Goal: Task Accomplishment & Management: Use online tool/utility

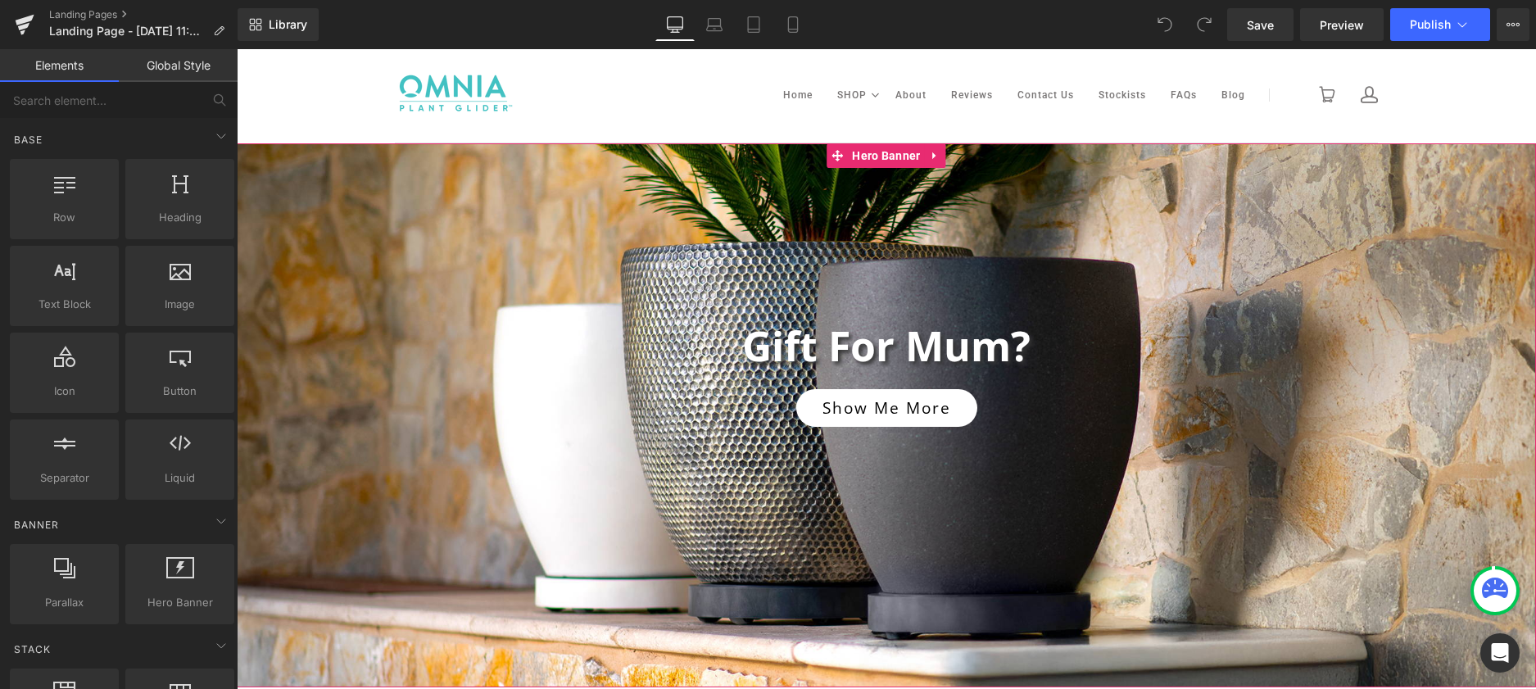
scroll to position [1, 0]
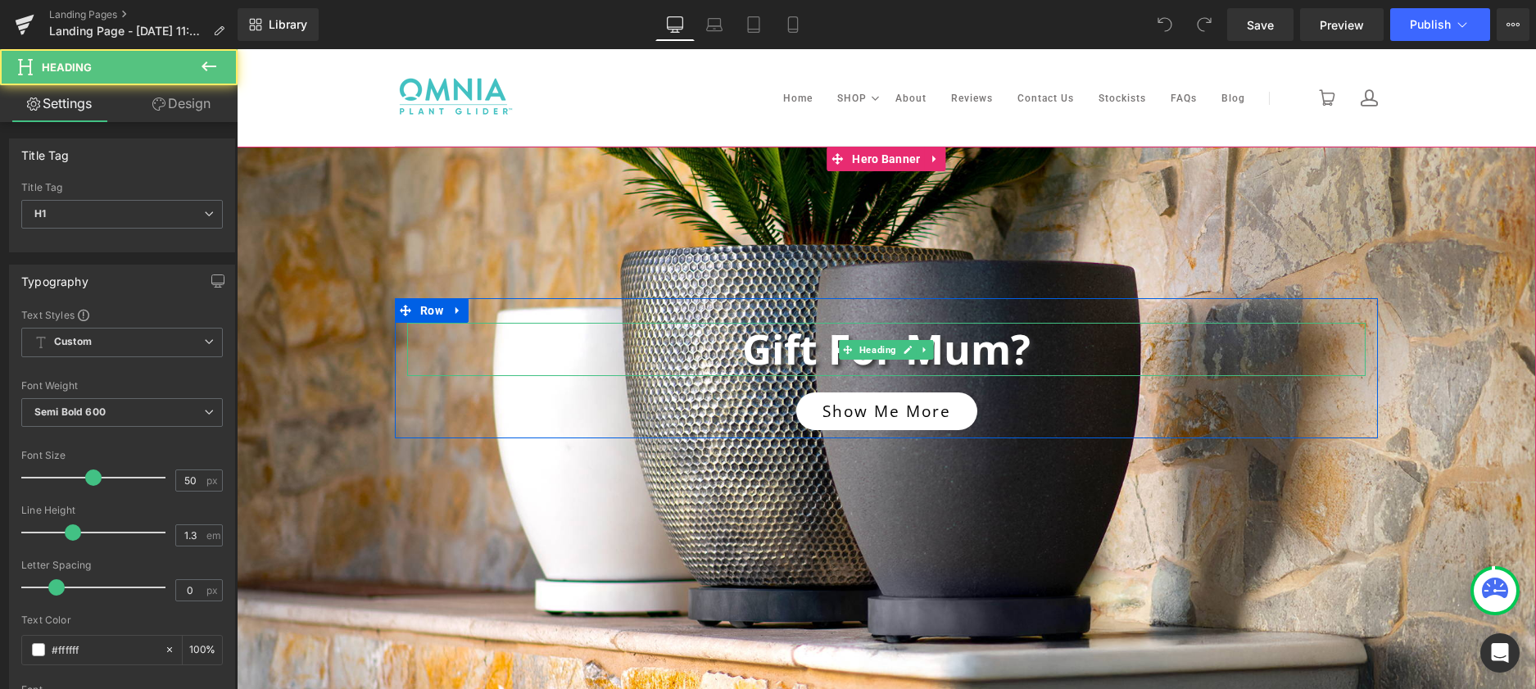
click at [756, 356] on h1 "Gift for Mum?" at bounding box center [886, 349] width 959 height 53
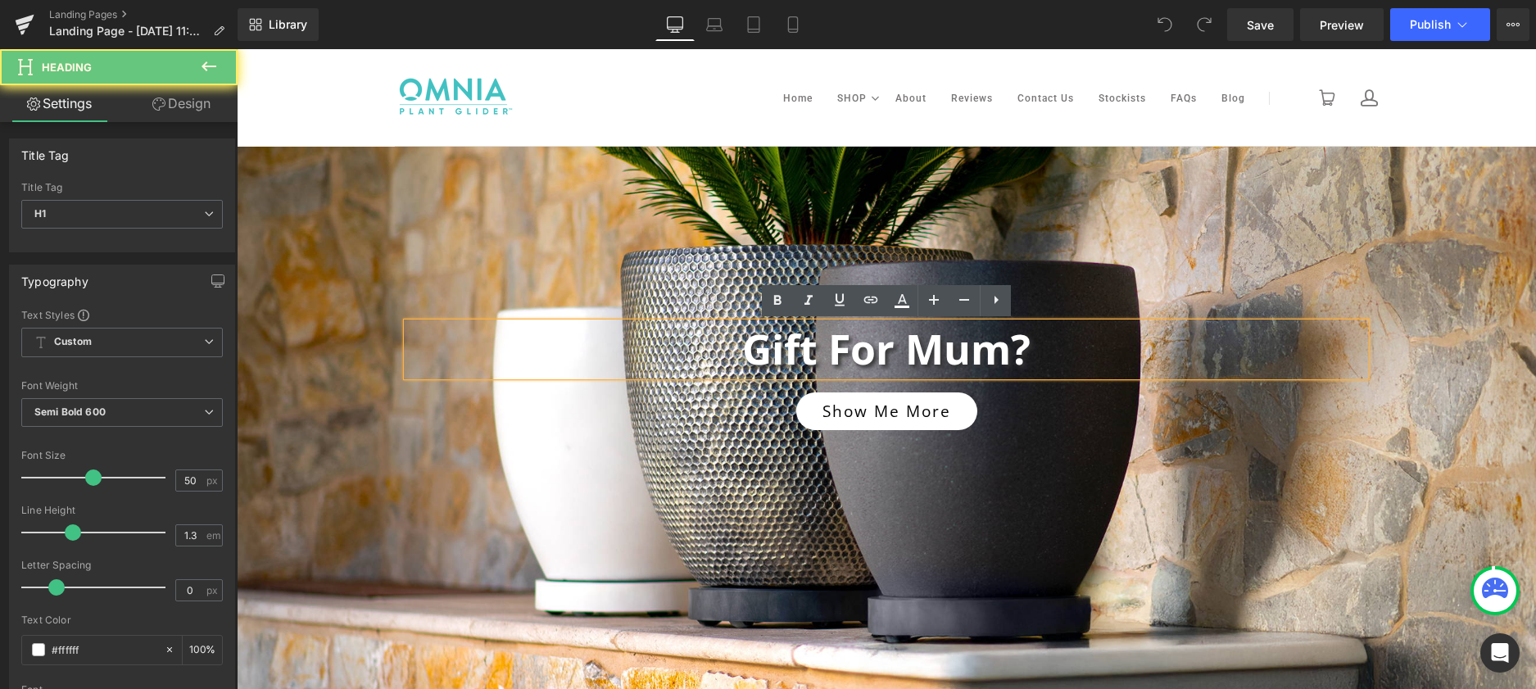
click at [750, 357] on h1 "Gift for Mum?" at bounding box center [886, 349] width 959 height 53
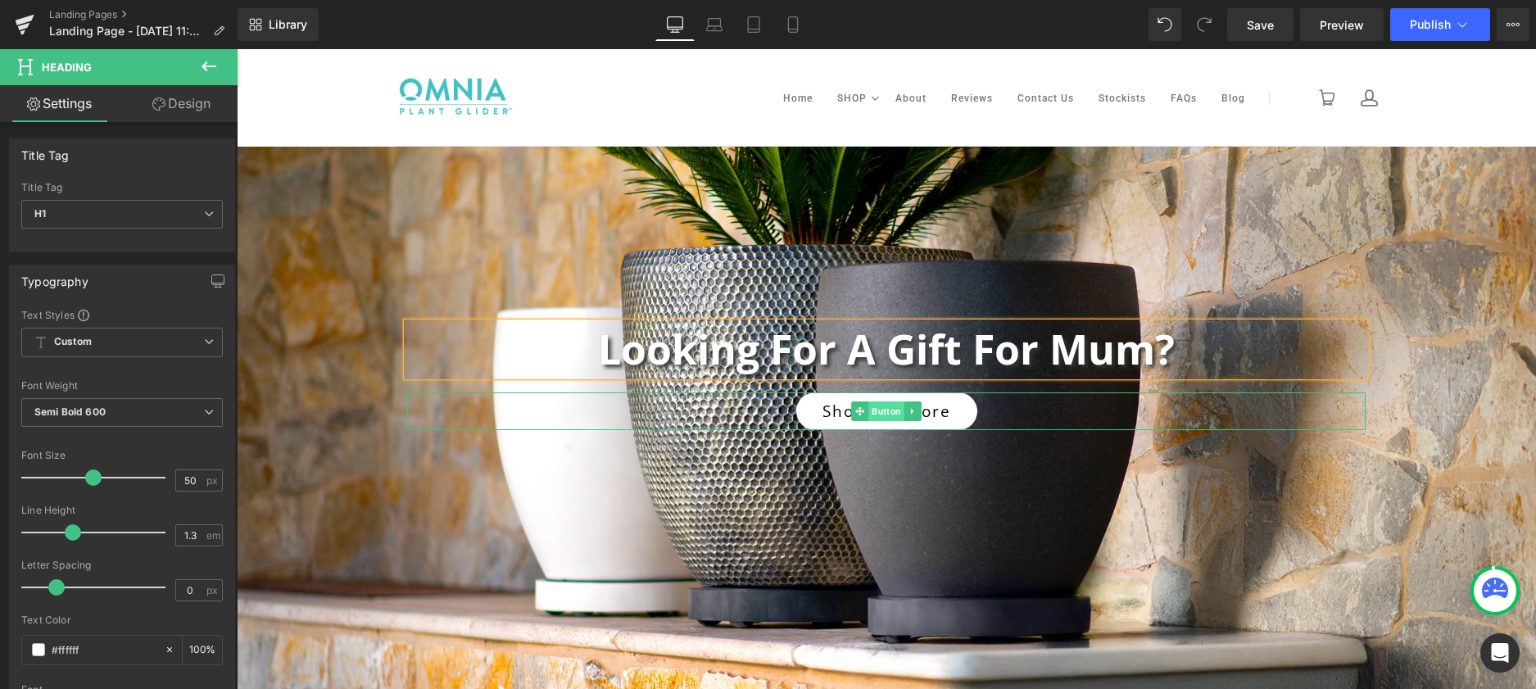
click at [878, 410] on span "Button" at bounding box center [887, 411] width 36 height 20
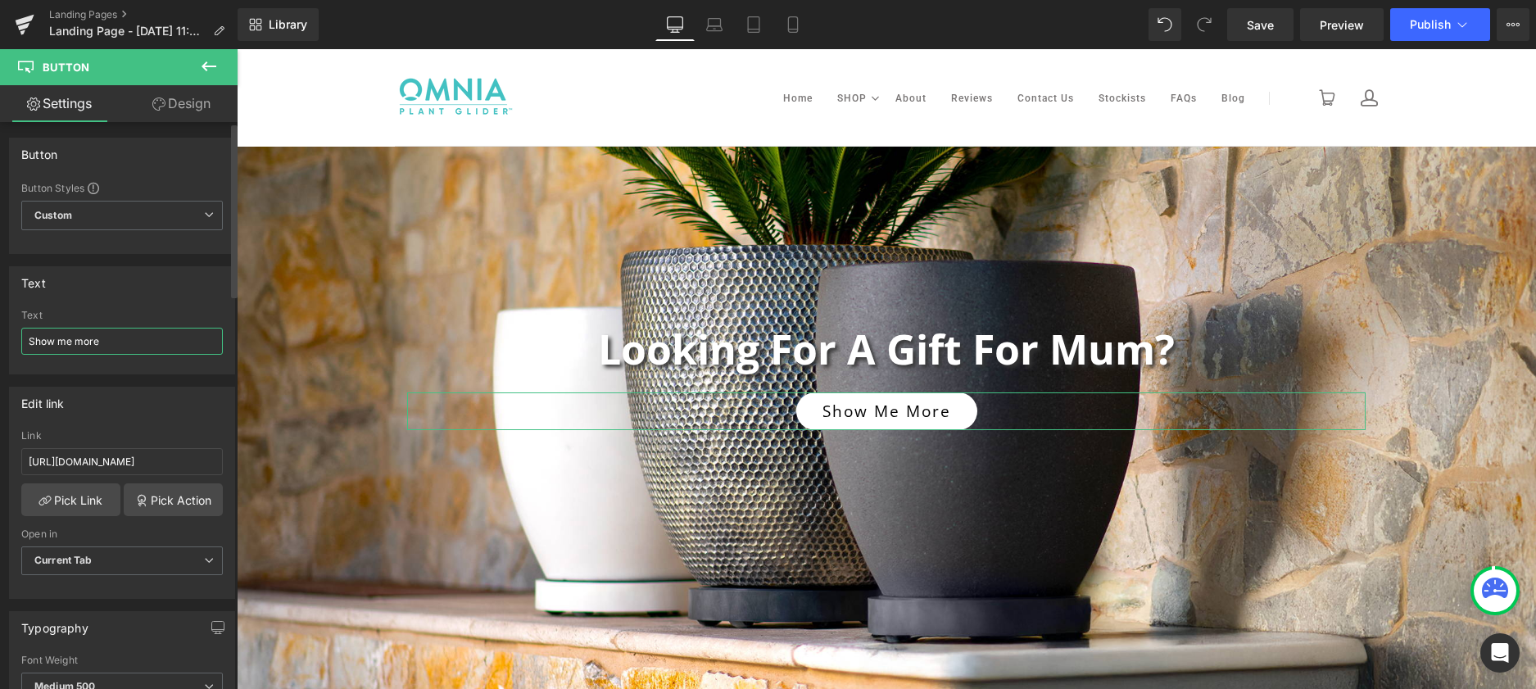
click at [106, 343] on input "Show me more" at bounding box center [122, 341] width 202 height 27
type input "Explore now"
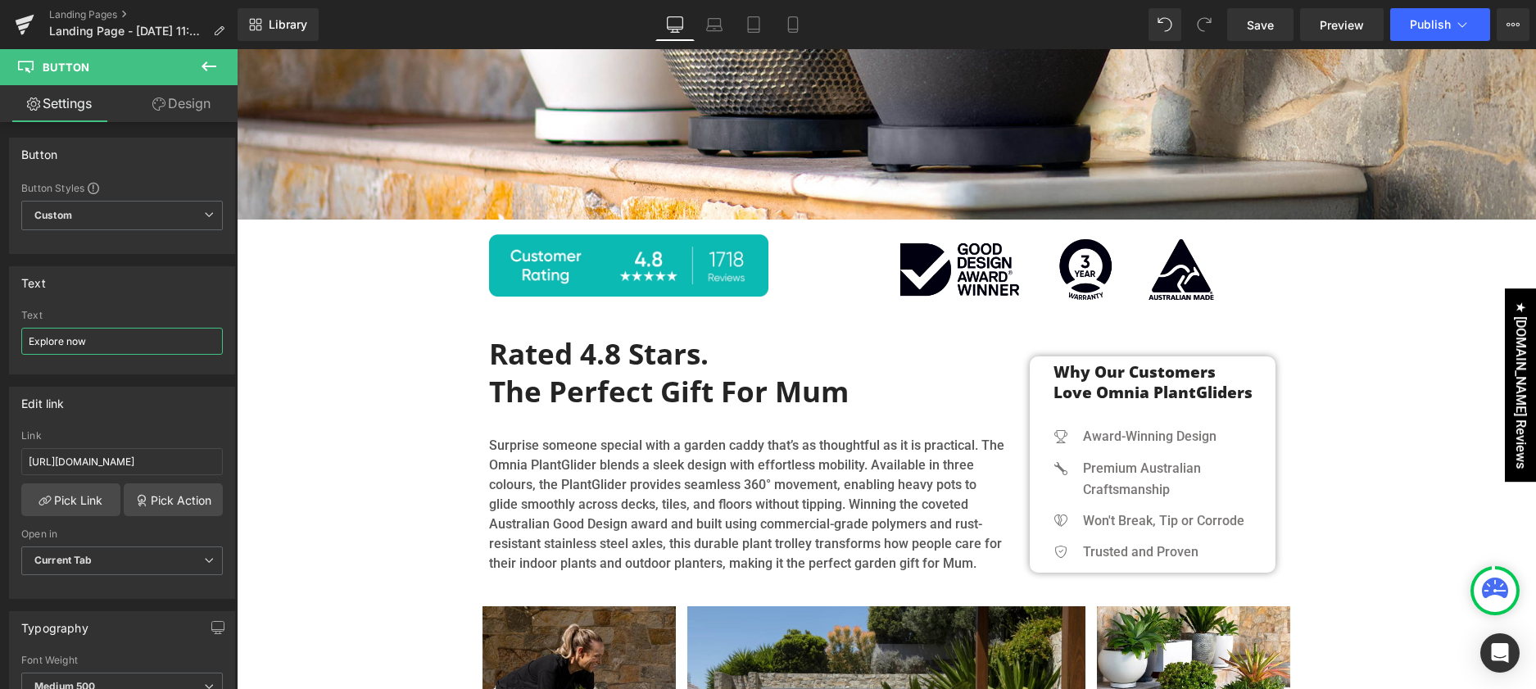
scroll to position [495, 0]
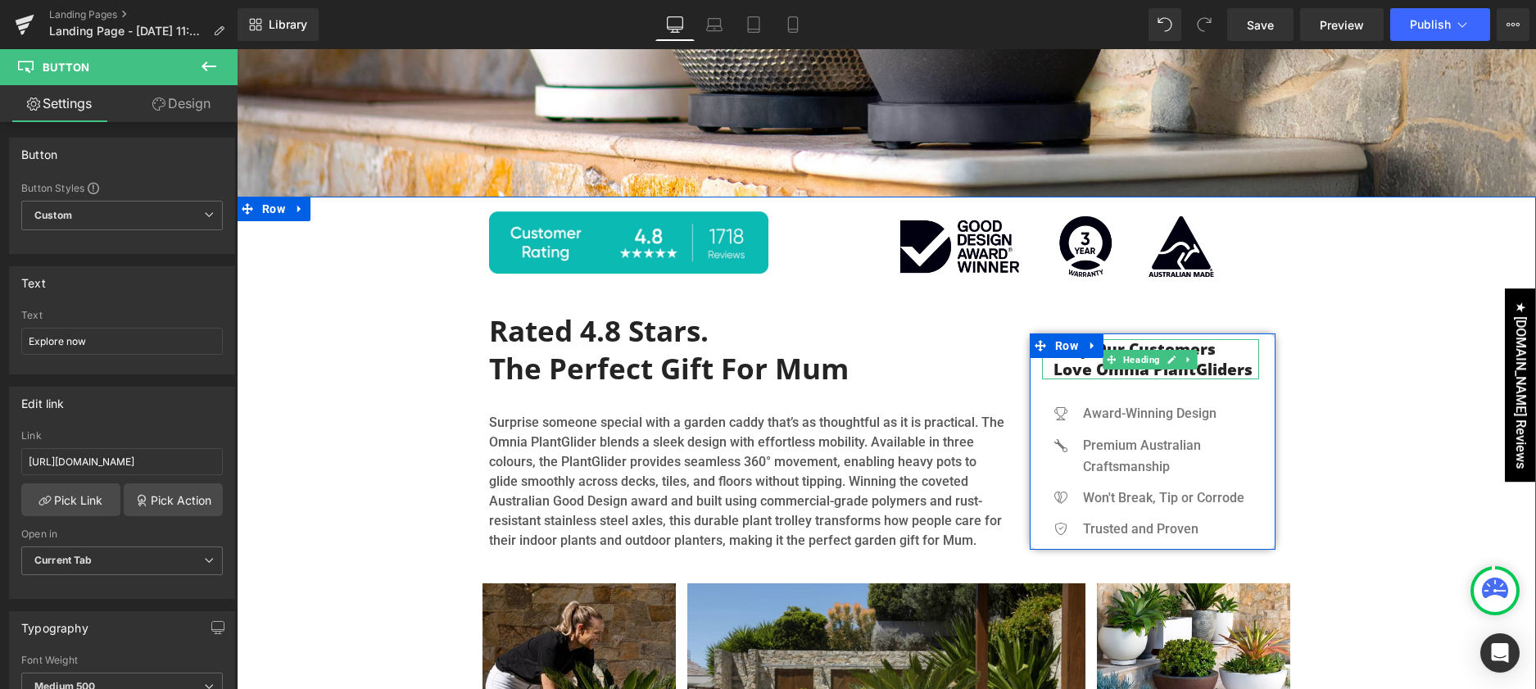
click at [1108, 373] on strong "Why Our Customers Love Omnia PlantGliders" at bounding box center [1153, 359] width 199 height 42
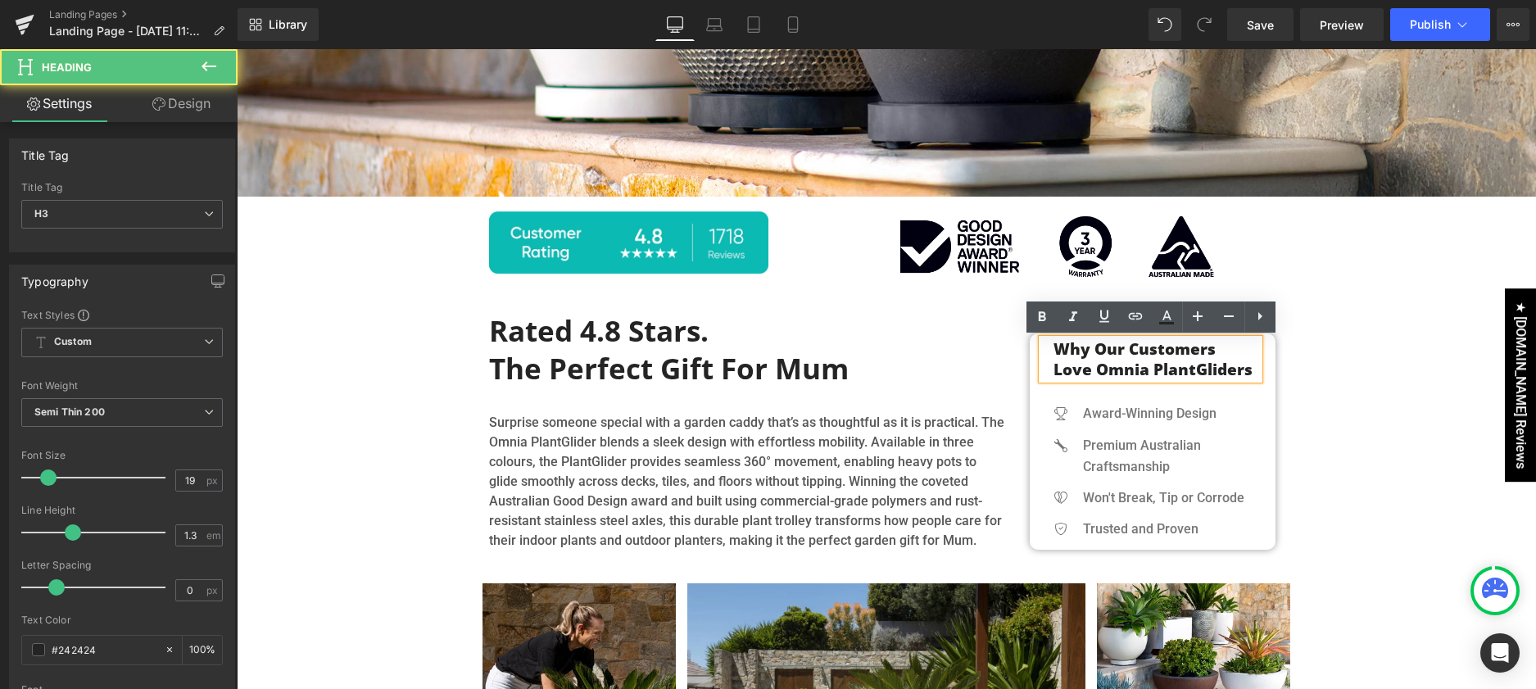
click at [1120, 372] on strong "Why Our Customers Love Omnia PlantGliders" at bounding box center [1153, 359] width 199 height 42
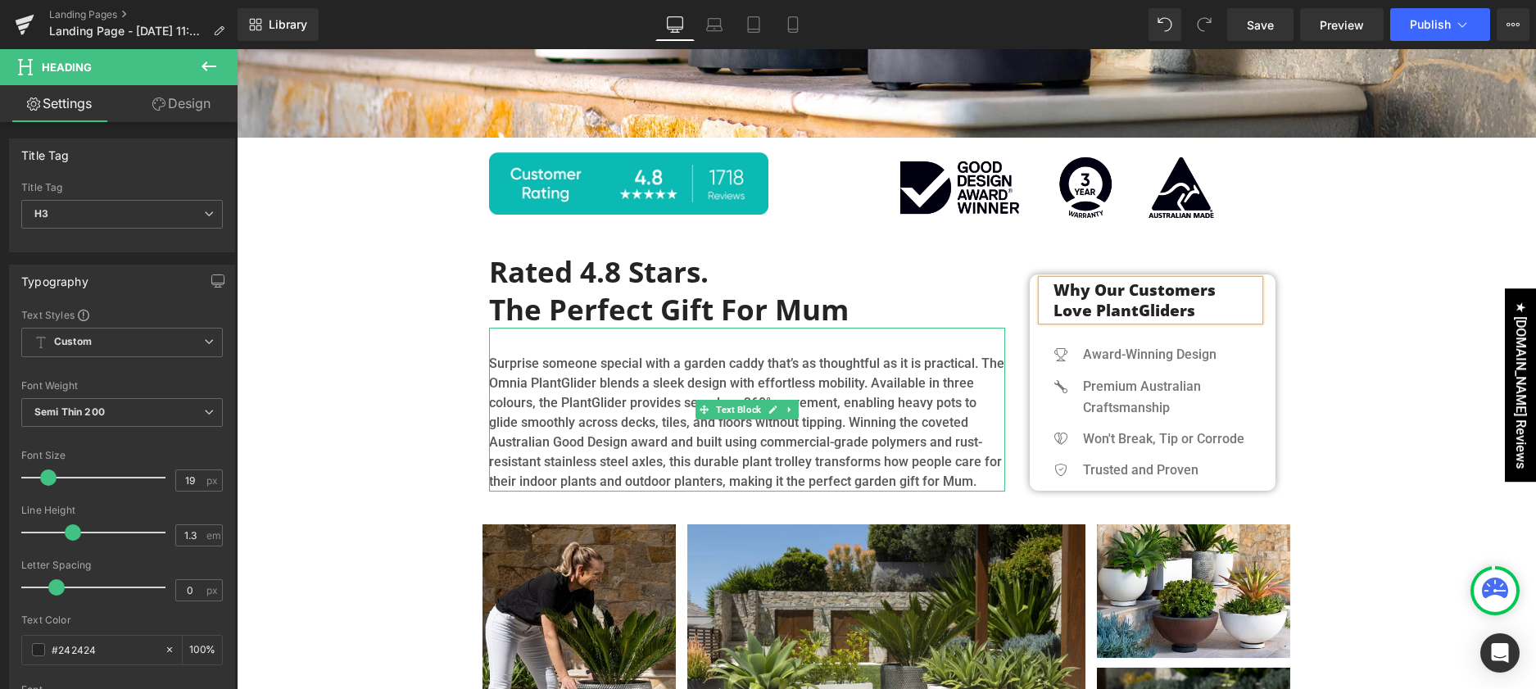
scroll to position [542, 0]
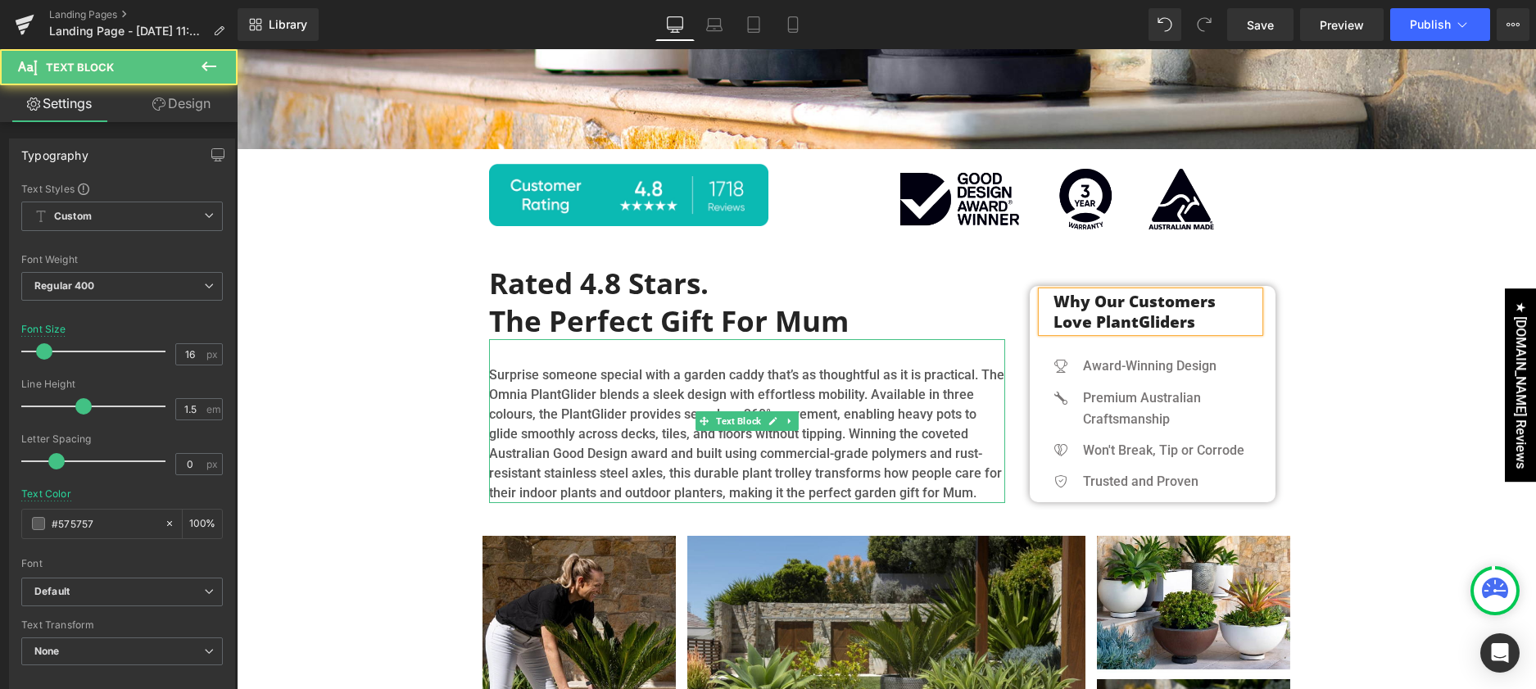
click at [850, 376] on p "Surprise someone special with a garden caddy that’s as thoughtful as it is prac…" at bounding box center [747, 434] width 516 height 138
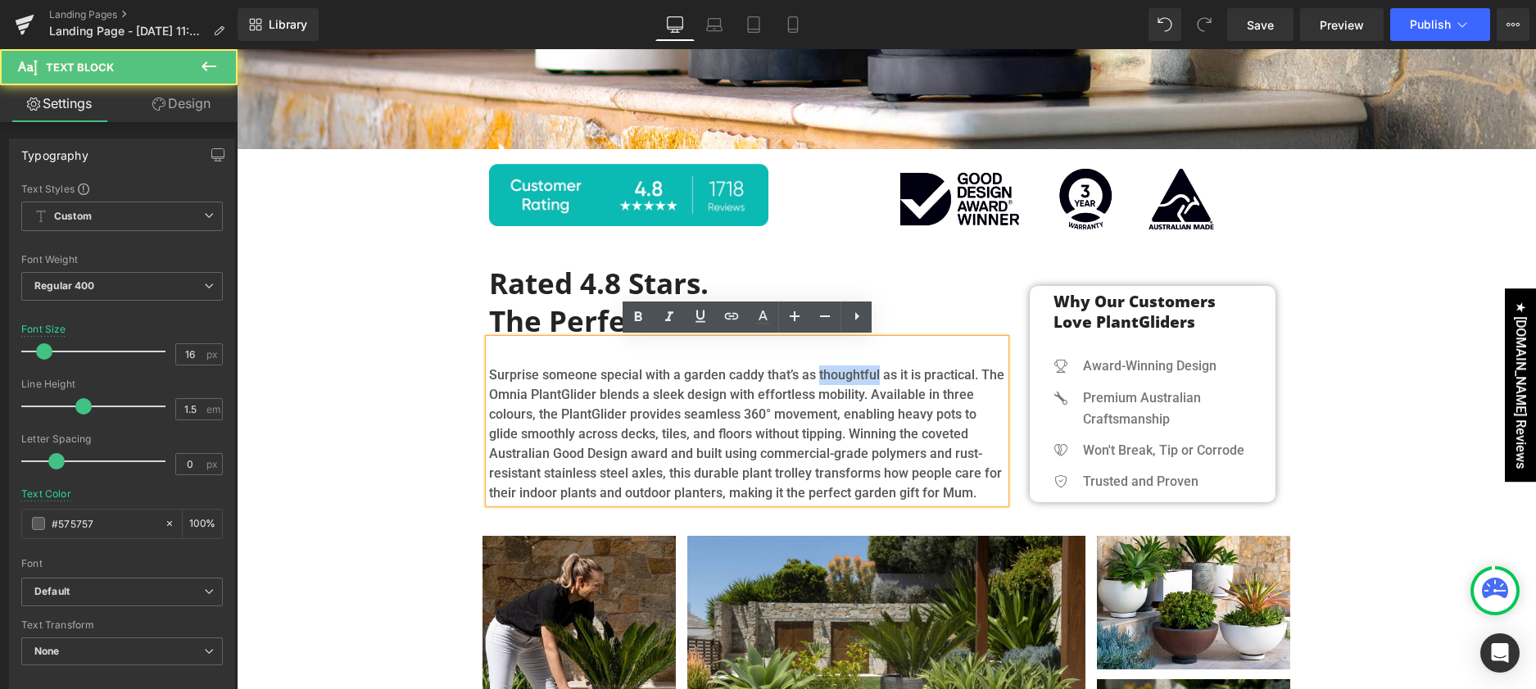
click at [850, 376] on p "Surprise someone special with a garden caddy that’s as thoughtful as it is prac…" at bounding box center [747, 434] width 516 height 138
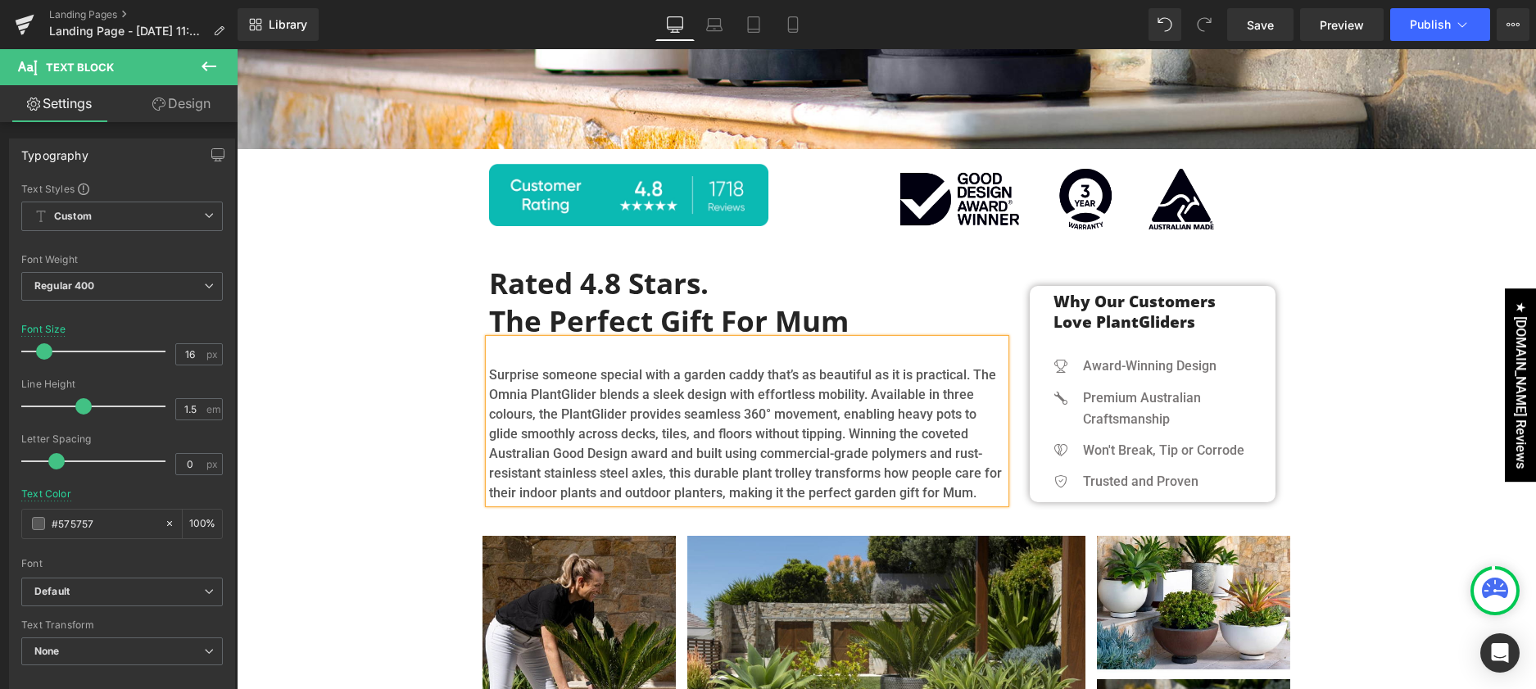
click at [515, 398] on p "Surprise someone special with a garden caddy that’s as beautiful as it is pract…" at bounding box center [747, 434] width 516 height 138
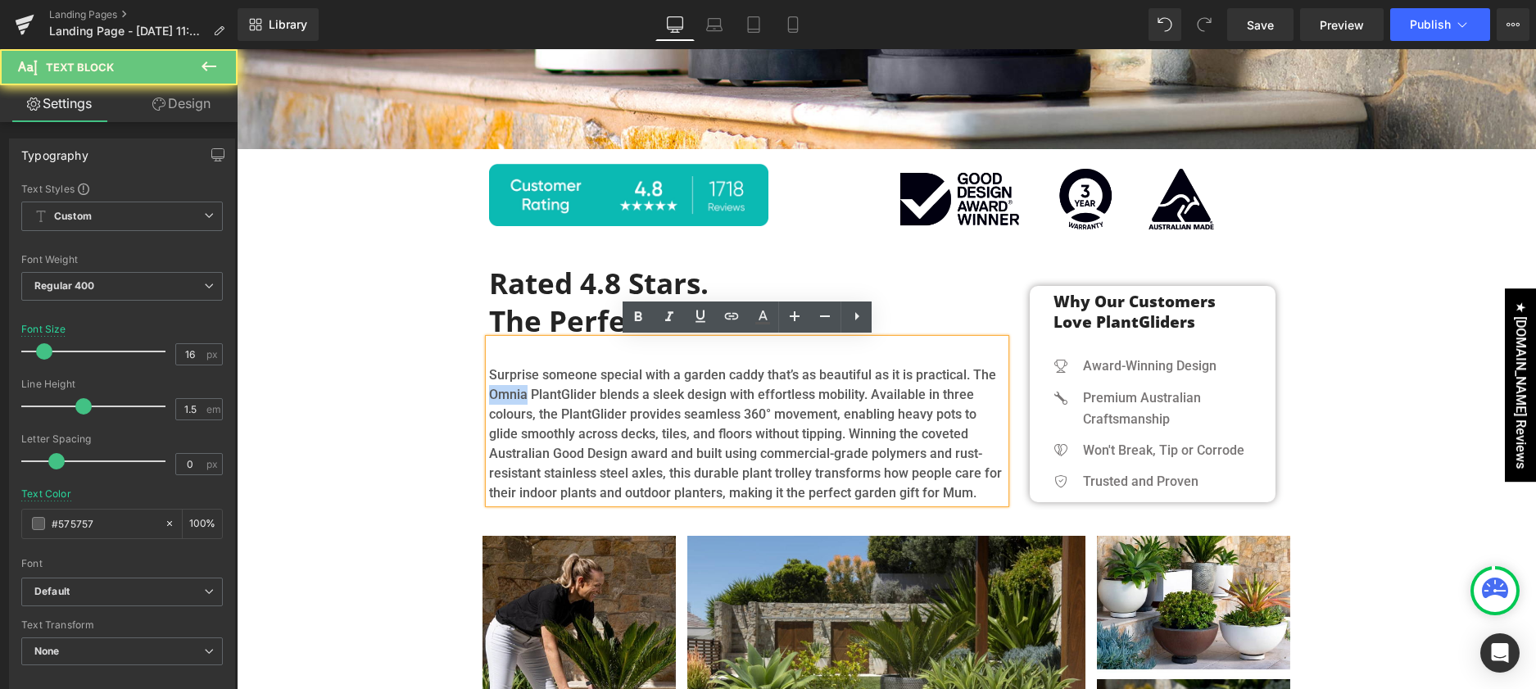
click at [515, 398] on p "Surprise someone special with a garden caddy that’s as beautiful as it is pract…" at bounding box center [747, 434] width 516 height 138
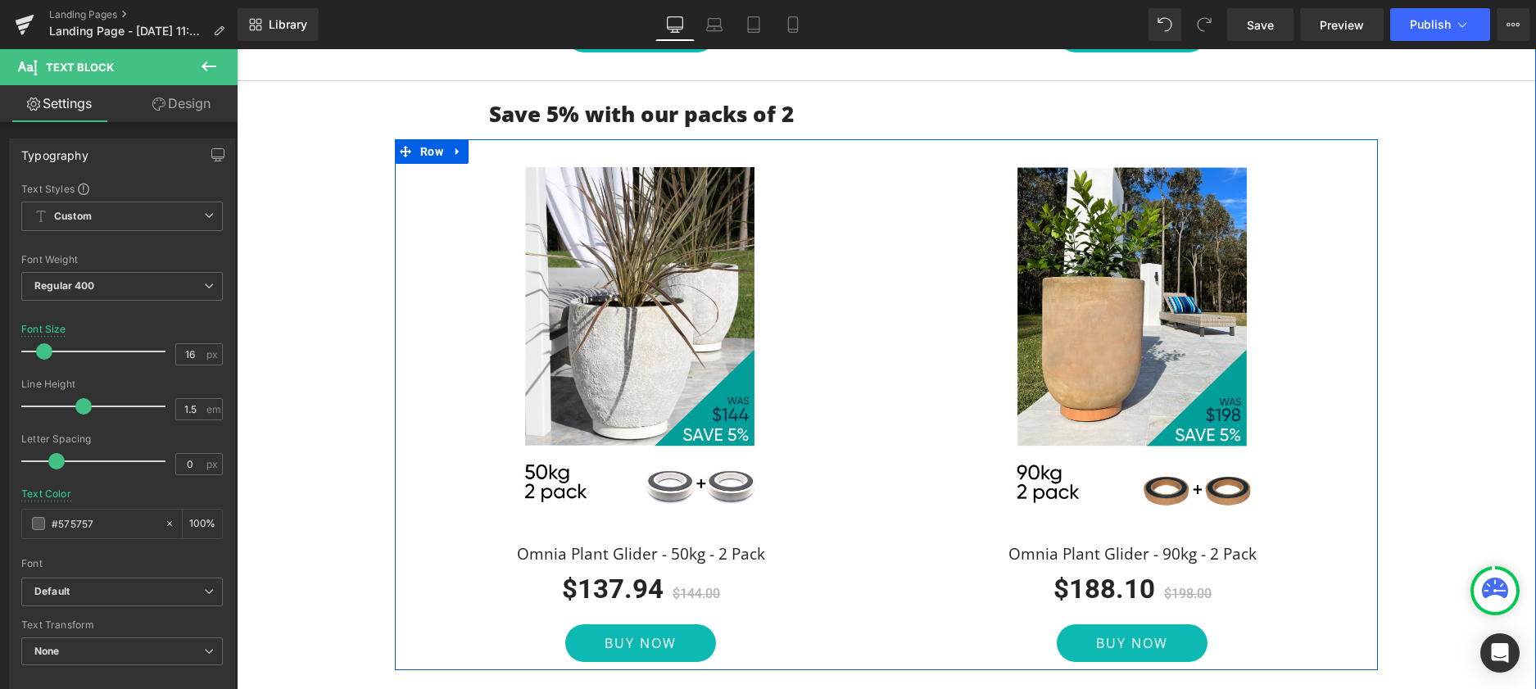
scroll to position [1929, 0]
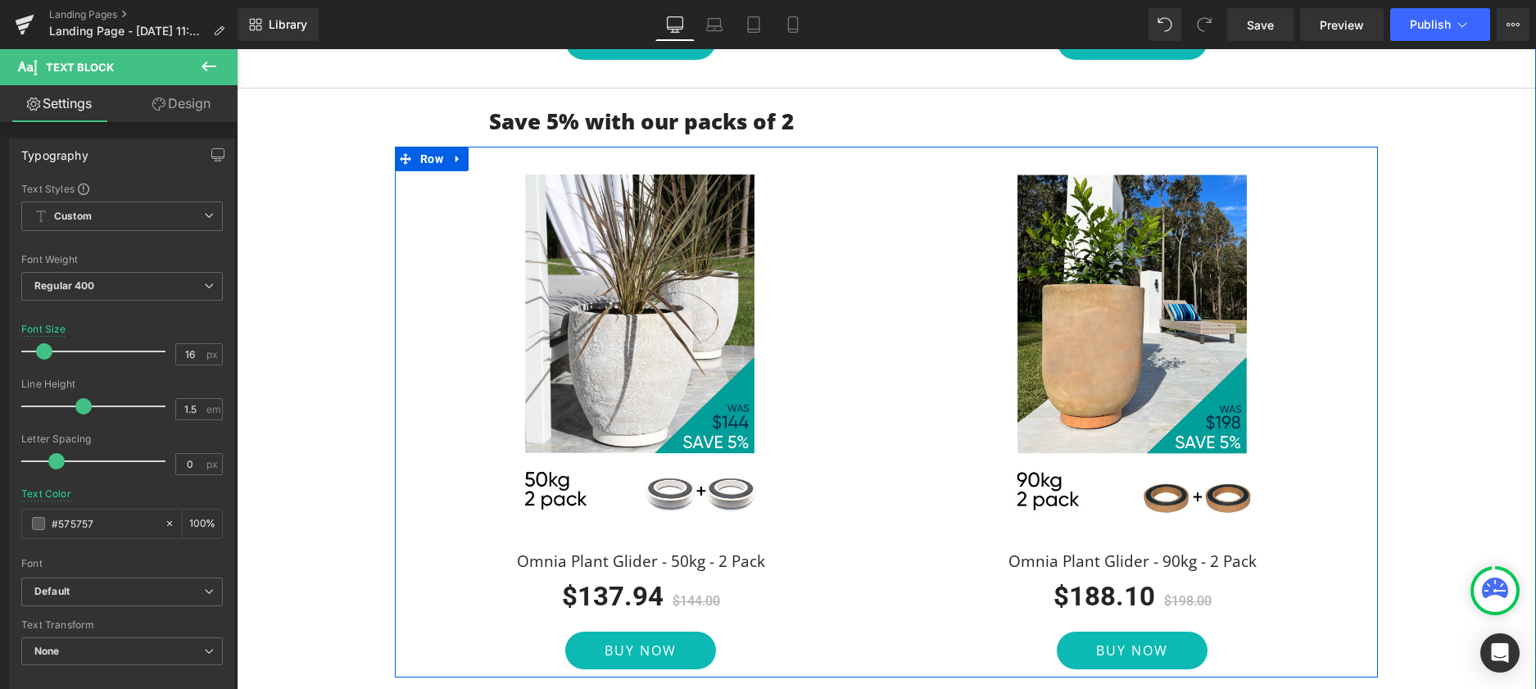
click at [1314, 500] on div "Sale Off (P) Image Omnia Plant Glider - 90kg - 2 Pack (P) Title $188.10 $198.00…" at bounding box center [1133, 408] width 492 height 521
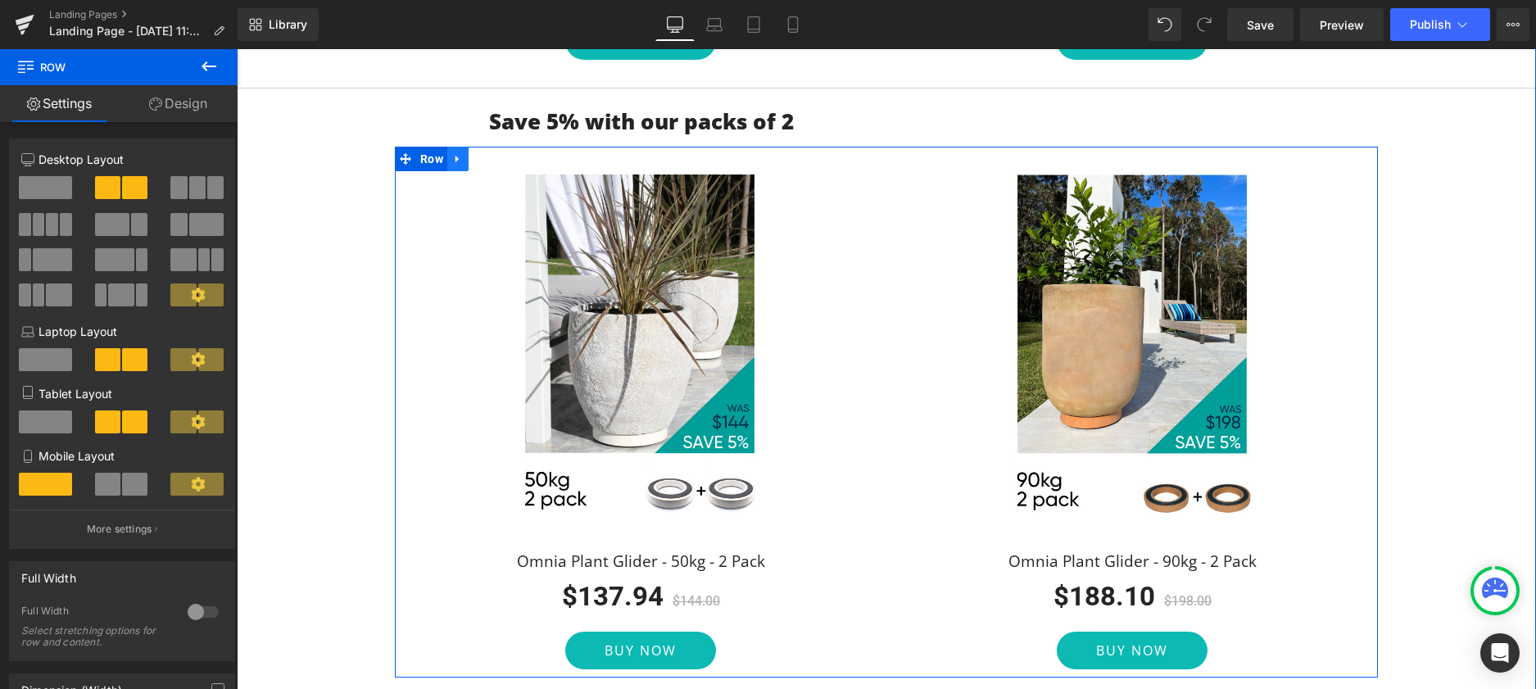
click at [453, 156] on icon at bounding box center [457, 159] width 11 height 12
click at [500, 157] on icon at bounding box center [500, 158] width 11 height 11
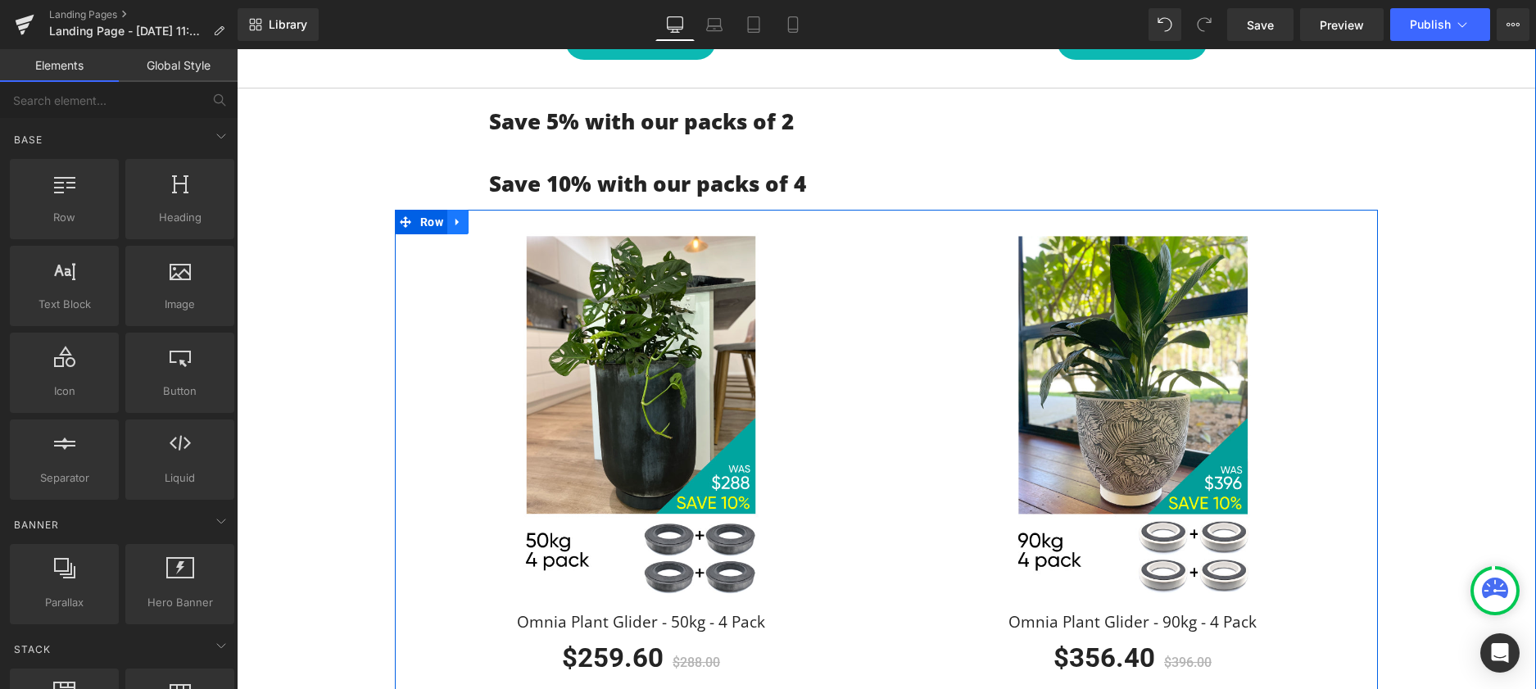
click at [456, 223] on icon at bounding box center [457, 221] width 3 height 7
click at [501, 225] on icon at bounding box center [500, 221] width 11 height 11
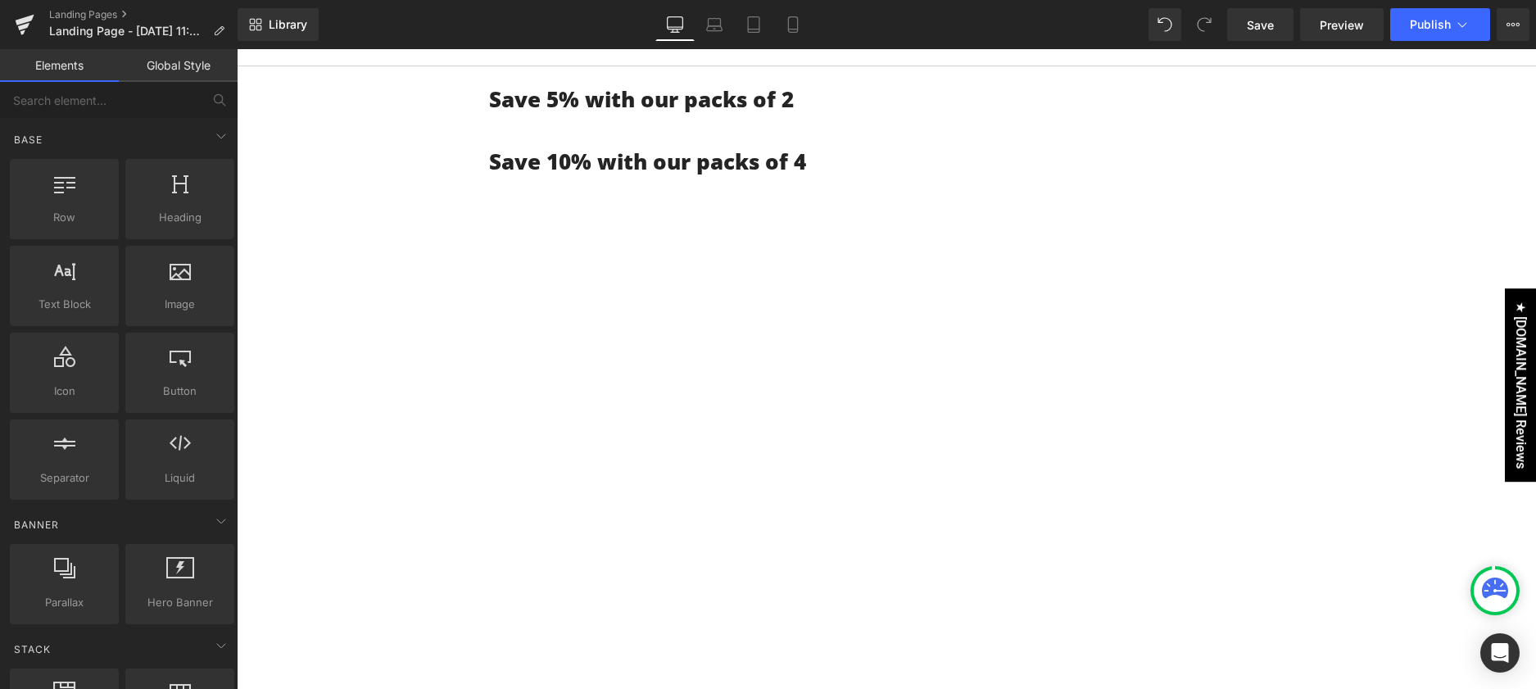
scroll to position [1700, 0]
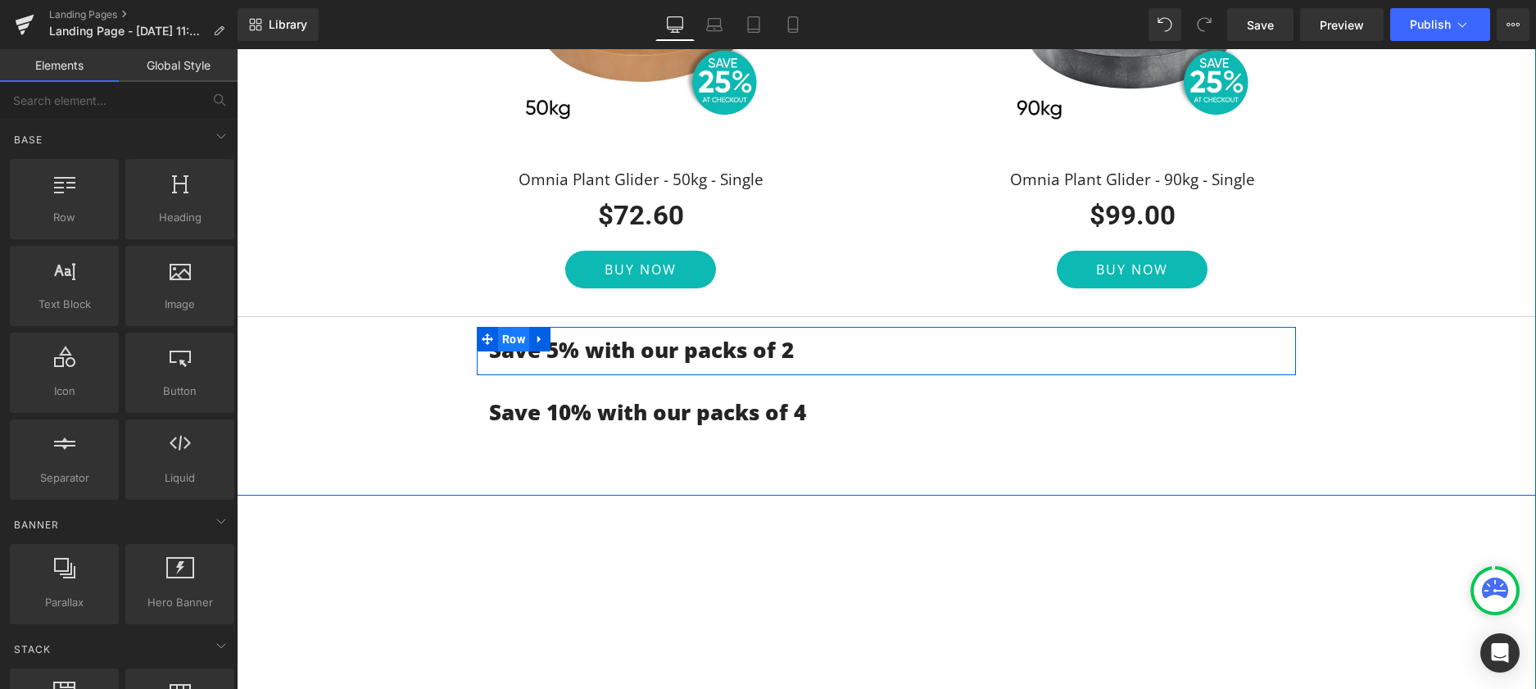
click at [510, 339] on span "Row" at bounding box center [513, 339] width 31 height 25
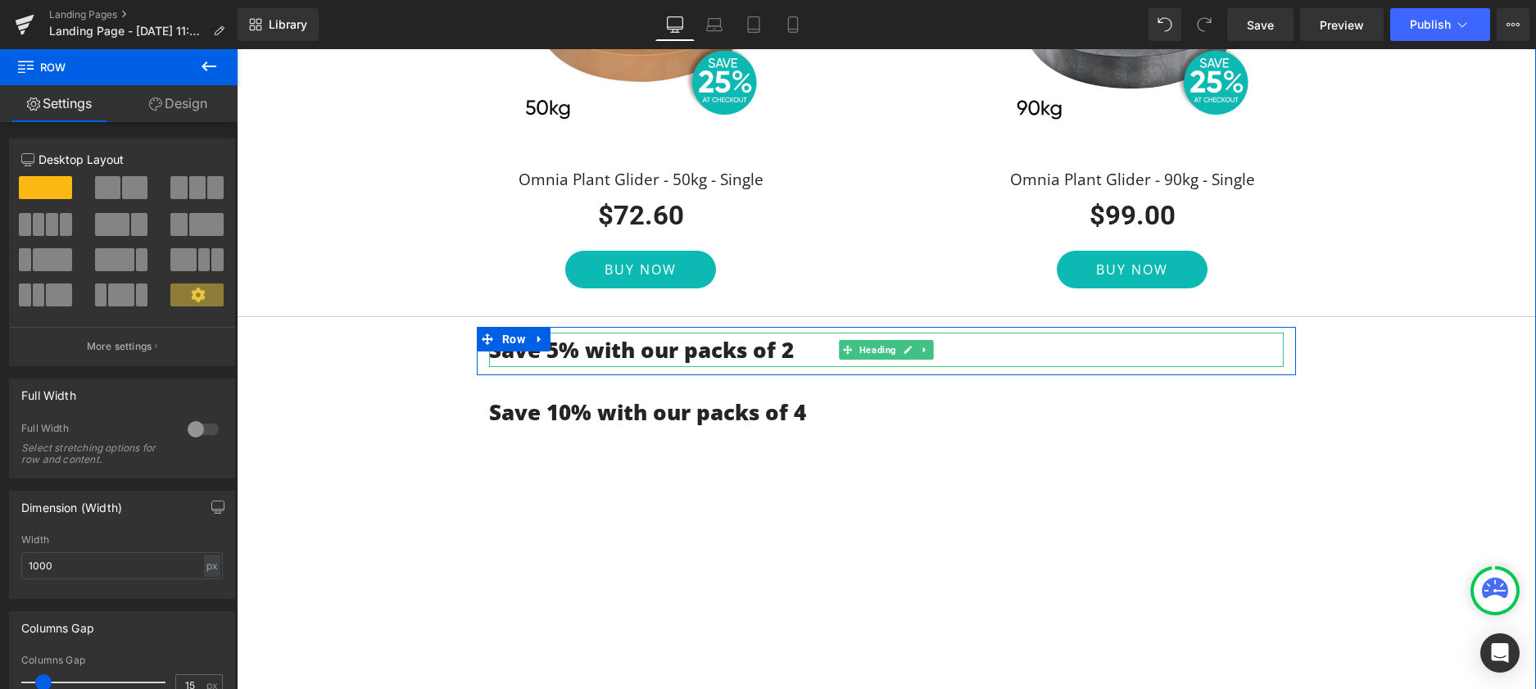
click at [800, 347] on h3 "Save 5% with our packs of 2" at bounding box center [886, 350] width 795 height 34
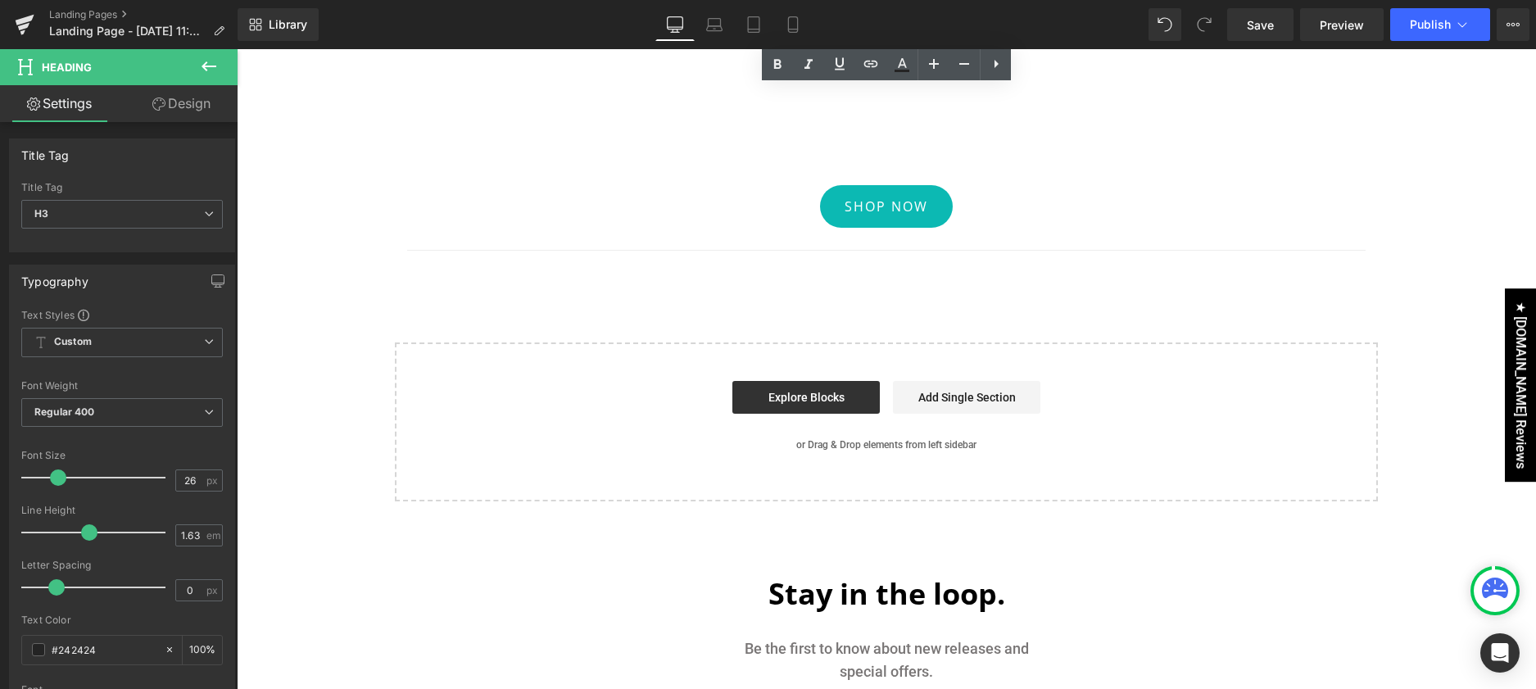
scroll to position [2515, 0]
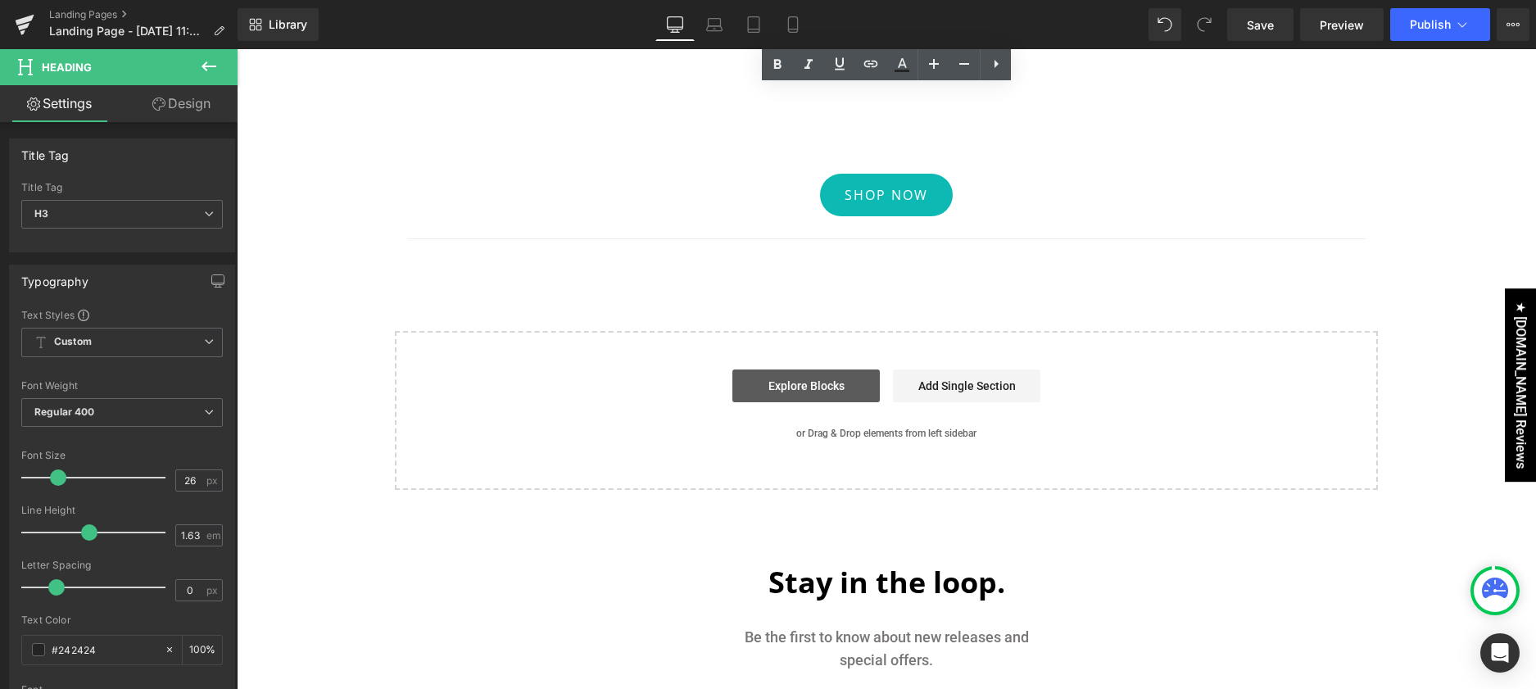
click at [836, 388] on link "Explore Blocks" at bounding box center [805, 386] width 147 height 33
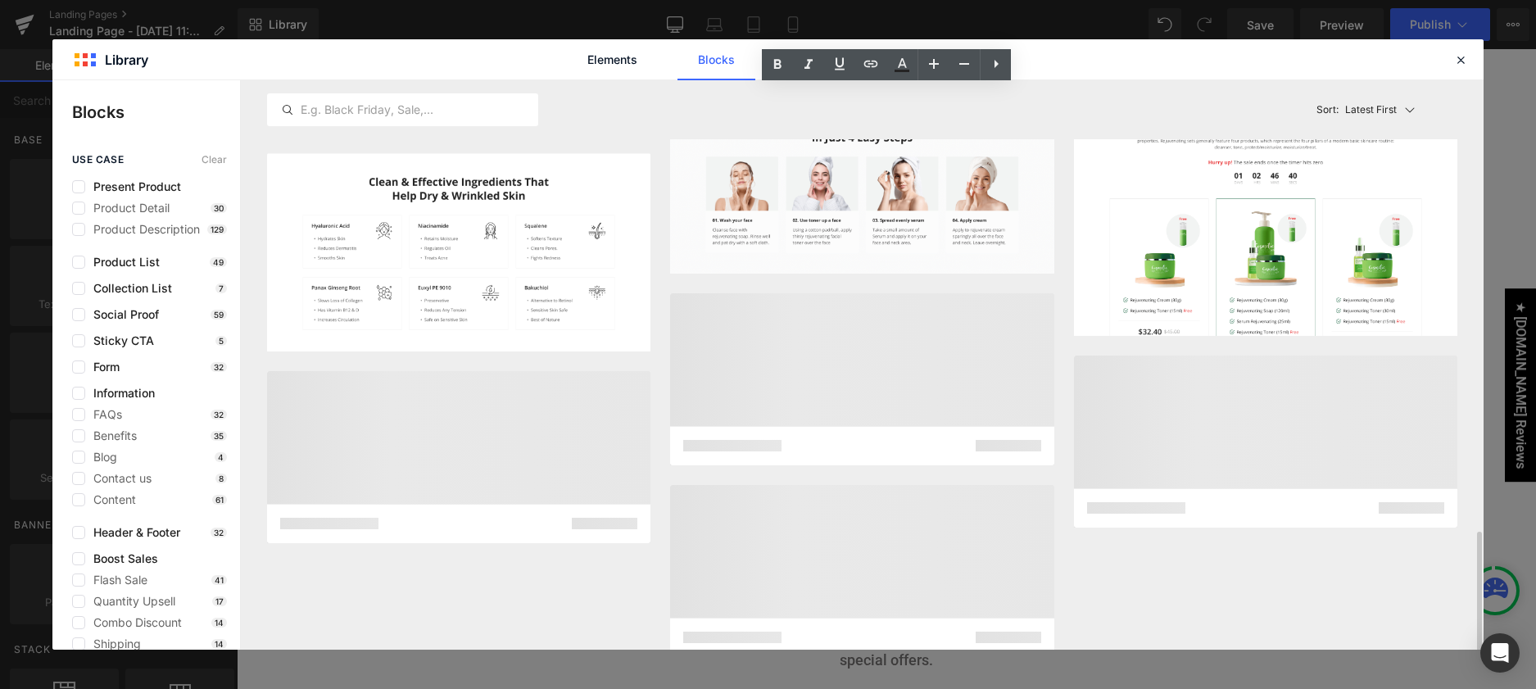
scroll to position [2097, 0]
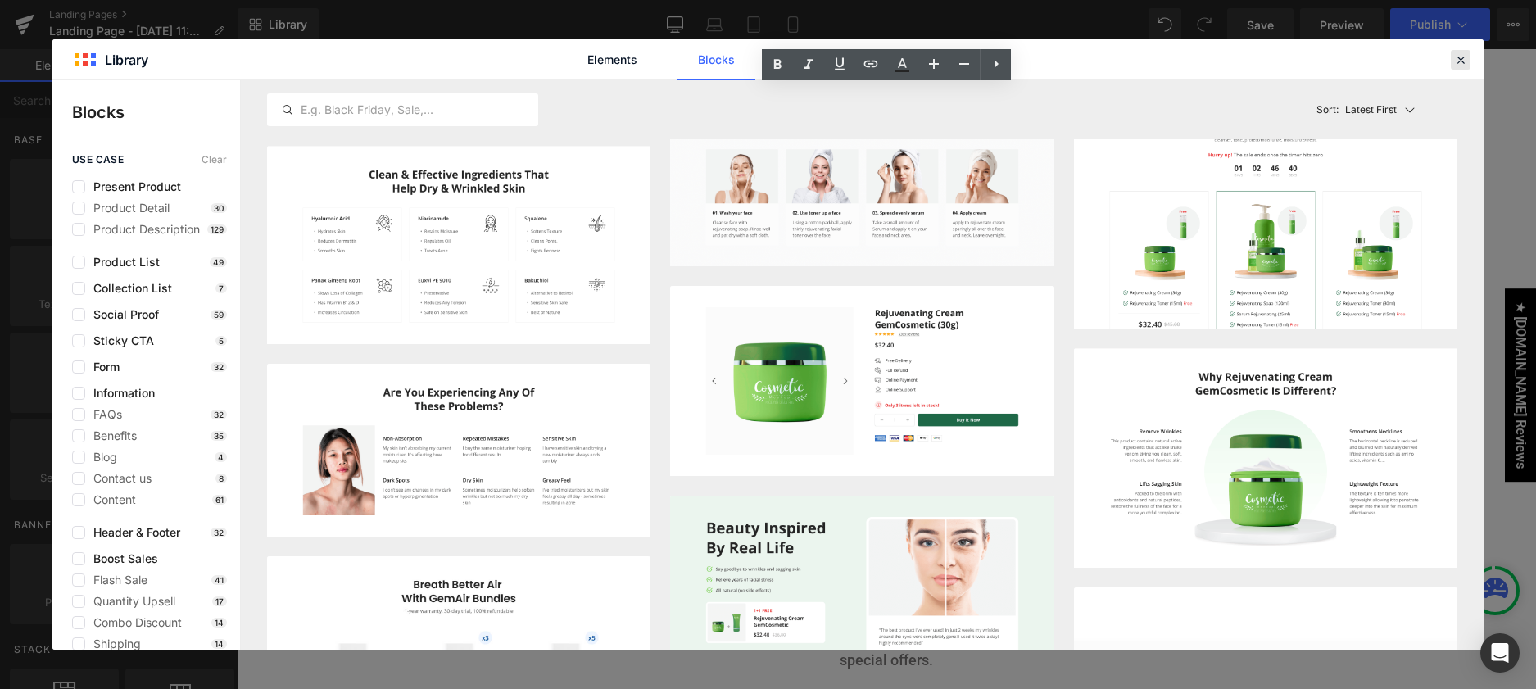
click at [1463, 58] on icon at bounding box center [1461, 59] width 15 height 15
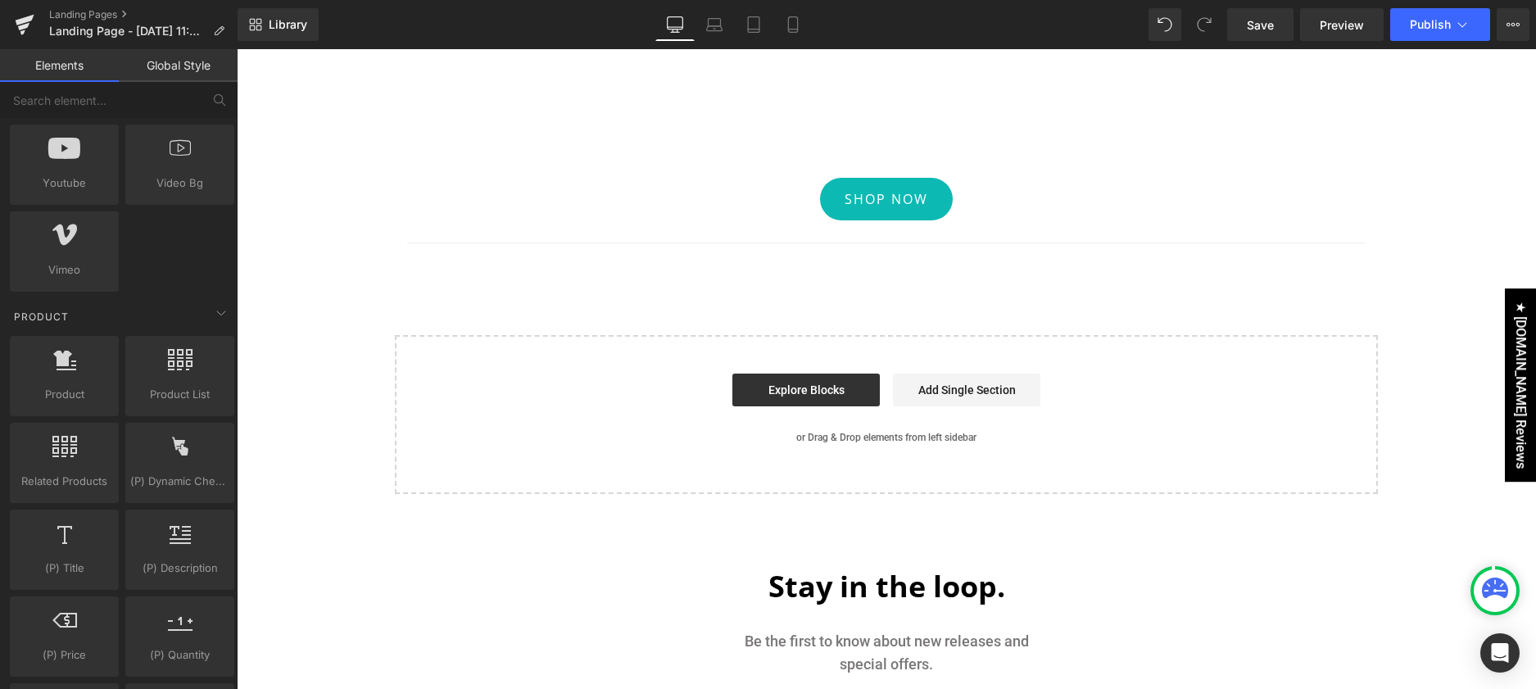
scroll to position [1133, 0]
click at [157, 72] on link "Global Style" at bounding box center [178, 65] width 119 height 33
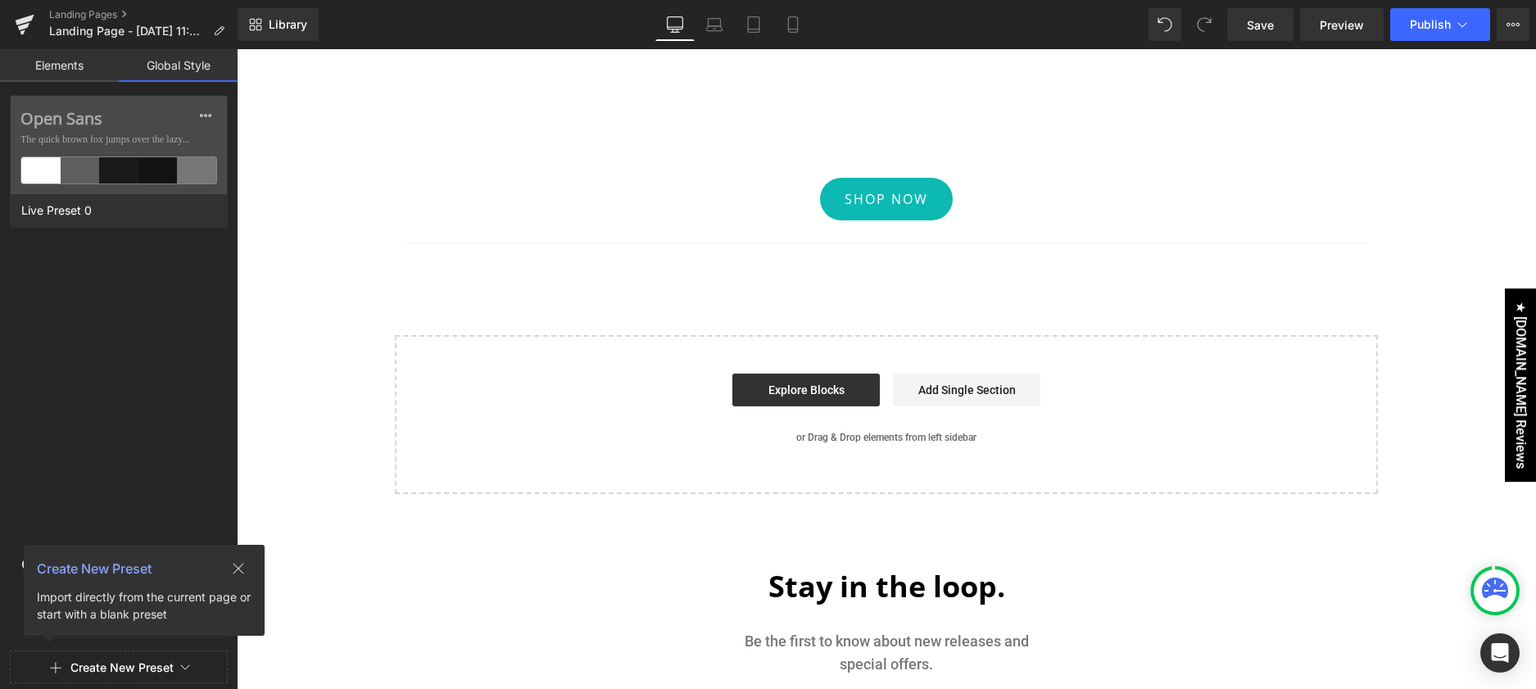
click at [67, 69] on link "Elements" at bounding box center [59, 65] width 119 height 33
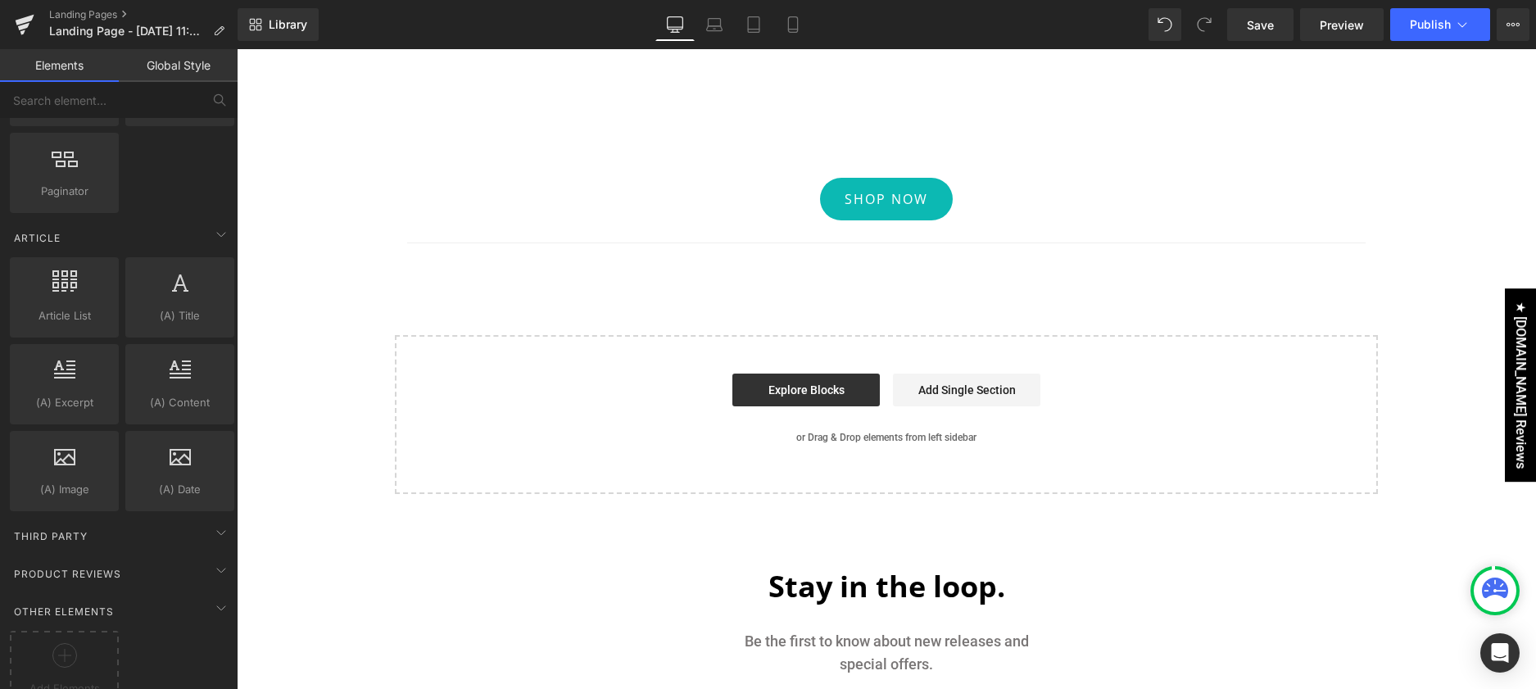
scroll to position [2957, 0]
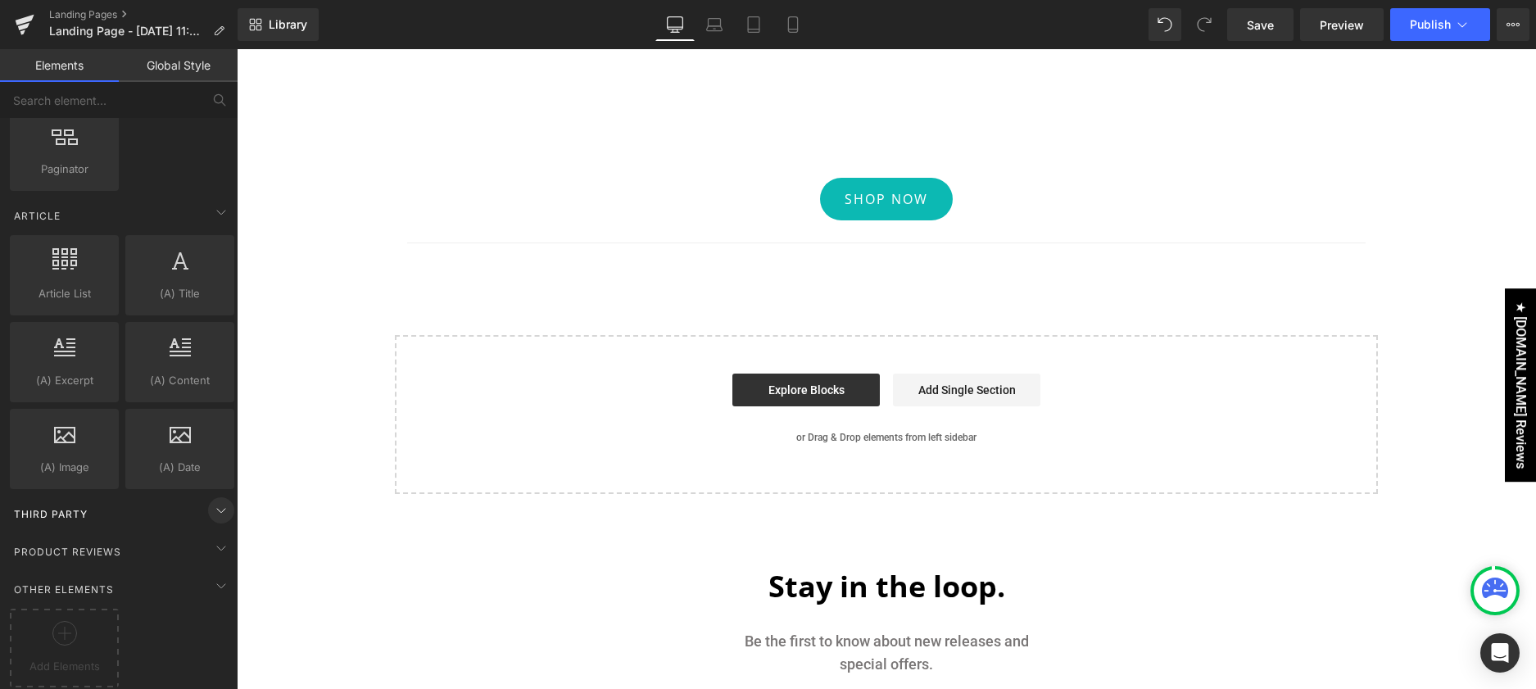
click at [211, 501] on icon at bounding box center [221, 511] width 20 height 20
click at [54, 506] on span "Third Party" at bounding box center [50, 514] width 77 height 16
click at [90, 544] on span "Product Reviews" at bounding box center [67, 552] width 111 height 16
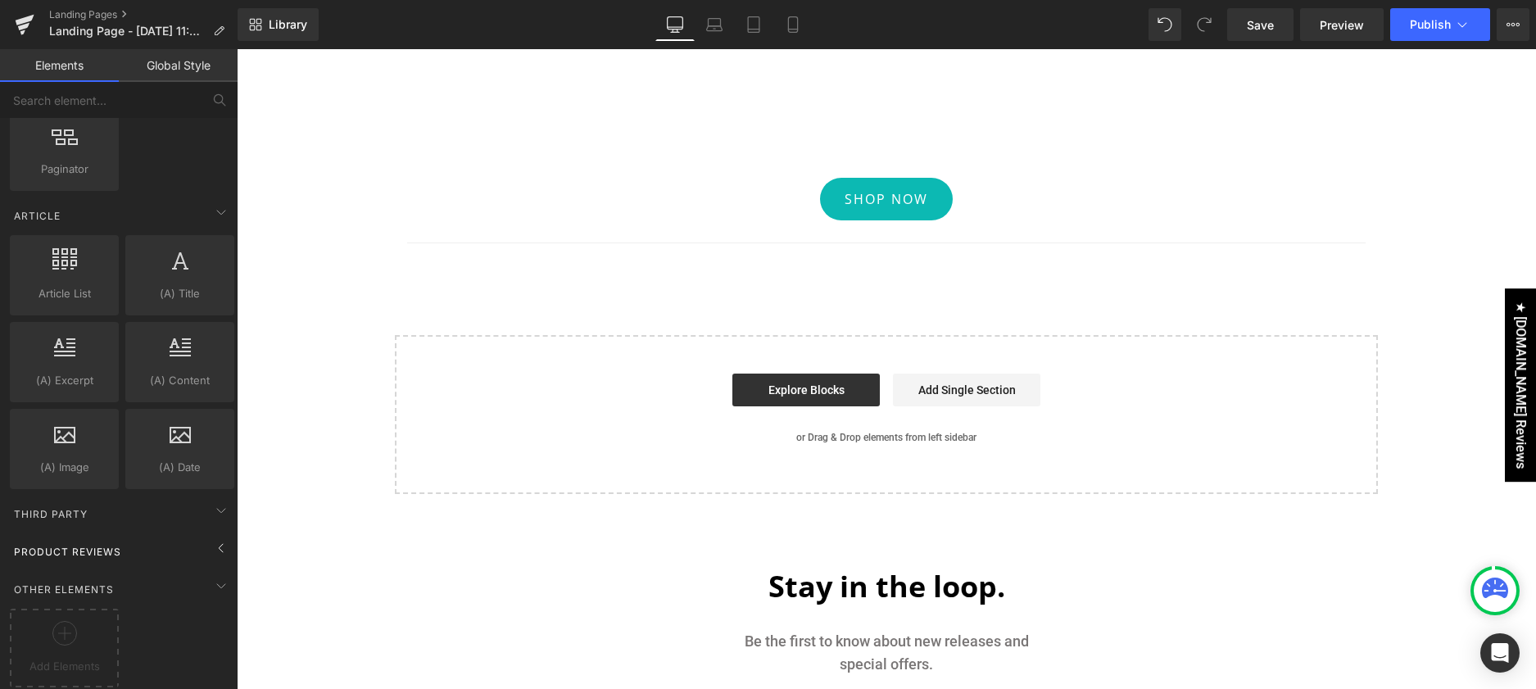
click at [94, 544] on span "Product Reviews" at bounding box center [67, 552] width 111 height 16
click at [93, 582] on span "Other Elements" at bounding box center [63, 590] width 103 height 16
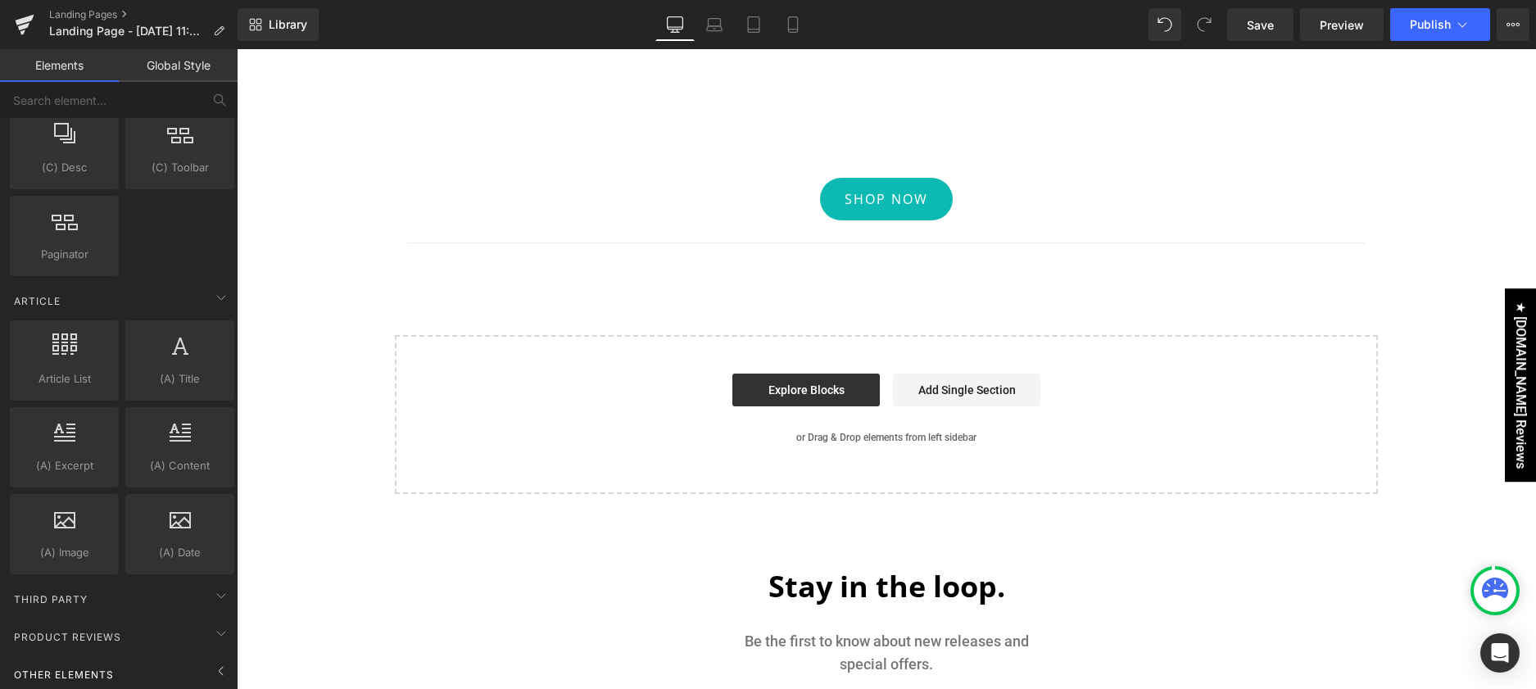
scroll to position [2872, 0]
click at [110, 629] on span "Product Reviews" at bounding box center [67, 637] width 111 height 16
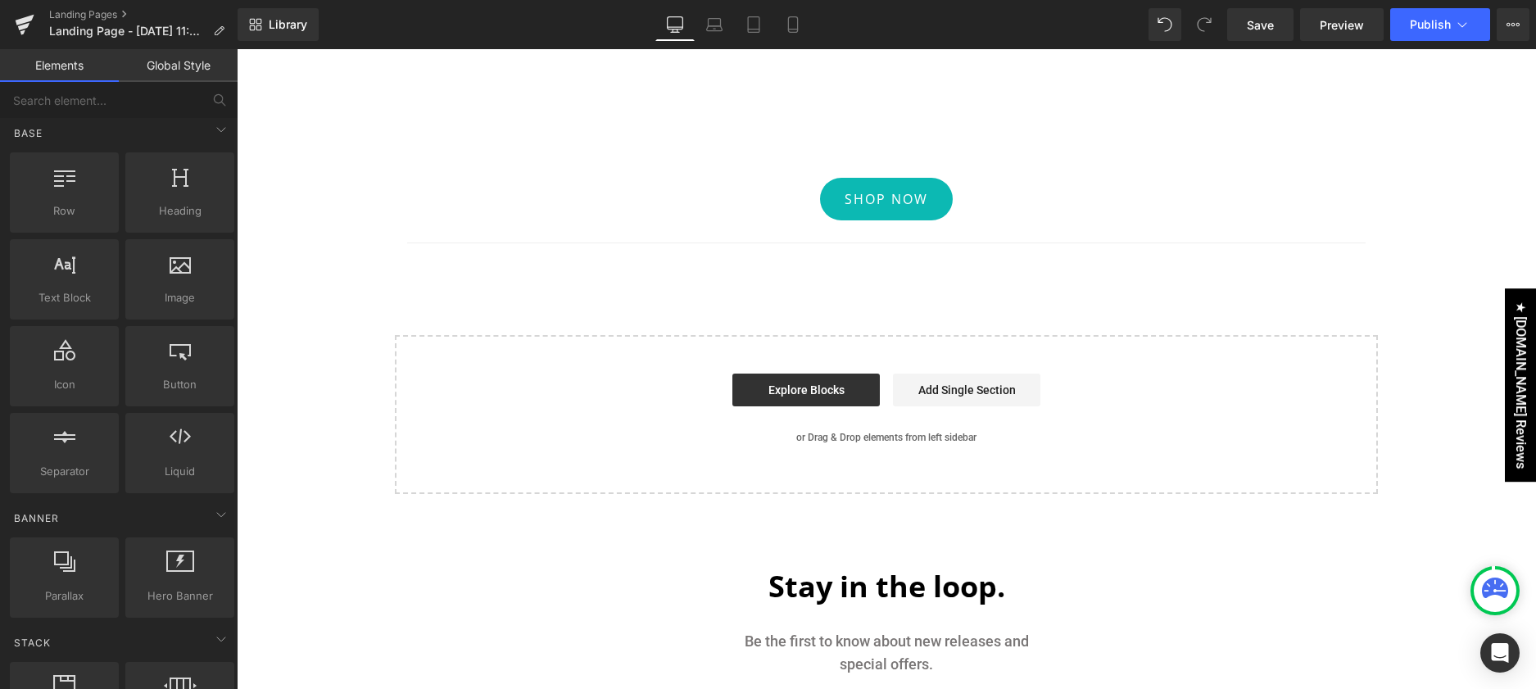
scroll to position [0, 0]
click at [39, 102] on input "text" at bounding box center [101, 100] width 202 height 36
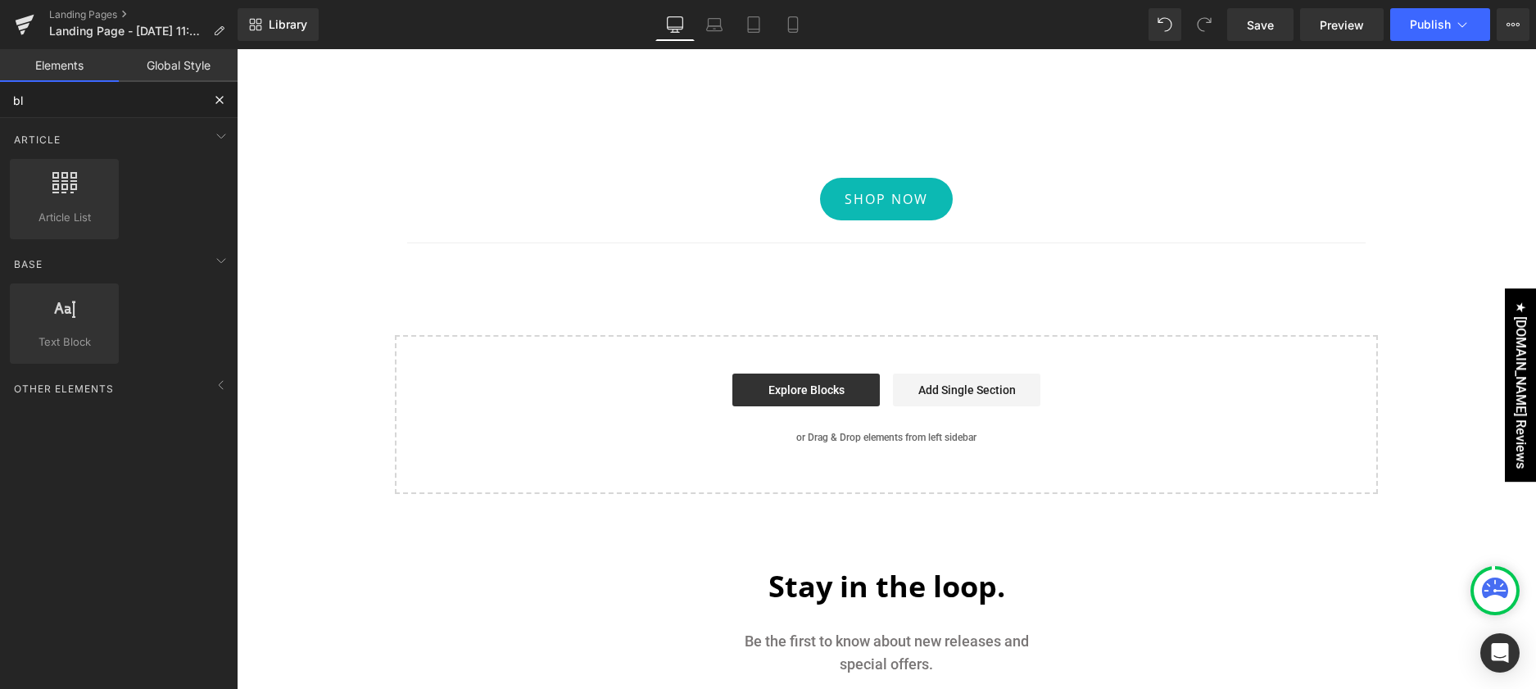
type input "b"
type input "reviews"
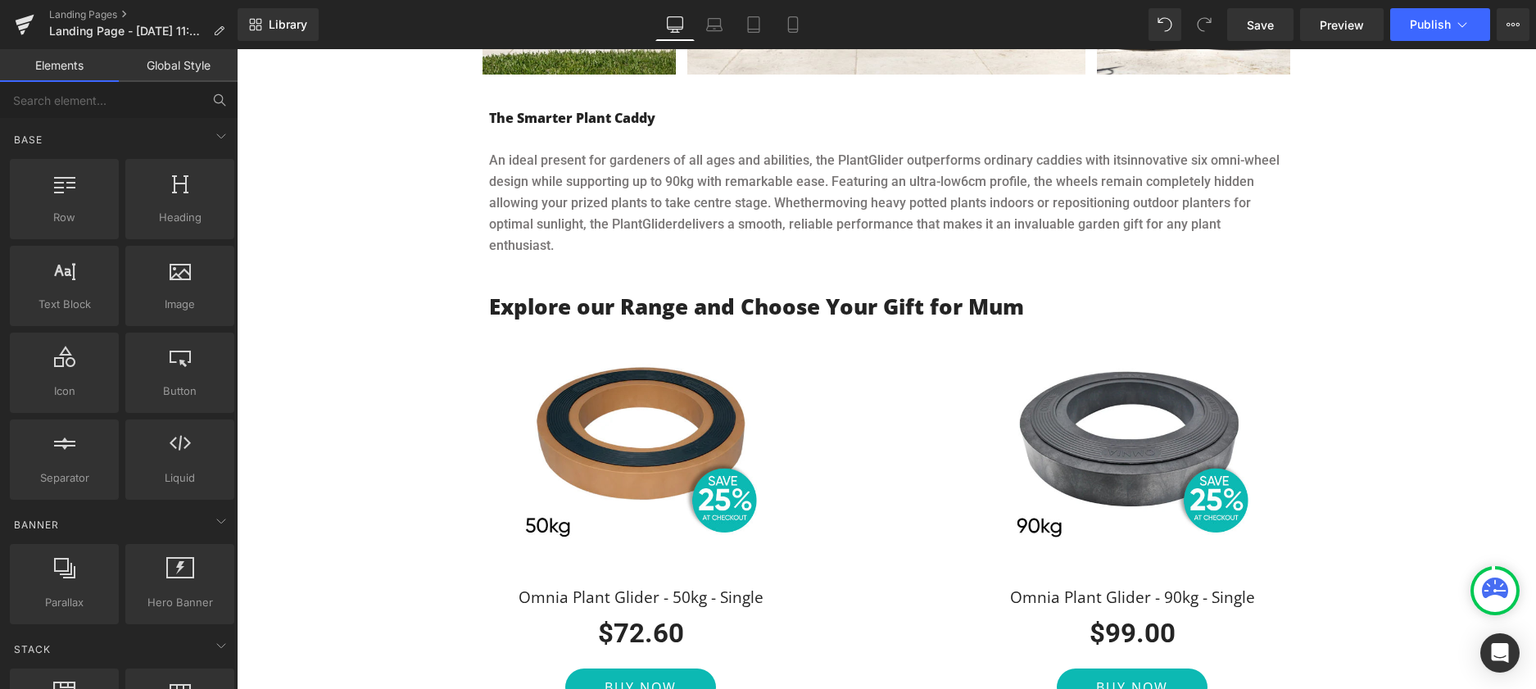
scroll to position [1283, 0]
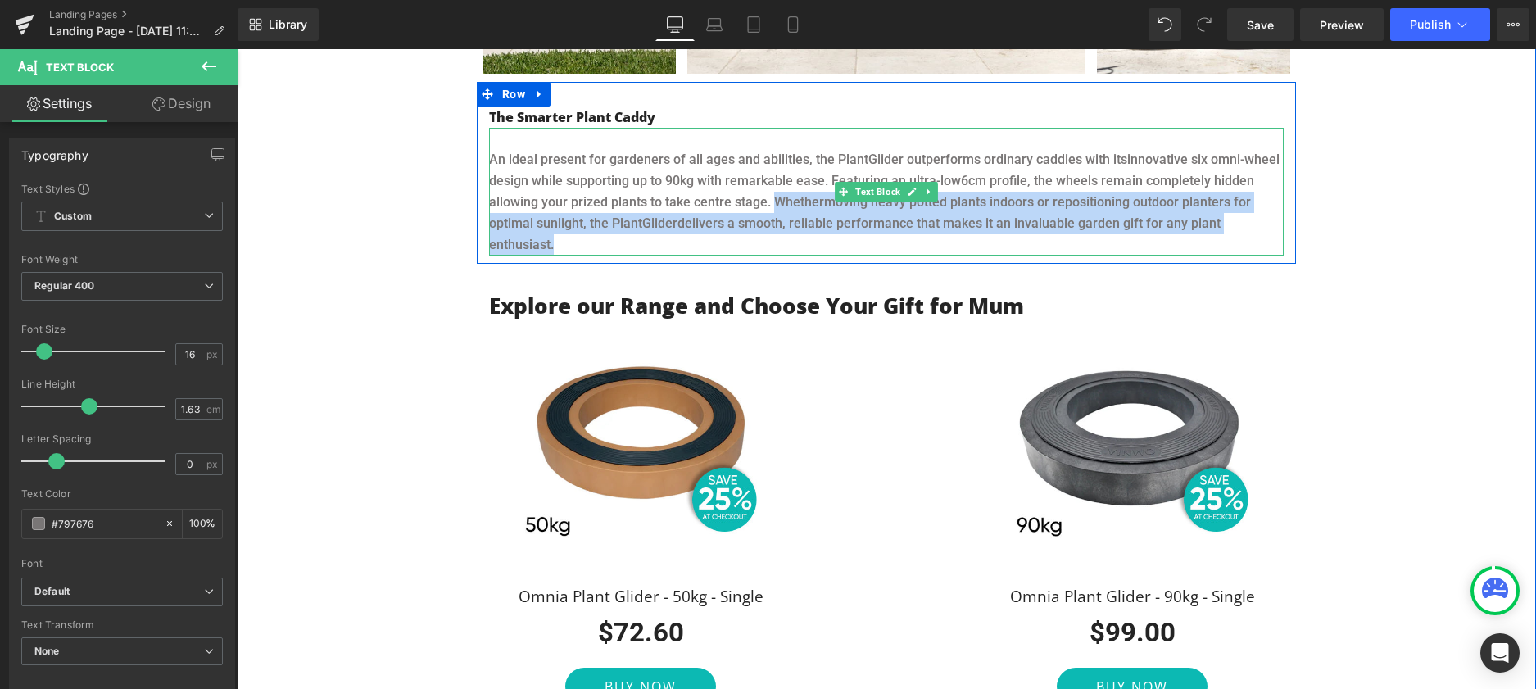
drag, startPoint x: 774, startPoint y: 202, endPoint x: 556, endPoint y: 243, distance: 222.6
click at [556, 243] on p "An ideal present for gardeners of all ages and abilities, the PlantGlider outpe…" at bounding box center [886, 202] width 795 height 107
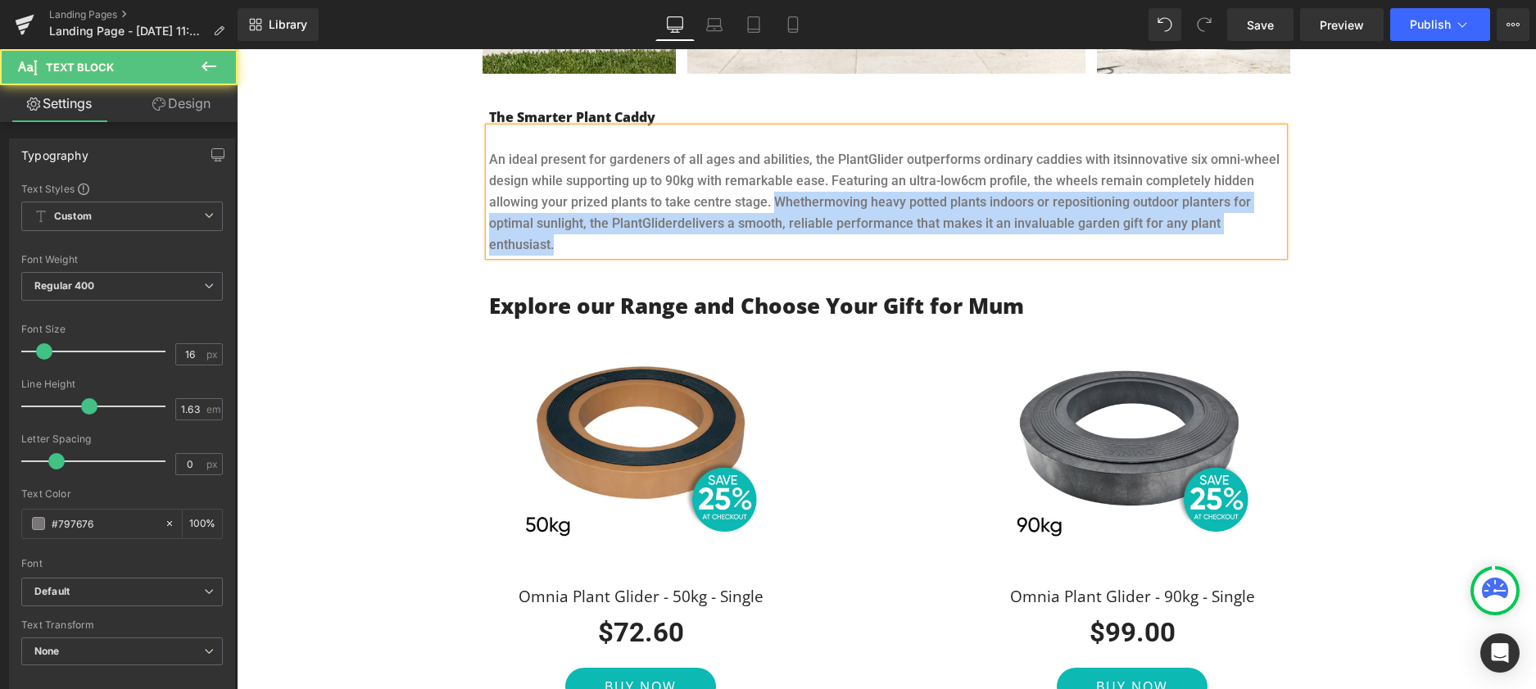
click at [631, 240] on p "An ideal present for gardeners of all ages and abilities, the PlantGlider outpe…" at bounding box center [886, 202] width 795 height 107
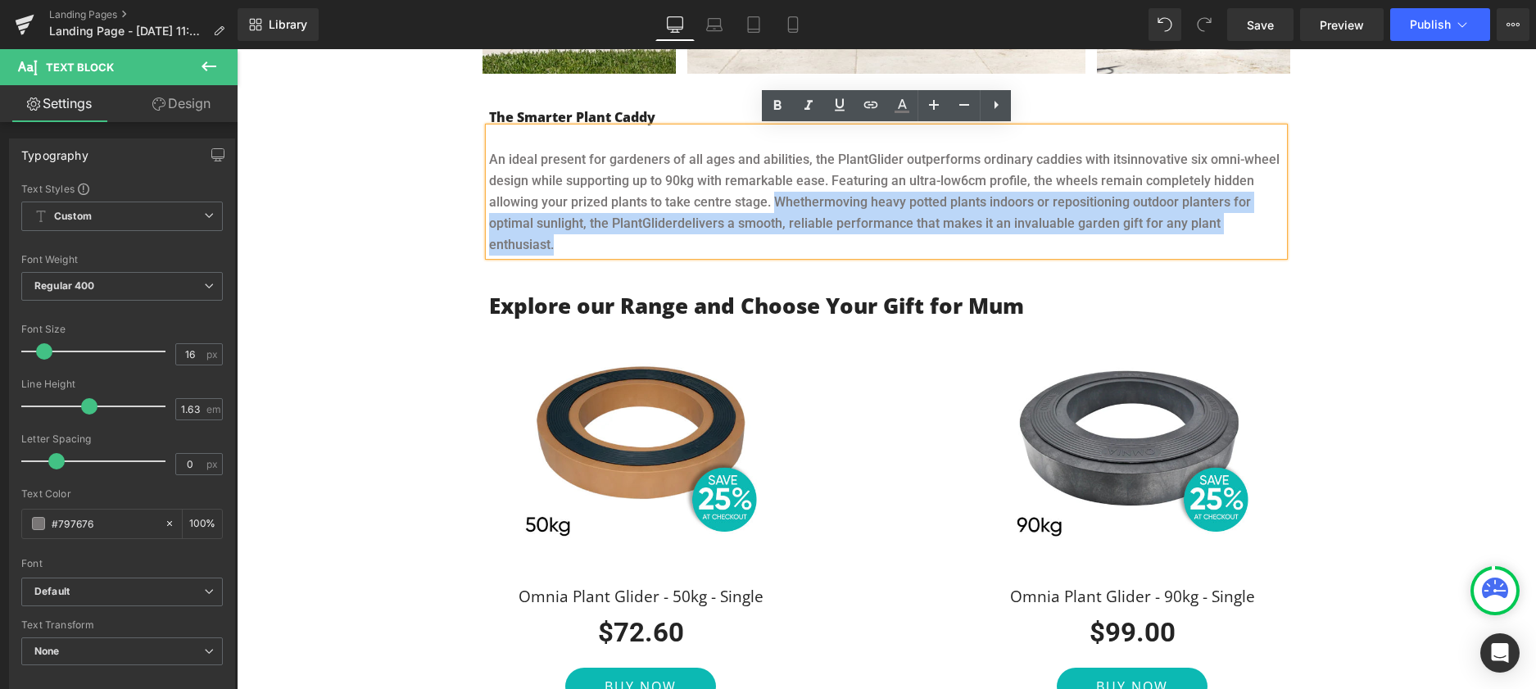
drag, startPoint x: 678, startPoint y: 253, endPoint x: 777, endPoint y: 211, distance: 107.6
click at [777, 211] on p "An ideal present for gardeners of all ages and abilities, the PlantGlider outpe…" at bounding box center [886, 202] width 795 height 107
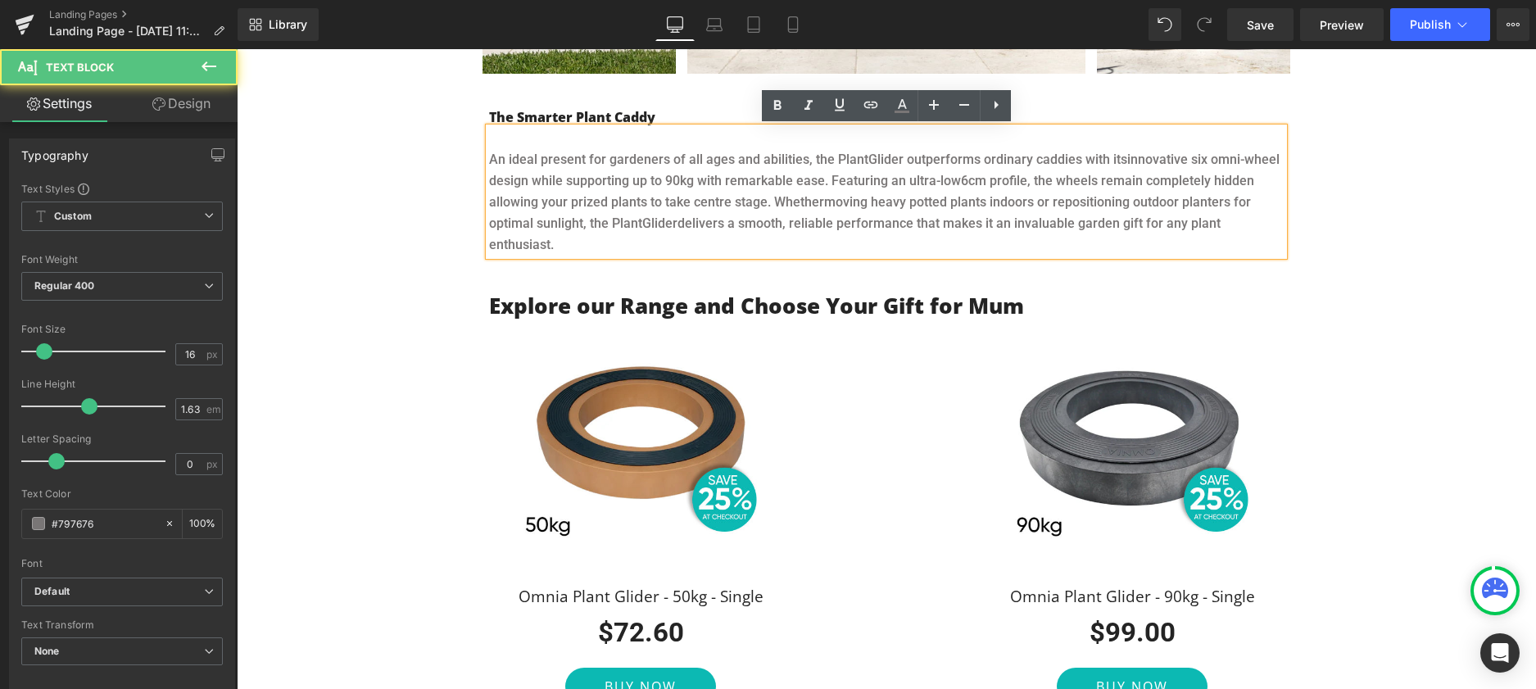
click at [710, 205] on span "6cm profile, the wheels remain completely hidden allowing your prized plants to…" at bounding box center [871, 191] width 765 height 37
click at [742, 241] on p "An ideal present for gardeners of all ages and abilities, the PlantGlider outpe…" at bounding box center [886, 202] width 795 height 107
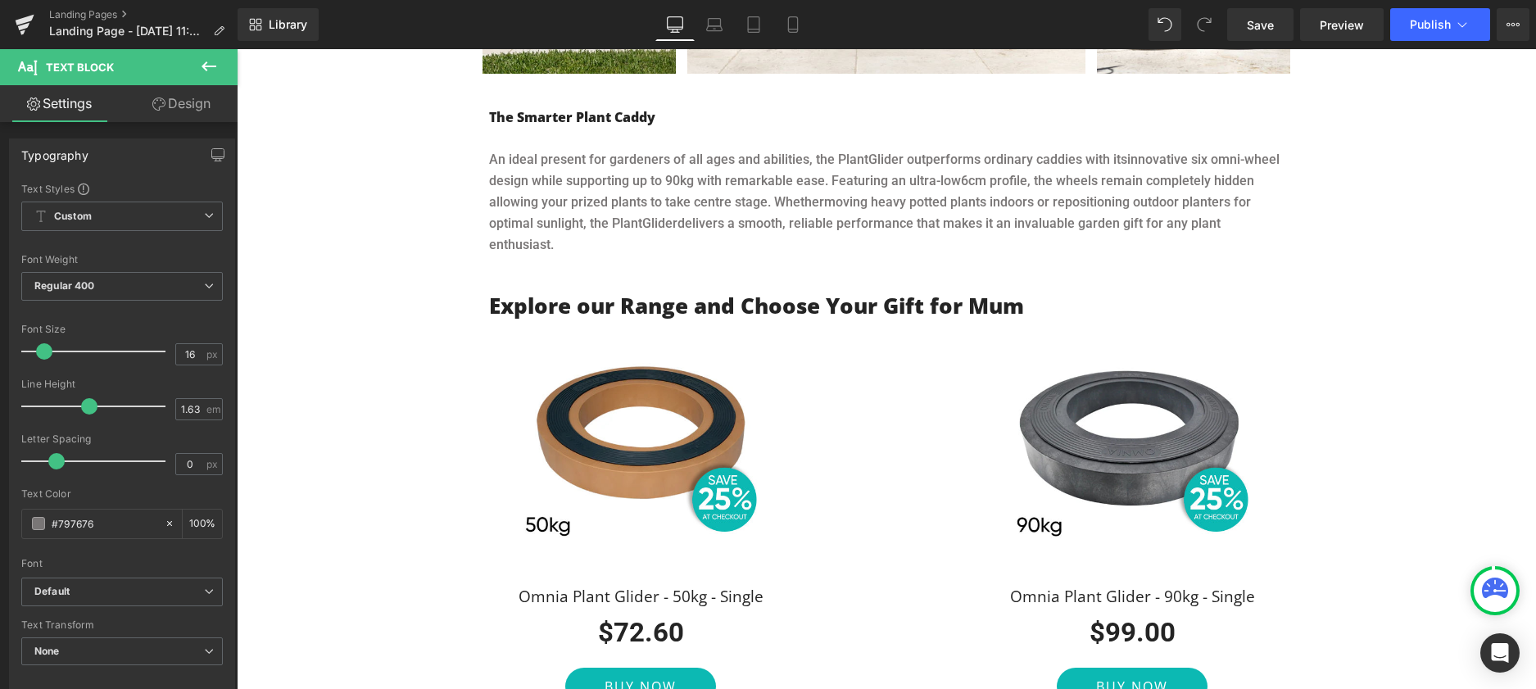
click at [184, 104] on link "Design" at bounding box center [181, 103] width 119 height 37
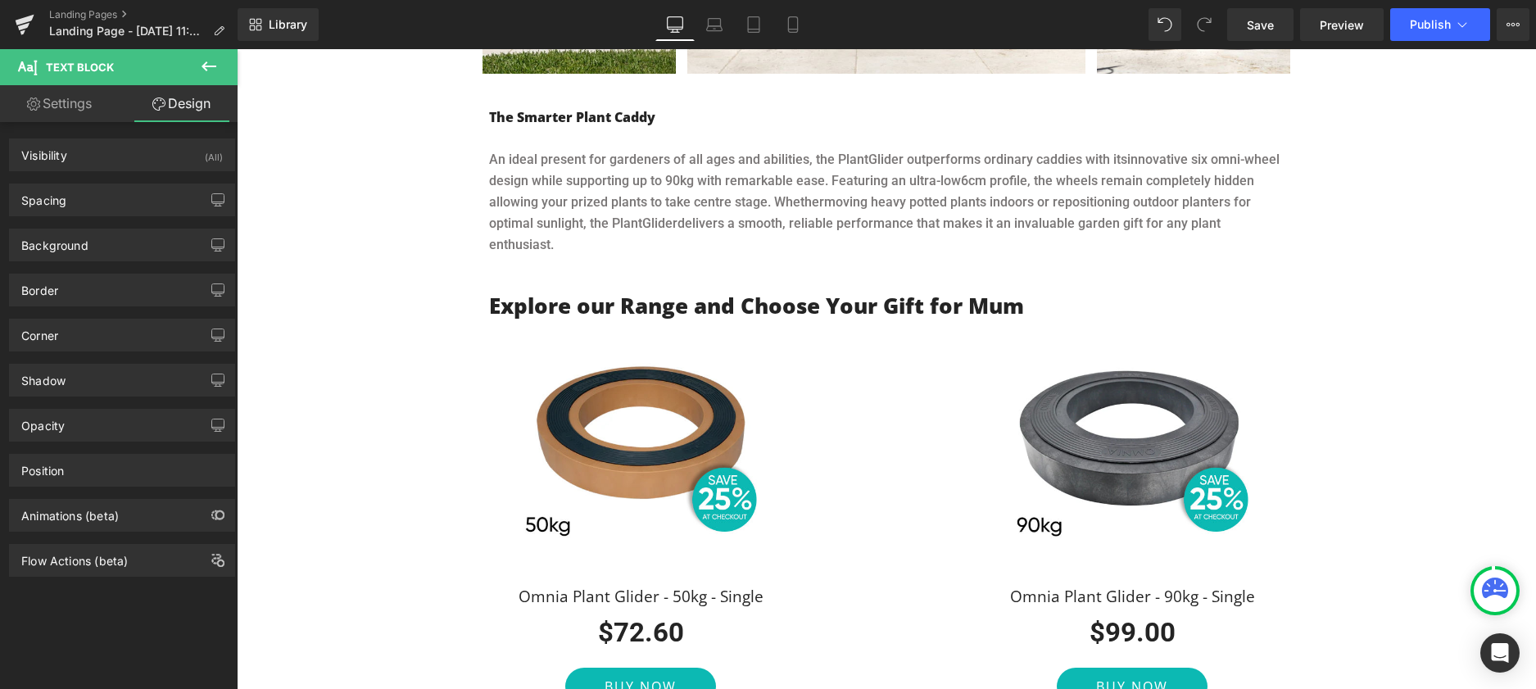
click at [65, 106] on link "Settings" at bounding box center [59, 103] width 119 height 37
type input "100"
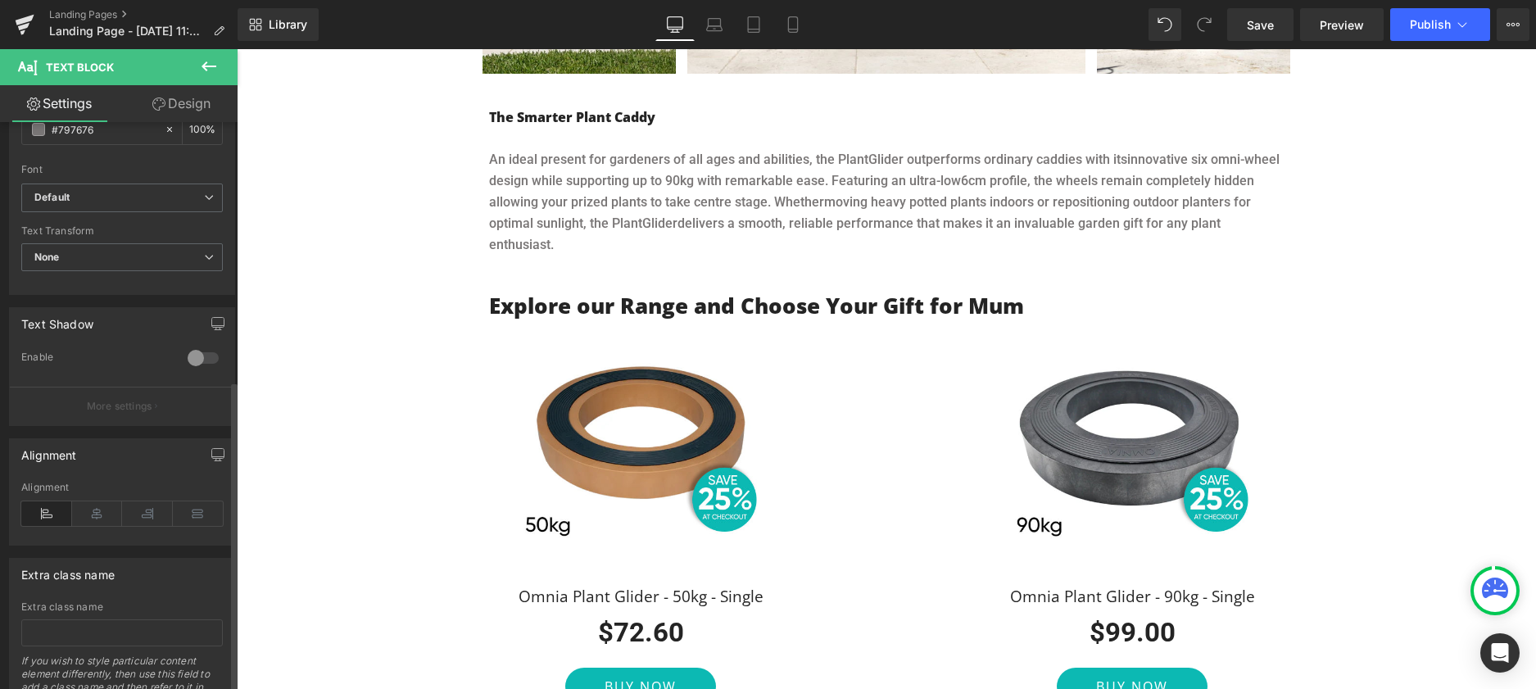
scroll to position [470, 0]
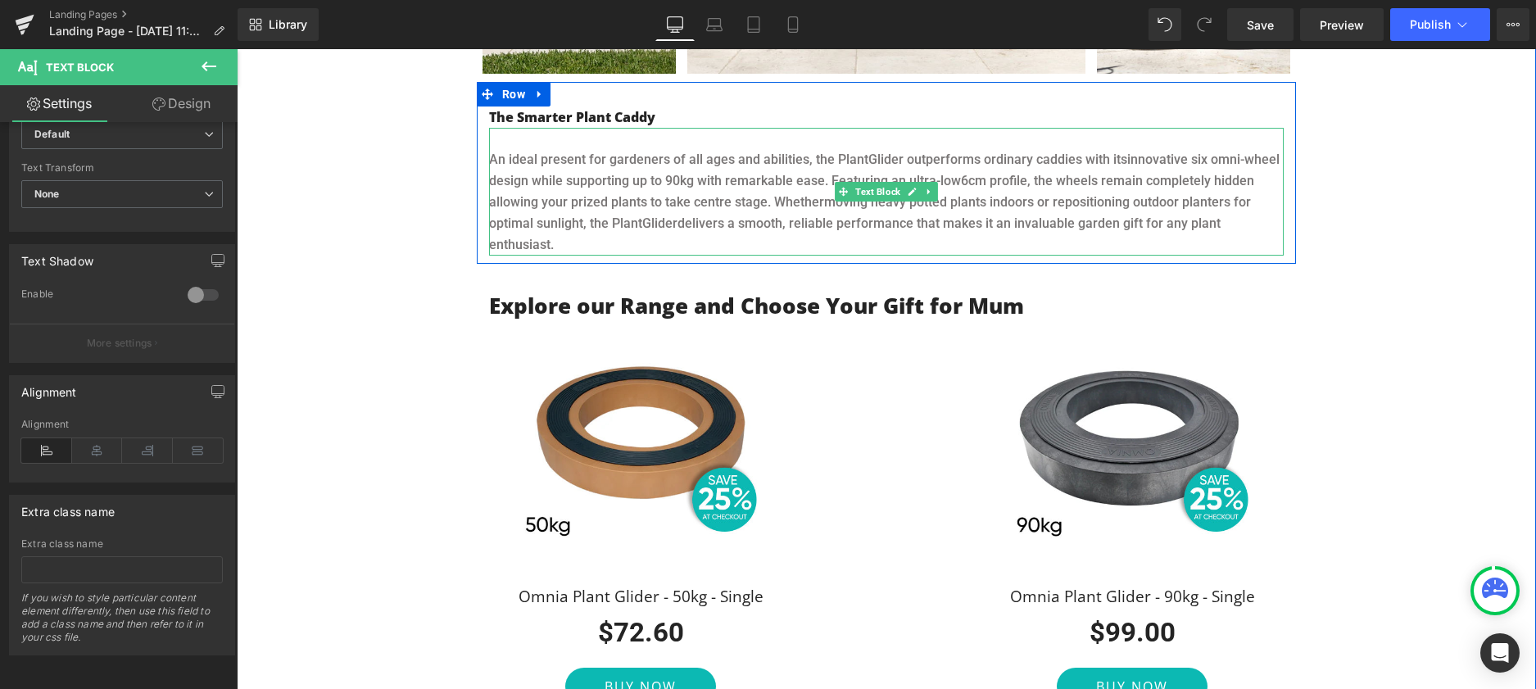
click at [624, 207] on span "6cm profile, the wheels remain completely hidden allowing your prized plants to…" at bounding box center [871, 191] width 765 height 37
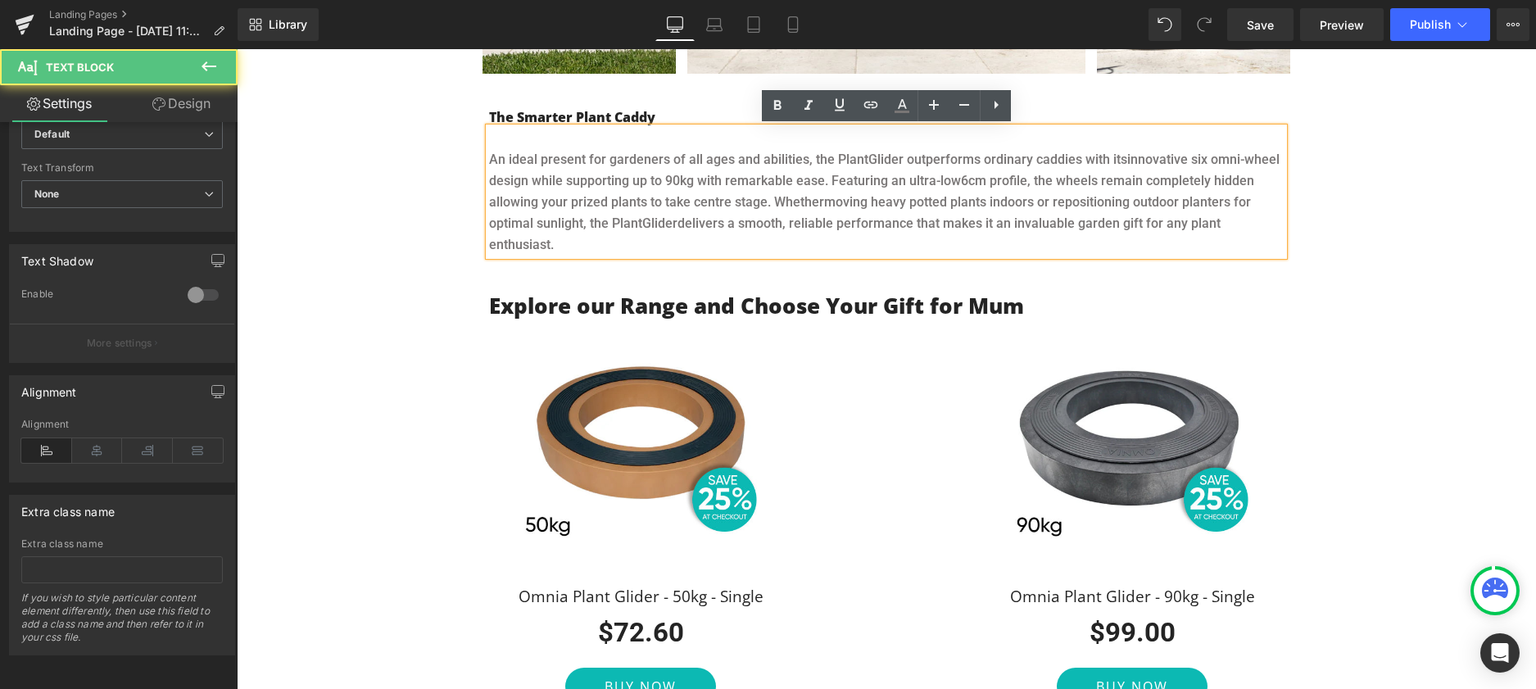
click at [621, 202] on span "6cm profile, the wheels remain completely hidden allowing your prized plants to…" at bounding box center [871, 191] width 765 height 37
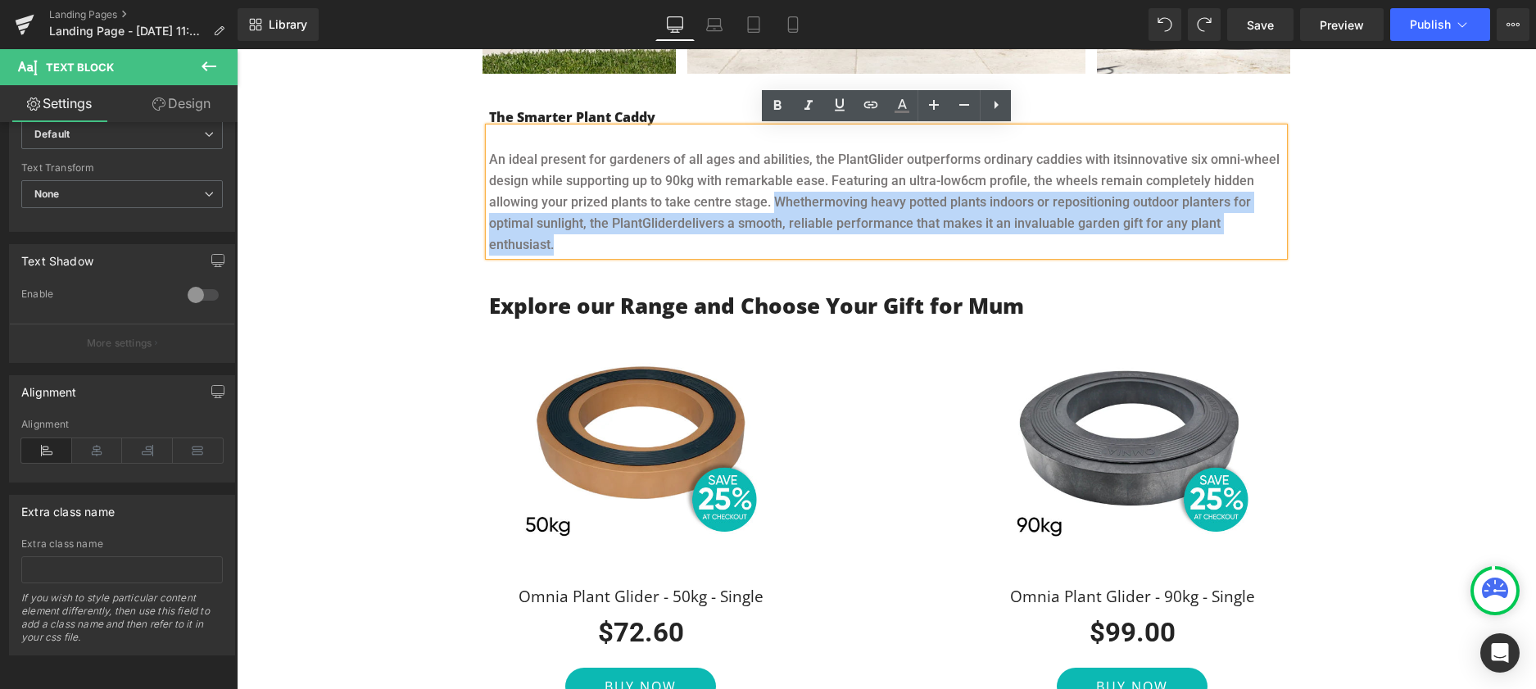
drag, startPoint x: 773, startPoint y: 200, endPoint x: 561, endPoint y: 241, distance: 216.1
click at [561, 241] on p "An ideal present for gardeners of all ages and abilities, the PlantGlider outpe…" at bounding box center [886, 202] width 795 height 107
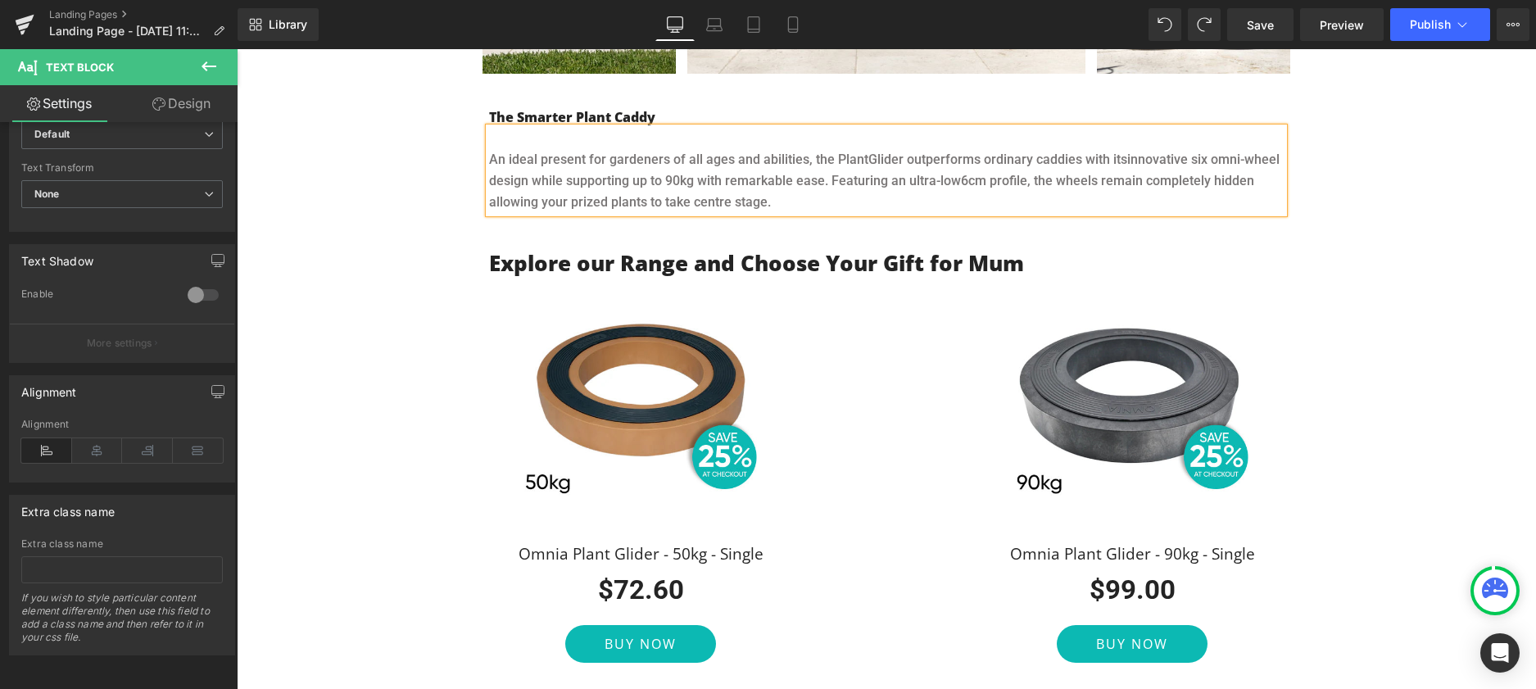
click at [492, 161] on p "An ideal present for gardeners of all ages and abilities, the PlantGlider outpe…" at bounding box center [886, 181] width 795 height 64
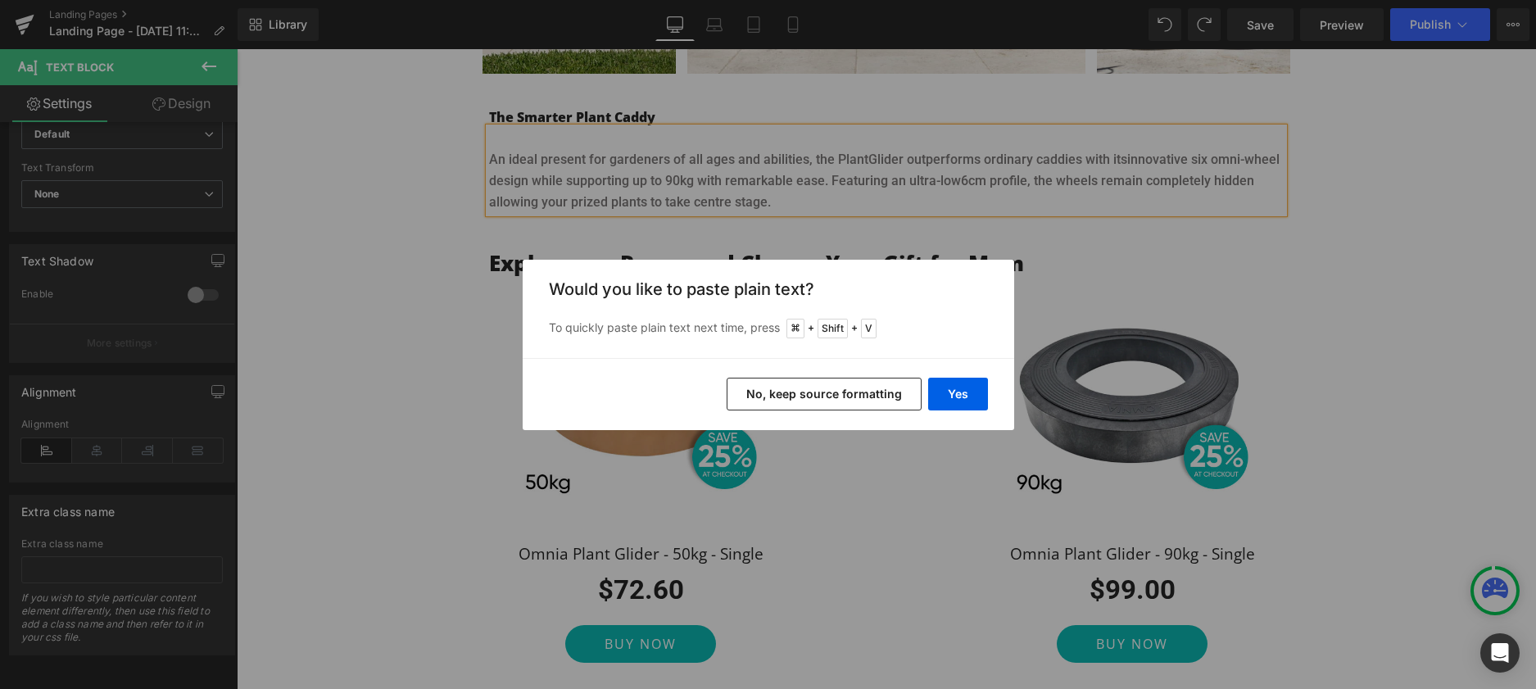
click at [900, 394] on button "No, keep source formatting" at bounding box center [824, 394] width 195 height 33
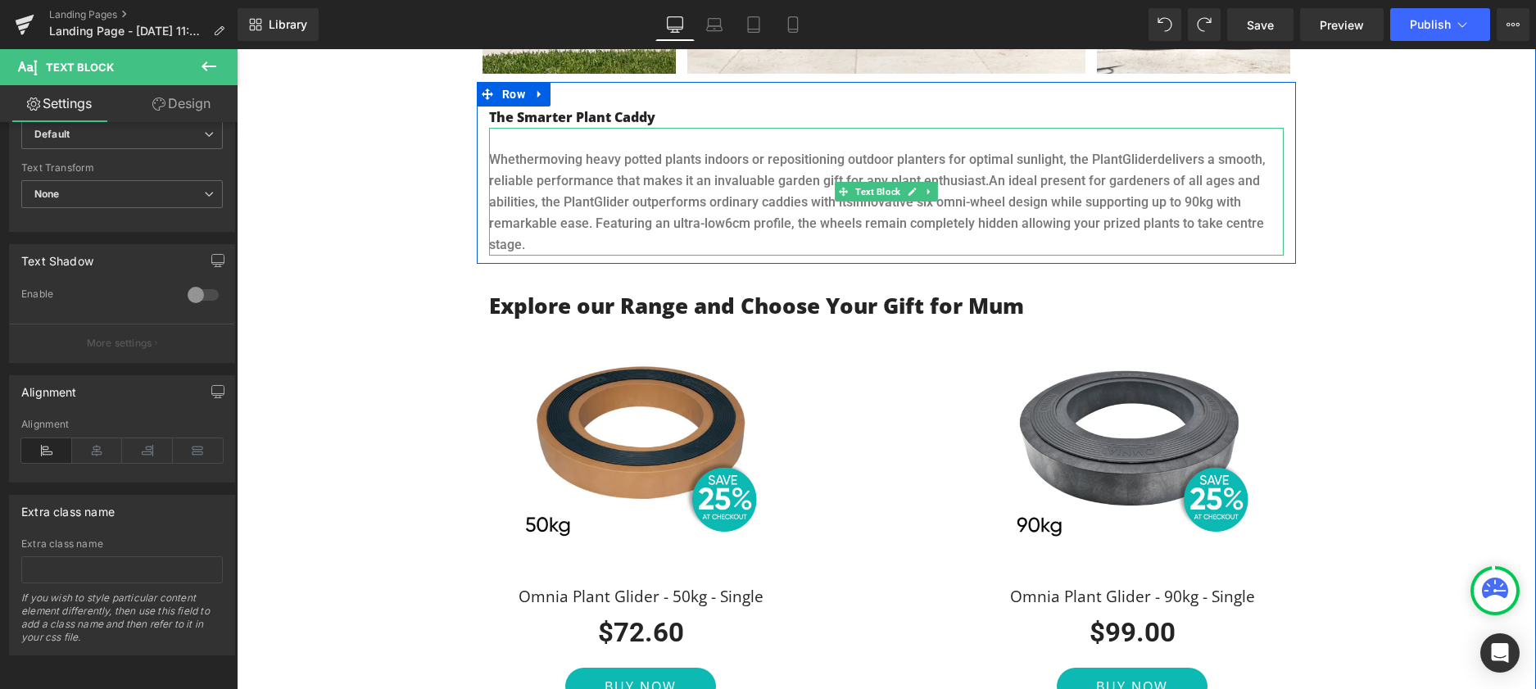
click at [746, 208] on p "Whether moving heavy potted plants indoors or repositioning outdoor planters fo…" at bounding box center [886, 202] width 795 height 107
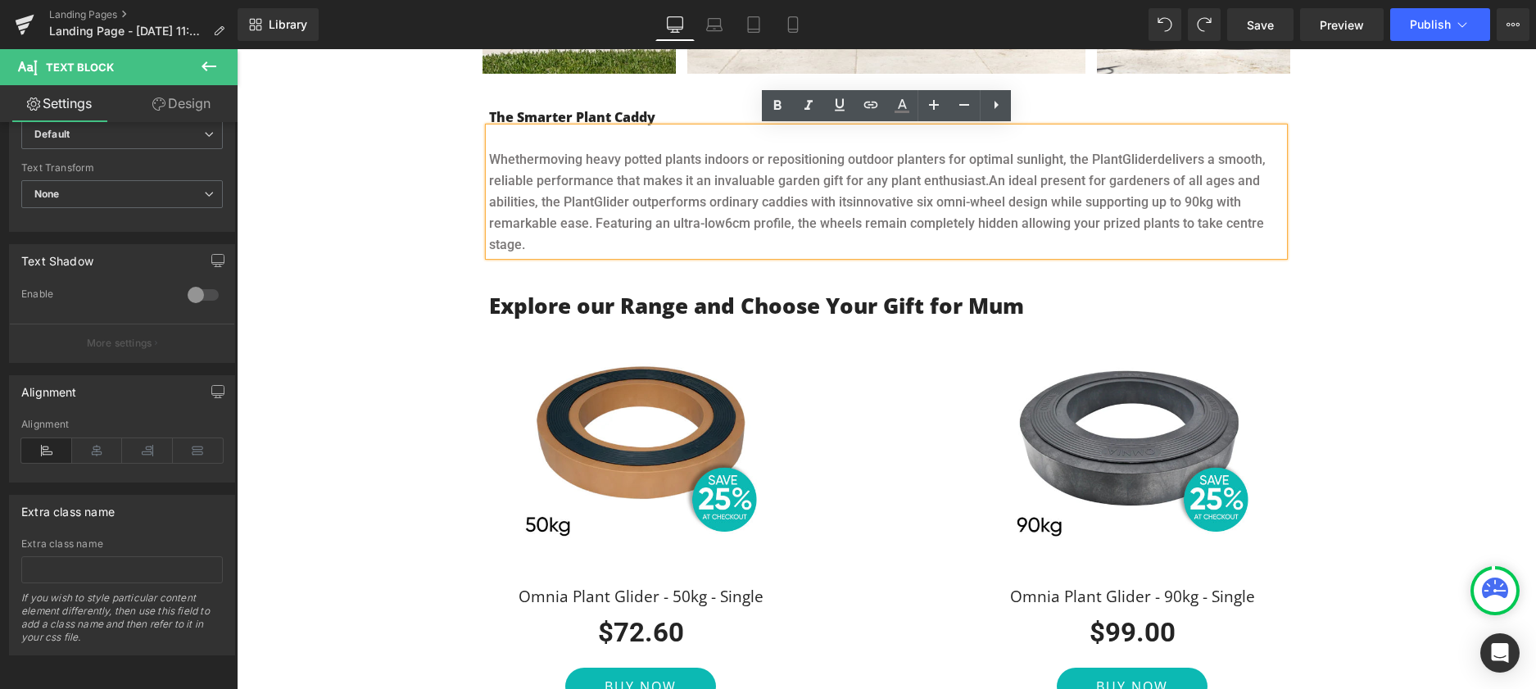
click at [986, 183] on p "Whether moving heavy potted plants indoors or repositioning outdoor planters fo…" at bounding box center [886, 202] width 795 height 107
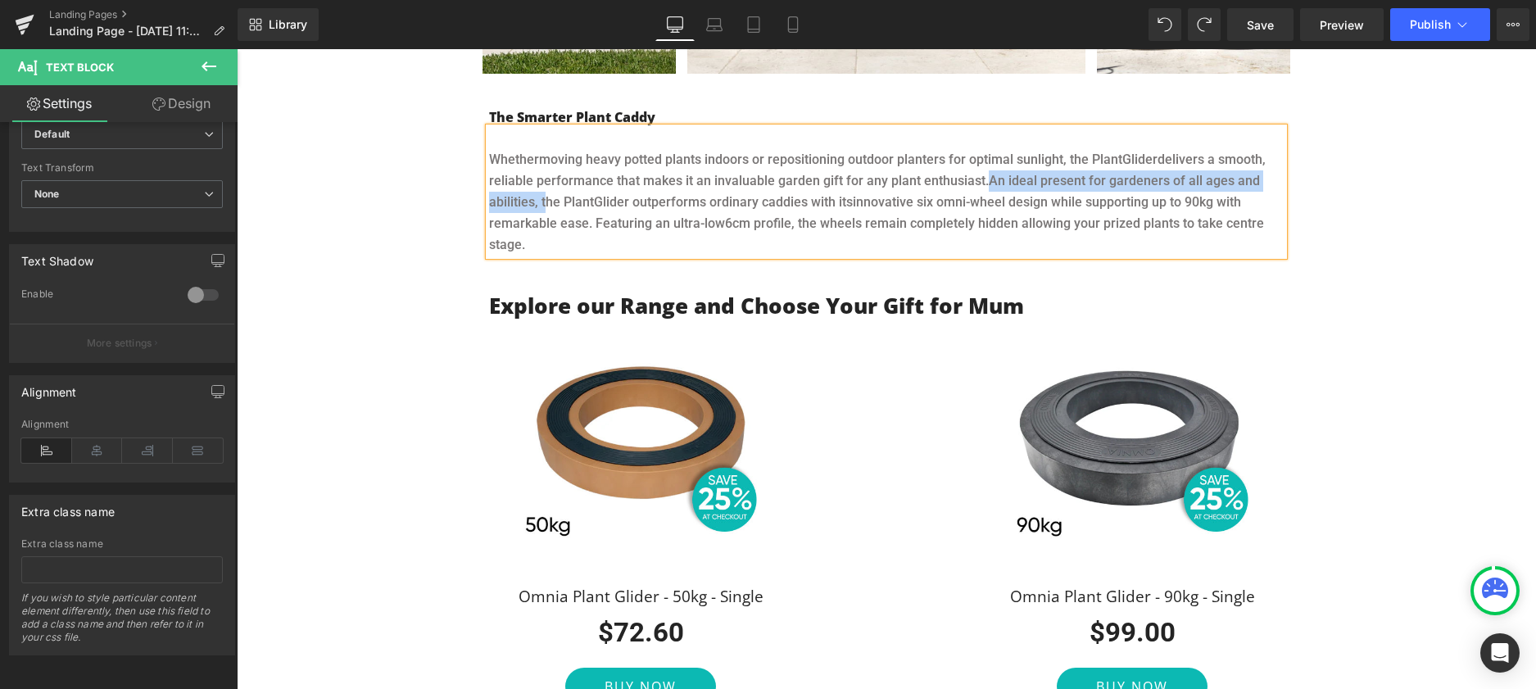
click at [546, 204] on p "Whether moving heavy potted plants indoors or repositioning outdoor planters fo…" at bounding box center [886, 202] width 795 height 107
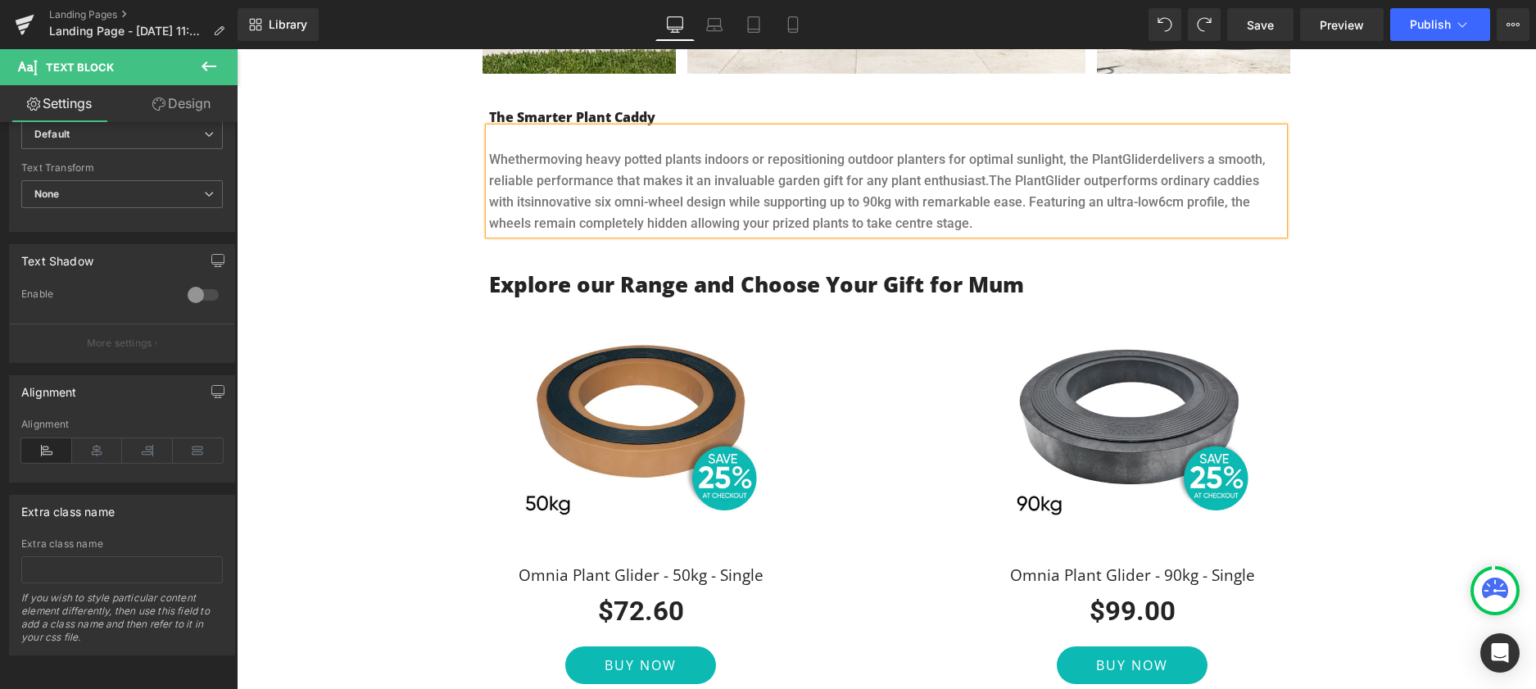
click at [719, 204] on span "innovative six omni-wheel design while supporting up to 90kg with remarkable ea…" at bounding box center [845, 202] width 628 height 16
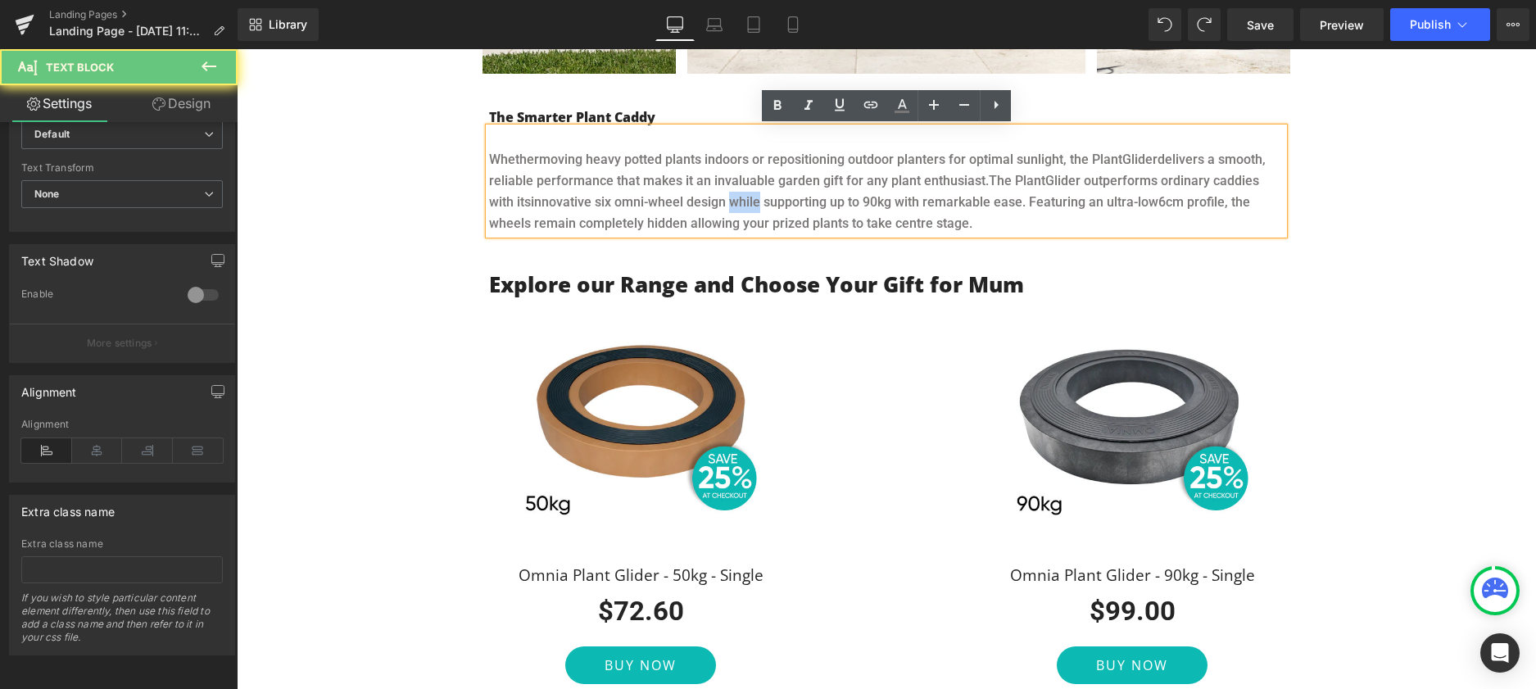
click at [719, 204] on span "innovative six omni-wheel design while supporting up to 90kg with remarkable ea…" at bounding box center [845, 202] width 628 height 16
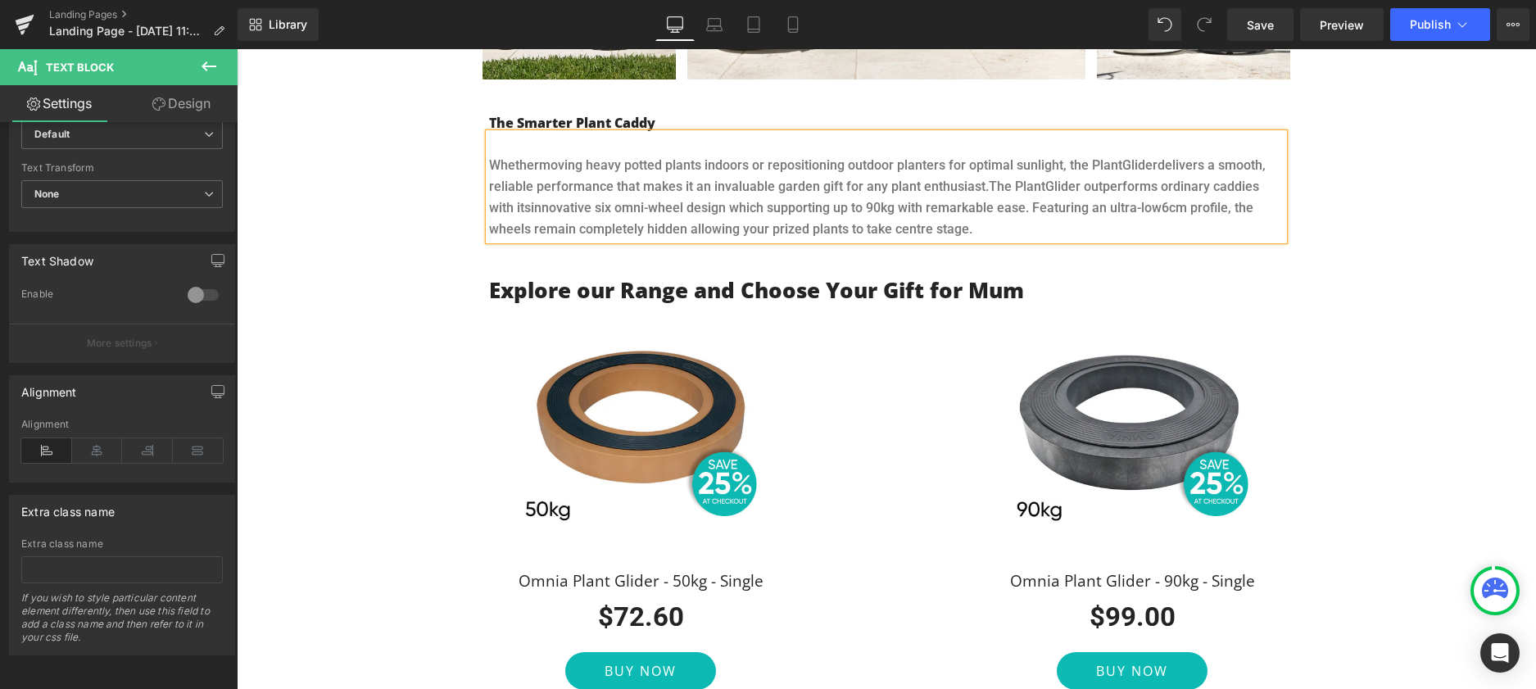
scroll to position [1276, 0]
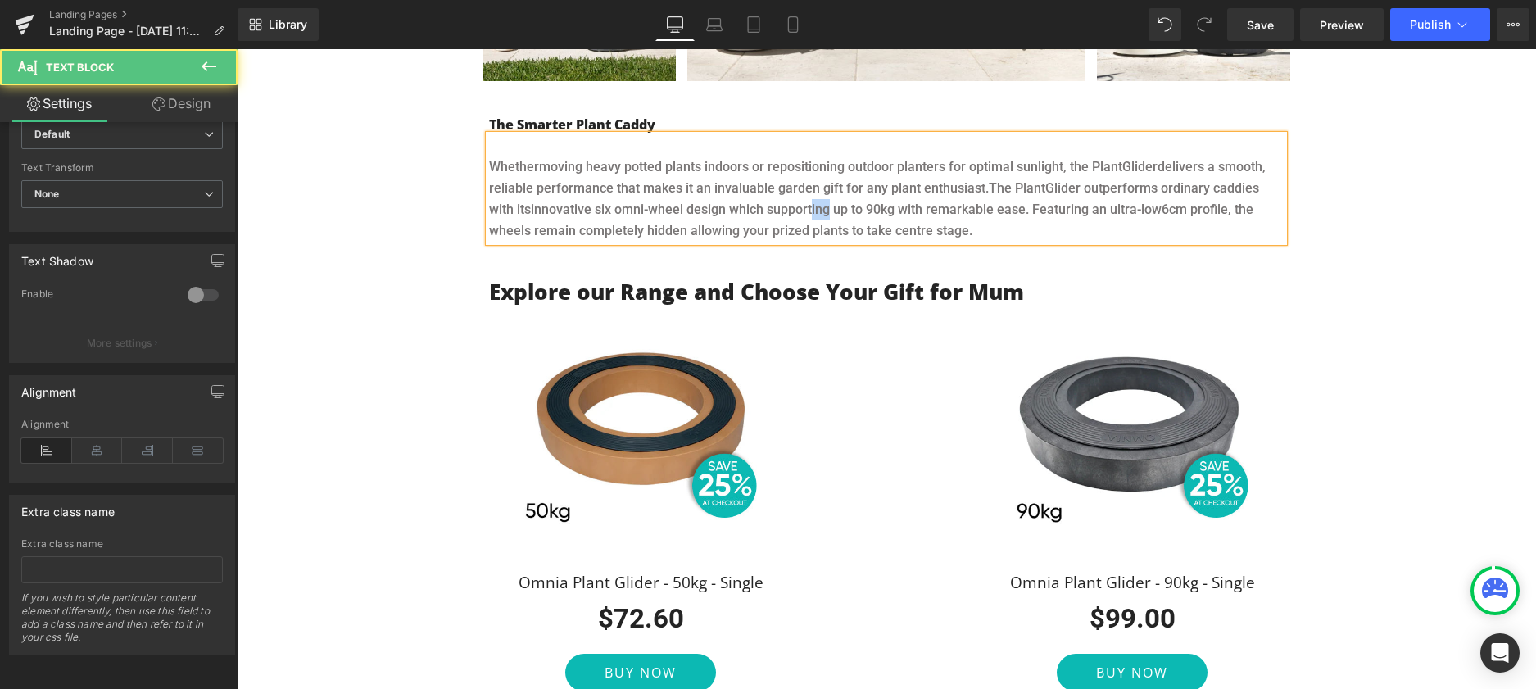
drag, startPoint x: 786, startPoint y: 207, endPoint x: 806, endPoint y: 208, distance: 20.5
click at [806, 208] on span "innovative six omni-wheel design which supporting up to 90kg with remarkable ea…" at bounding box center [846, 210] width 631 height 16
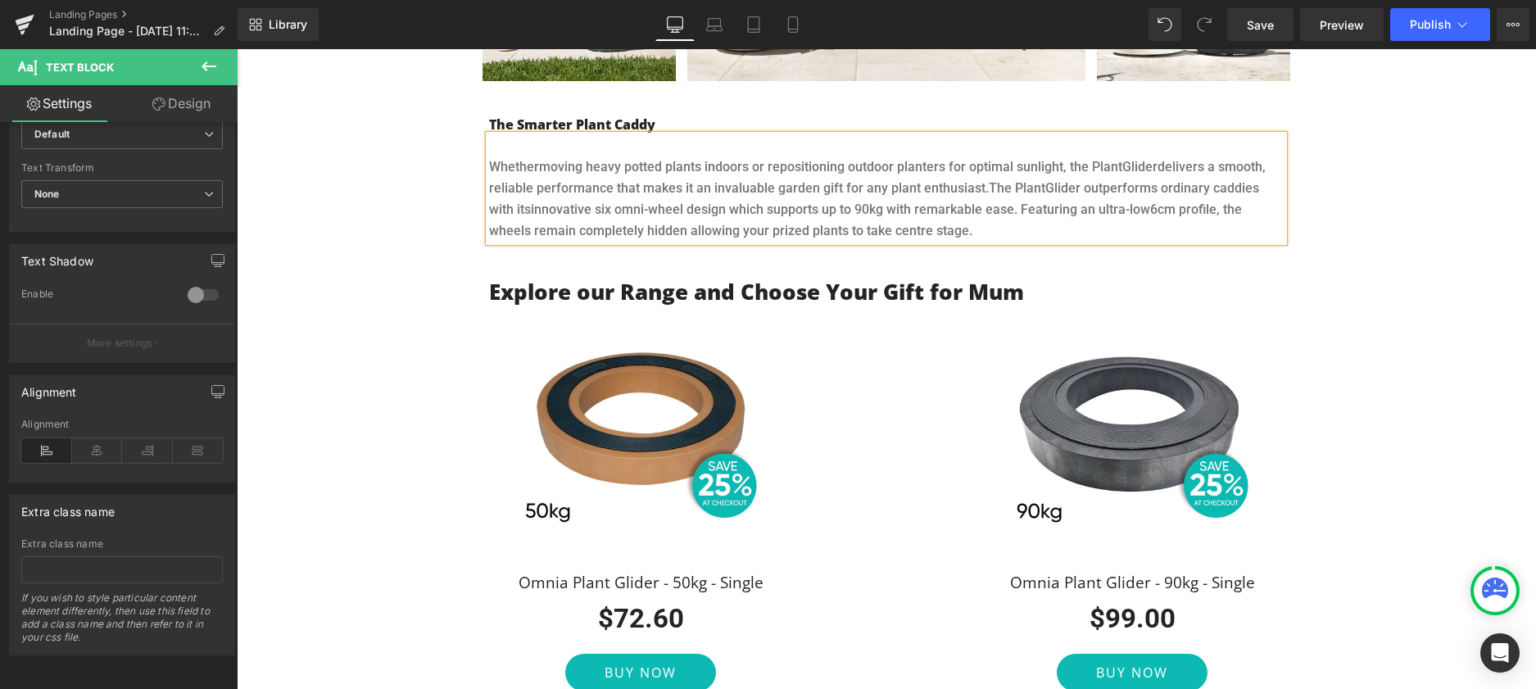
scroll to position [1277, 0]
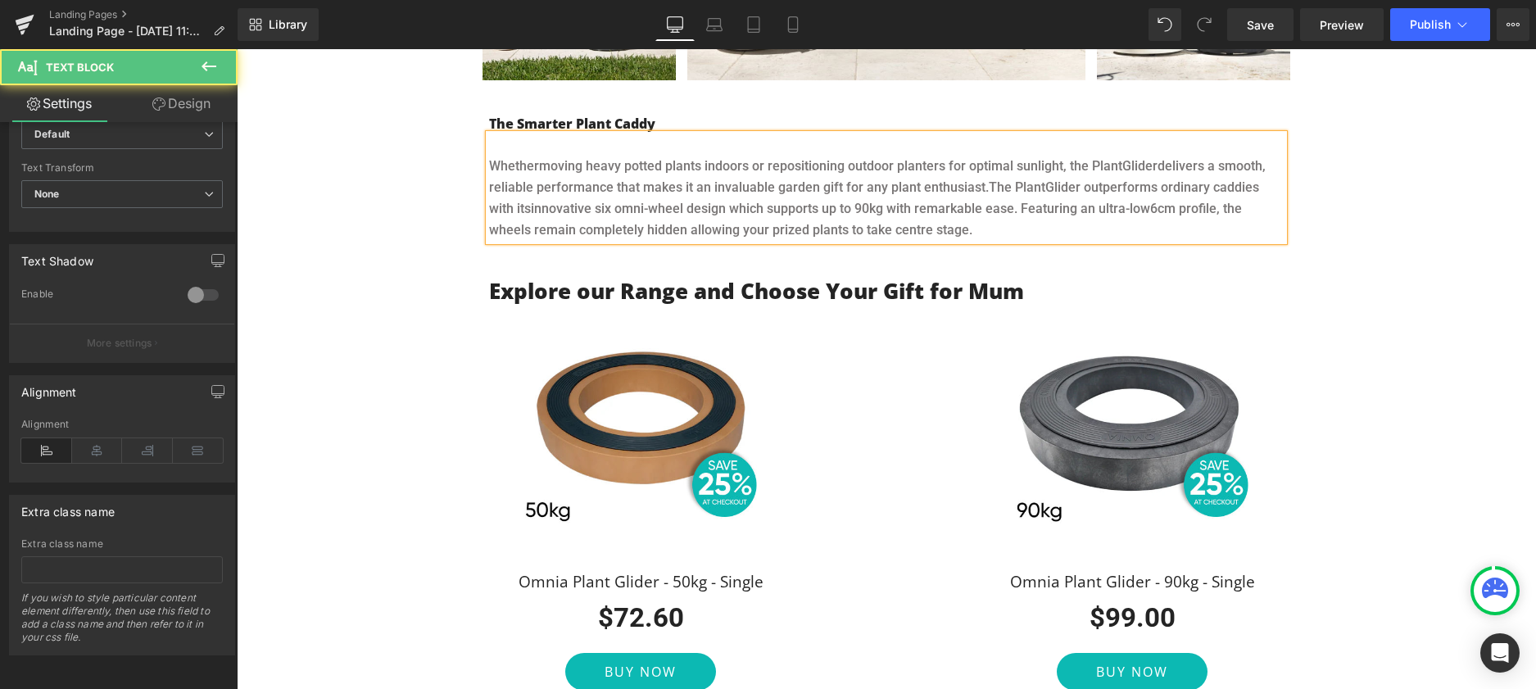
click at [950, 241] on div "Whether moving heavy potted plants indoors or repositioning outdoor planters fo…" at bounding box center [886, 187] width 795 height 107
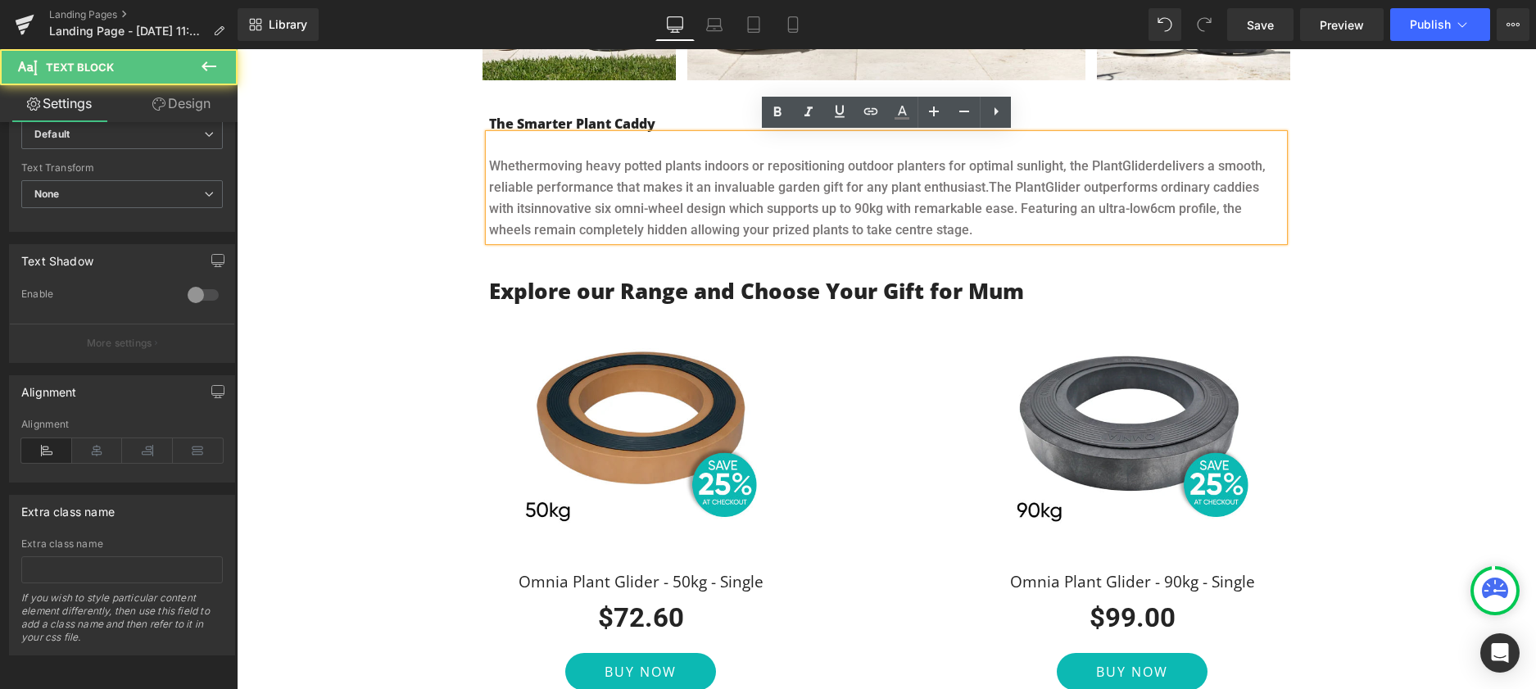
scroll to position [1277, 0]
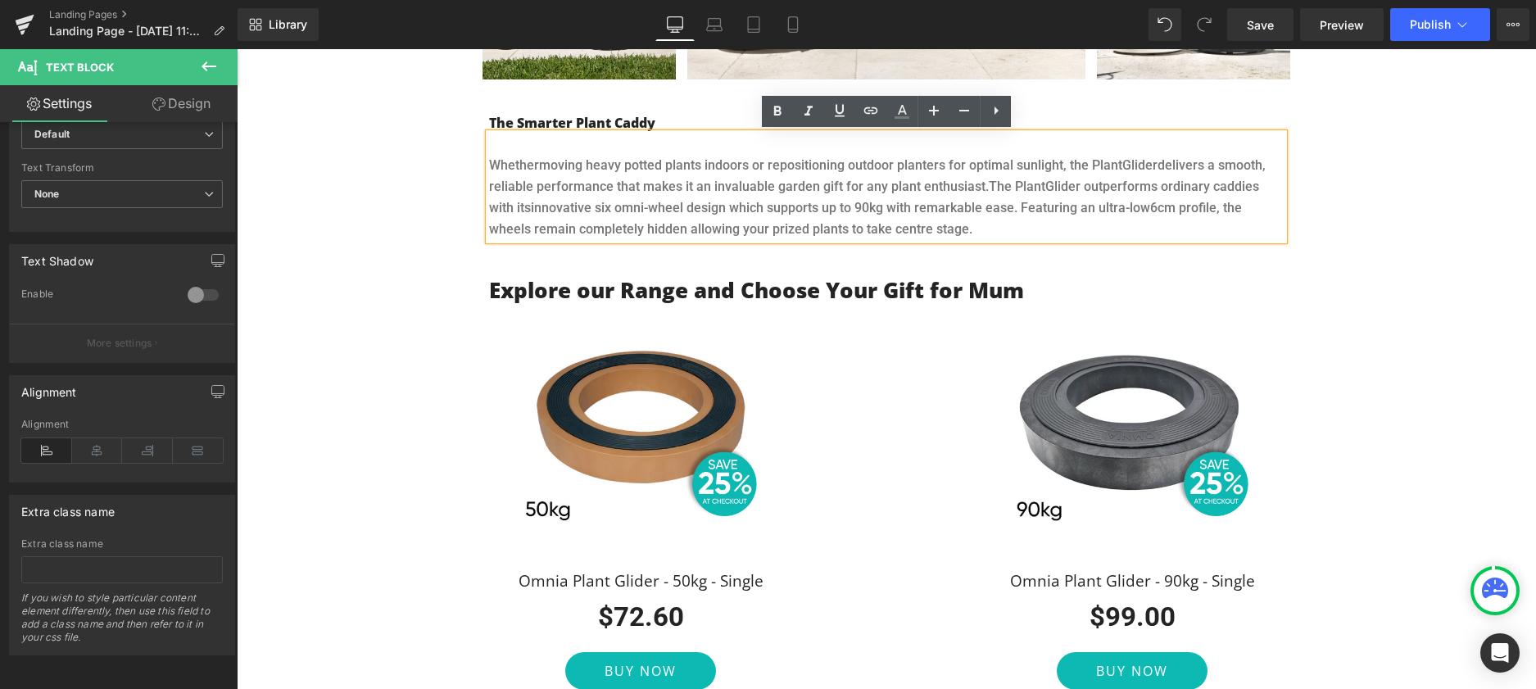
click at [996, 207] on span "innovative six omni-wheel design which supports up to 90kg with remarkable ease…" at bounding box center [840, 208] width 619 height 16
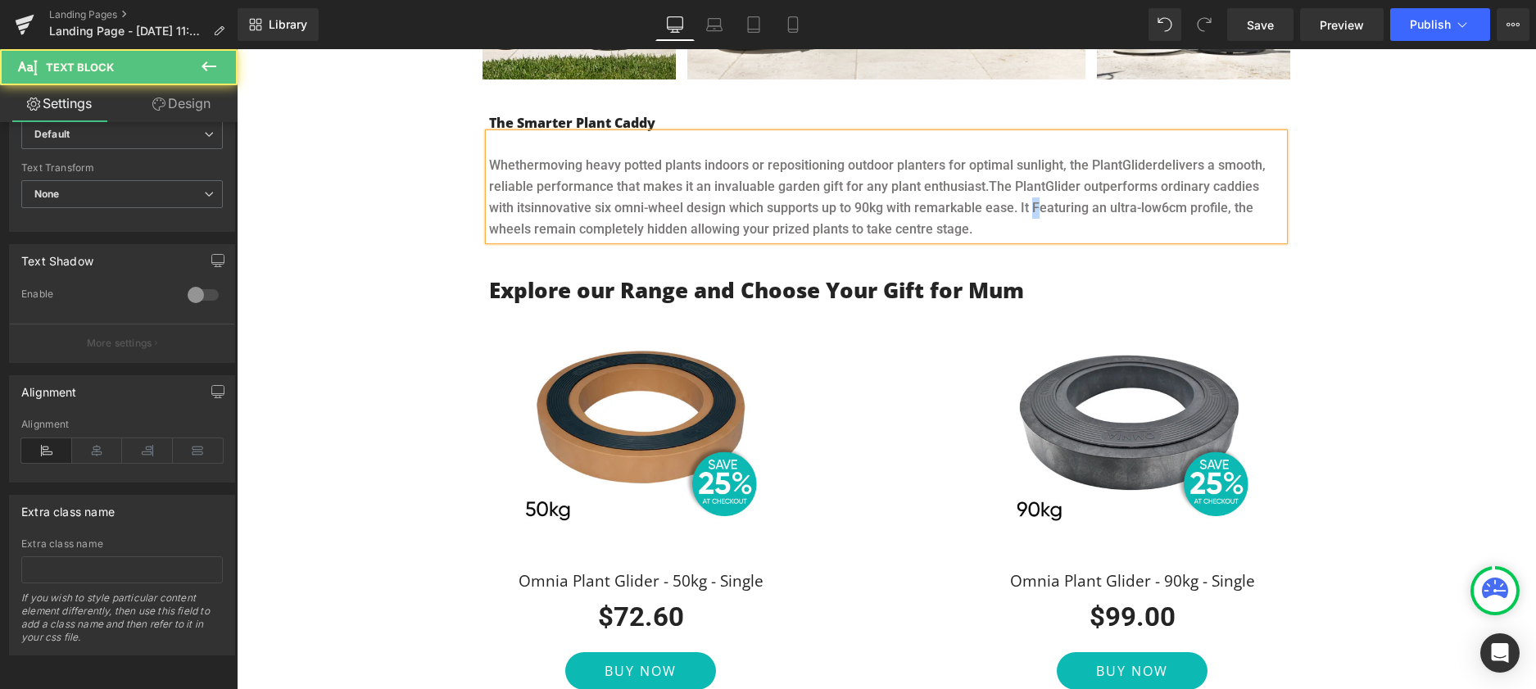
drag, startPoint x: 1015, startPoint y: 206, endPoint x: 1008, endPoint y: 211, distance: 8.4
click at [1008, 211] on span "innovative six omni-wheel design which supports up to 90kg with remarkable ease…" at bounding box center [846, 208] width 631 height 16
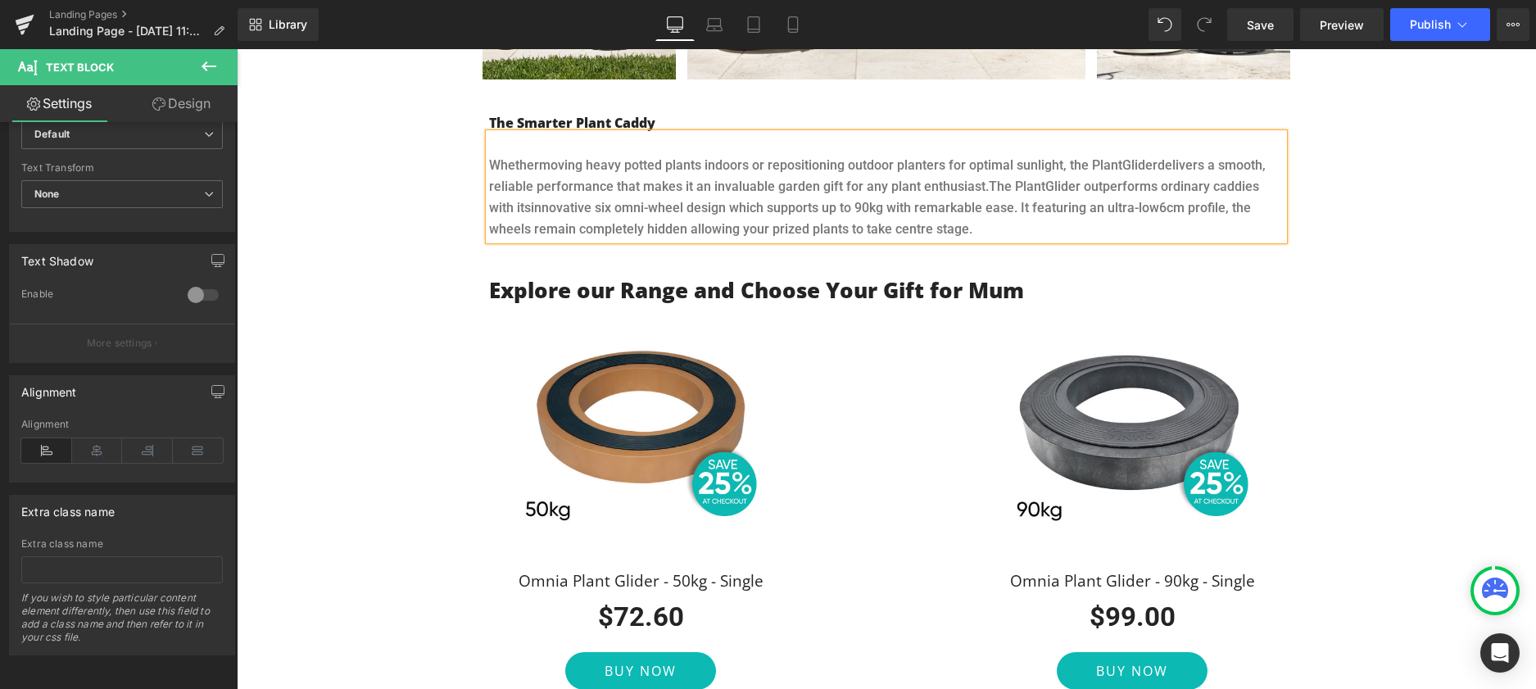
click at [1059, 209] on span "innovative six omni-wheel design which supports up to 90kg with remarkable ease…" at bounding box center [845, 208] width 628 height 16
click at [1203, 210] on span "6cm profile, the wheels remain completely hidden allowing your prized plants to…" at bounding box center [868, 218] width 758 height 37
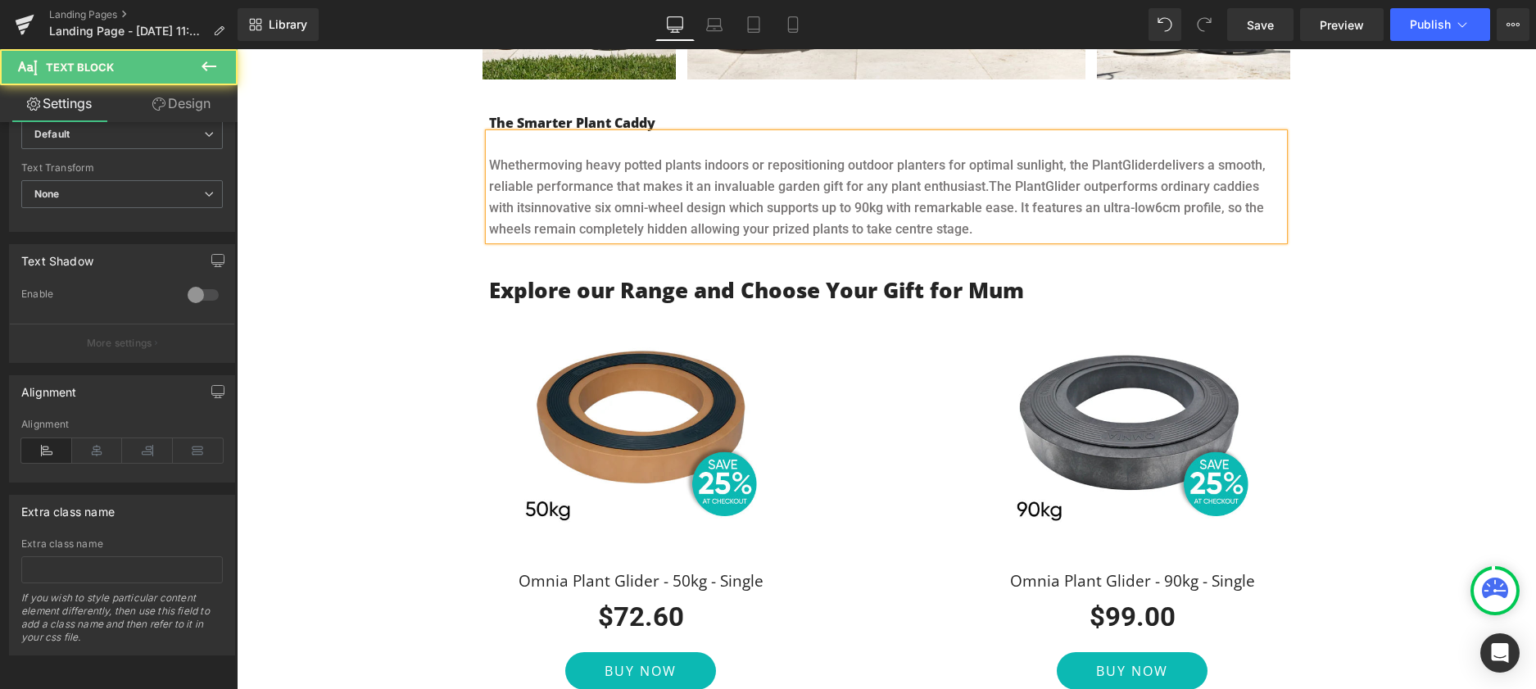
click at [1206, 209] on span "6cm profile, so the wheels remain completely hidden allowing your prized plants…" at bounding box center [876, 218] width 775 height 37
drag, startPoint x: 993, startPoint y: 227, endPoint x: 1051, endPoint y: 231, distance: 58.3
click at [995, 227] on p "Whether moving heavy potted plants indoors or repositioning outdoor planters fo…" at bounding box center [886, 197] width 795 height 85
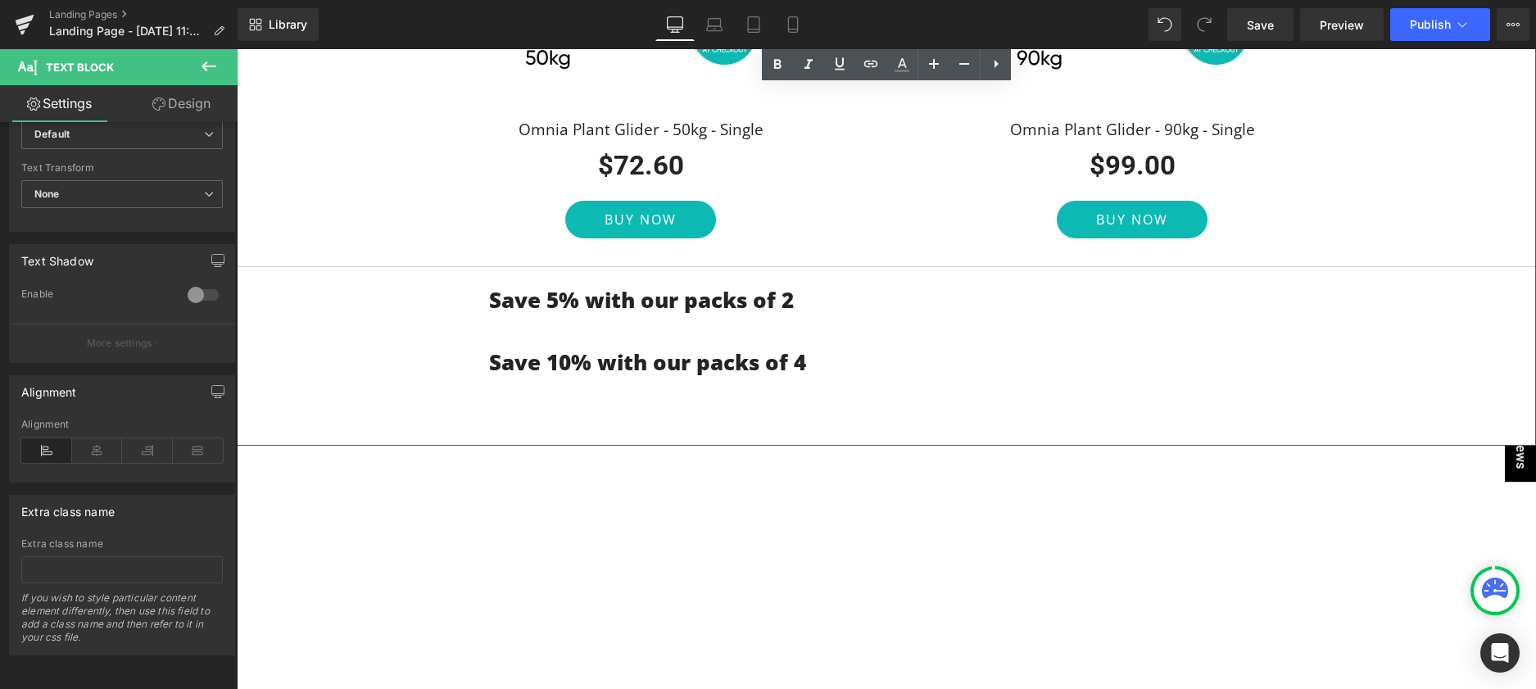
scroll to position [1738, 0]
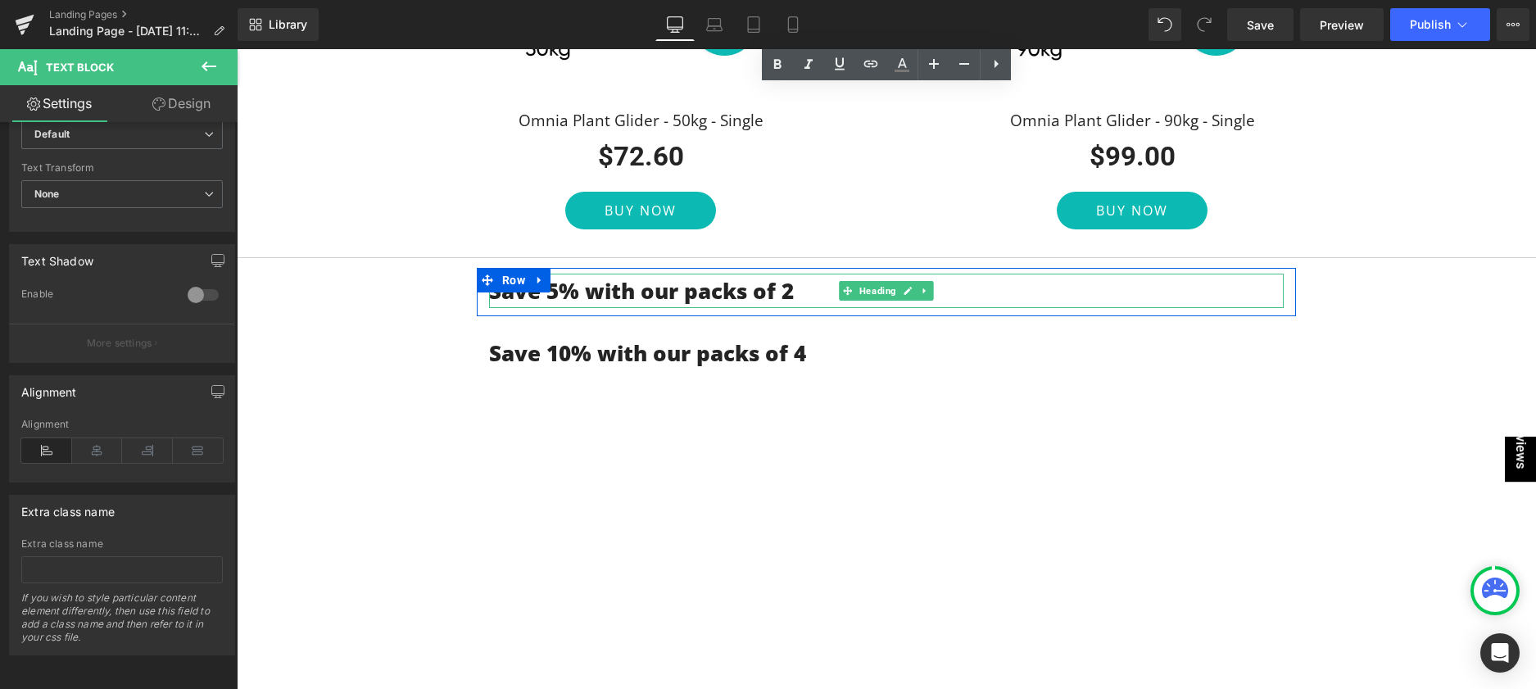
click at [727, 296] on b "Save 5% with our packs of 2" at bounding box center [641, 290] width 305 height 29
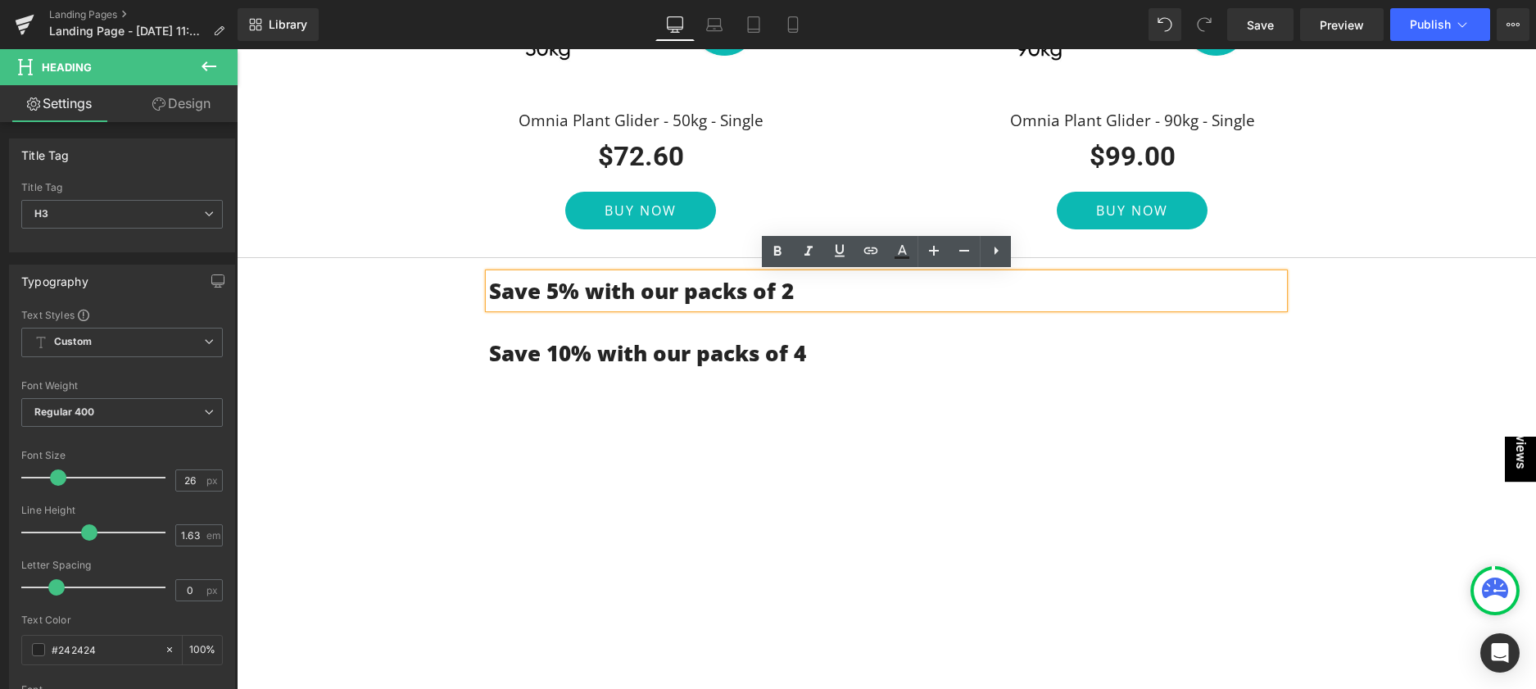
click at [533, 288] on b "Save 5% with our packs of 2" at bounding box center [641, 290] width 305 height 29
click at [529, 274] on div "Save 5% with our packs of 2" at bounding box center [886, 291] width 795 height 34
click at [420, 292] on div "Explore our Range and Choose Your Gift for Mum Heading Row Sale Off (P) Image O…" at bounding box center [886, 84] width 1299 height 592
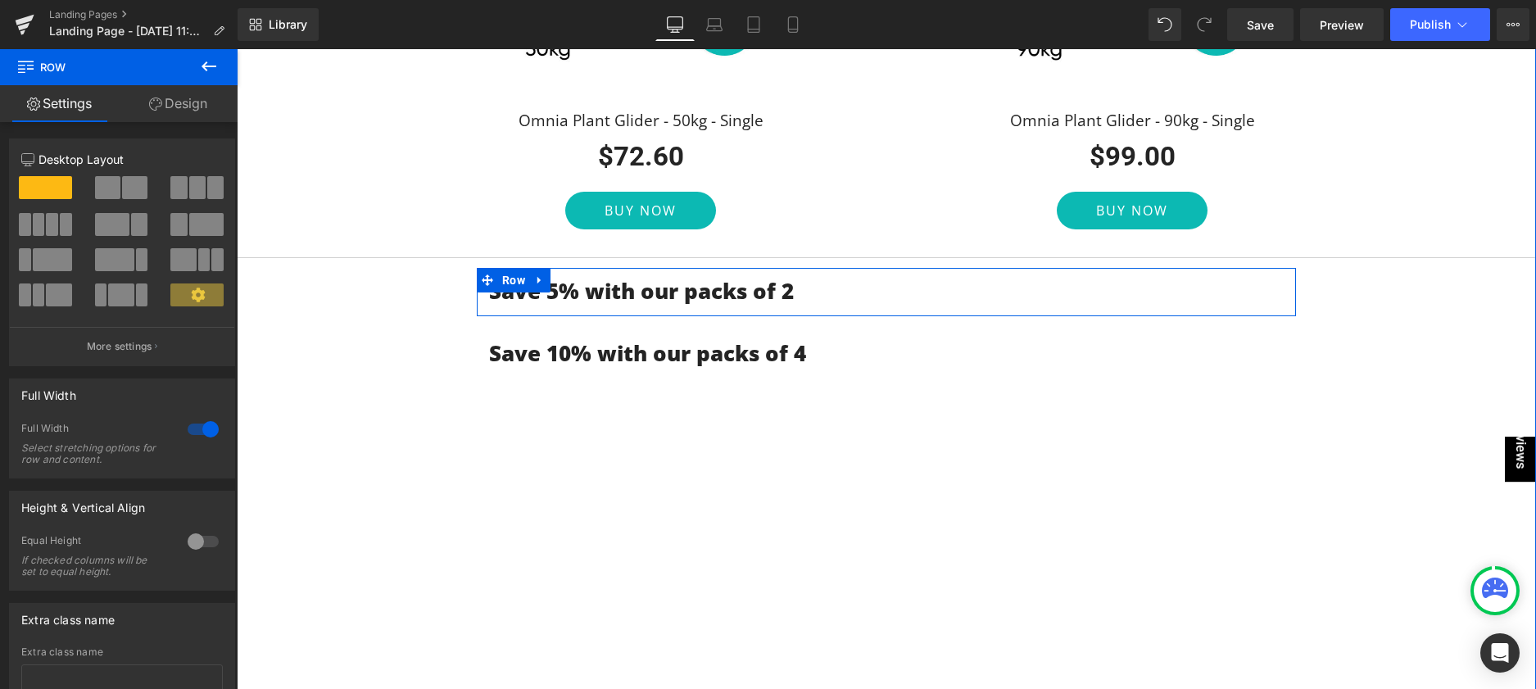
click at [546, 291] on link at bounding box center [539, 280] width 21 height 25
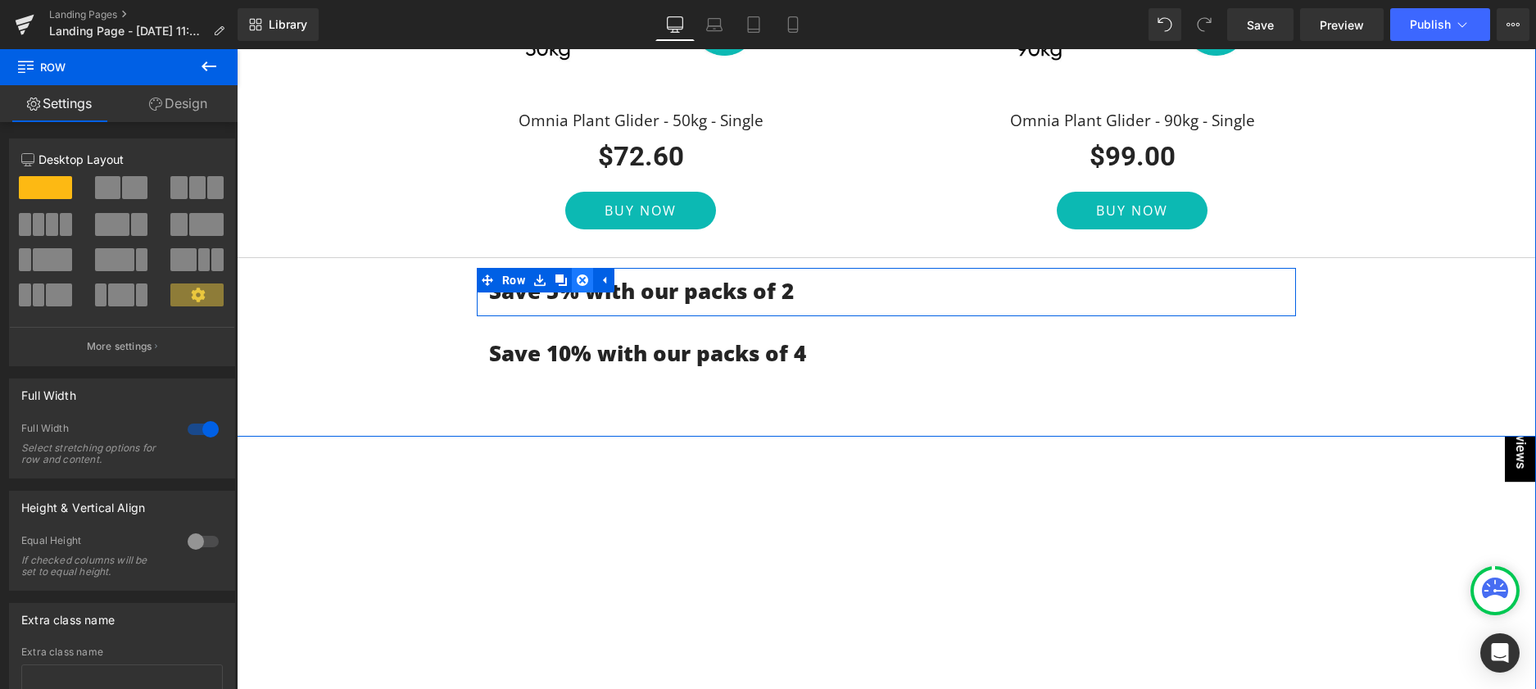
click at [575, 277] on link at bounding box center [582, 280] width 21 height 25
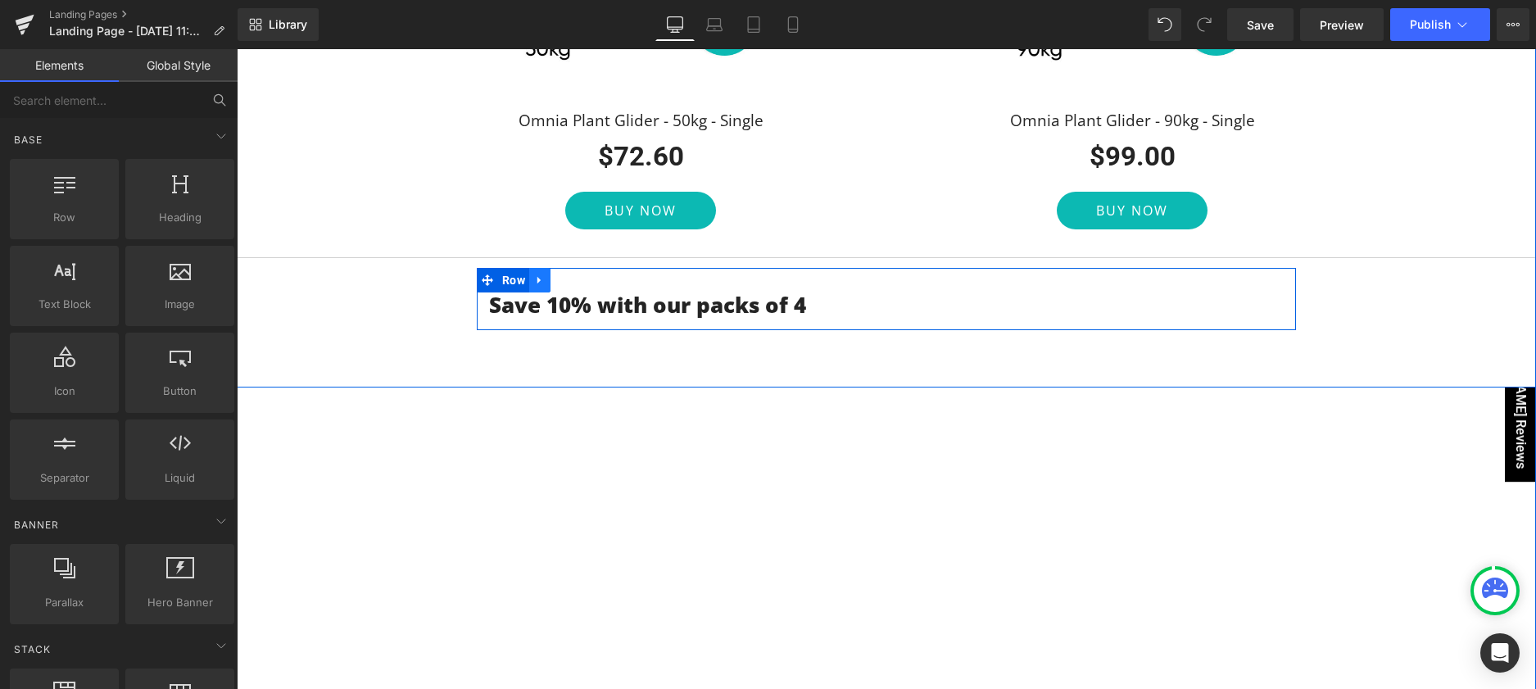
click at [541, 284] on icon at bounding box center [539, 280] width 11 height 12
click at [582, 279] on icon at bounding box center [582, 280] width 11 height 12
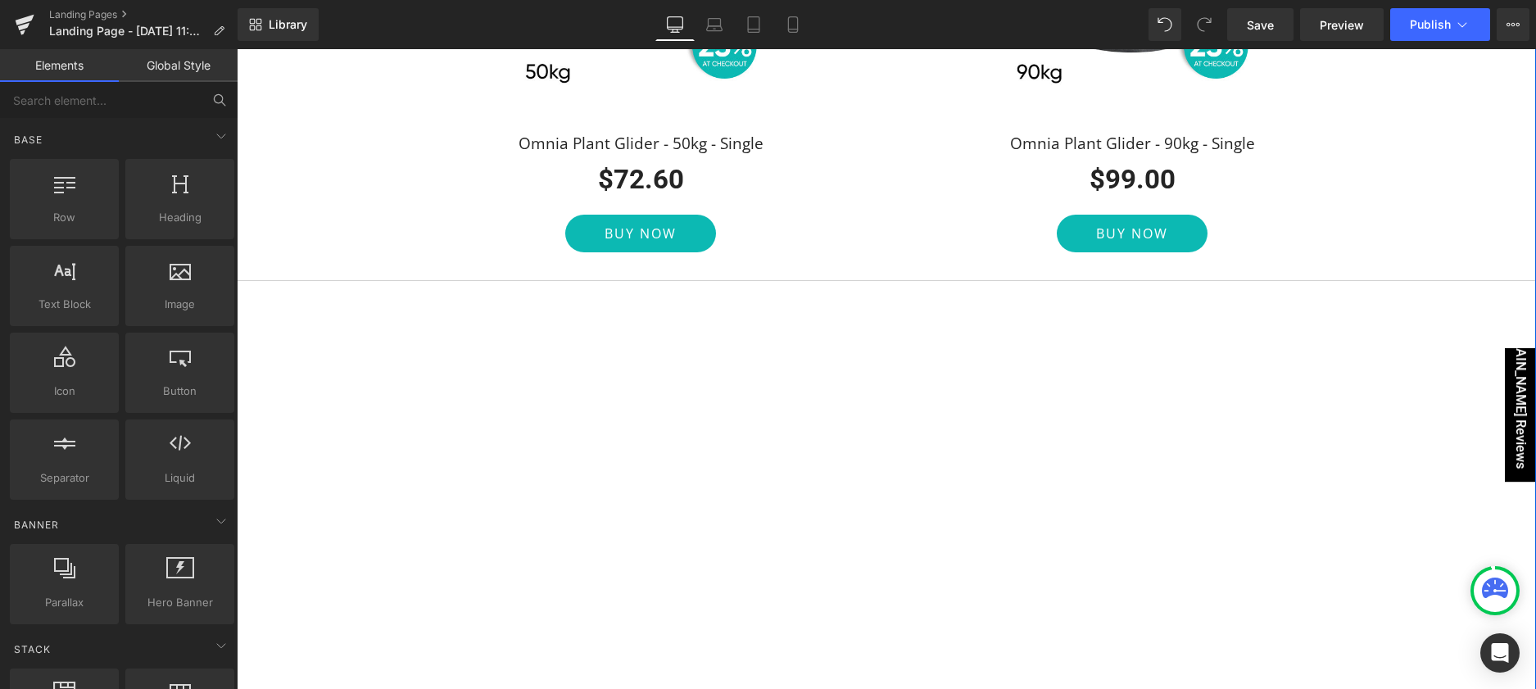
scroll to position [1711, 0]
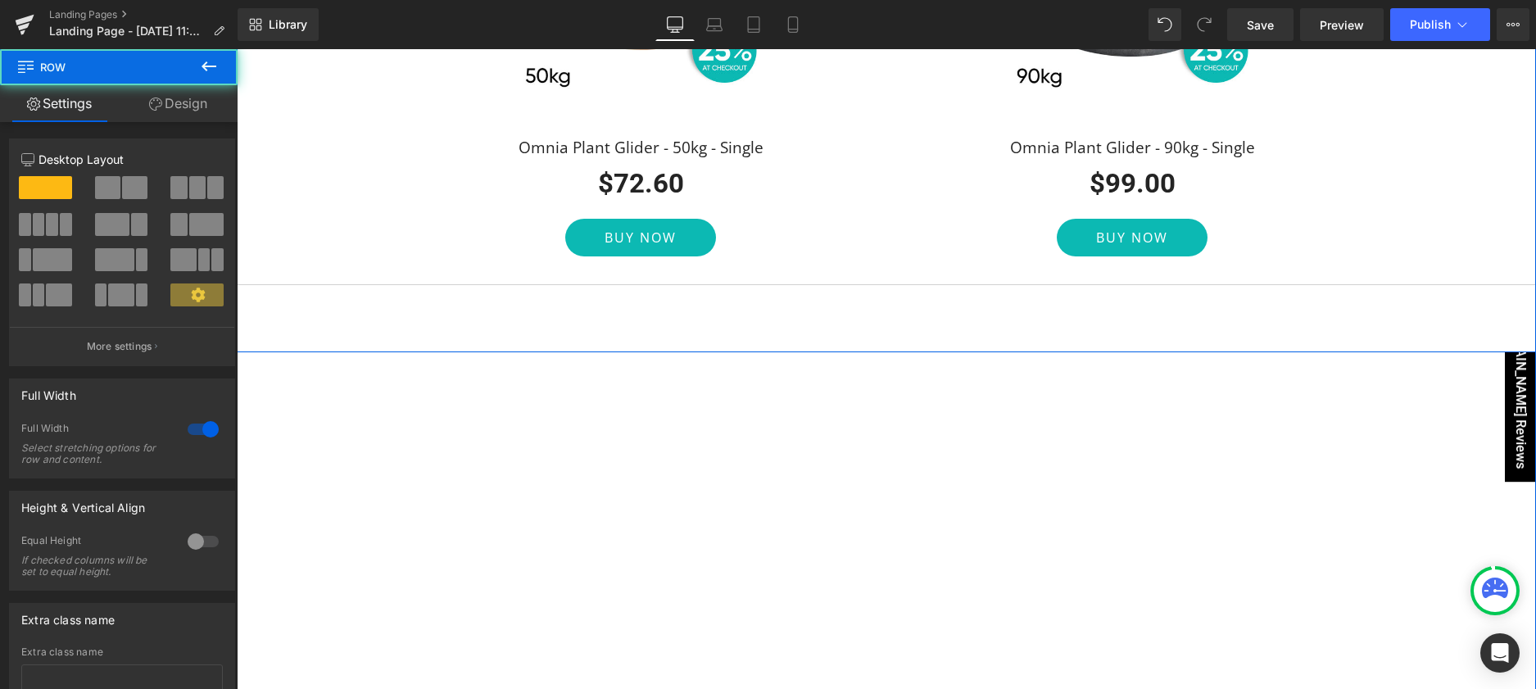
click at [1031, 329] on div "Explore our Range and Choose Your Gift for Mum Heading Row Sale Off (P) Image O…" at bounding box center [886, 83] width 1299 height 537
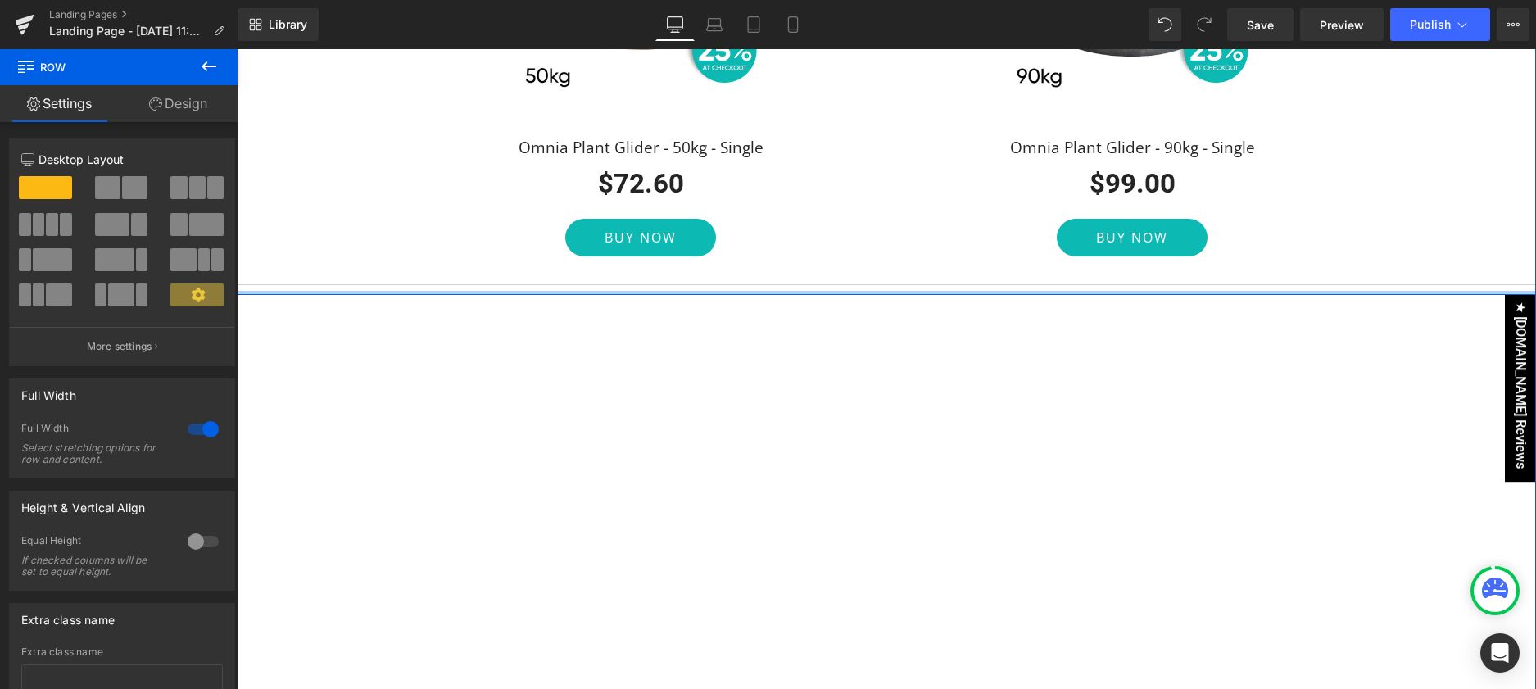
drag, startPoint x: 882, startPoint y: 331, endPoint x: 889, endPoint y: 258, distance: 73.2
click at [889, 258] on div "Explore our Range and Choose Your Gift for Mum Heading Row Sale Off (P) Image O…" at bounding box center [886, 55] width 1299 height 480
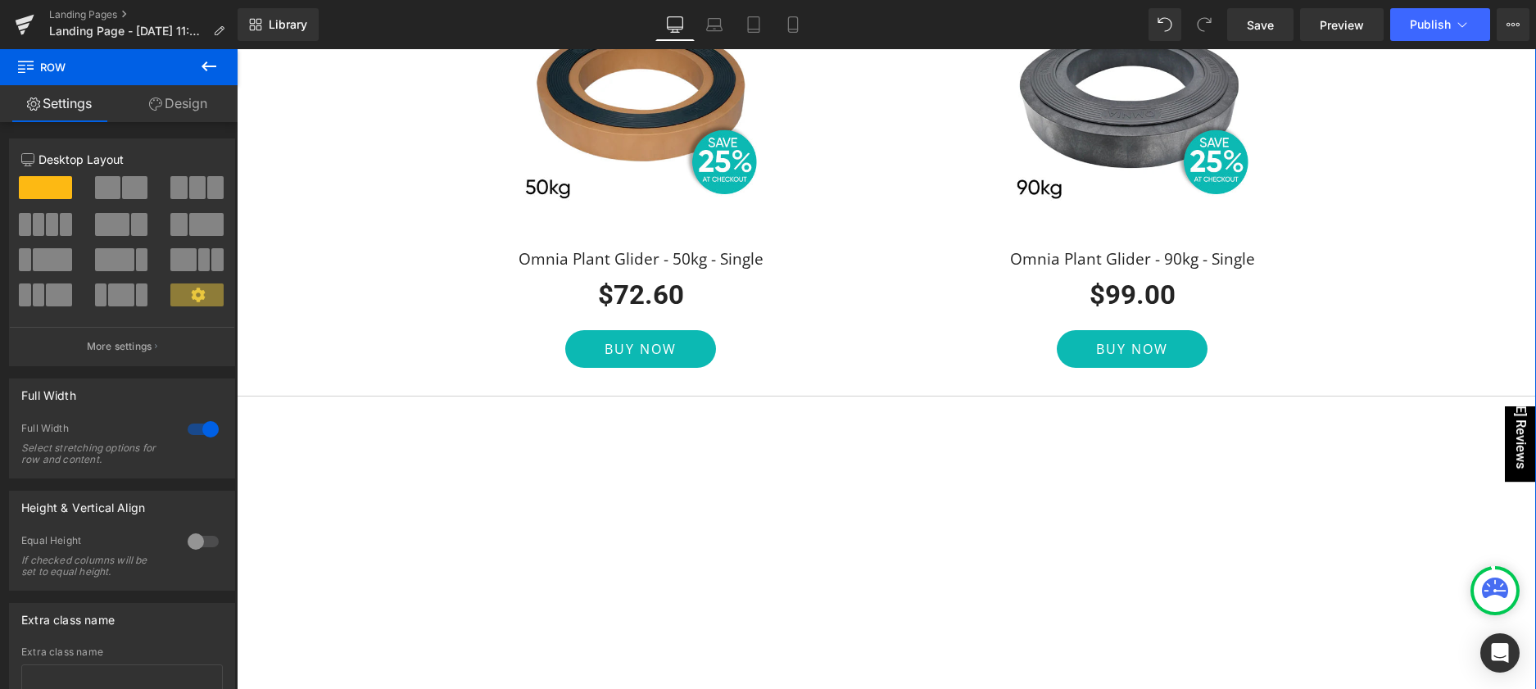
scroll to position [1604, 0]
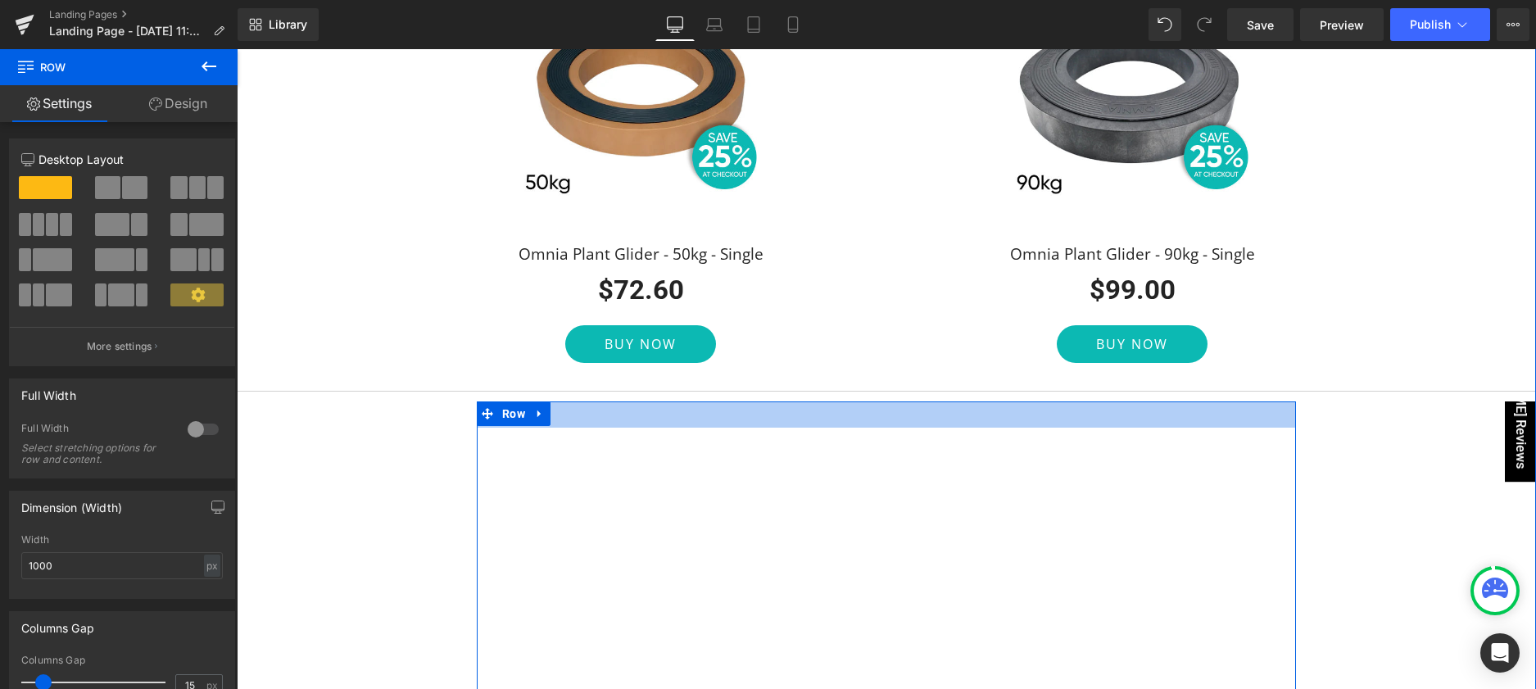
drag, startPoint x: 941, startPoint y: 405, endPoint x: 938, endPoint y: 386, distance: 19.0
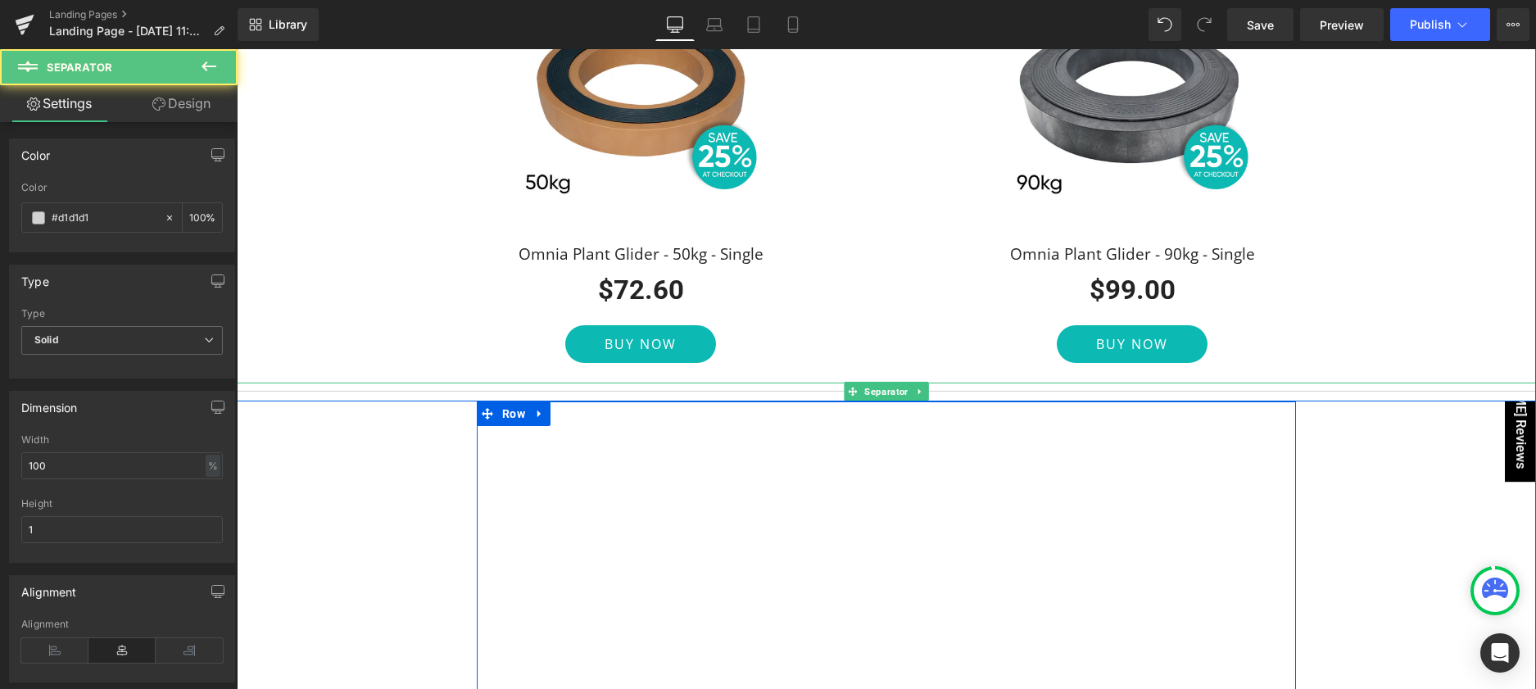
click at [951, 387] on div at bounding box center [886, 392] width 1299 height 19
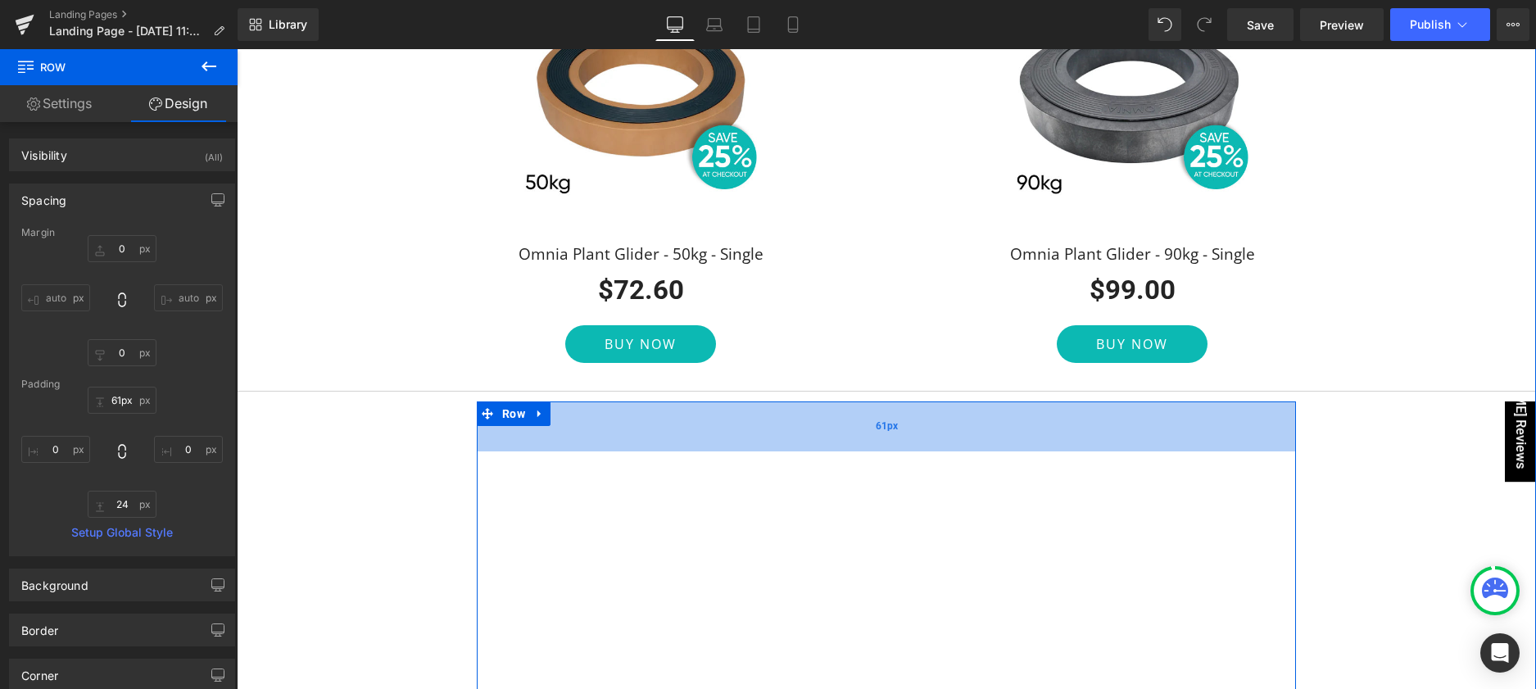
type input "60px"
drag, startPoint x: 878, startPoint y: 401, endPoint x: 881, endPoint y: 447, distance: 46.0
click at [881, 447] on div "60px" at bounding box center [886, 425] width 819 height 49
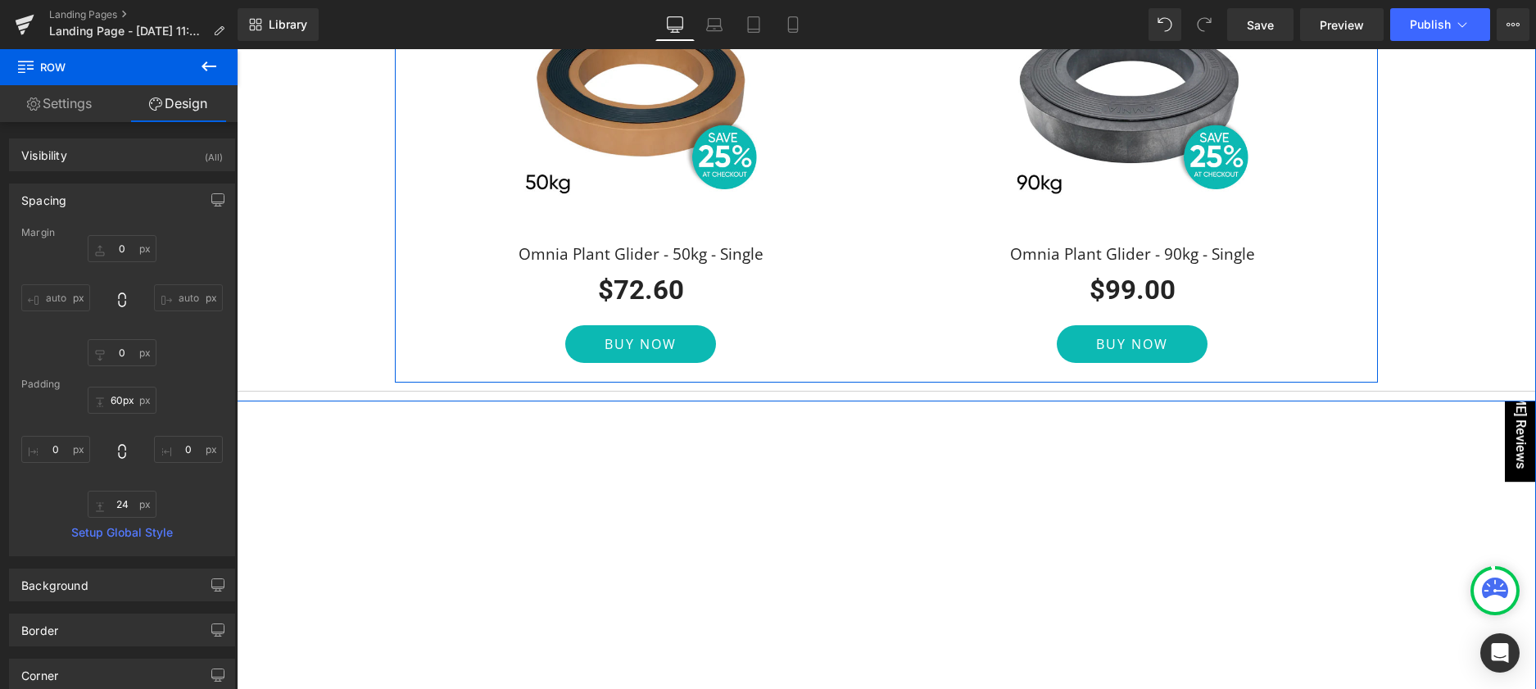
click at [1044, 374] on div "Sale Off (P) Image Omnia Plant Glider - 50kg - Single (P) Title $72.60 $0 (P) P…" at bounding box center [886, 185] width 983 height 393
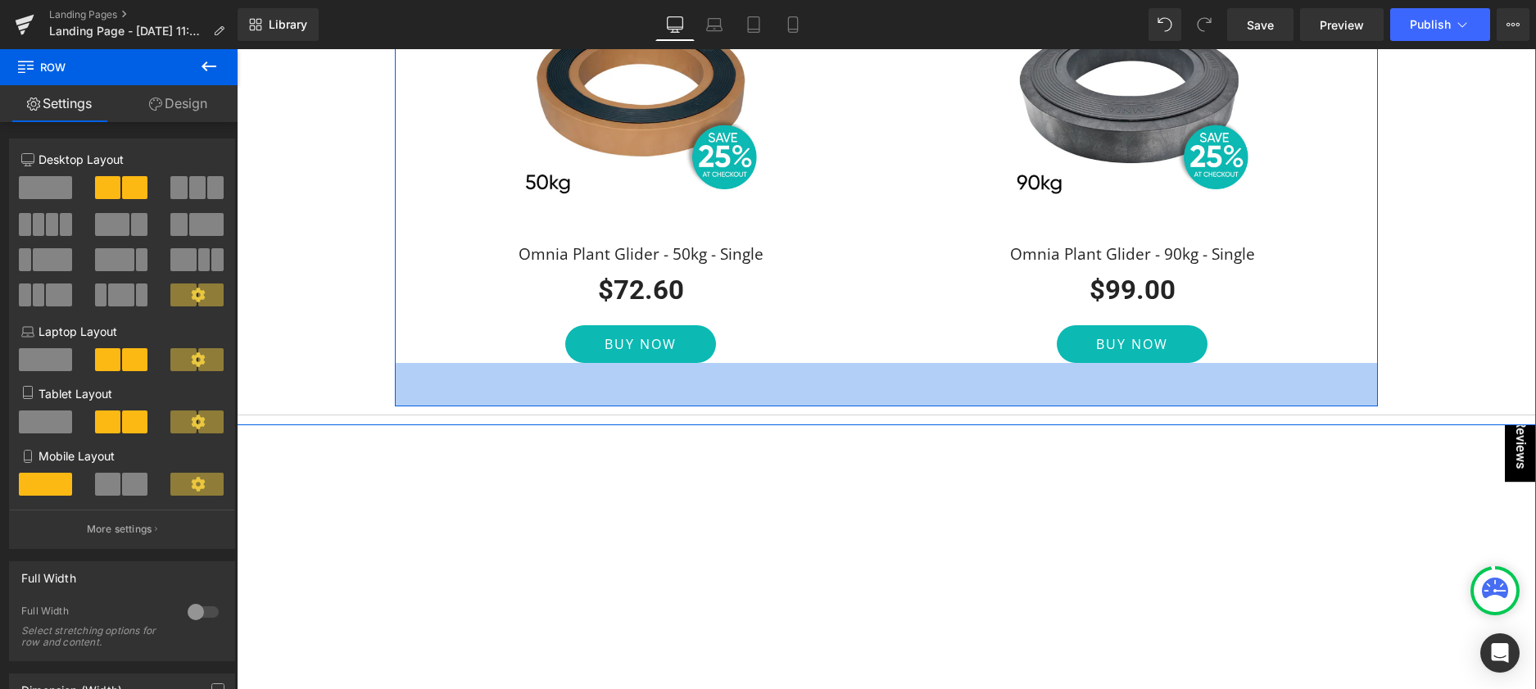
drag, startPoint x: 973, startPoint y: 379, endPoint x: 1263, endPoint y: 472, distance: 303.7
click at [979, 403] on div "53px" at bounding box center [886, 384] width 983 height 43
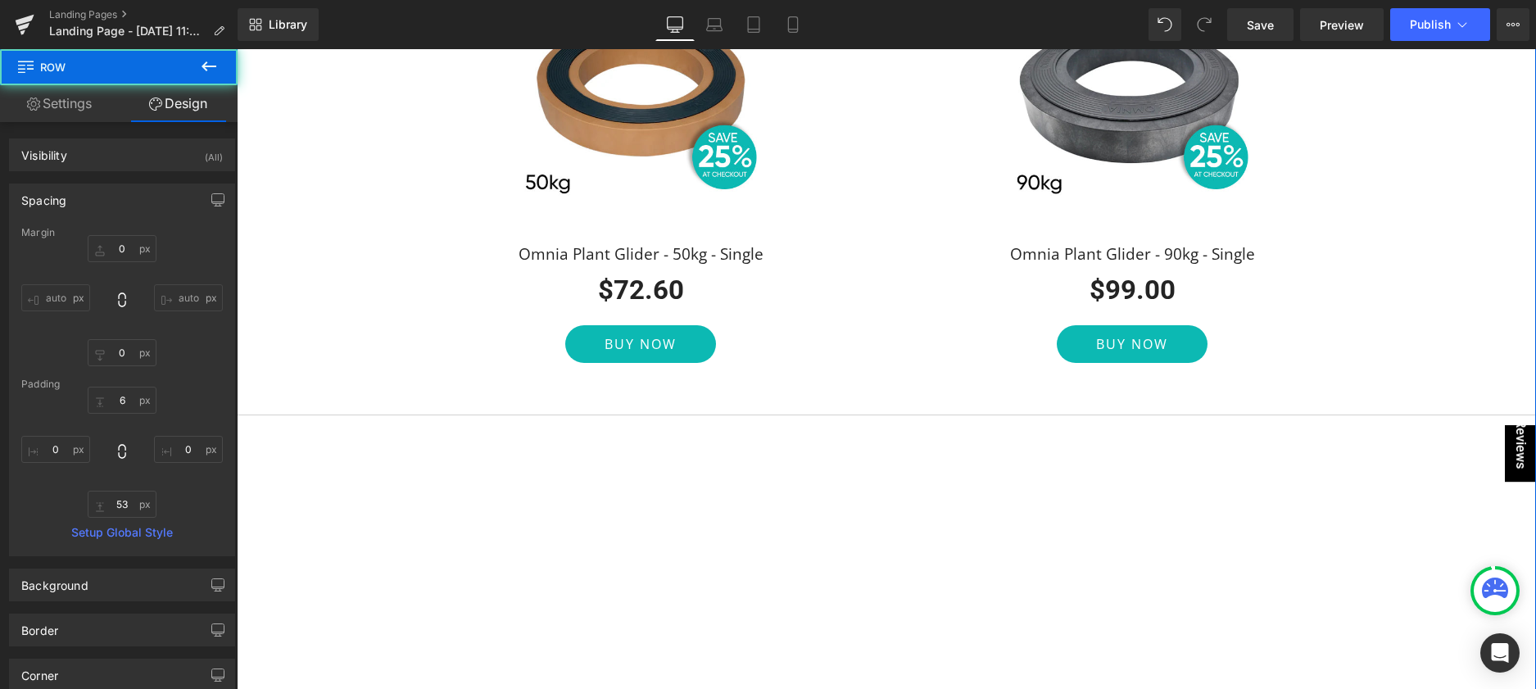
click at [1432, 519] on div "Image Image Row Rated 4.8 Stars. The Perfect Gift for Mum Heading Surprise some…" at bounding box center [886, 14] width 1299 height 1854
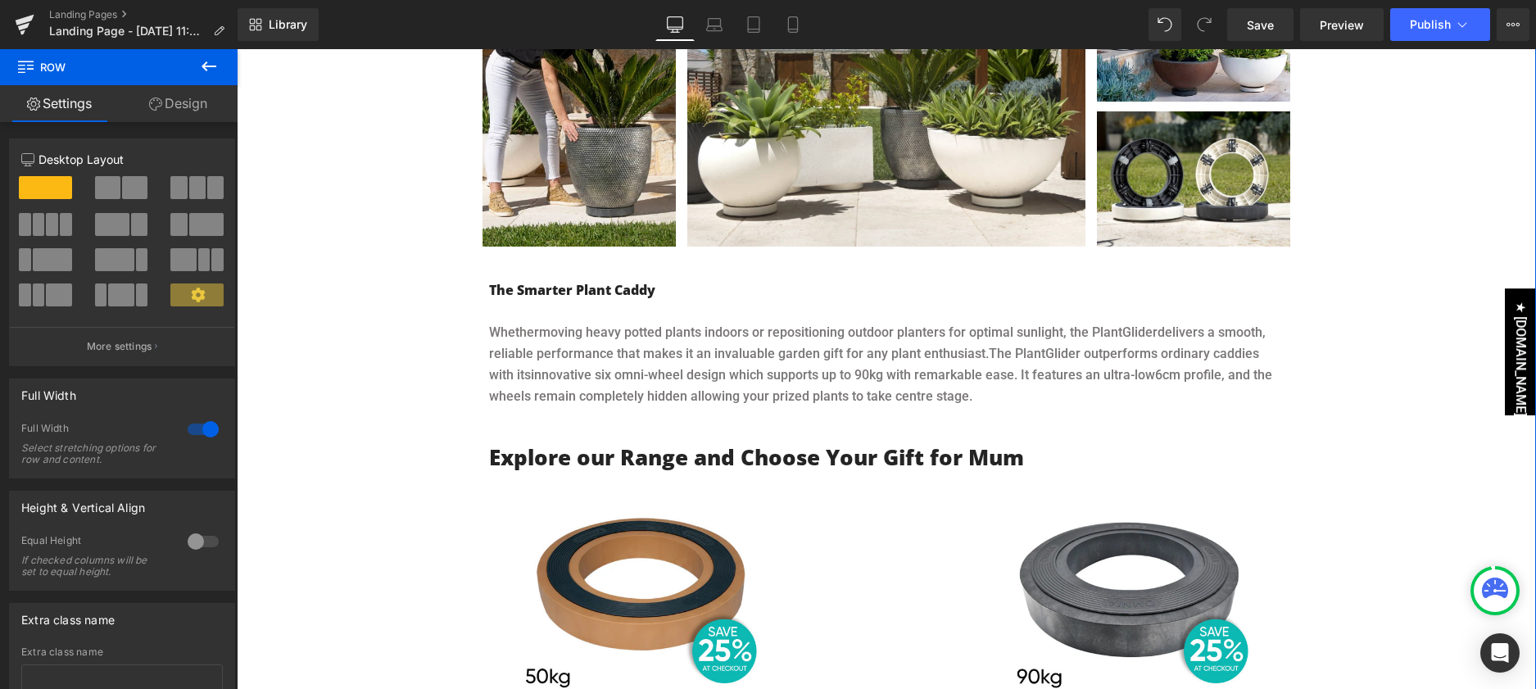
scroll to position [1109, 0]
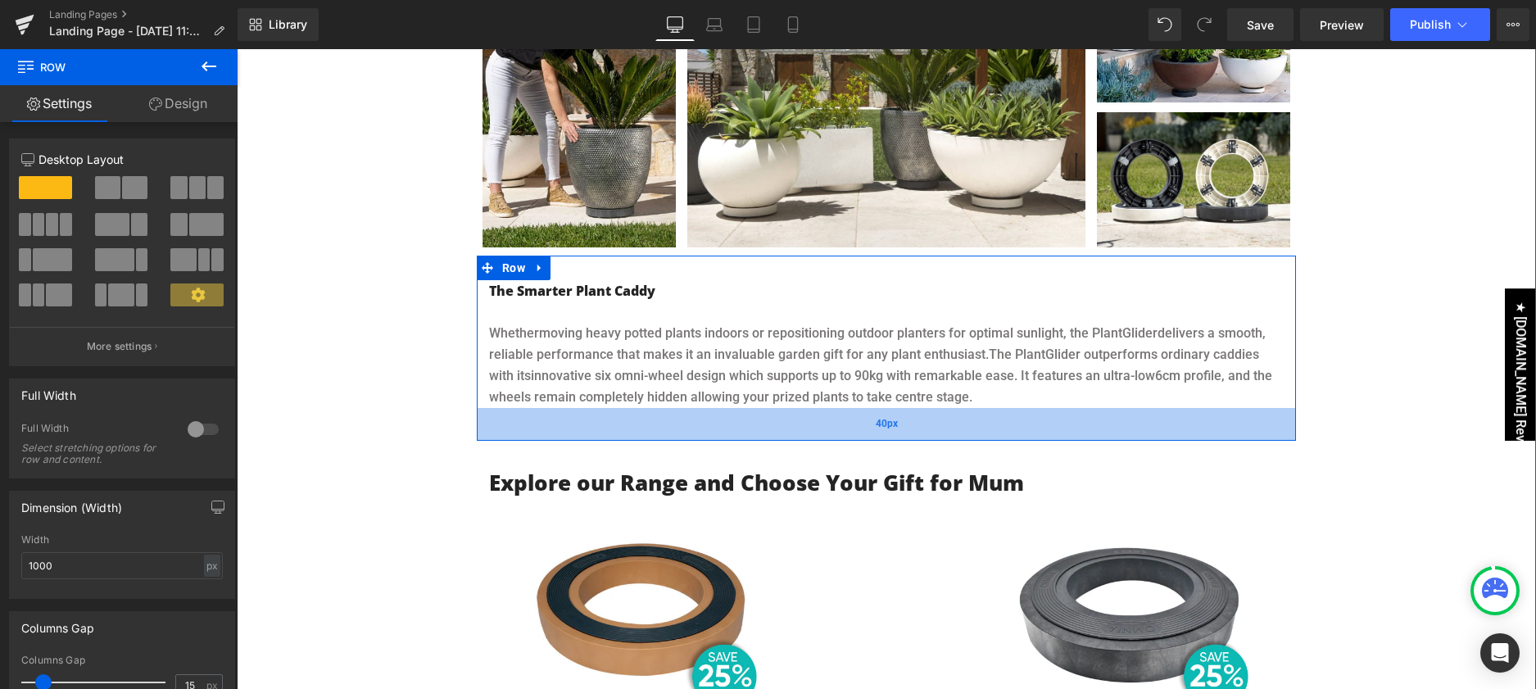
drag, startPoint x: 905, startPoint y: 415, endPoint x: 915, endPoint y: 437, distance: 24.6
click at [907, 438] on div "40px" at bounding box center [886, 424] width 819 height 33
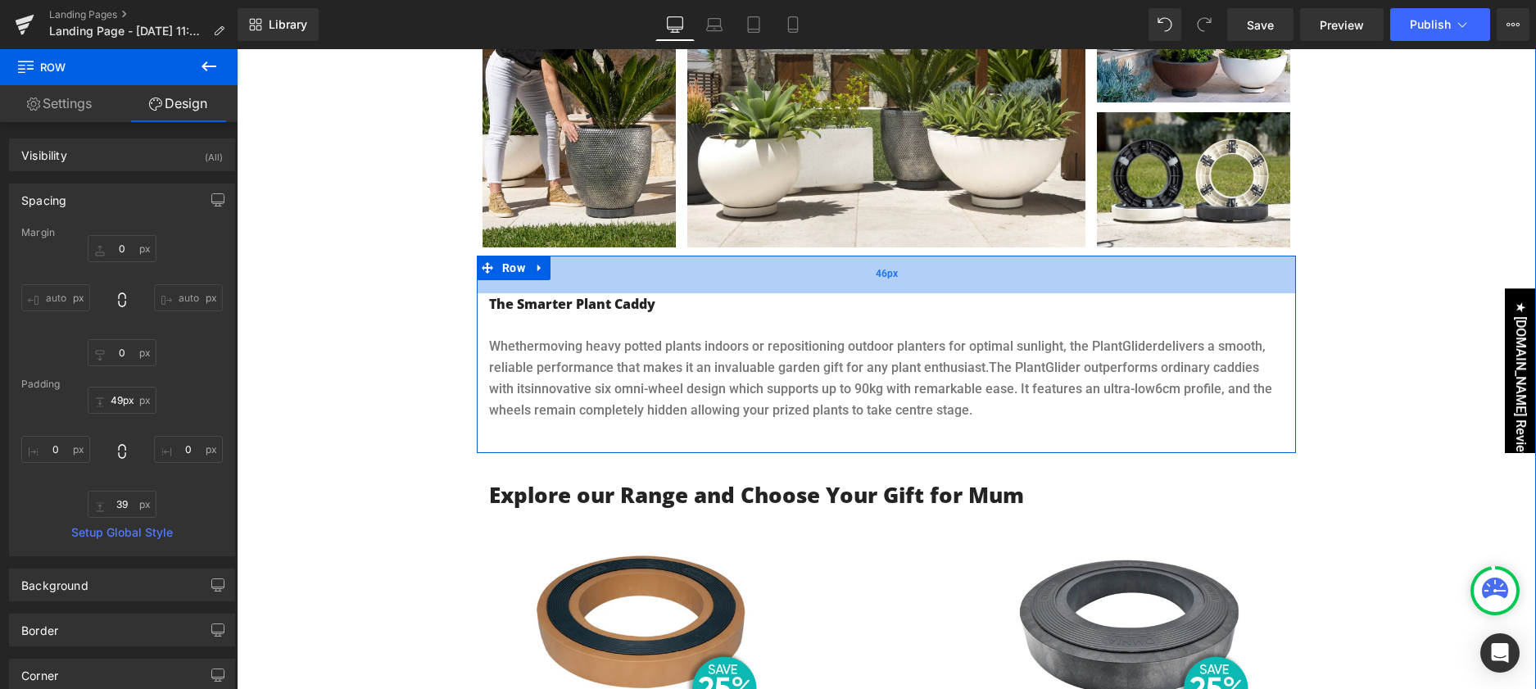
type input "50px"
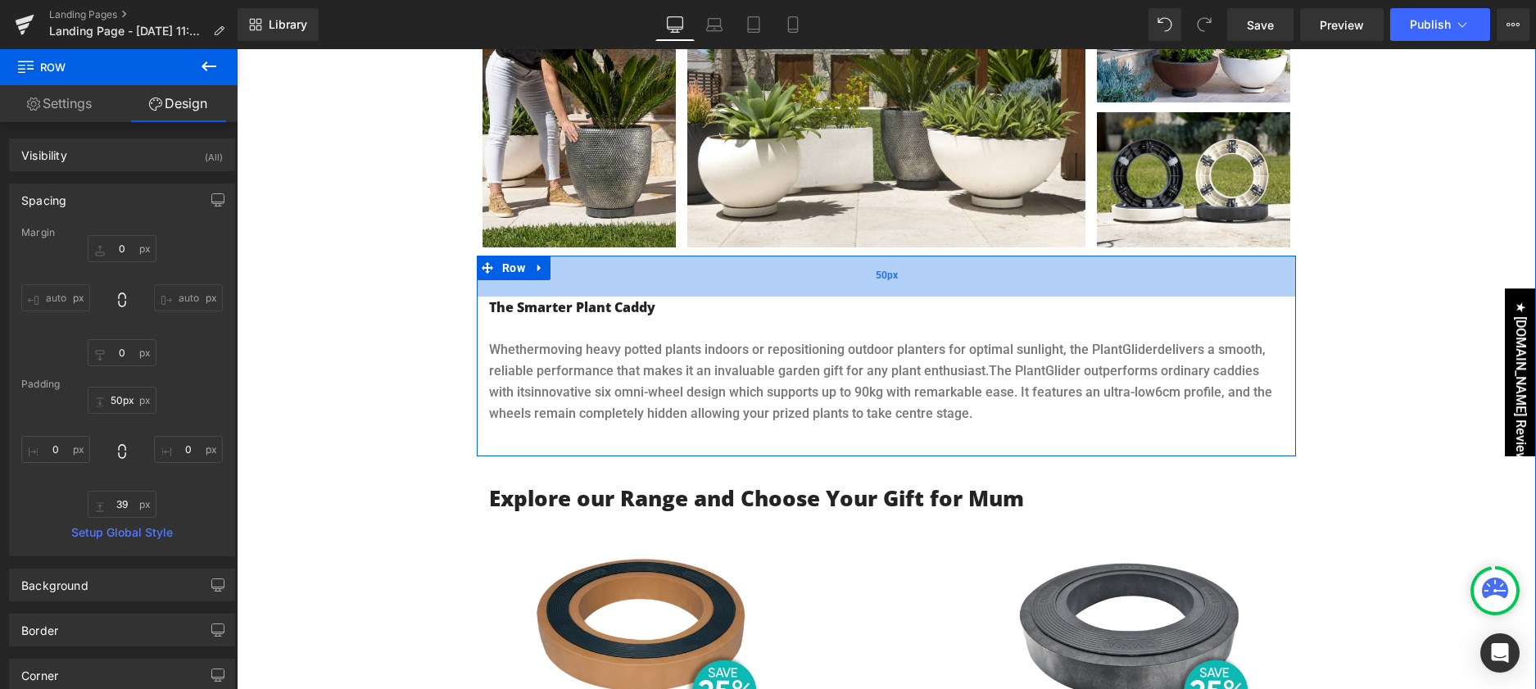
drag, startPoint x: 617, startPoint y: 258, endPoint x: 615, endPoint y: 274, distance: 16.6
click at [615, 274] on div "50px" at bounding box center [886, 276] width 819 height 41
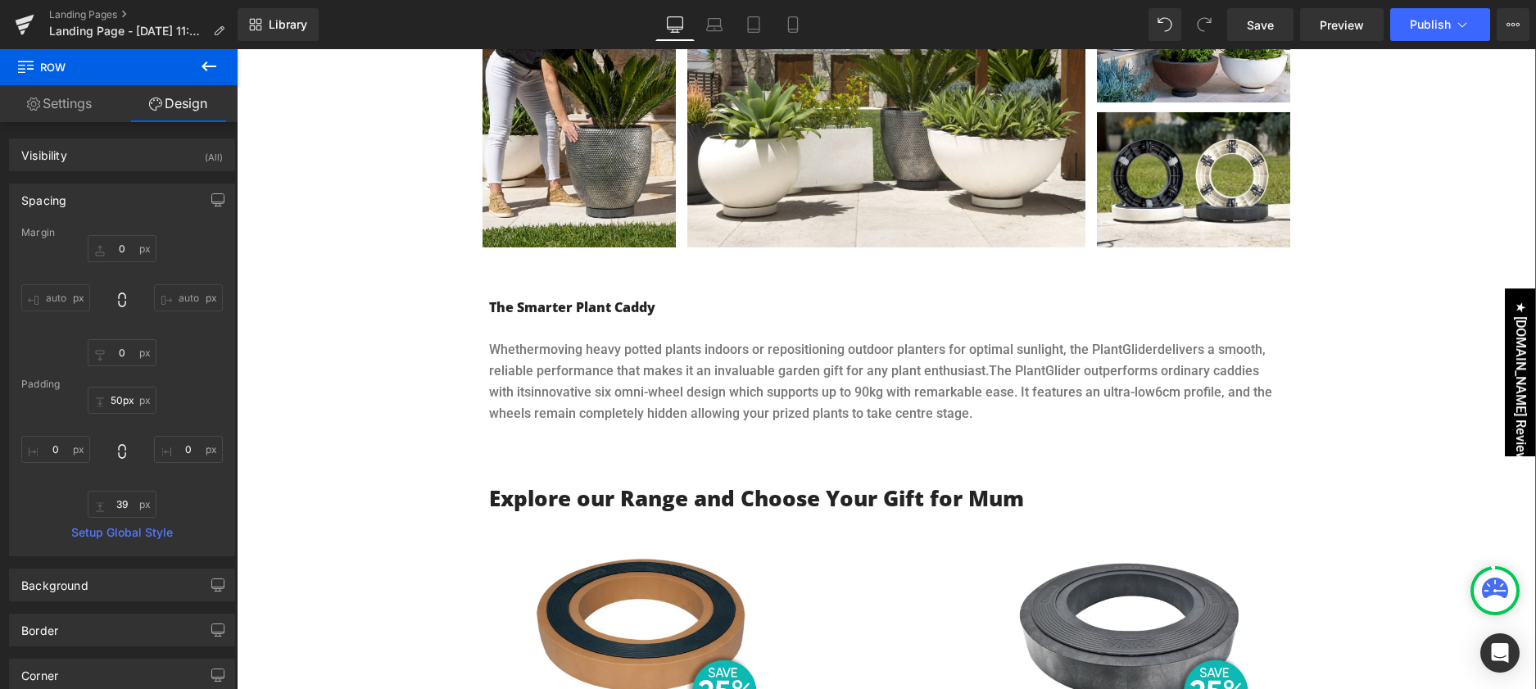
click at [1379, 397] on div "Image Image Row Rated 4.8 Stars. The Perfect Gift for Mum Heading Surprise some…" at bounding box center [886, 529] width 1299 height 1894
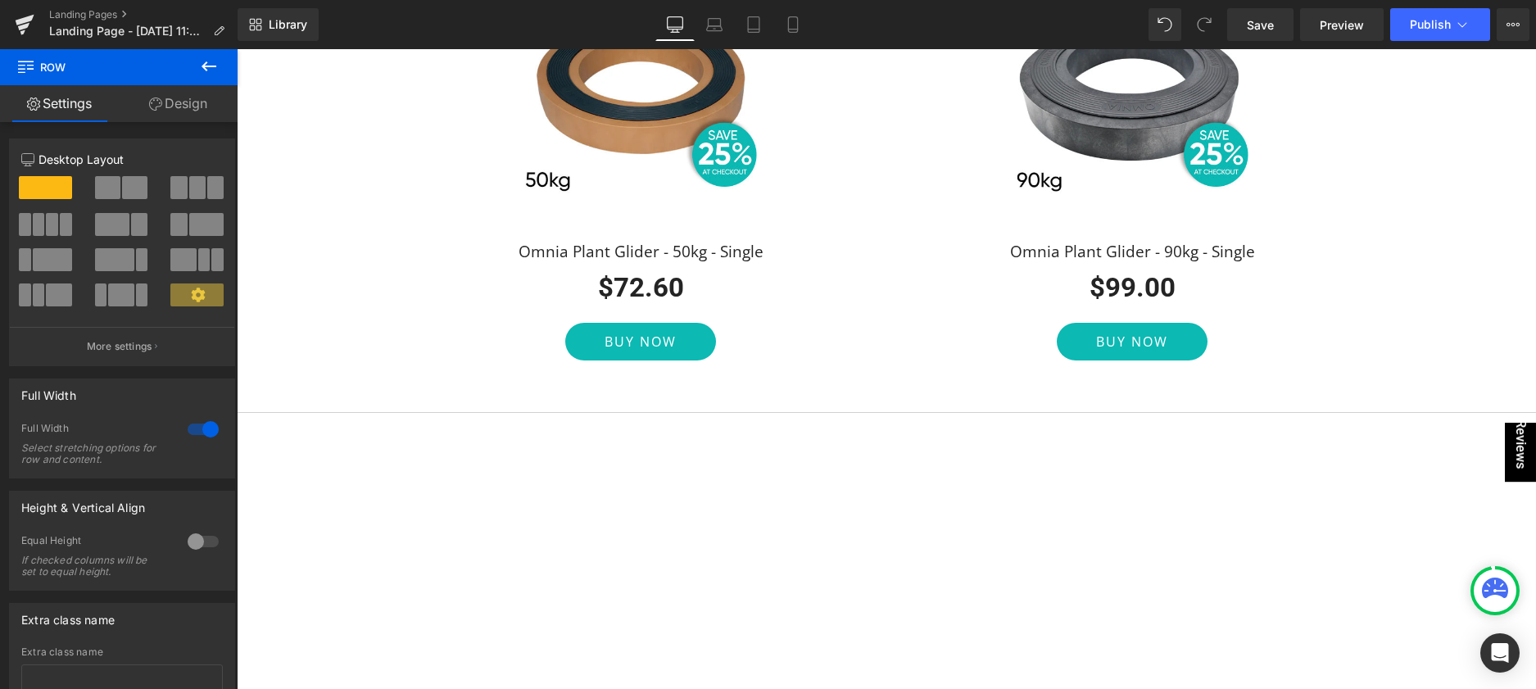
scroll to position [1653, 0]
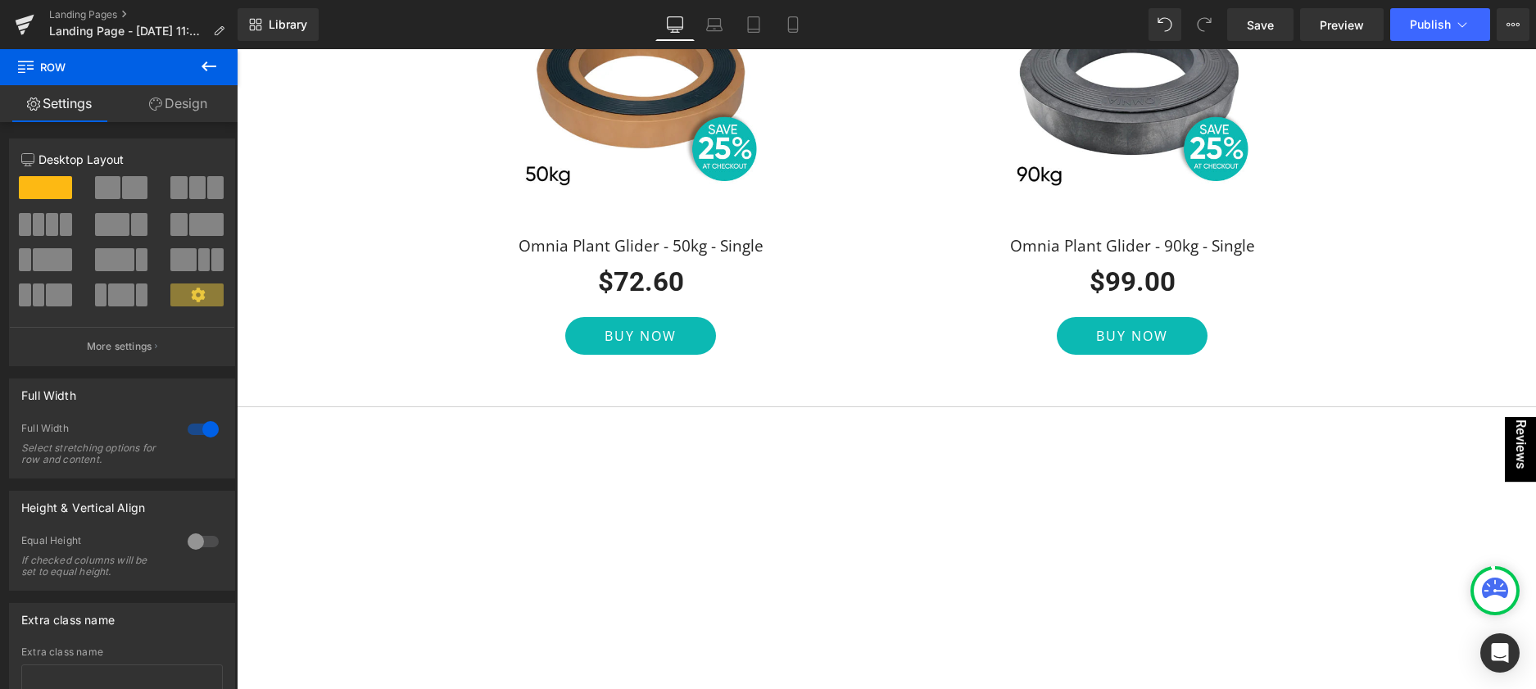
click at [204, 62] on icon at bounding box center [209, 67] width 20 height 20
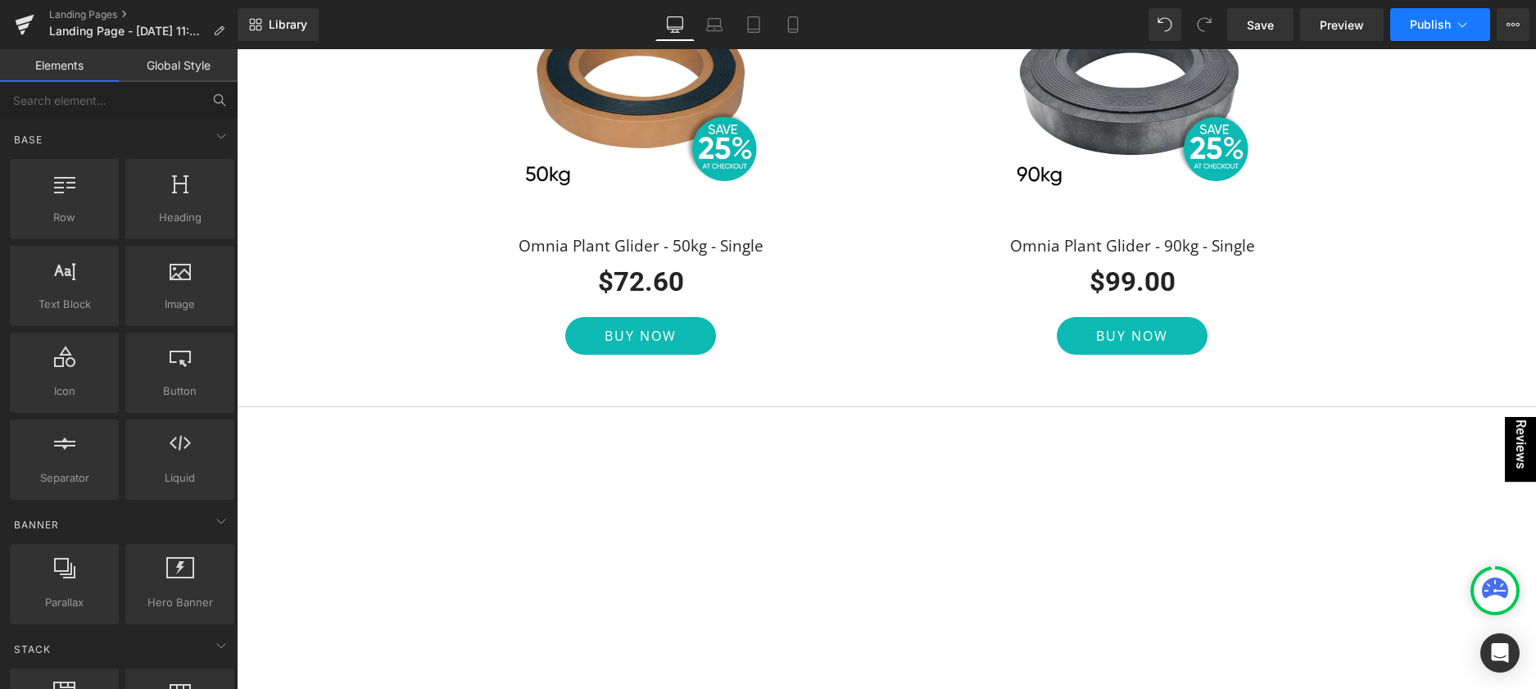
click at [1427, 25] on span "Publish" at bounding box center [1430, 24] width 41 height 13
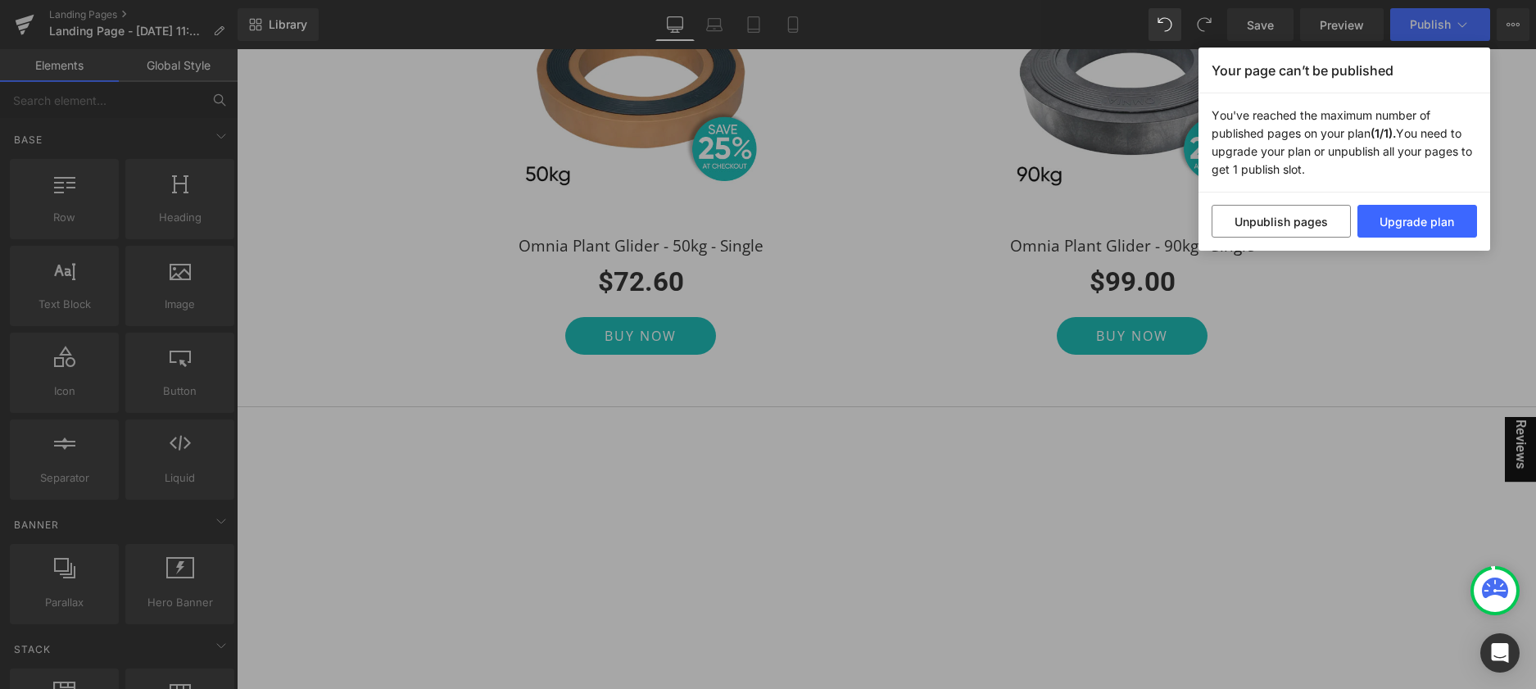
click at [1500, 167] on div "Your page can’t be published You've reached the maximum number of published pag…" at bounding box center [768, 344] width 1536 height 689
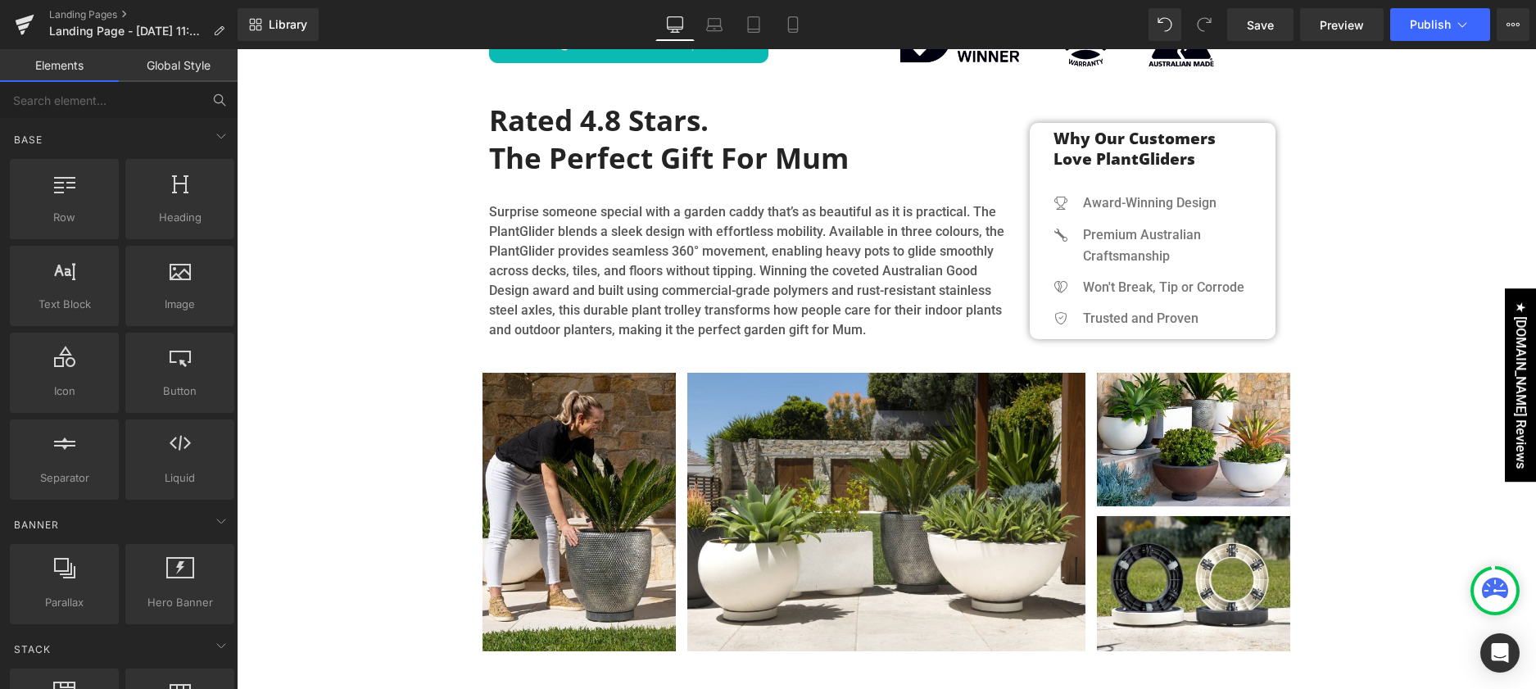
scroll to position [710, 0]
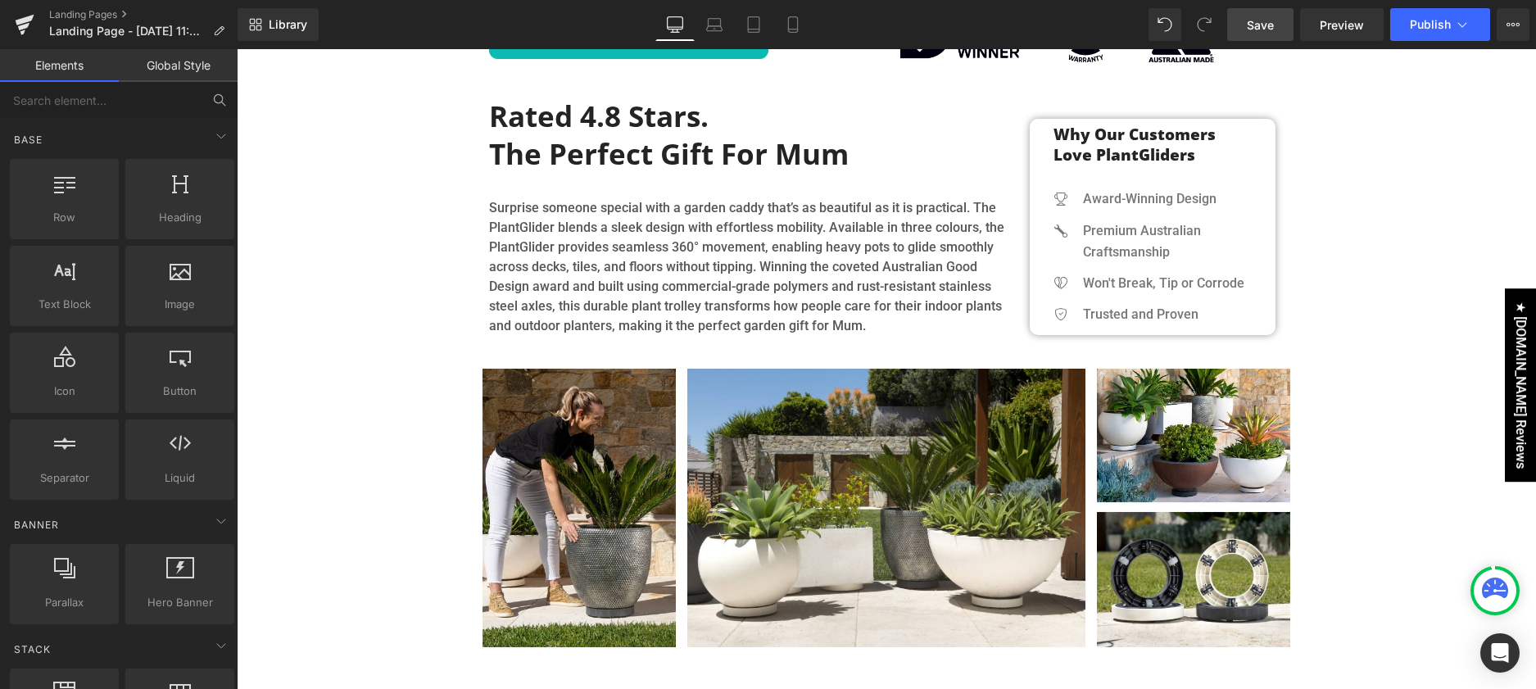
click at [1270, 25] on span "Save" at bounding box center [1260, 24] width 27 height 17
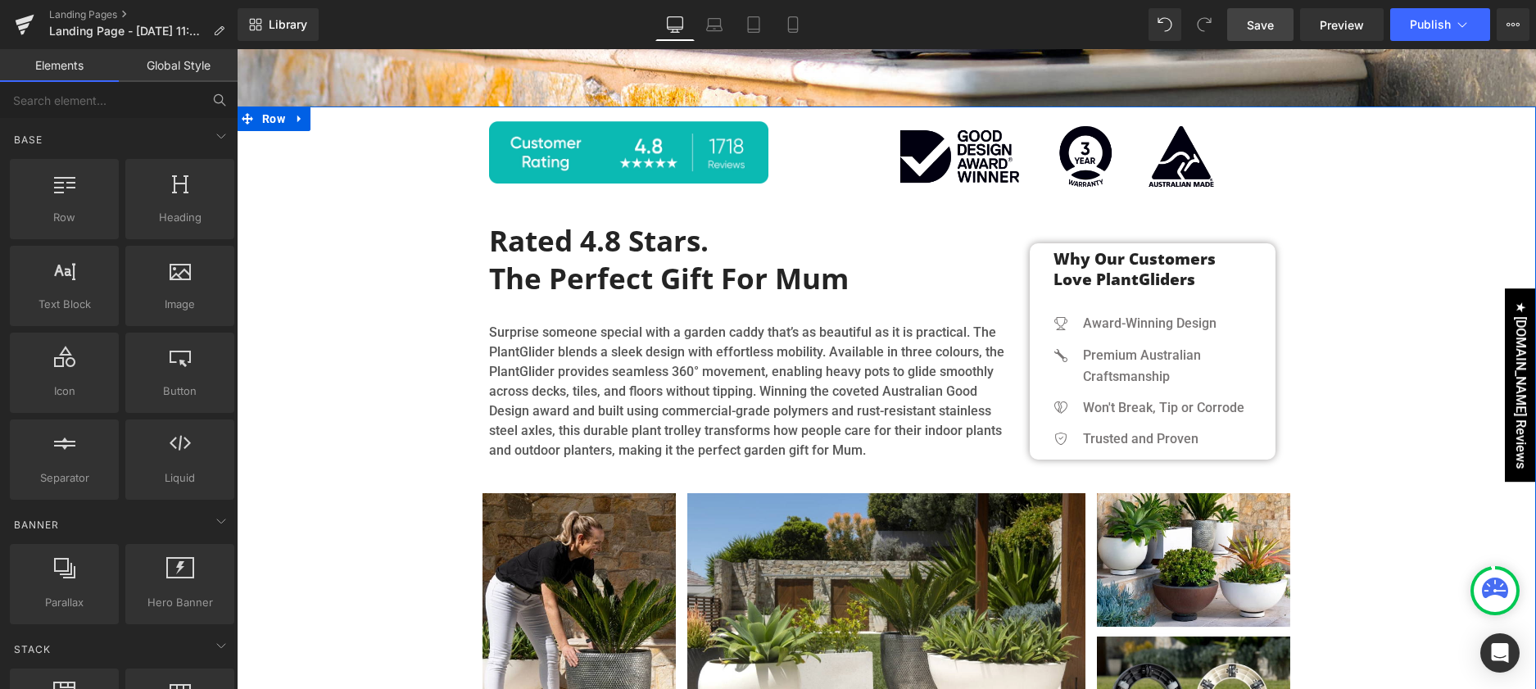
scroll to position [588, 0]
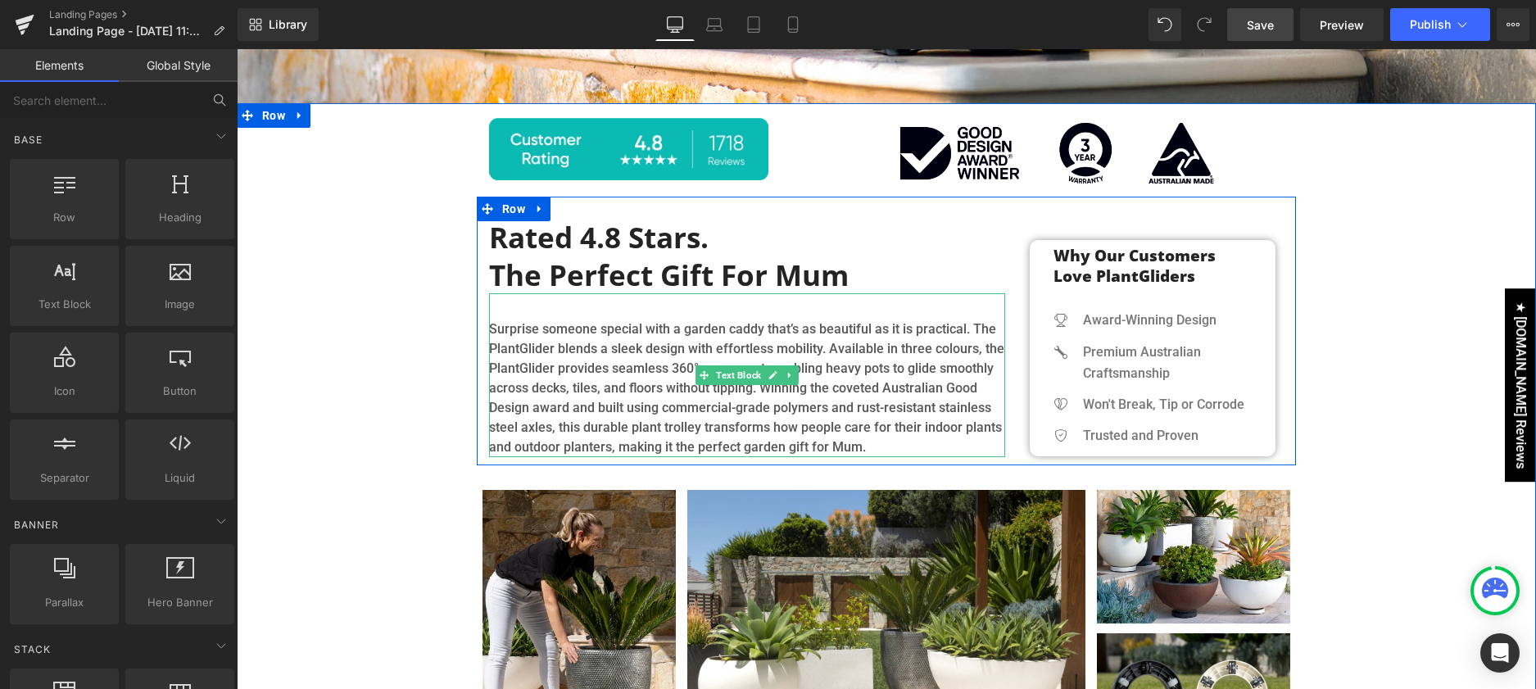
click at [721, 350] on p "Surprise someone special with a garden caddy that’s as beautiful as it is pract…" at bounding box center [747, 389] width 516 height 138
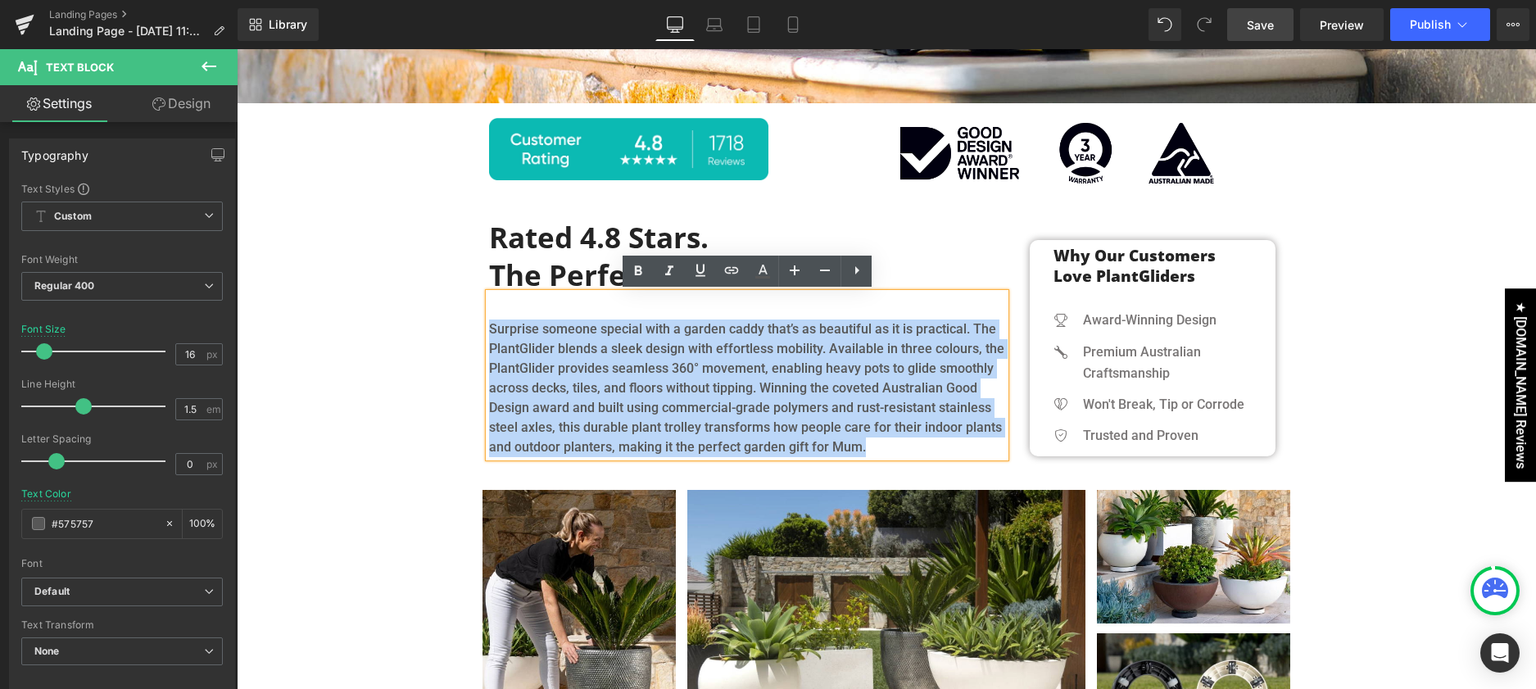
drag, startPoint x: 883, startPoint y: 447, endPoint x: 492, endPoint y: 334, distance: 407.6
click at [492, 334] on p "Surprise someone special with a garden caddy that’s as beautiful as it is pract…" at bounding box center [747, 389] width 516 height 138
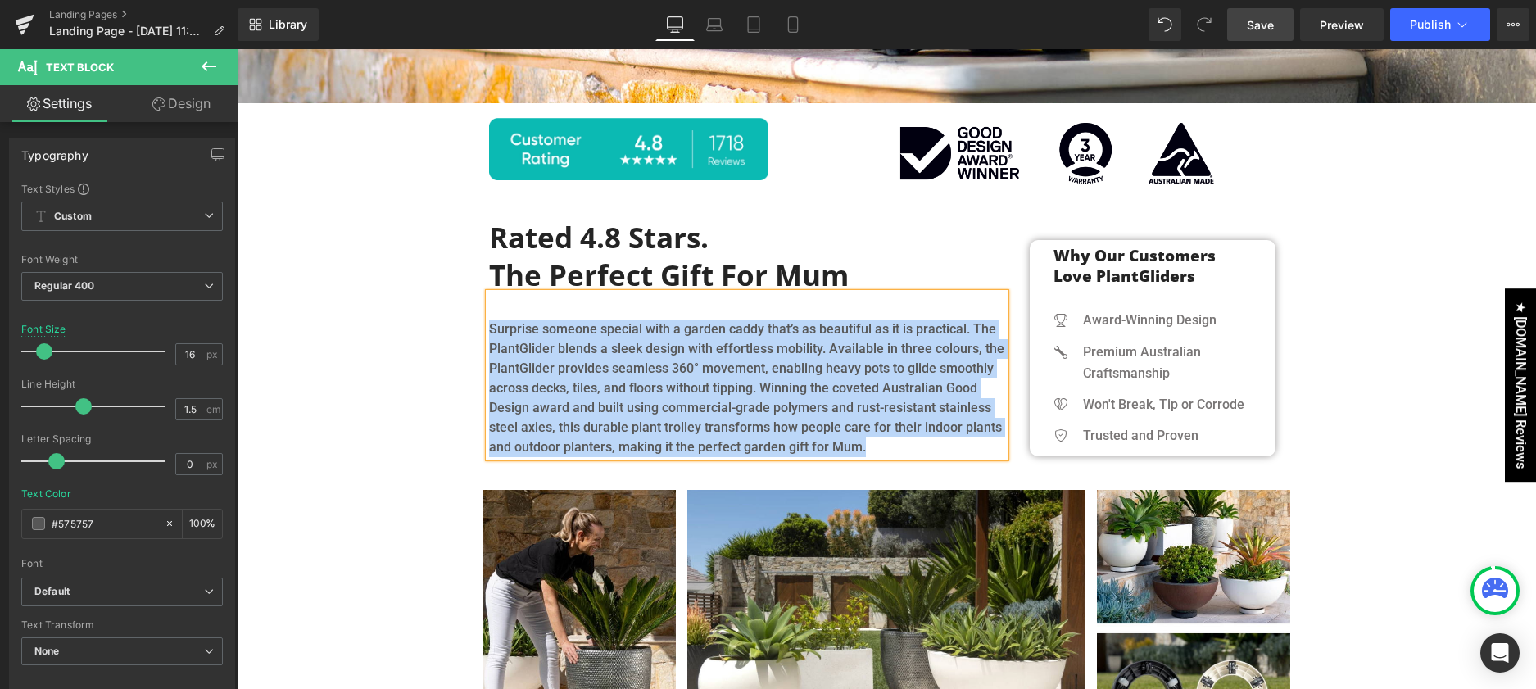
copy p "Surprise someone special with a garden caddy that’s as beautiful as it is pract…"
click at [904, 447] on p "Surprise someone special with a garden caddy that’s as beautiful as it is pract…" at bounding box center [747, 389] width 516 height 138
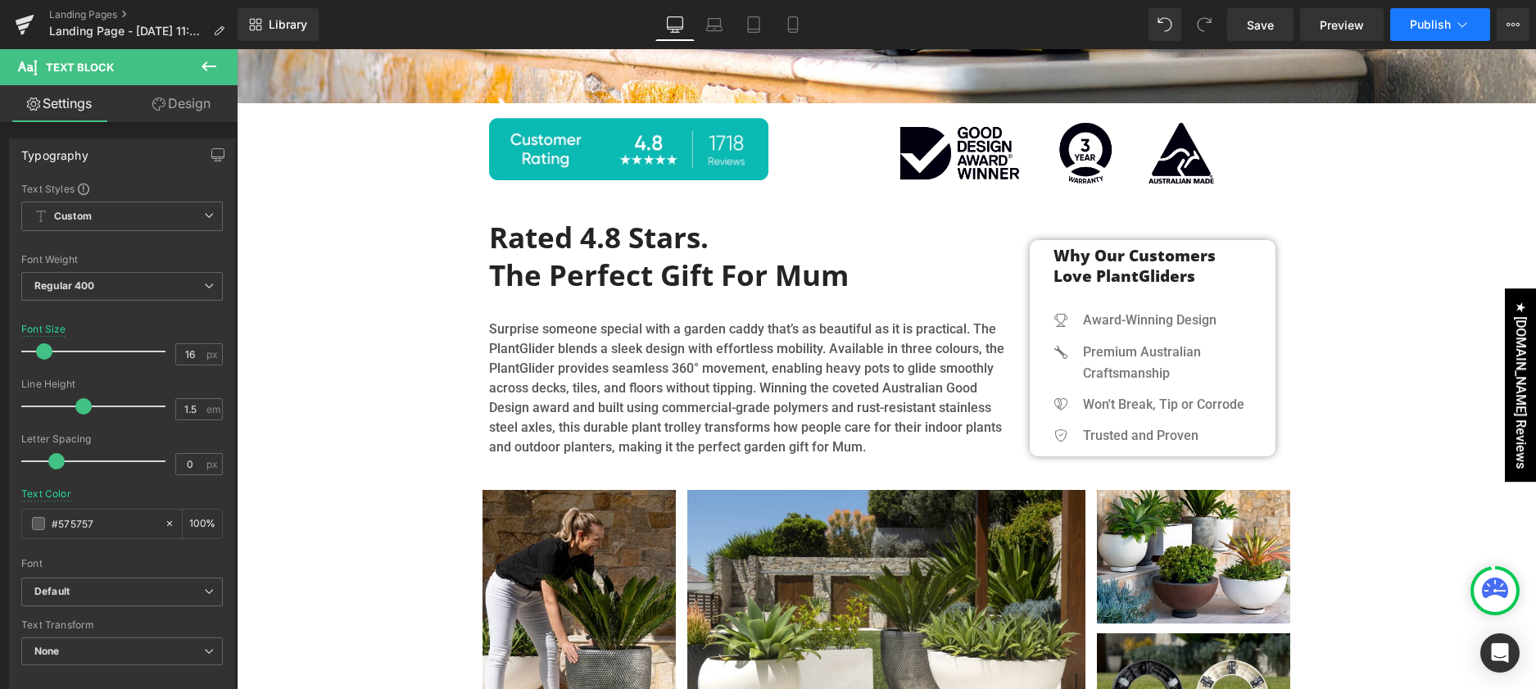
click at [1411, 28] on span "Publish" at bounding box center [1430, 24] width 41 height 13
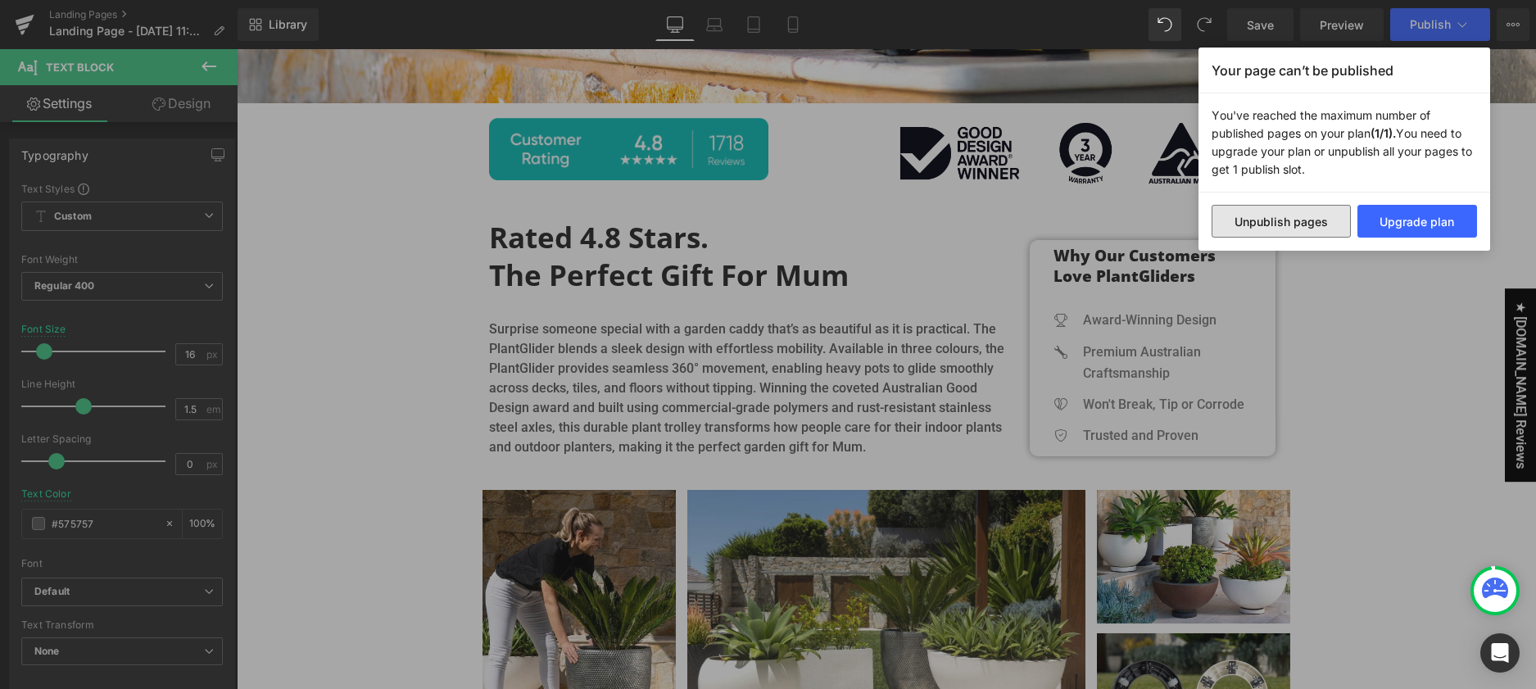
click at [1320, 225] on button "Unpublish pages" at bounding box center [1281, 221] width 139 height 33
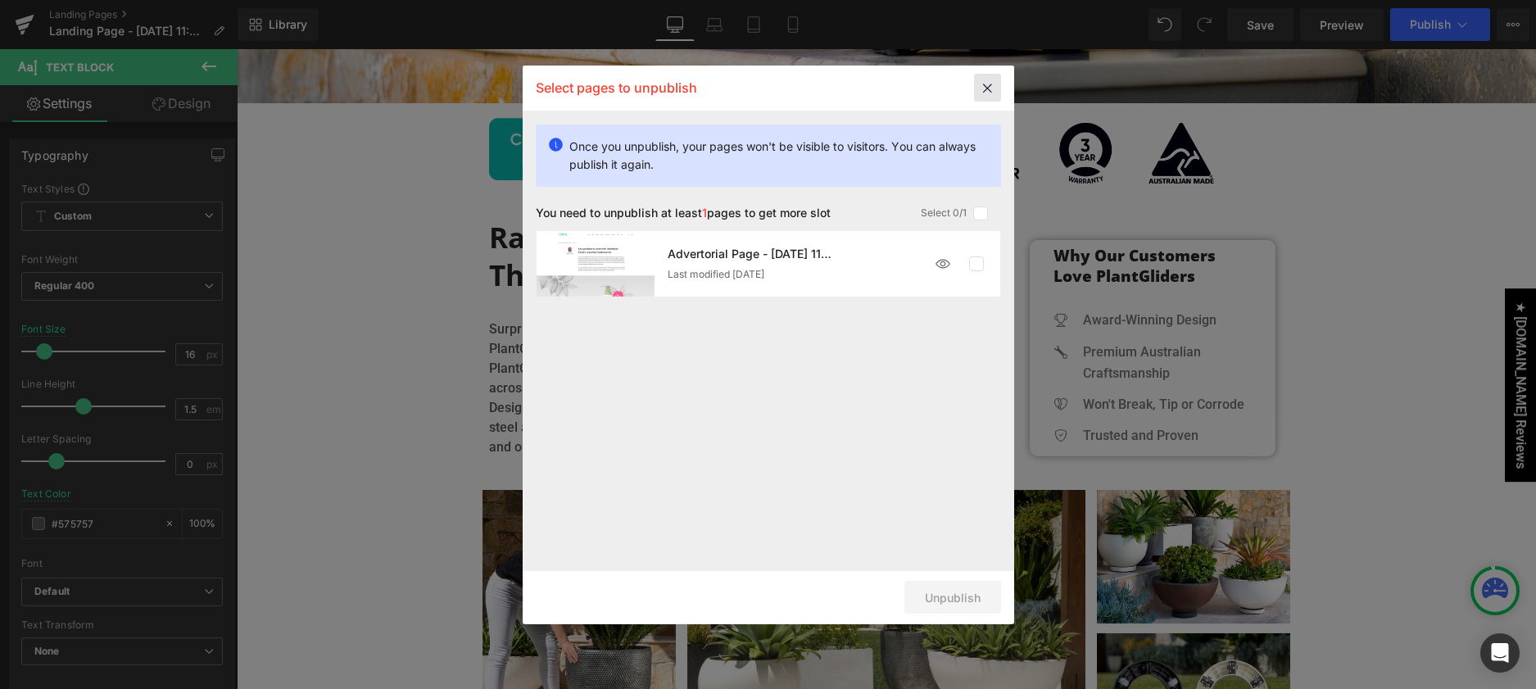
click at [986, 93] on icon at bounding box center [987, 88] width 27 height 28
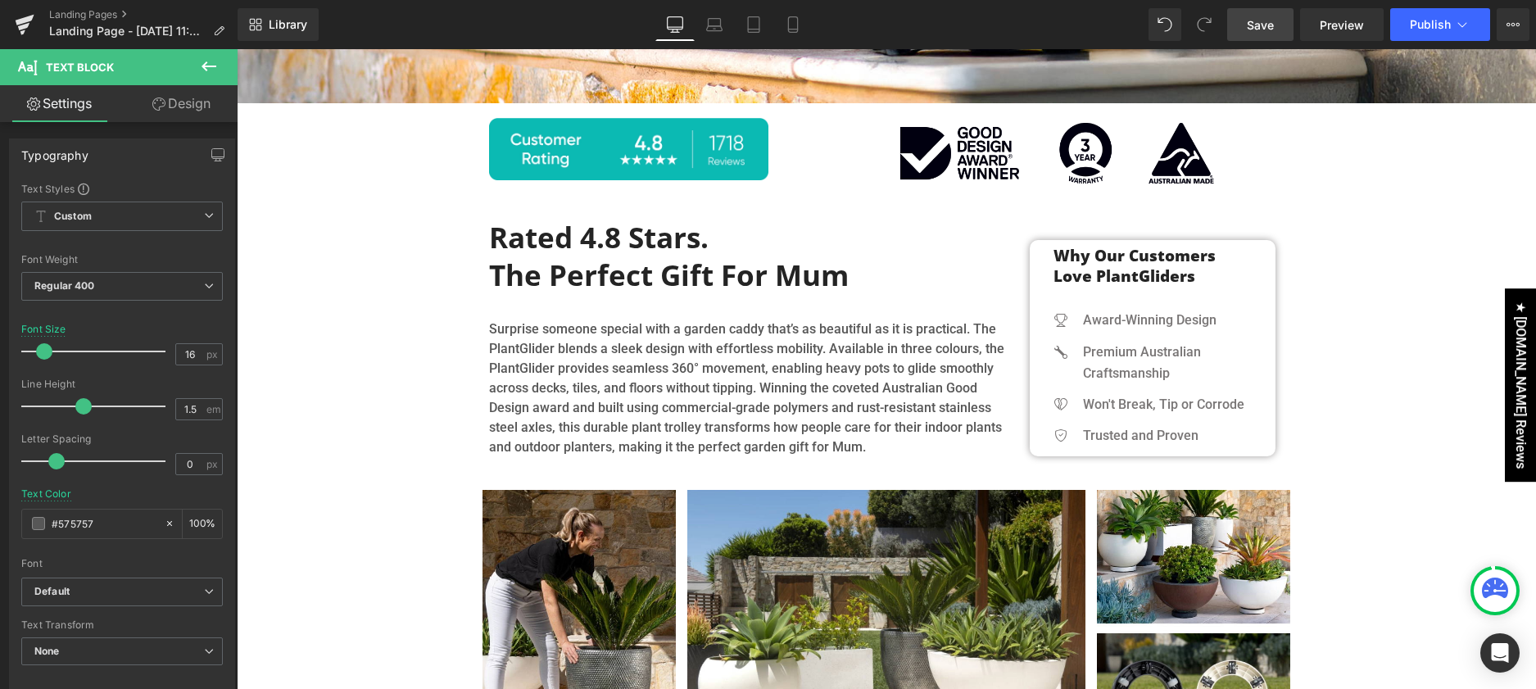
click at [1254, 30] on span "Save" at bounding box center [1260, 24] width 27 height 17
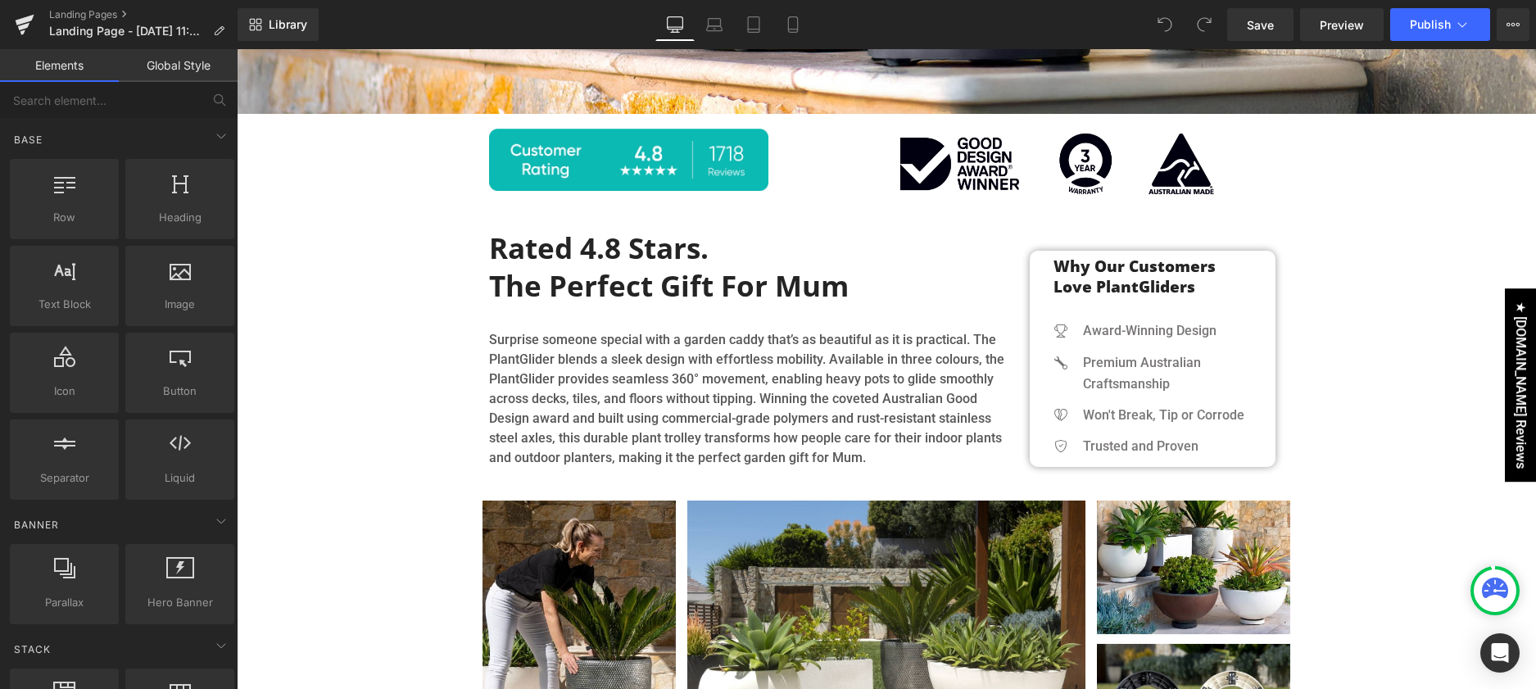
scroll to position [109, 0]
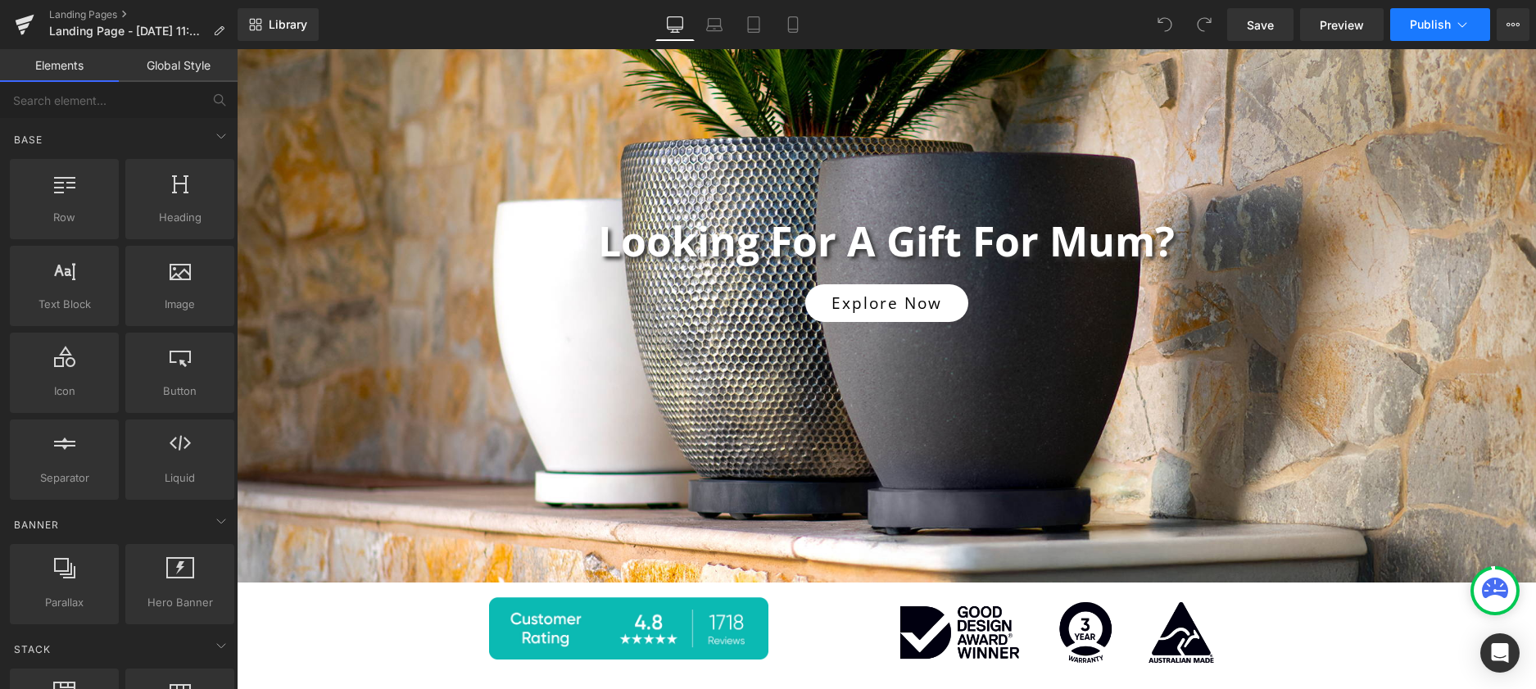
click at [1441, 35] on button "Publish" at bounding box center [1440, 24] width 100 height 33
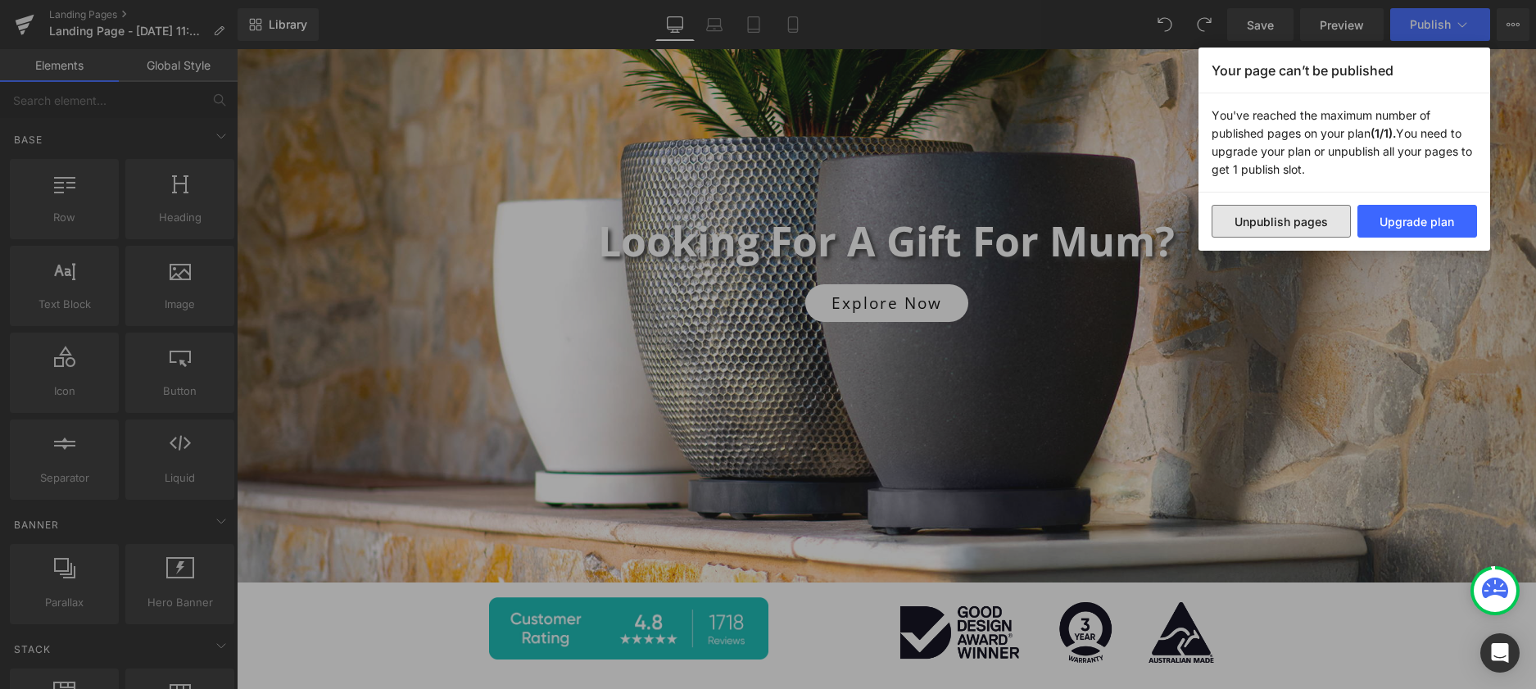
click at [1305, 220] on button "Unpublish pages" at bounding box center [1281, 221] width 139 height 33
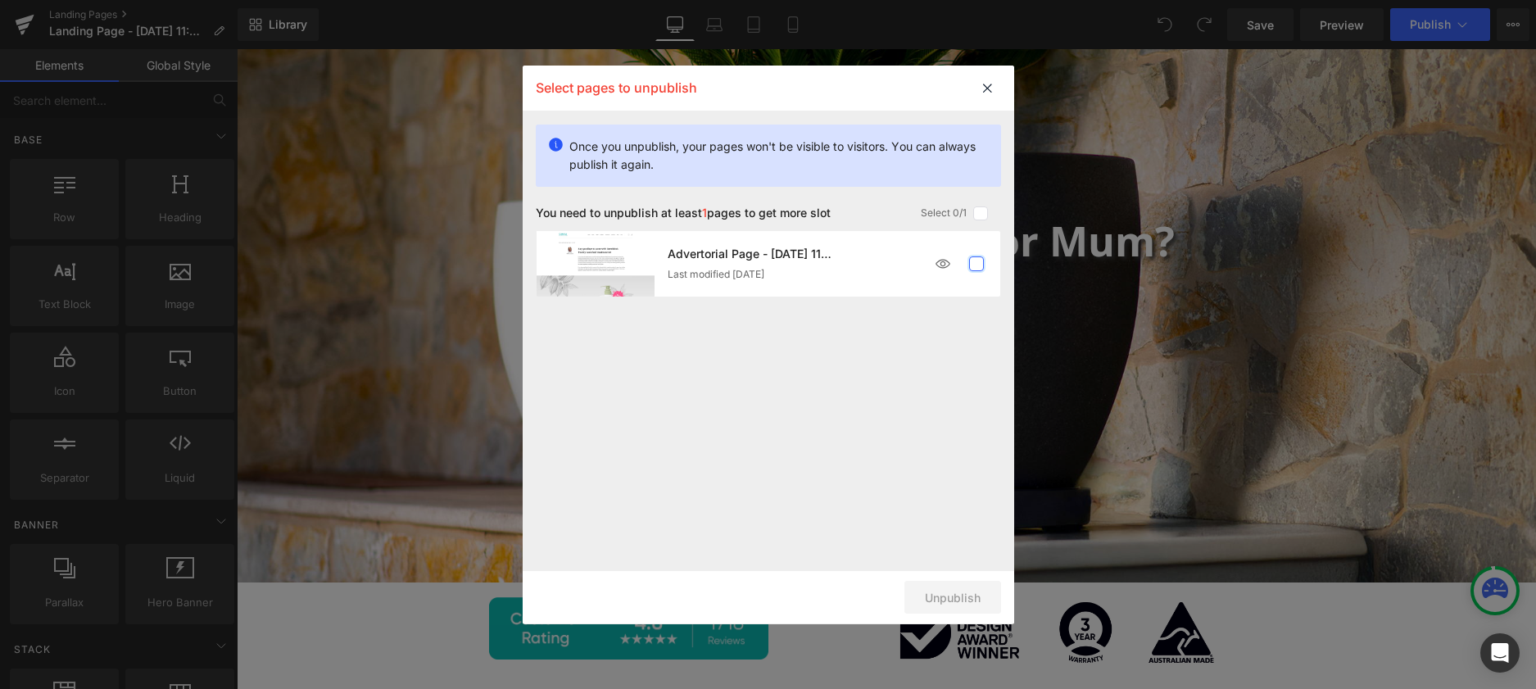
click at [972, 265] on label at bounding box center [976, 263] width 15 height 15
click at [977, 264] on input "checkbox" at bounding box center [977, 264] width 0 height 0
click at [964, 595] on button "Unpublish 1 pages" at bounding box center [930, 597] width 142 height 33
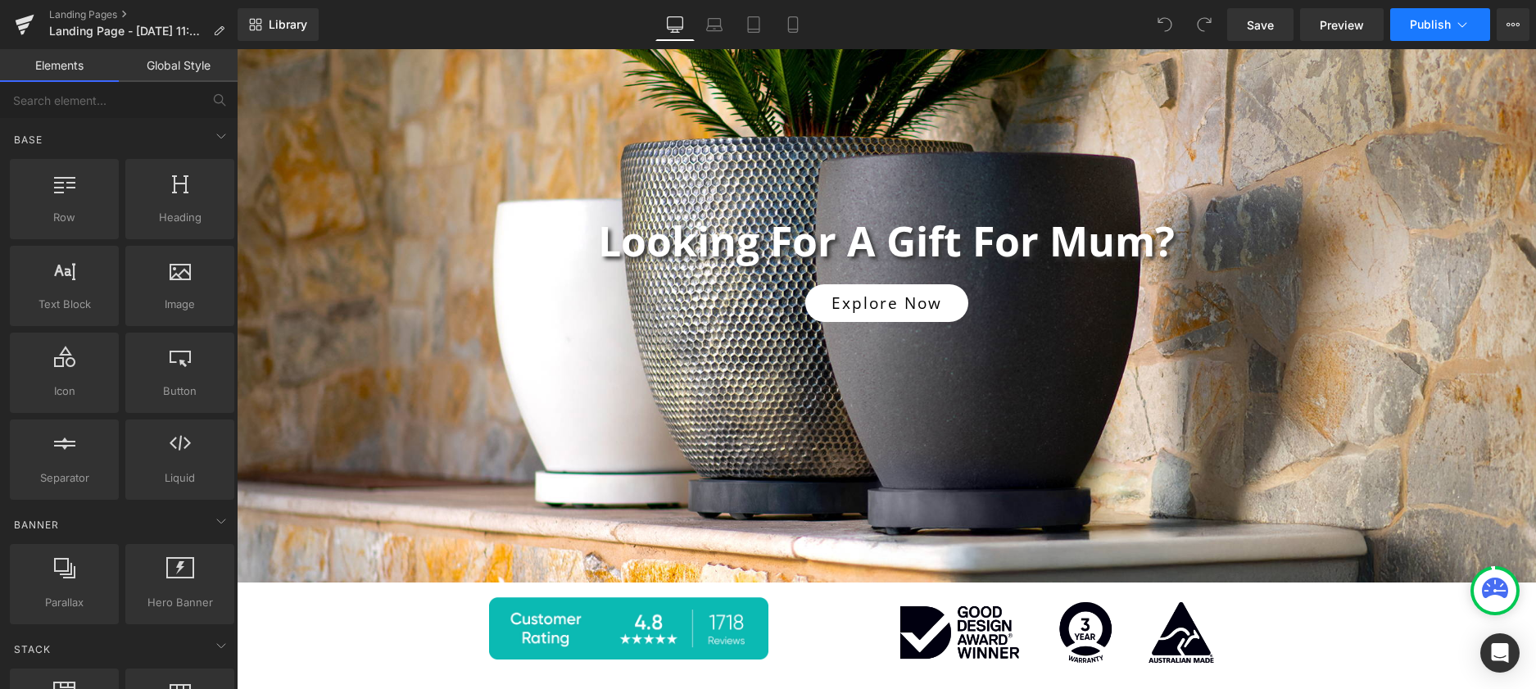
click at [1422, 22] on span "Publish" at bounding box center [1430, 24] width 41 height 13
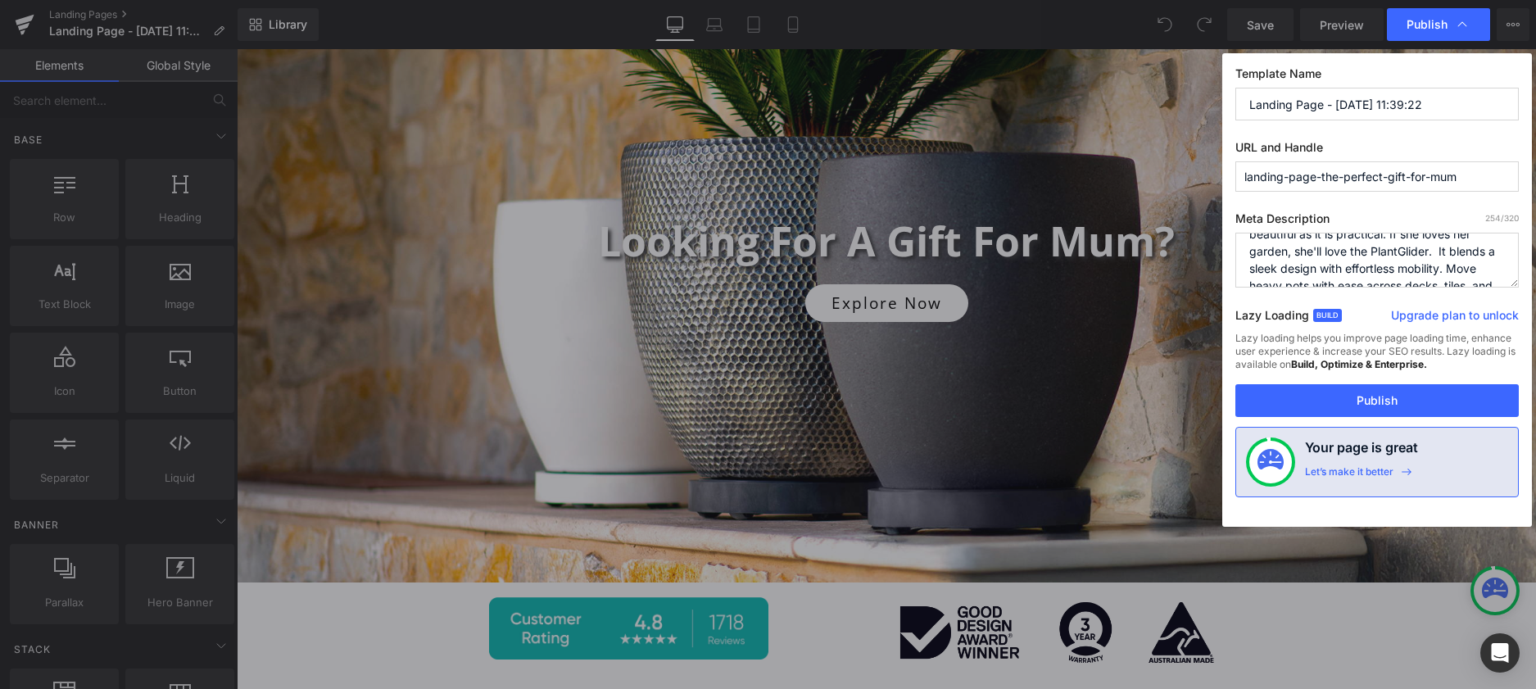
scroll to position [0, 0]
drag, startPoint x: 1375, startPoint y: 269, endPoint x: 1234, endPoint y: 231, distance: 145.9
click at [1234, 231] on div "Template Name Landing Page - [DATE] 11:39:22 URL and Handle landing-page-the-pe…" at bounding box center [1377, 290] width 310 height 474
click at [1349, 254] on textarea "Surprise Mum with a garden caddy that’s as beautiful as it is practical. If she…" at bounding box center [1377, 260] width 283 height 55
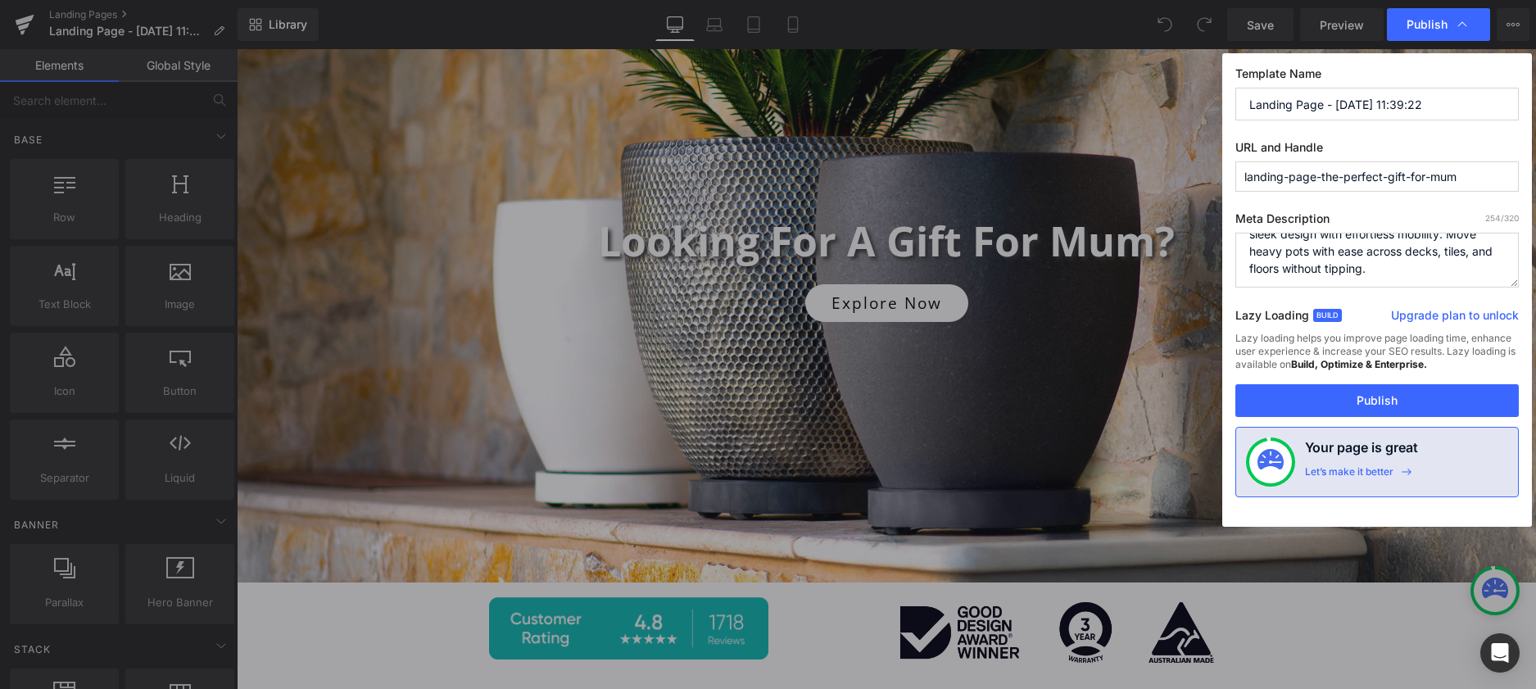
click at [1382, 264] on textarea "Surprise Mum with a garden caddy that’s as beautiful as it is practical. If she…" at bounding box center [1377, 260] width 283 height 55
paste textarea "Surprise Mum with a garden caddy that’s as beautiful as it is practical. If you…"
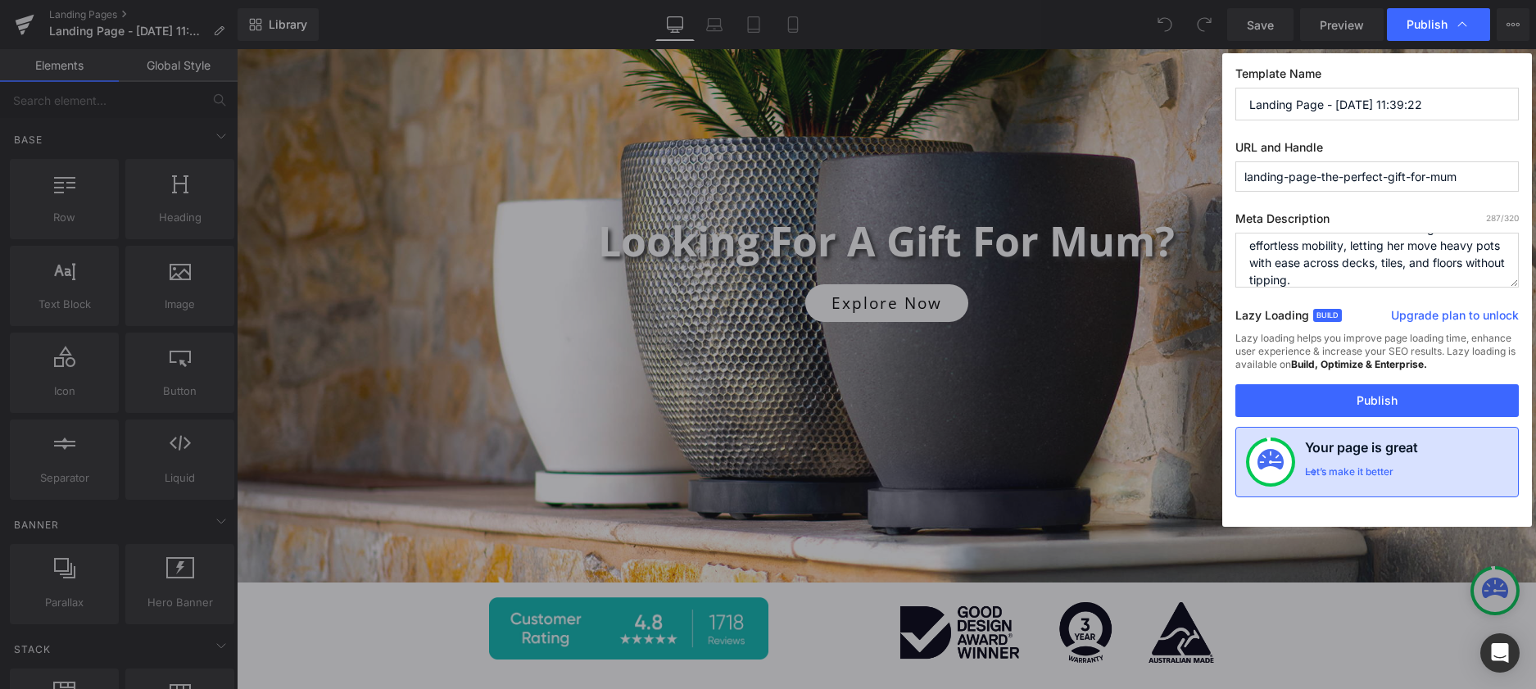
click at [1363, 473] on div "Let’s make it better" at bounding box center [1349, 475] width 88 height 21
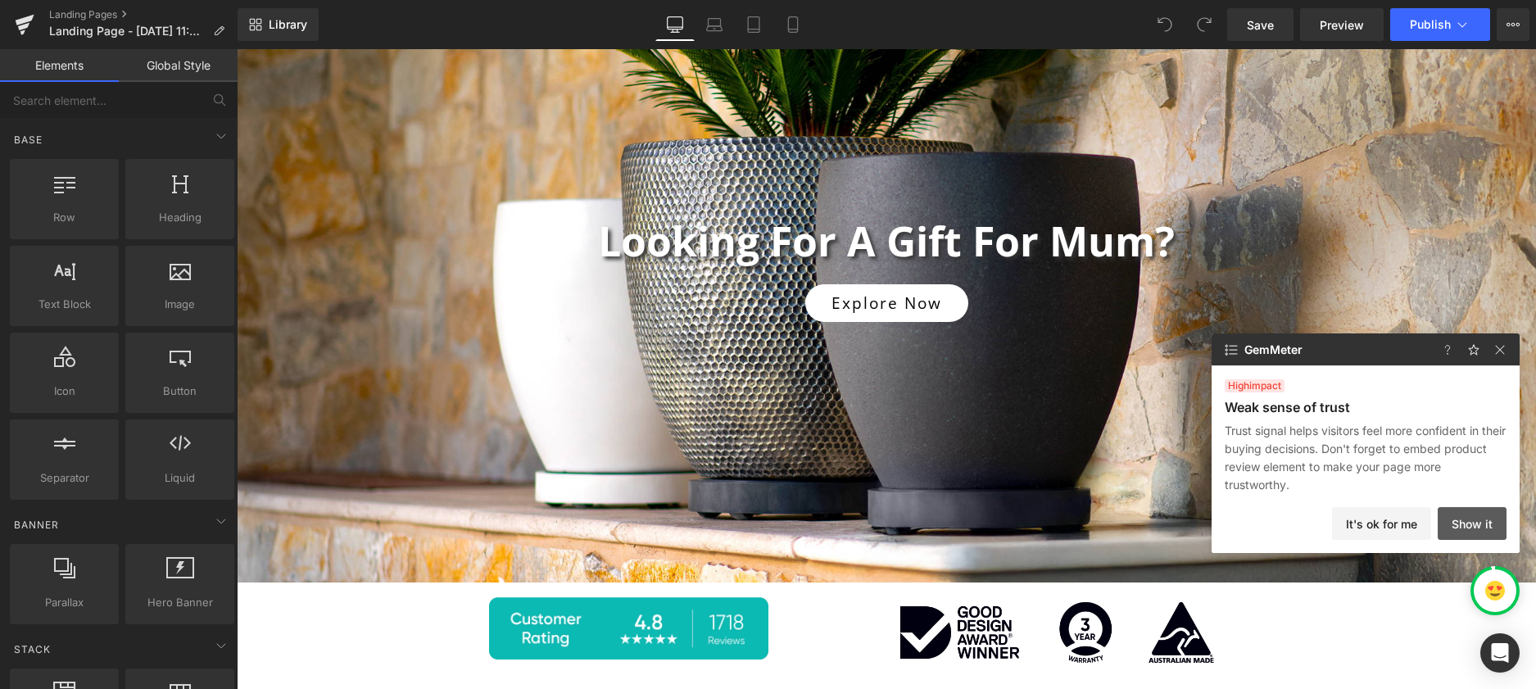
click at [1475, 524] on button "Show it" at bounding box center [1472, 523] width 69 height 33
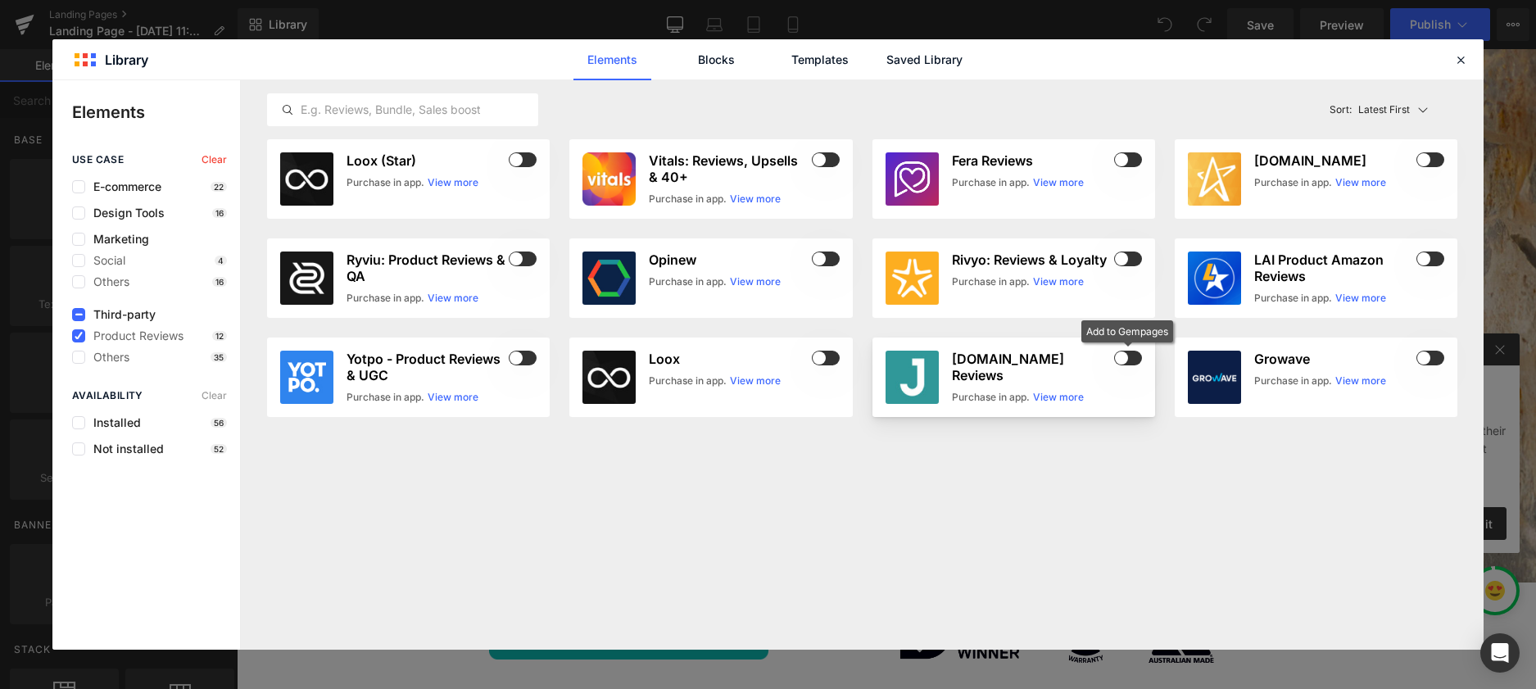
click at [1135, 361] on span at bounding box center [1128, 358] width 28 height 15
click at [1459, 65] on icon at bounding box center [1461, 59] width 15 height 15
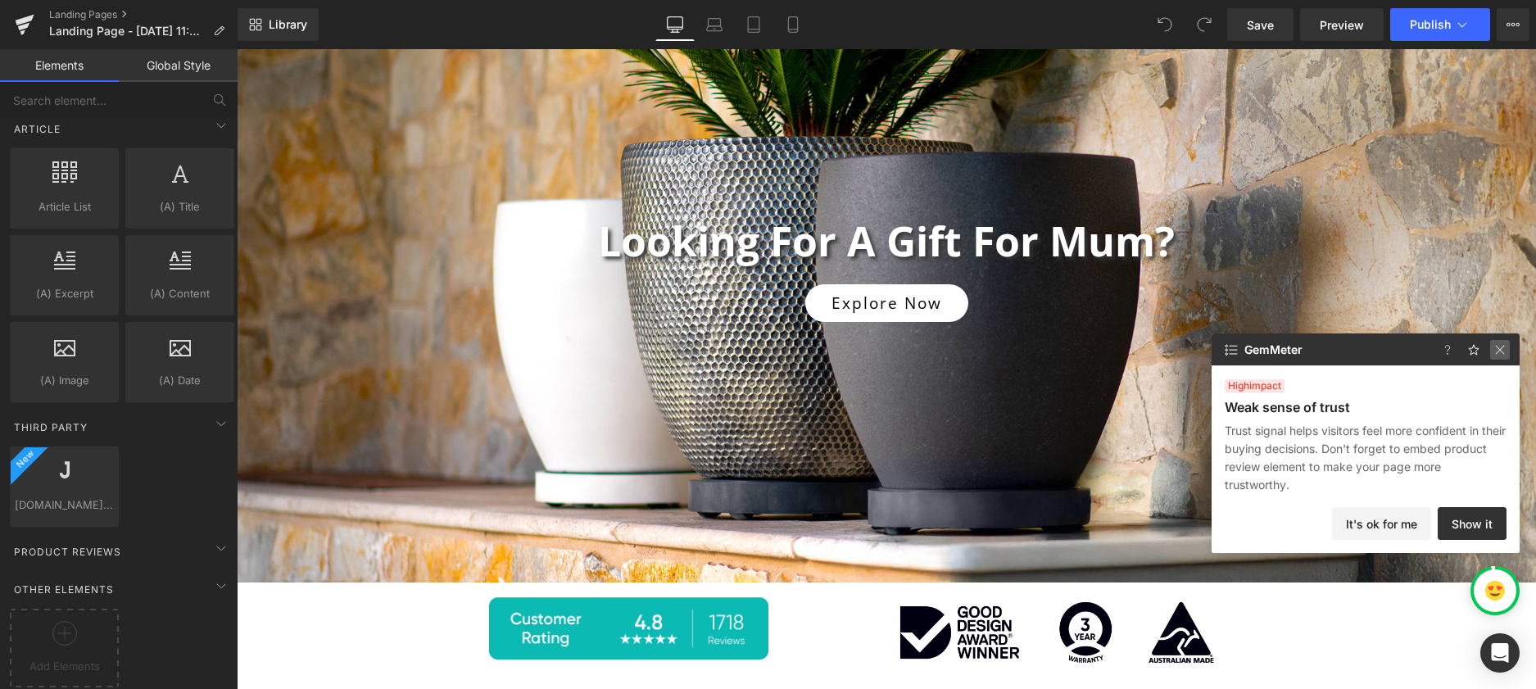
click at [1494, 350] on img at bounding box center [1500, 350] width 20 height 20
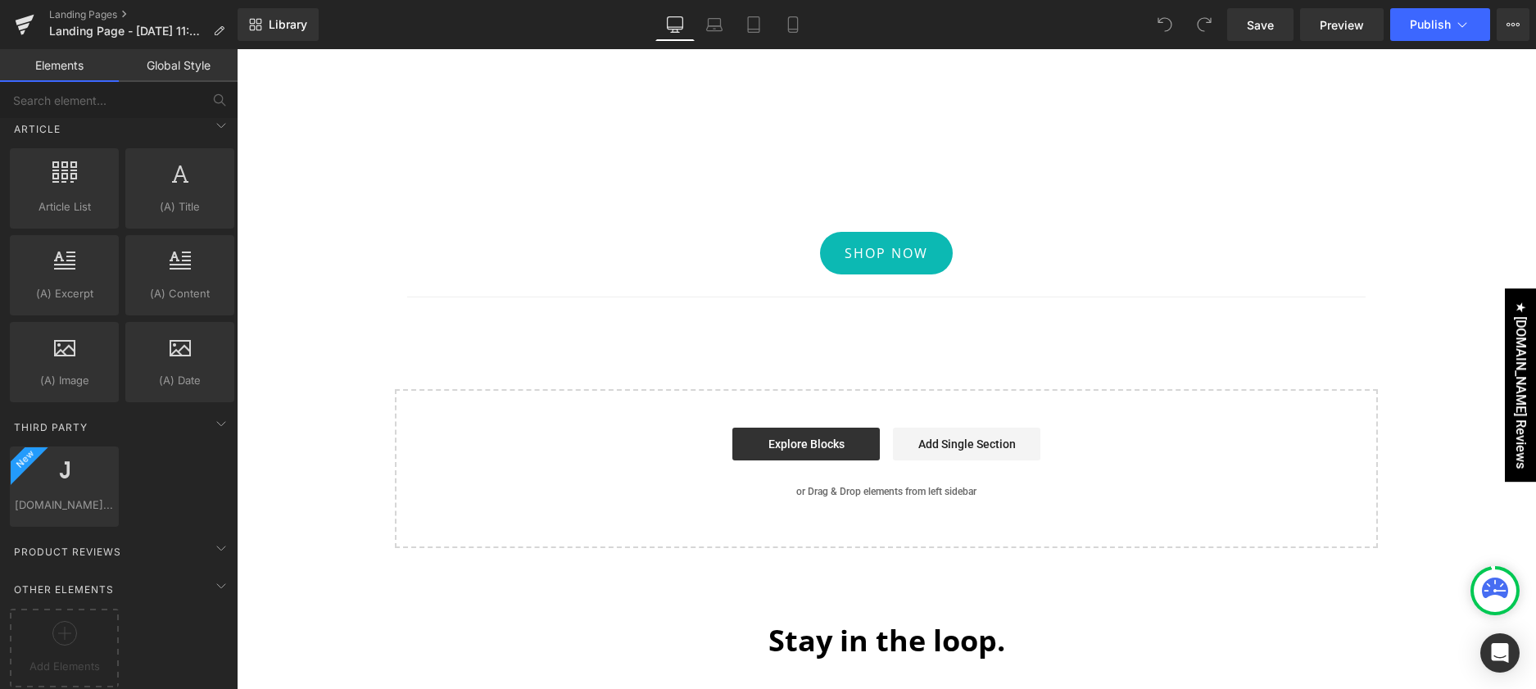
scroll to position [2358, 0]
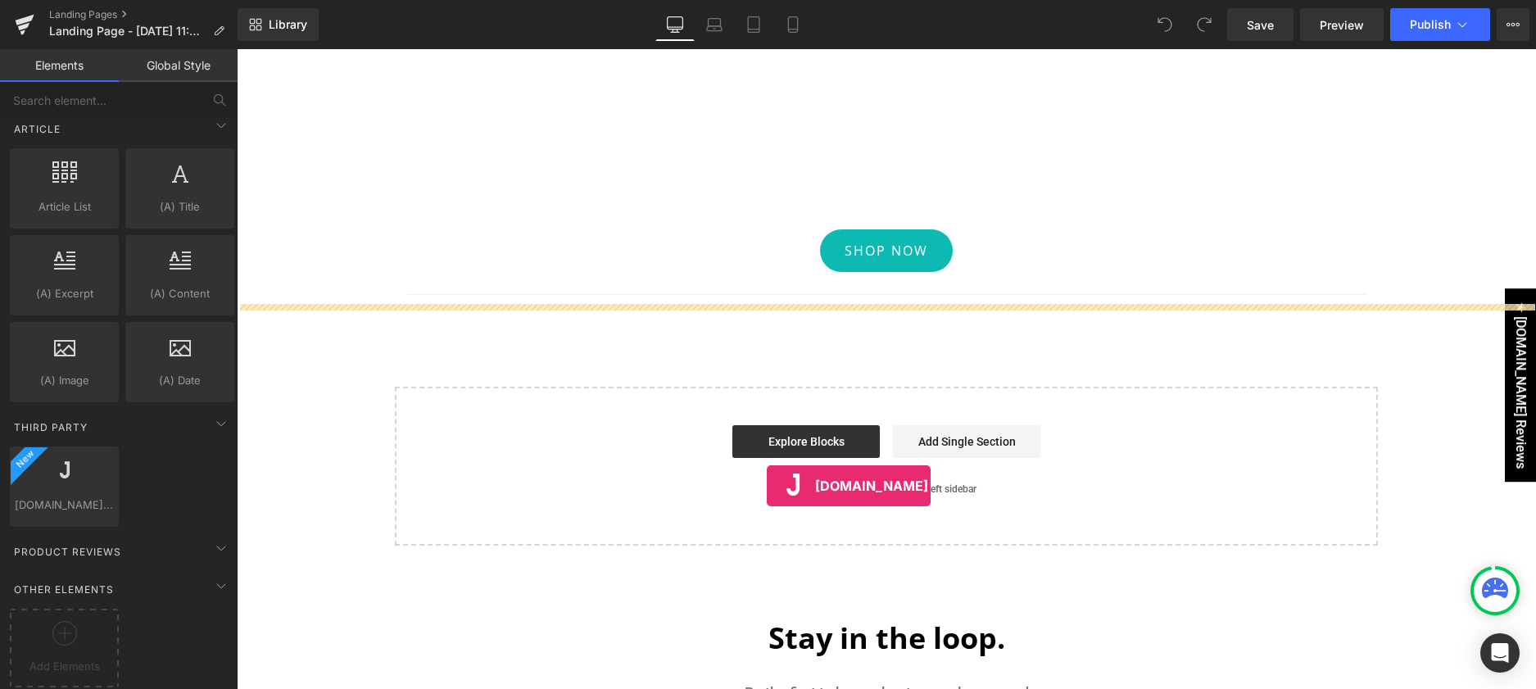
drag, startPoint x: 314, startPoint y: 513, endPoint x: 767, endPoint y: 486, distance: 453.9
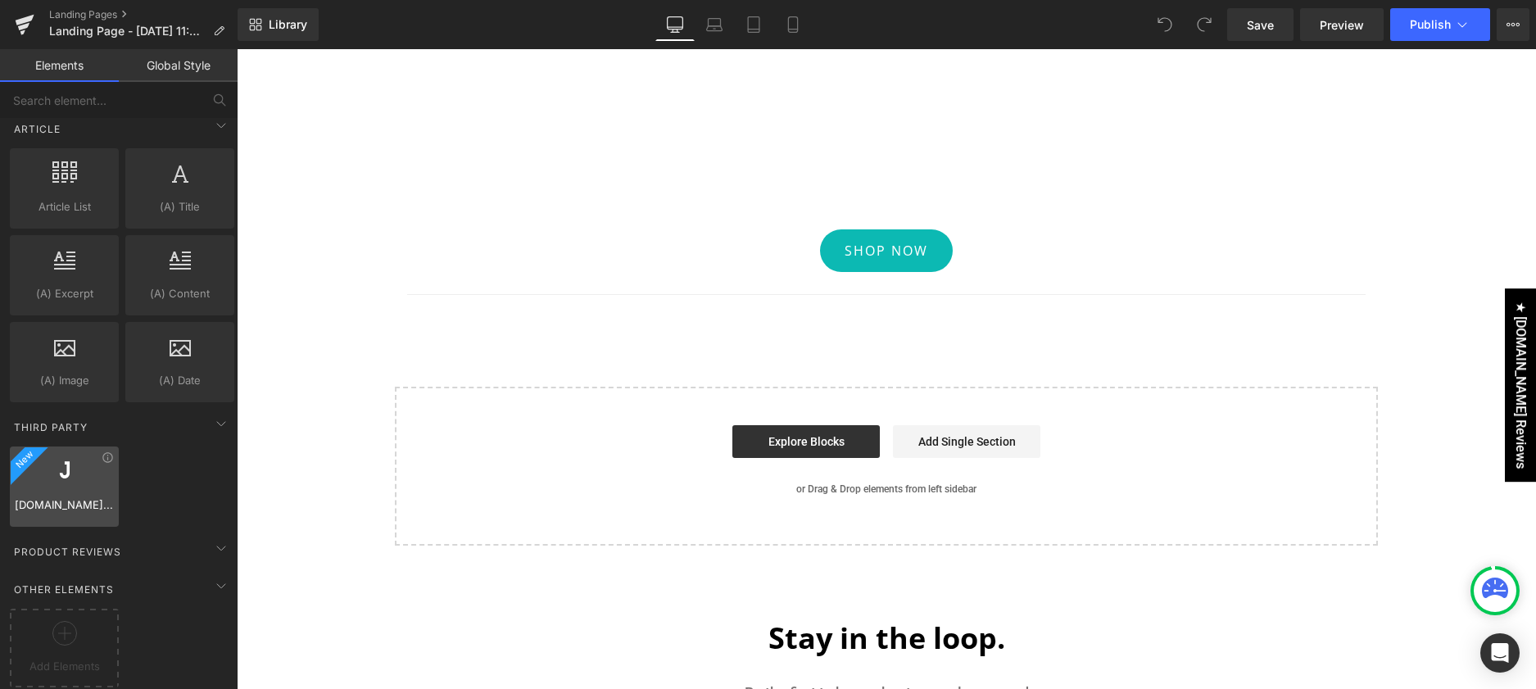
click at [54, 465] on icon at bounding box center [64, 470] width 21 height 21
click at [211, 415] on icon at bounding box center [221, 424] width 20 height 20
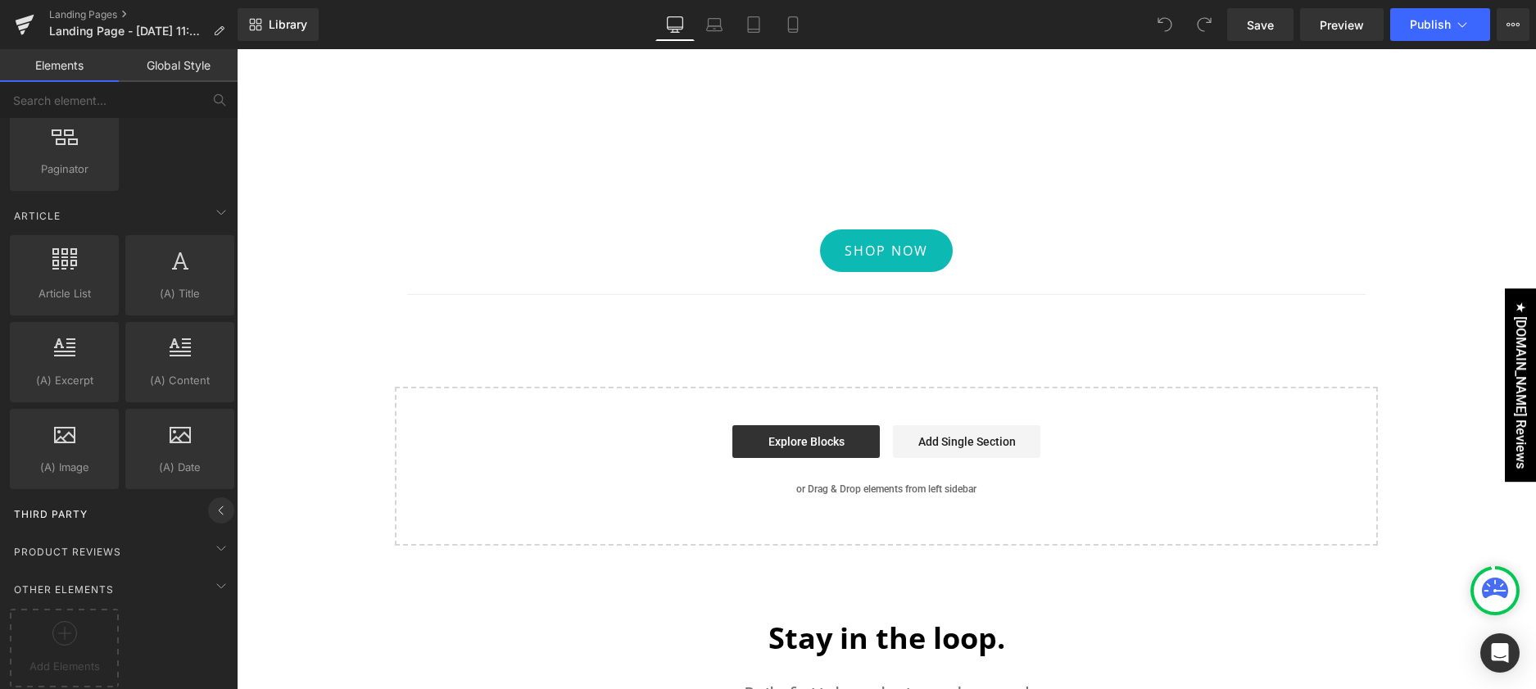
scroll to position [2957, 0]
click at [211, 501] on icon at bounding box center [221, 511] width 20 height 20
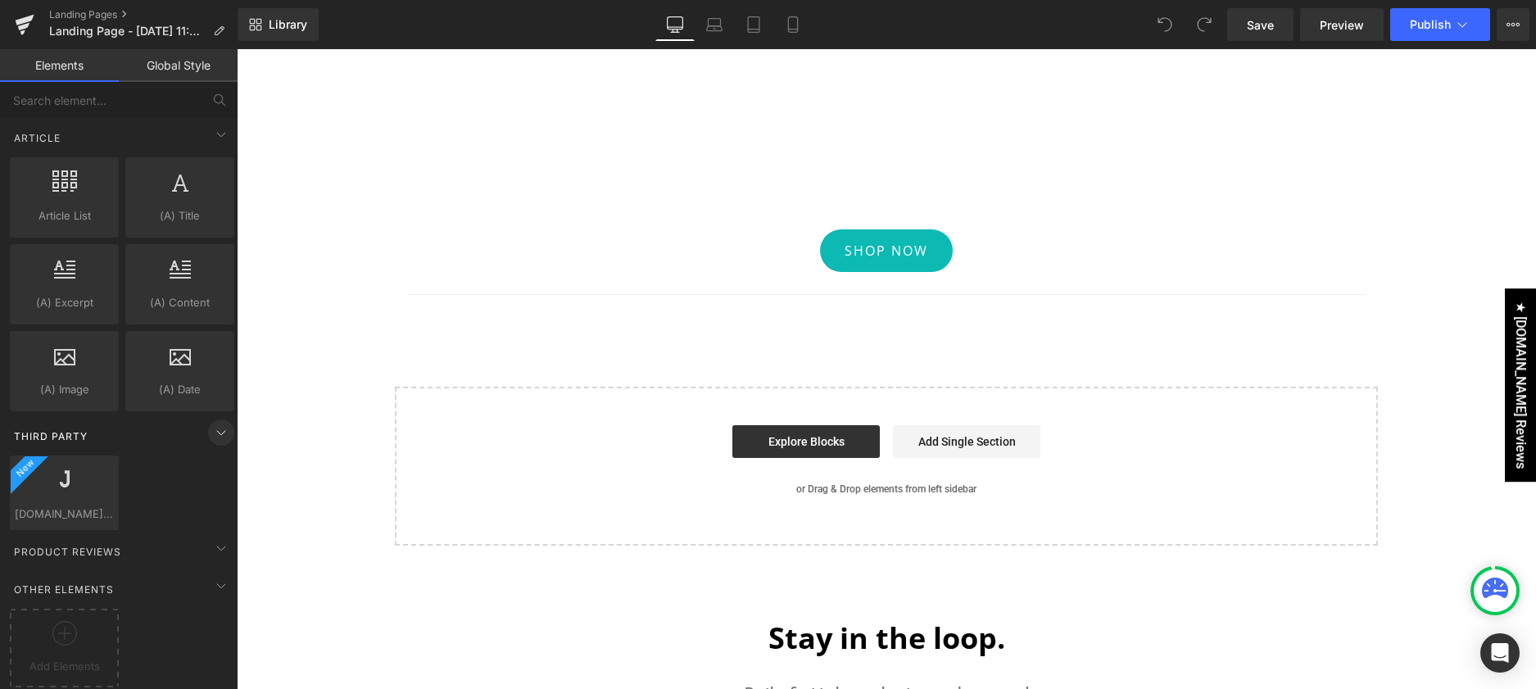
scroll to position [3044, 0]
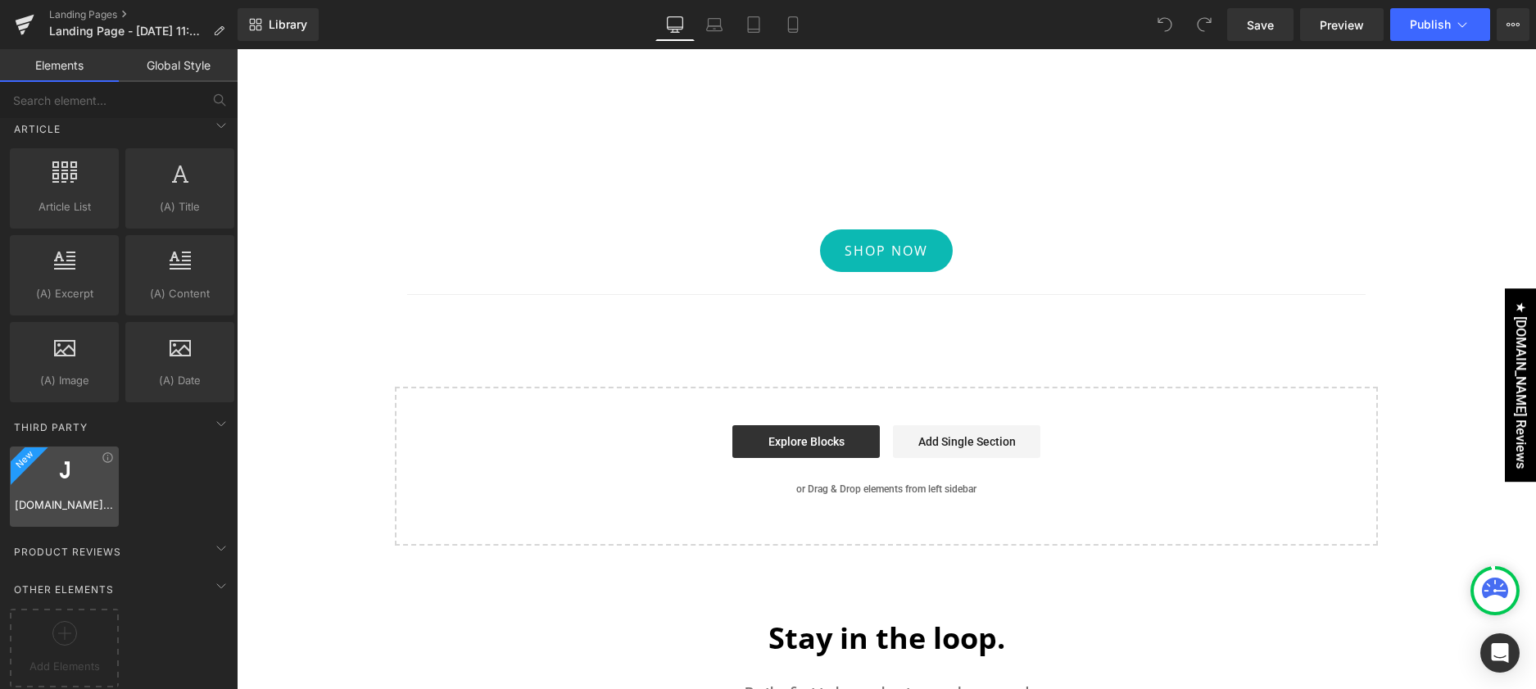
click at [60, 474] on div at bounding box center [64, 478] width 99 height 37
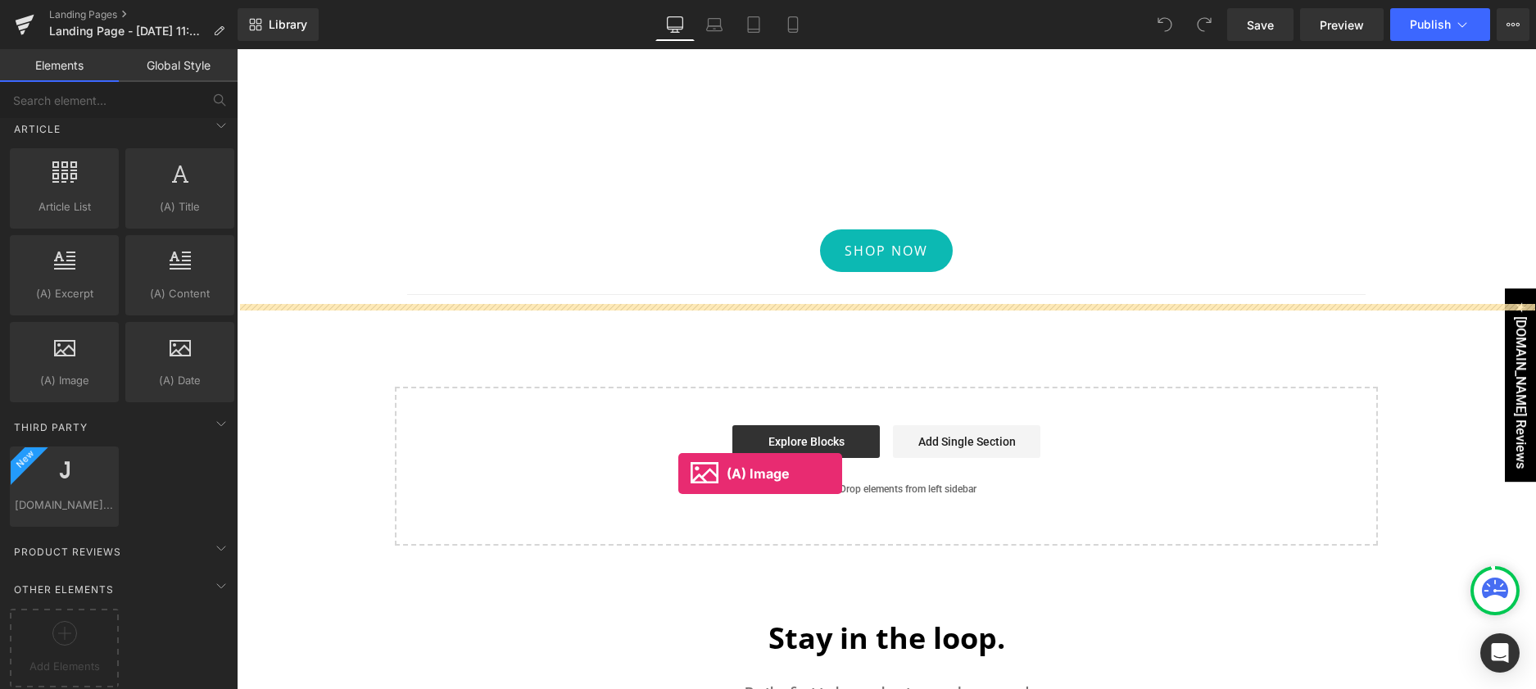
drag, startPoint x: 313, startPoint y: 418, endPoint x: 678, endPoint y: 474, distance: 369.7
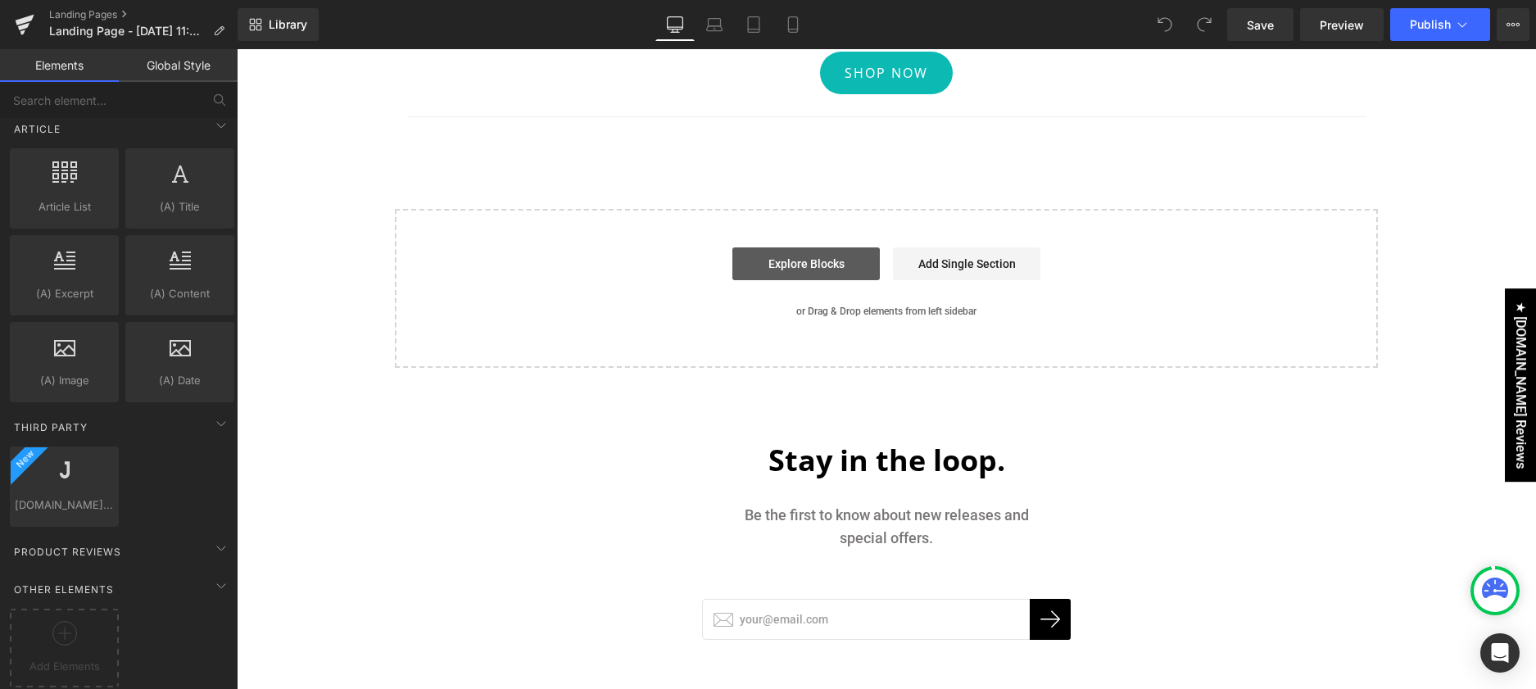
scroll to position [2540, 0]
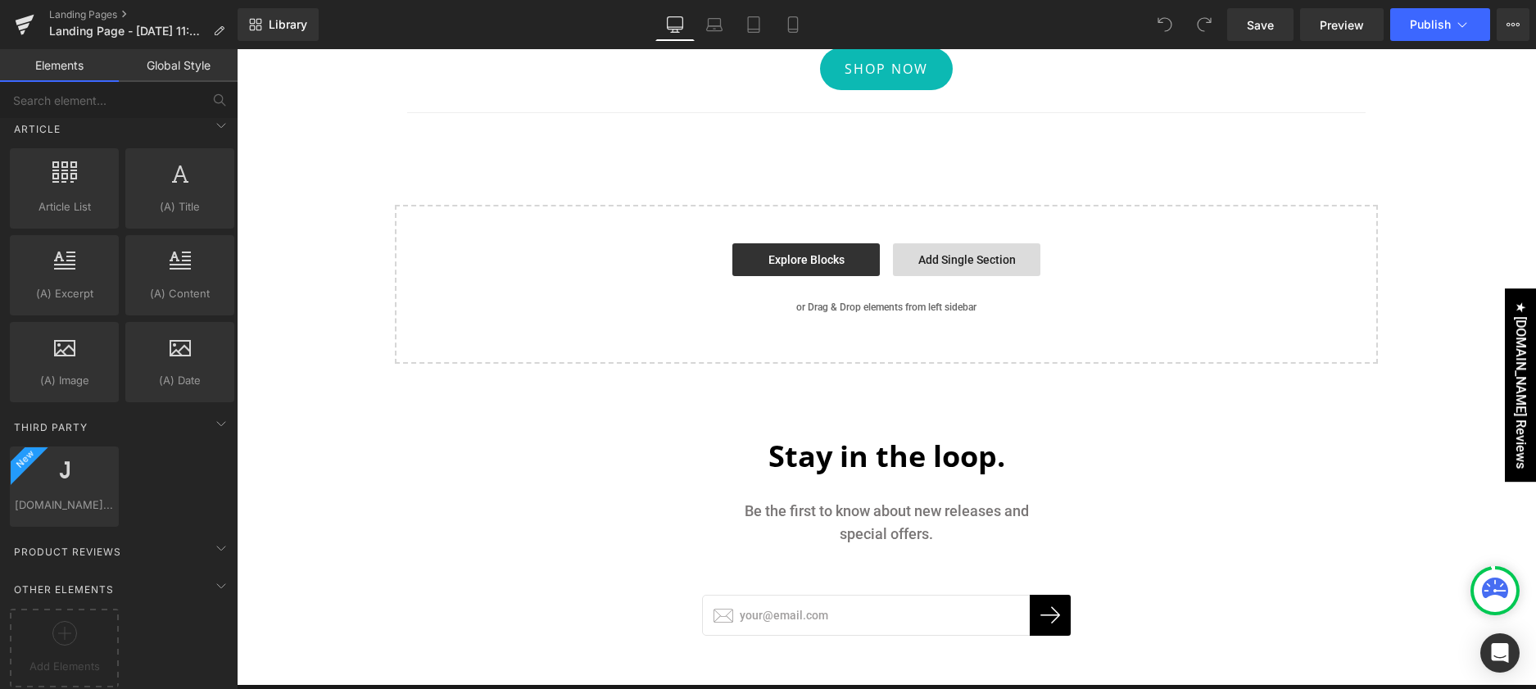
click at [965, 258] on link "Add Single Section" at bounding box center [966, 259] width 147 height 33
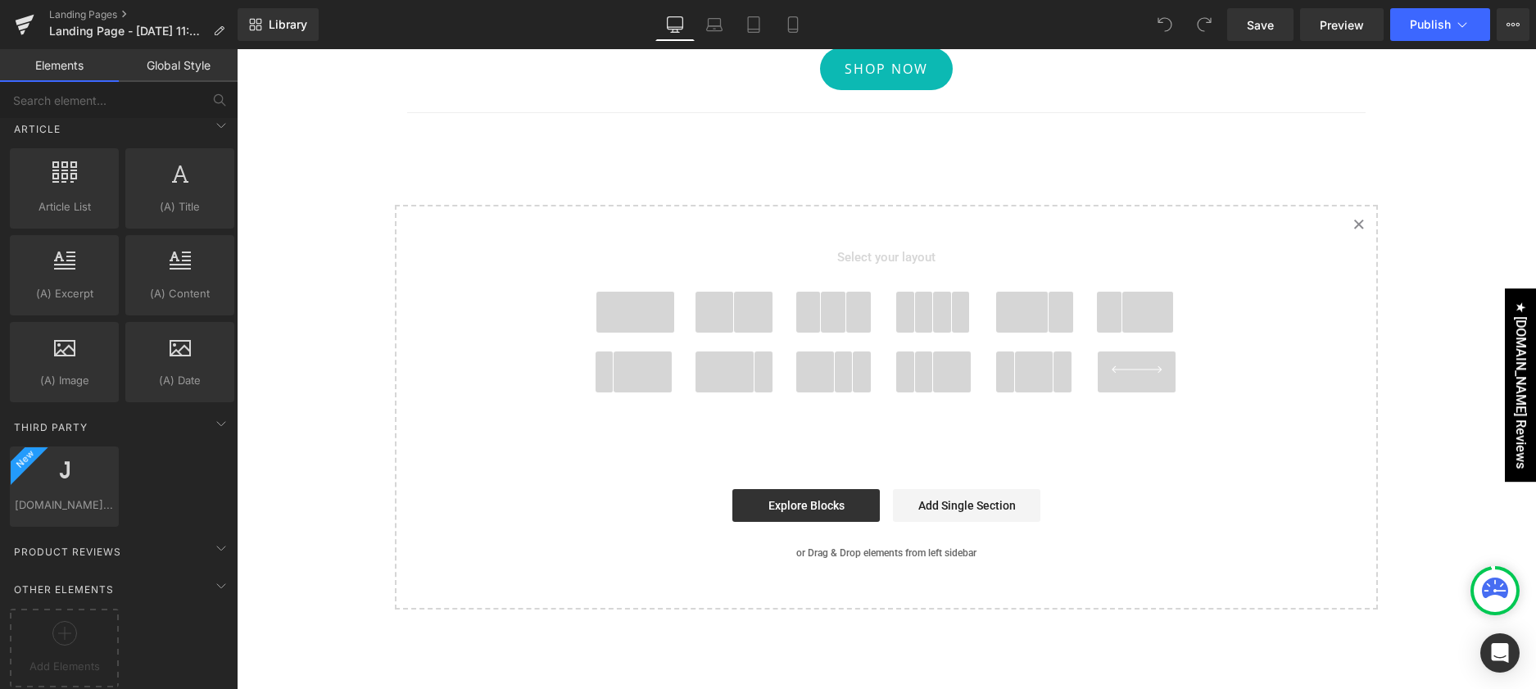
click at [641, 313] on span at bounding box center [635, 312] width 79 height 41
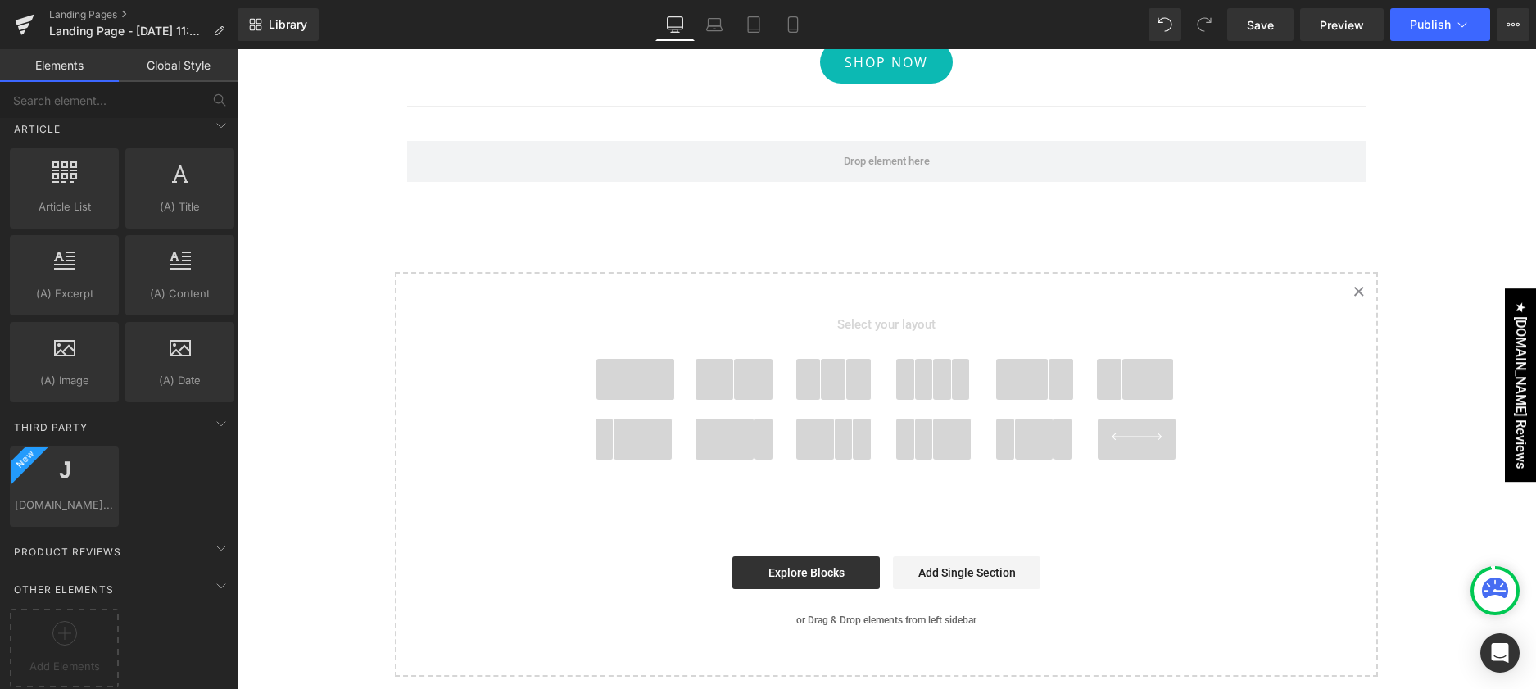
scroll to position [2547, 0]
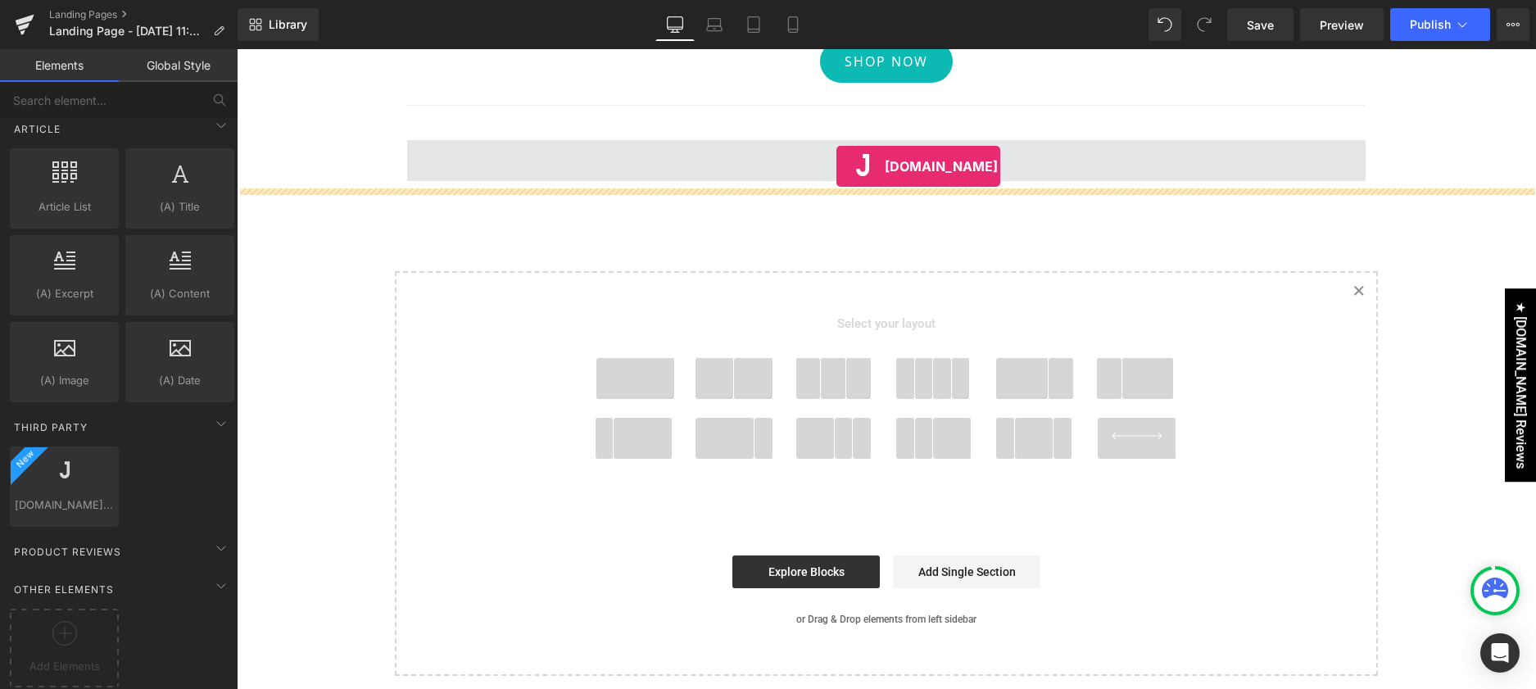
drag, startPoint x: 293, startPoint y: 515, endPoint x: 837, endPoint y: 166, distance: 646.4
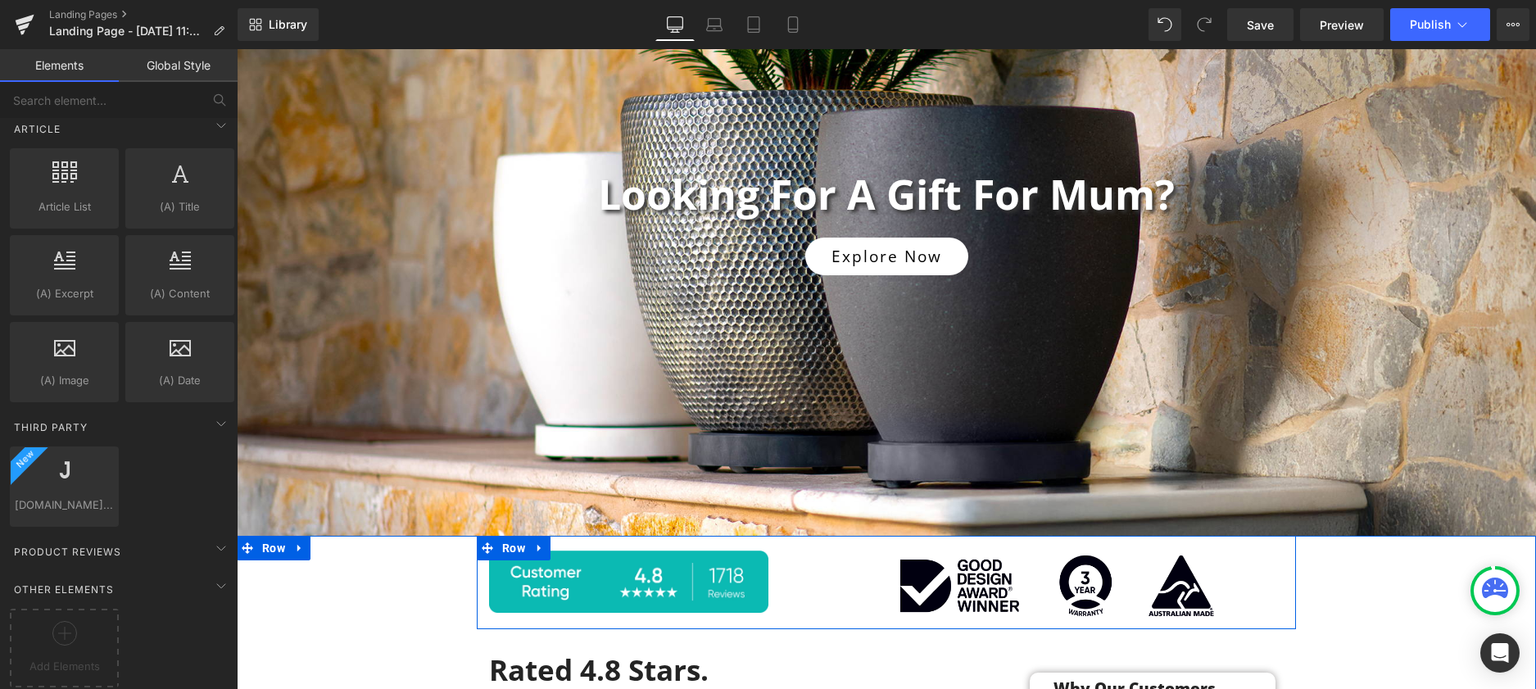
scroll to position [162, 0]
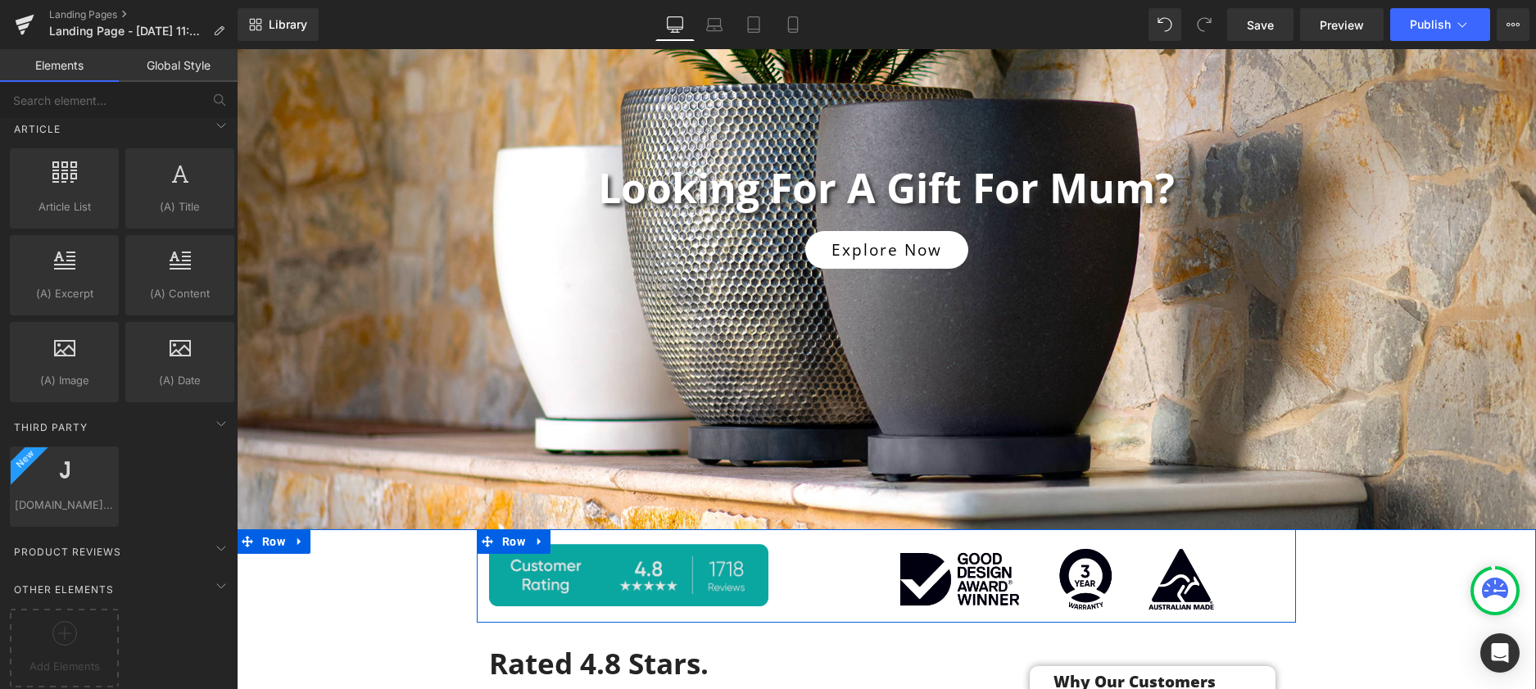
click at [619, 570] on img at bounding box center [681, 575] width 385 height 62
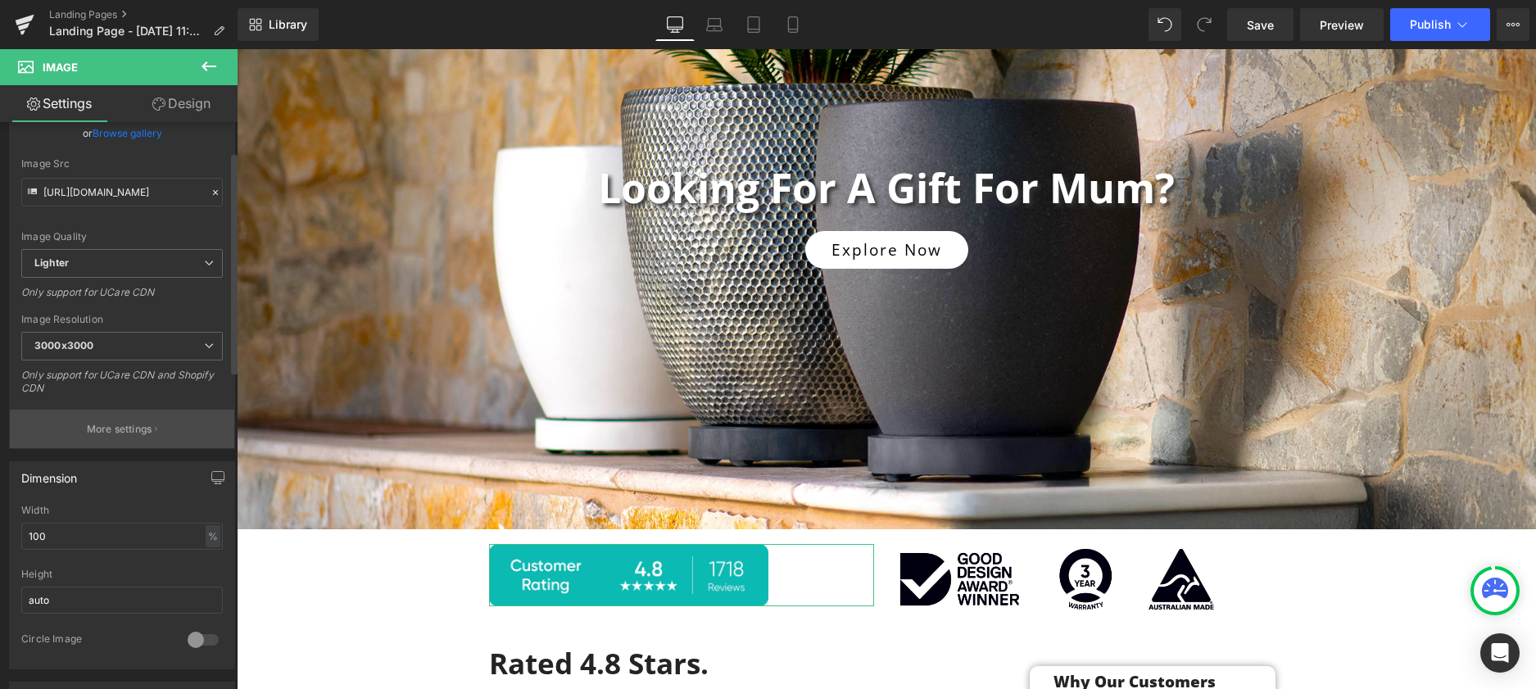
scroll to position [0, 0]
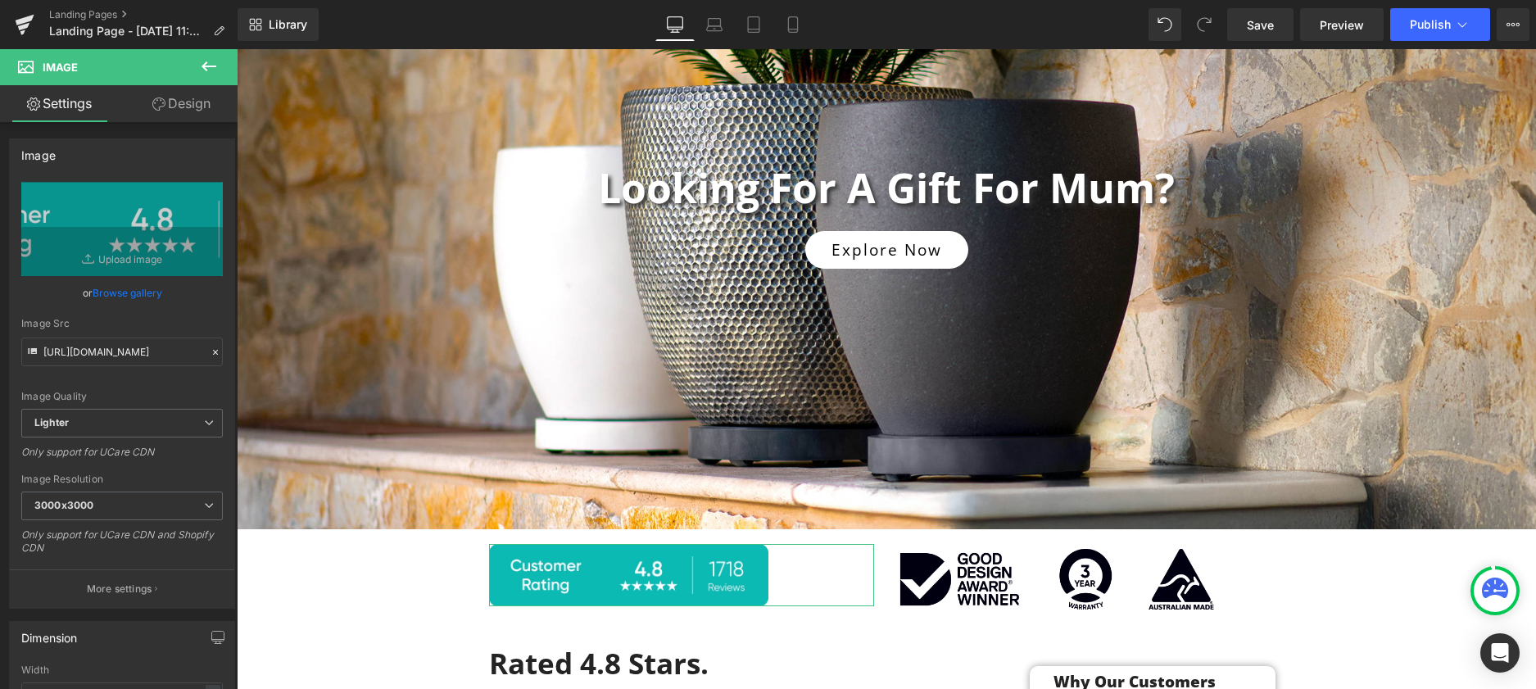
click at [174, 99] on link "Design" at bounding box center [181, 103] width 119 height 37
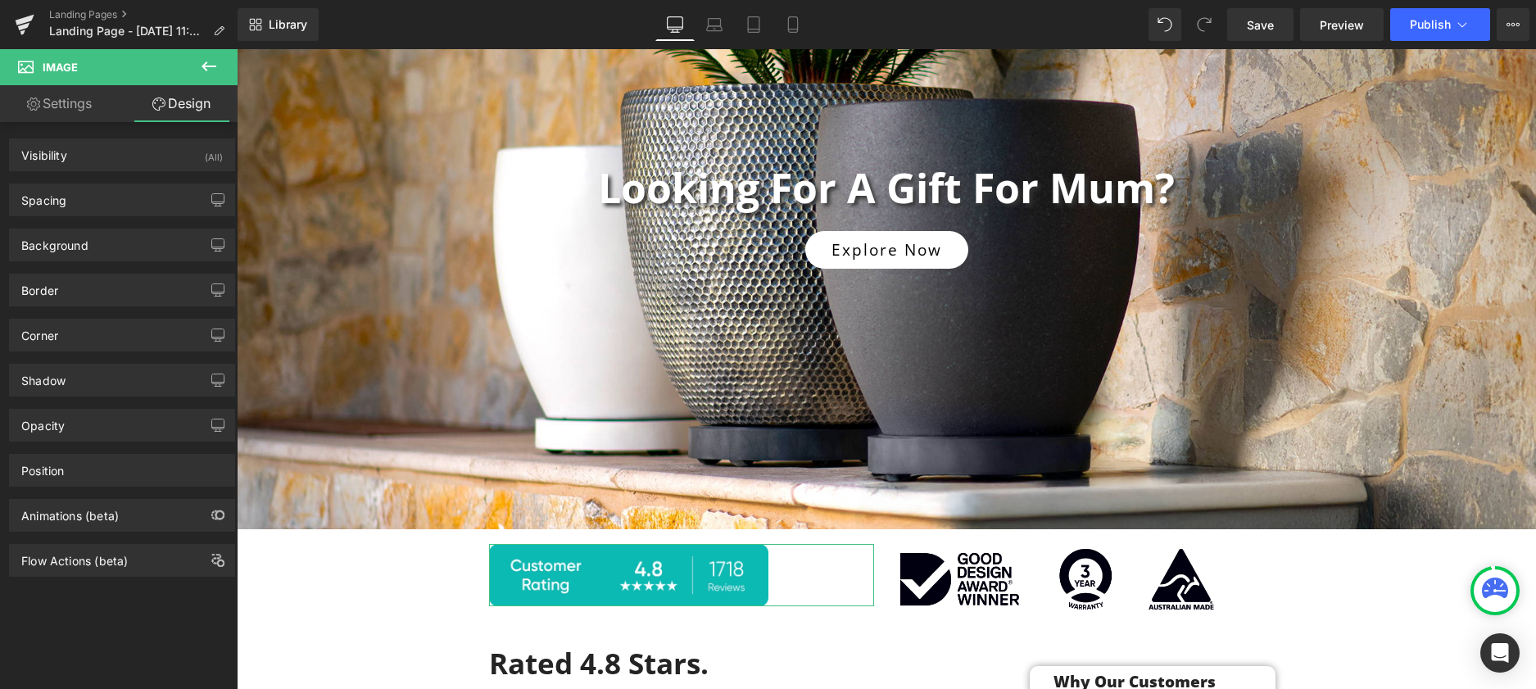
click at [65, 106] on link "Settings" at bounding box center [59, 103] width 119 height 37
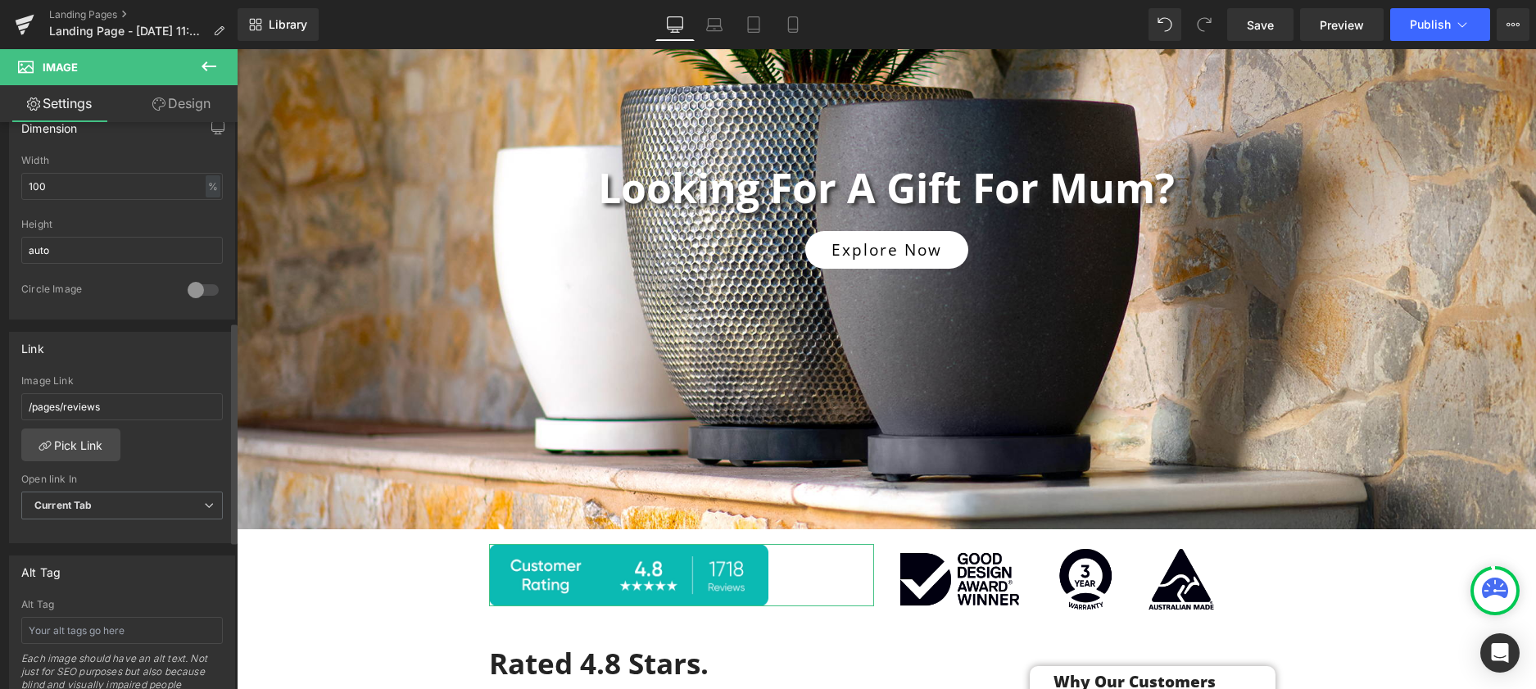
scroll to position [514, 0]
click at [126, 401] on input "/pages/reviews" at bounding box center [122, 402] width 202 height 27
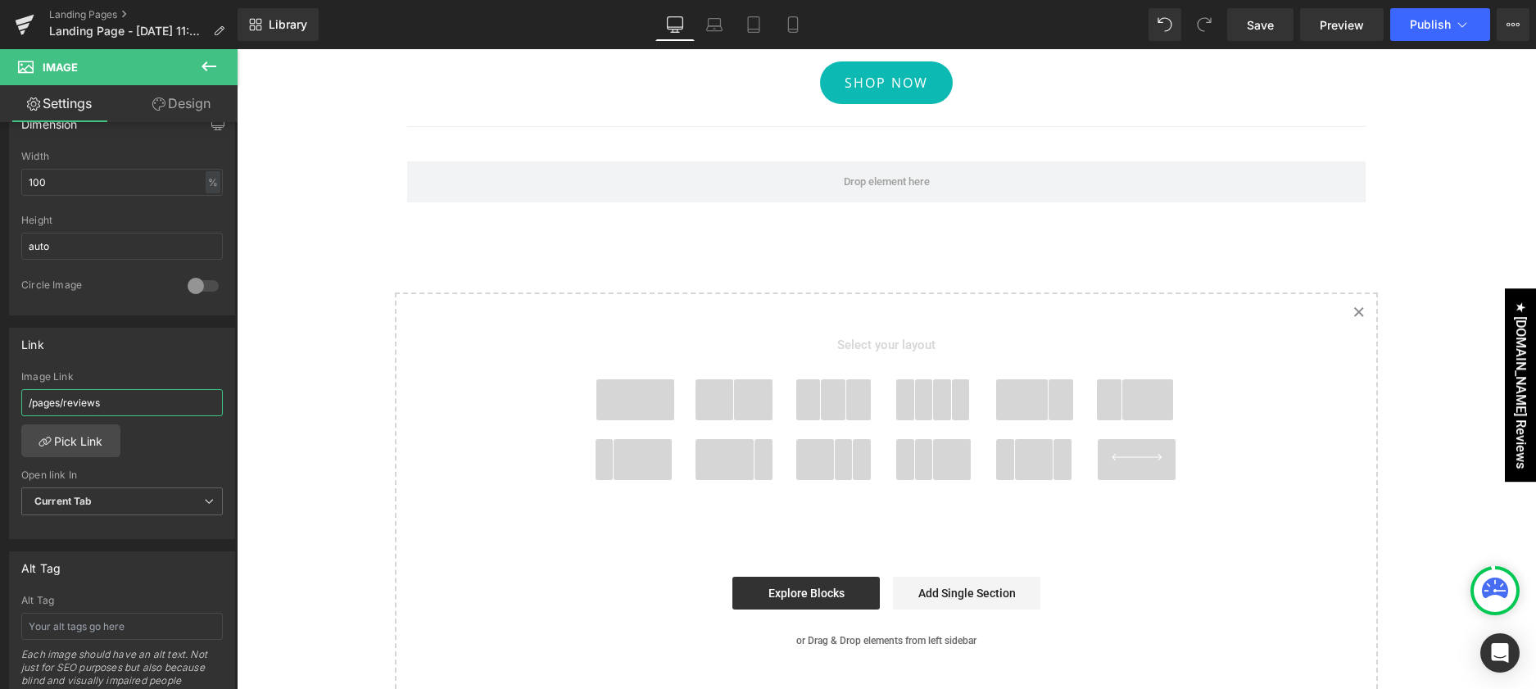
scroll to position [2527, 0]
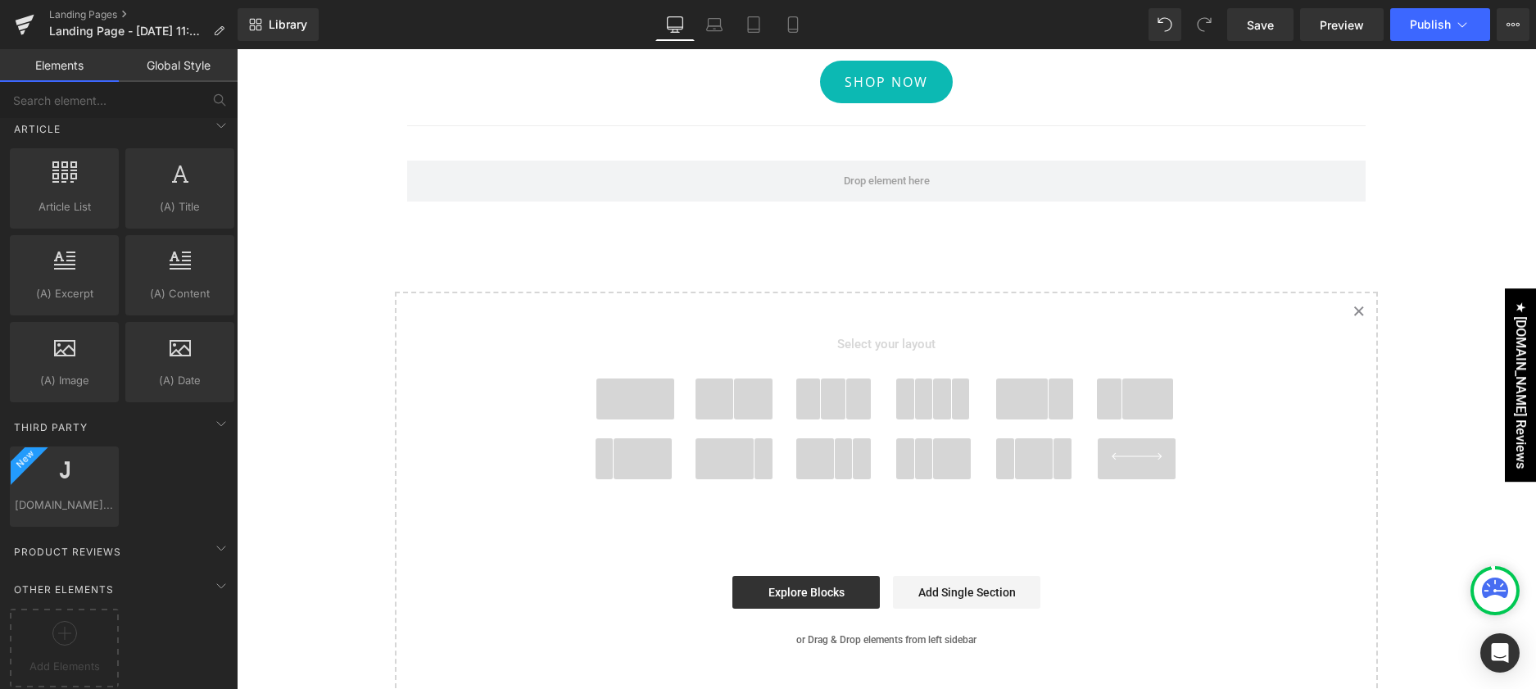
click at [1362, 312] on icon "Created with Sketch." at bounding box center [1359, 311] width 11 height 11
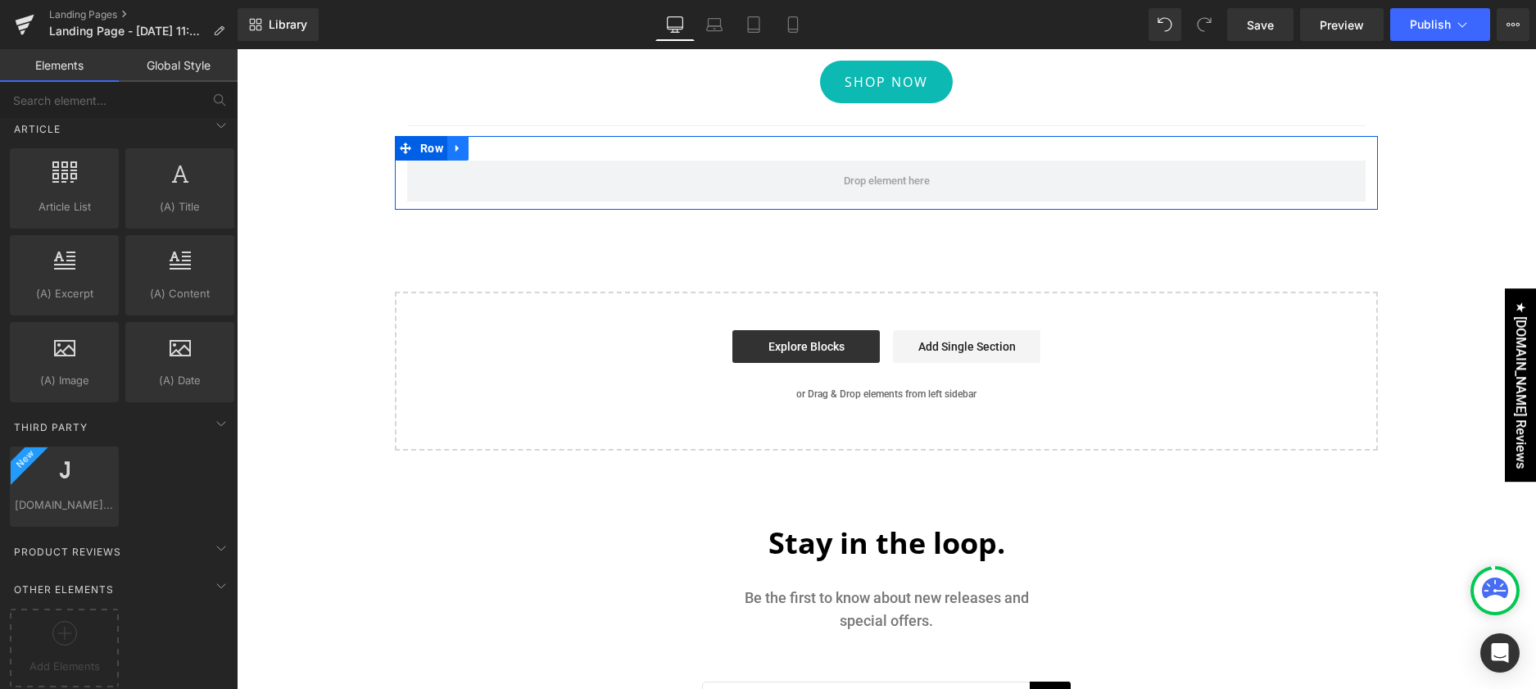
click at [451, 143] on link at bounding box center [457, 148] width 21 height 25
click at [503, 147] on icon at bounding box center [500, 148] width 11 height 11
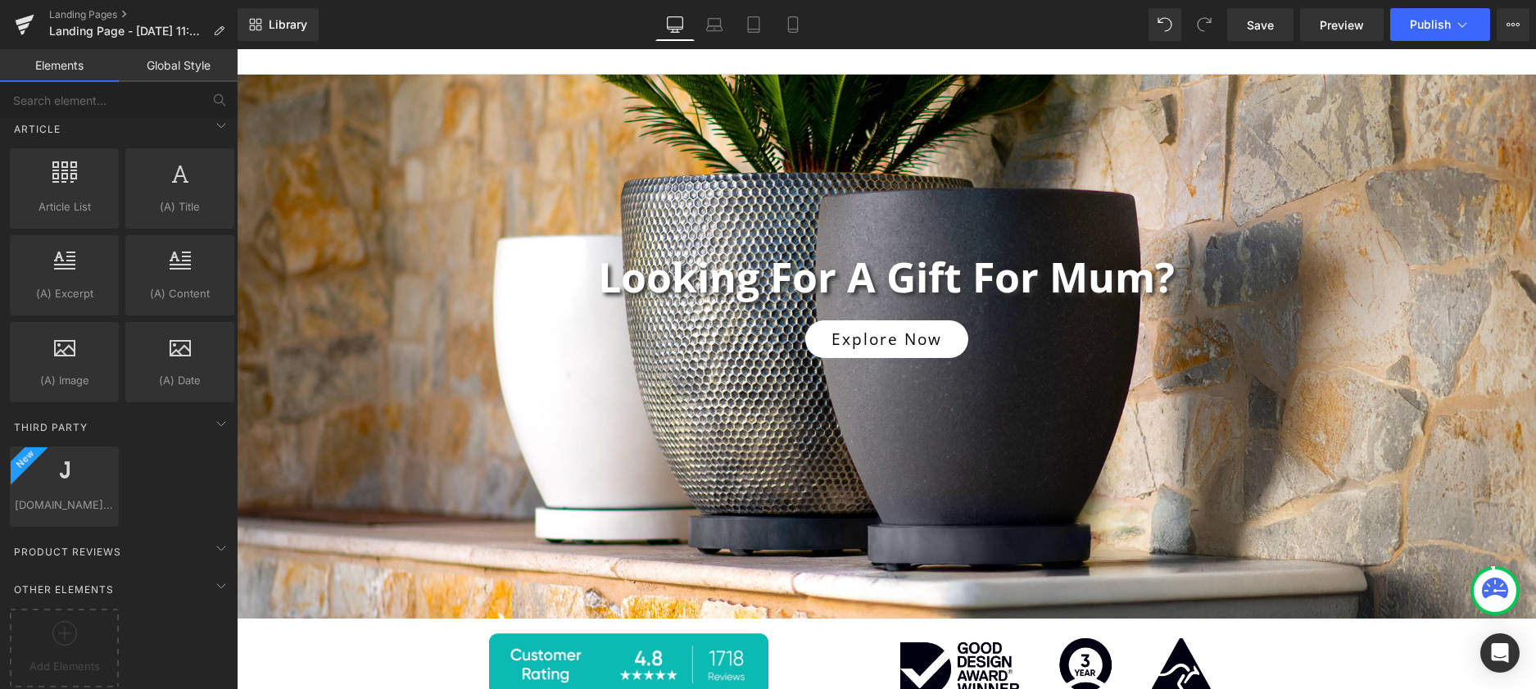
scroll to position [0, 0]
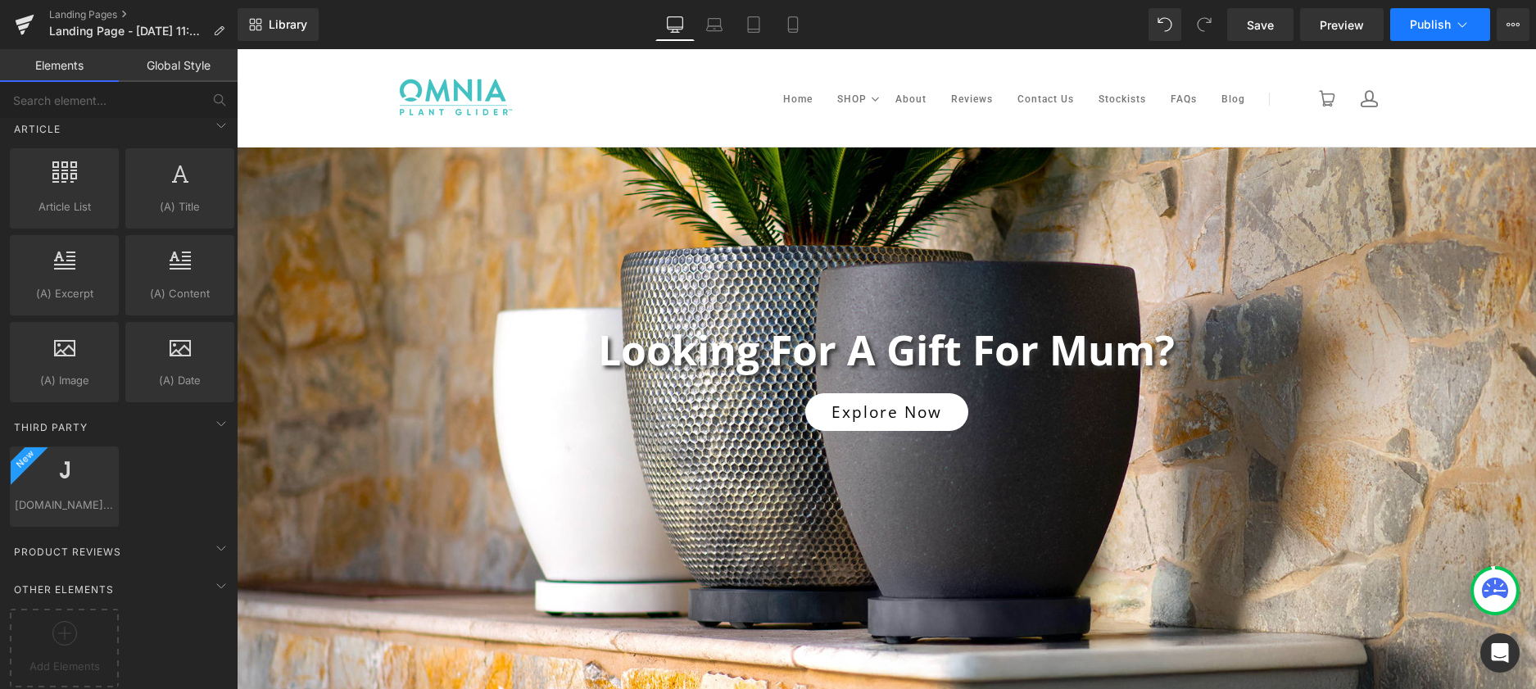
click at [1419, 24] on span "Publish" at bounding box center [1430, 24] width 41 height 13
type textarea "Surprise Mum with a garden caddy that’s as beautiful as it is practical. If she…"
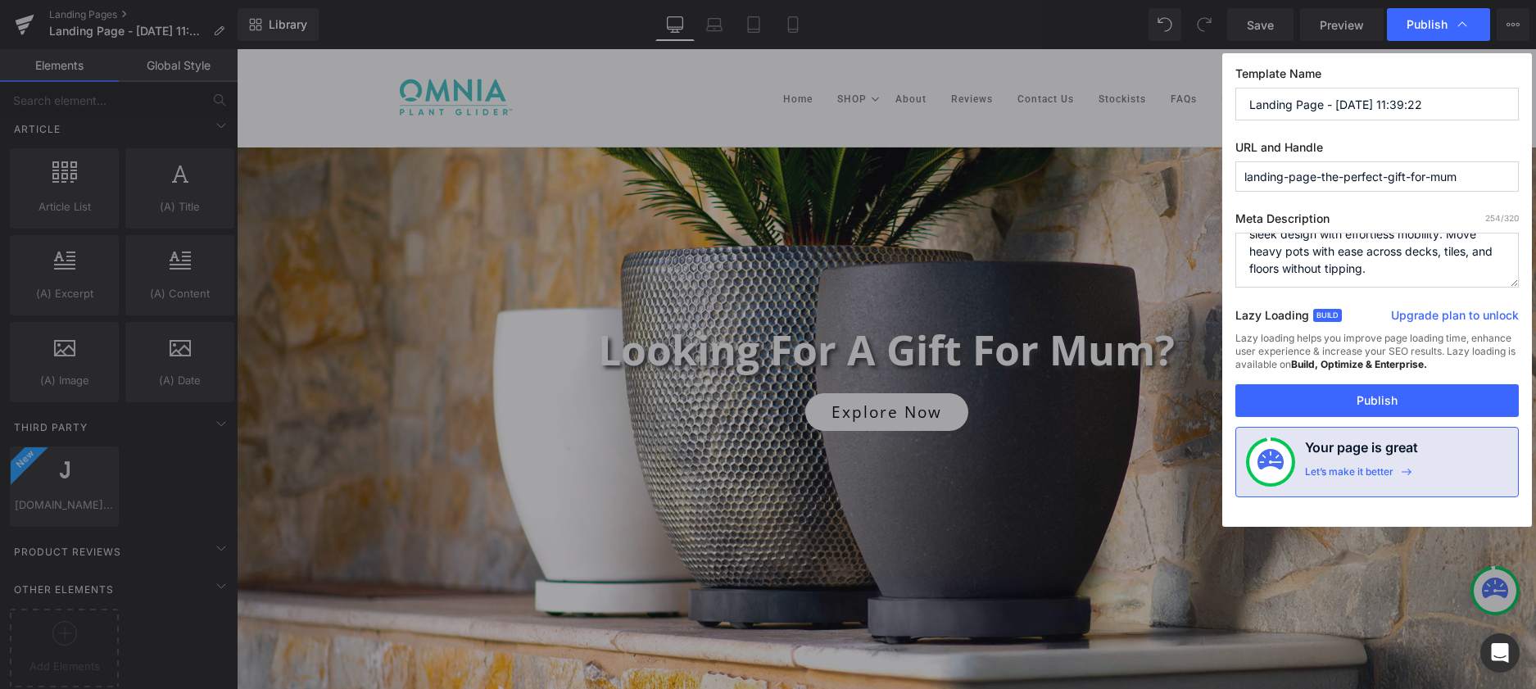
scroll to position [69, 0]
click at [1391, 398] on button "Publish" at bounding box center [1377, 400] width 283 height 33
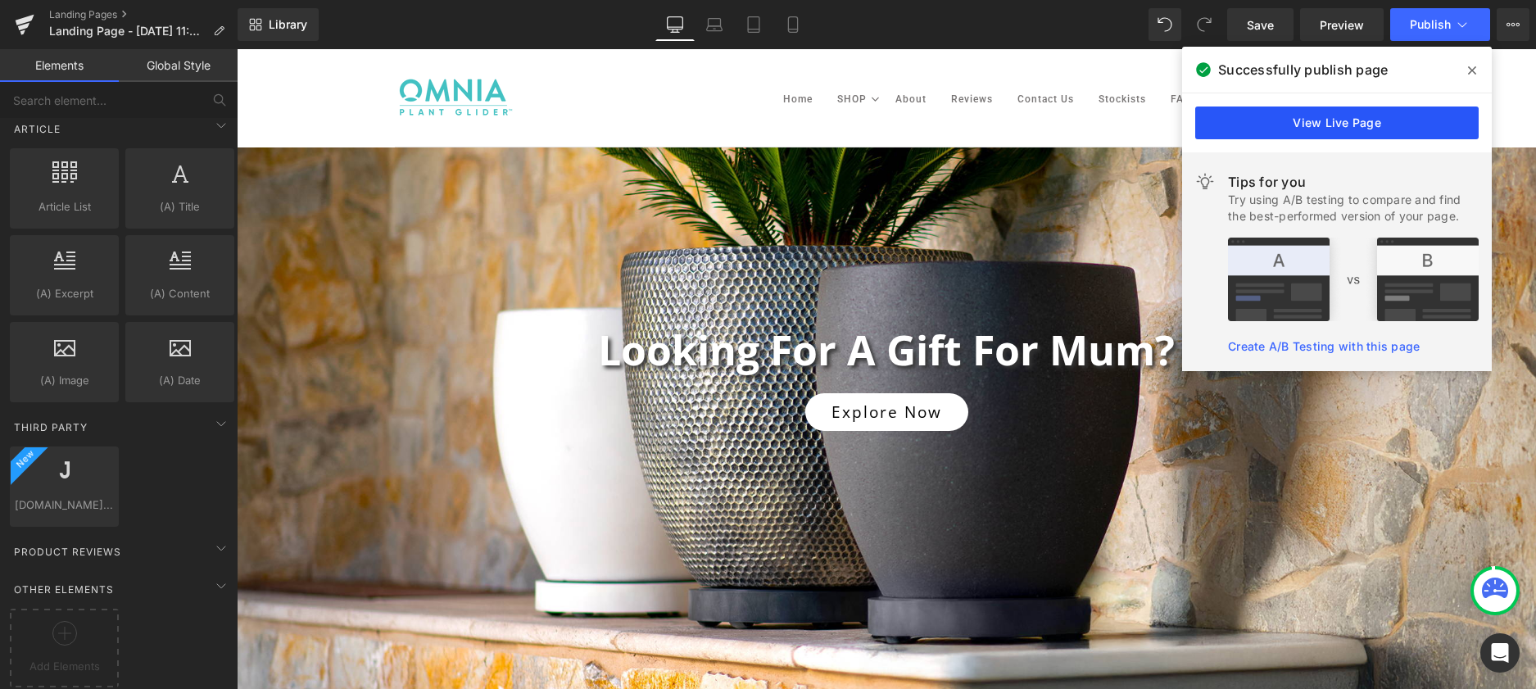
click at [1319, 115] on link "View Live Page" at bounding box center [1336, 123] width 283 height 33
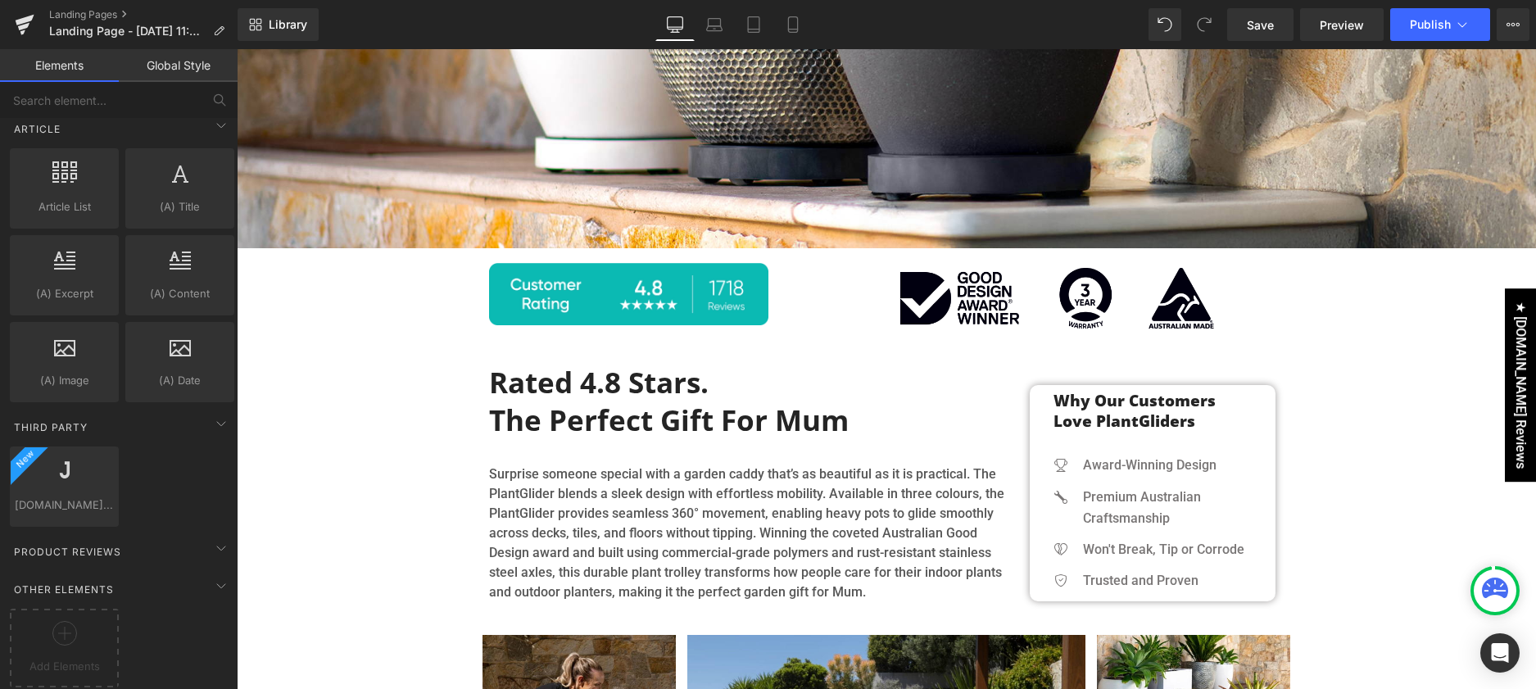
scroll to position [444, 0]
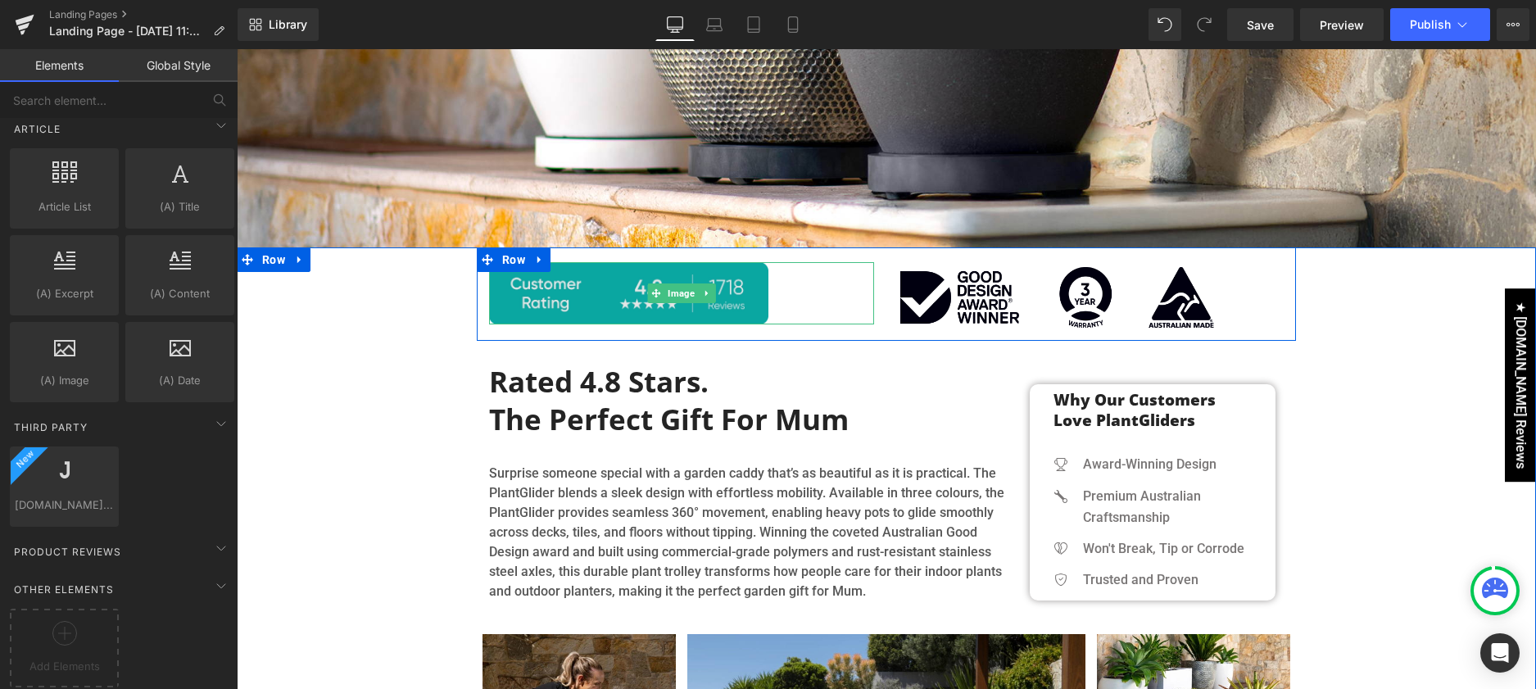
click at [610, 298] on img at bounding box center [681, 293] width 385 height 62
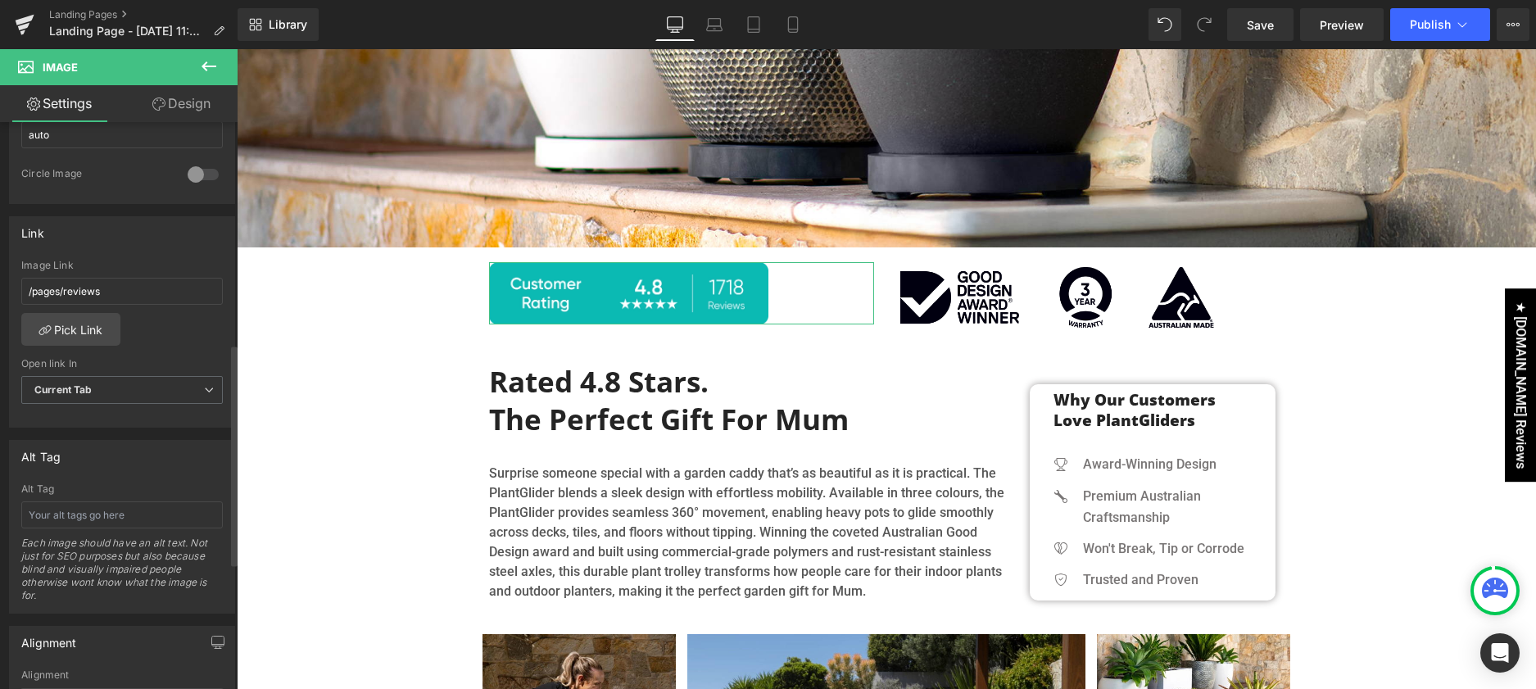
scroll to position [632, 0]
click at [125, 286] on input "/pages/reviews" at bounding box center [122, 284] width 202 height 27
click at [158, 286] on input "/pages/reviews" at bounding box center [122, 284] width 202 height 27
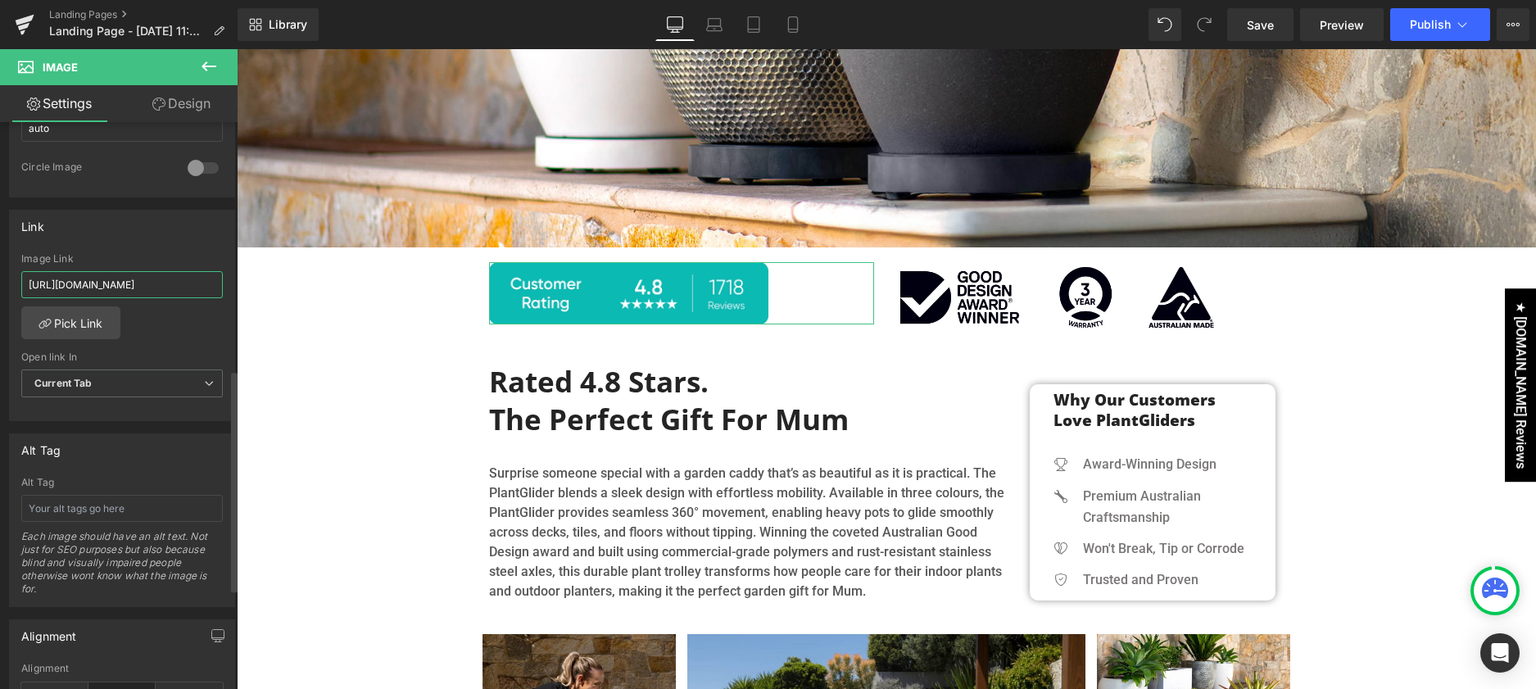
scroll to position [0, 54]
type input "[URL][DOMAIN_NAME]"
click at [193, 330] on div "[URL][DOMAIN_NAME] Image Link [URL][DOMAIN_NAME] Pick Link Current Tab New Tab …" at bounding box center [122, 337] width 225 height 168
click at [1412, 21] on span "Publish" at bounding box center [1430, 24] width 41 height 13
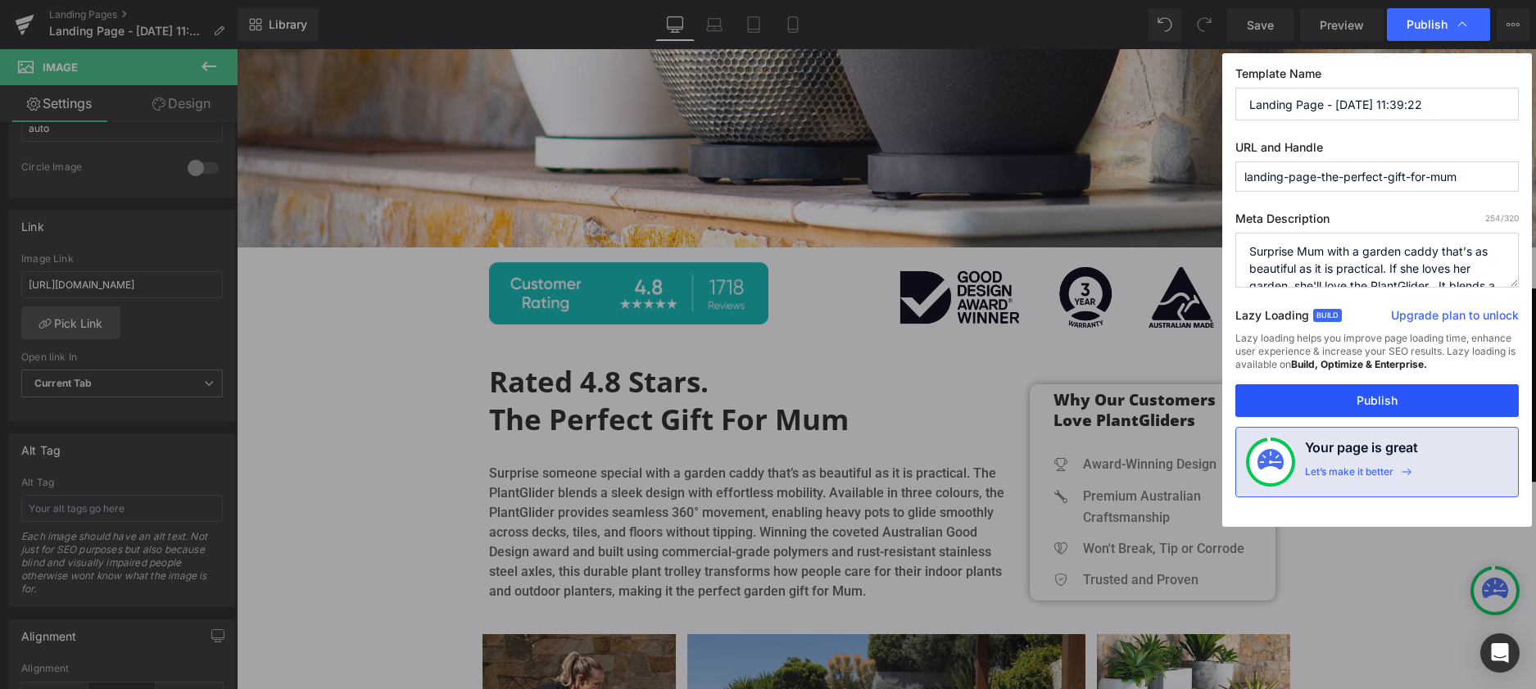
click at [1349, 393] on button "Publish" at bounding box center [1377, 400] width 283 height 33
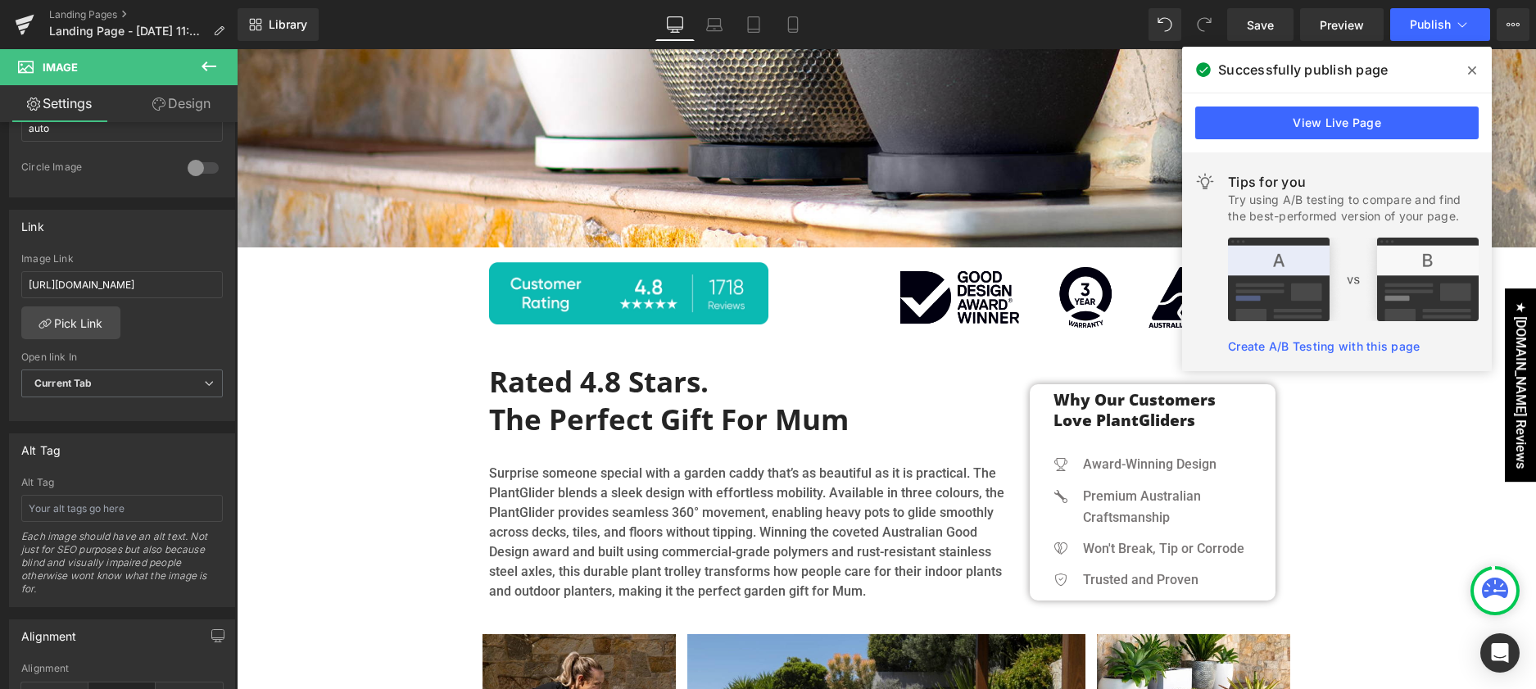
click at [1476, 70] on icon at bounding box center [1472, 70] width 8 height 13
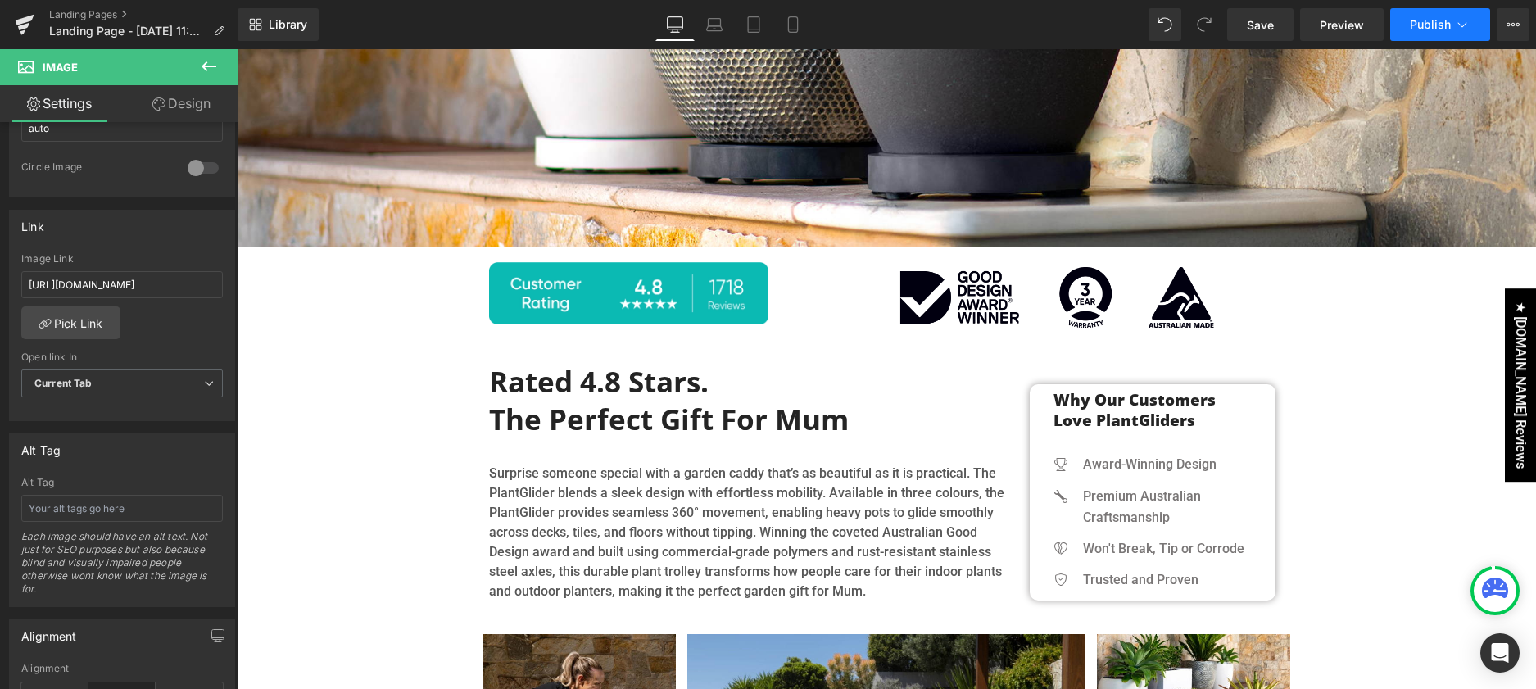
click at [1438, 29] on span "Publish" at bounding box center [1430, 24] width 41 height 13
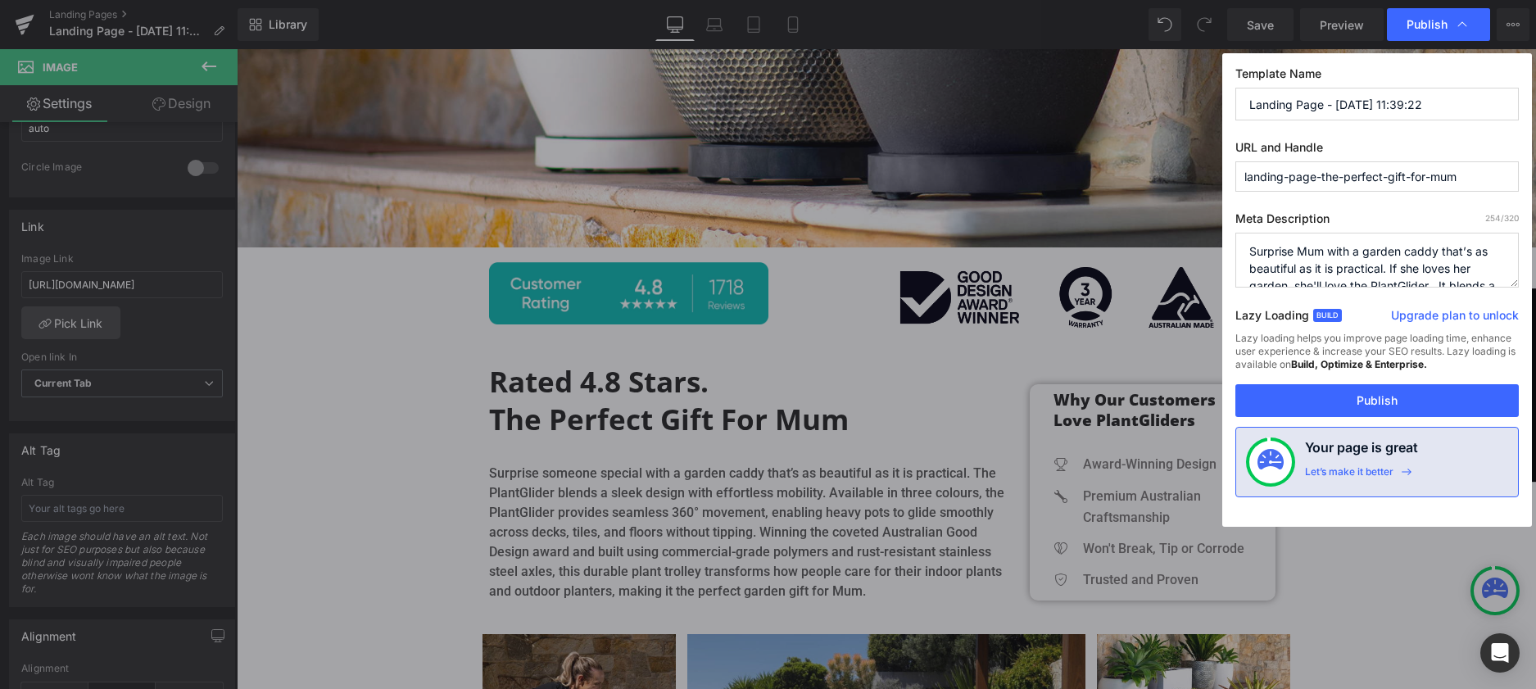
click at [1378, 105] on input "Landing Page - [DATE] 11:39:22" at bounding box center [1377, 104] width 283 height 33
paste input "The Perfect Gift For Mums Who Love to Garden"
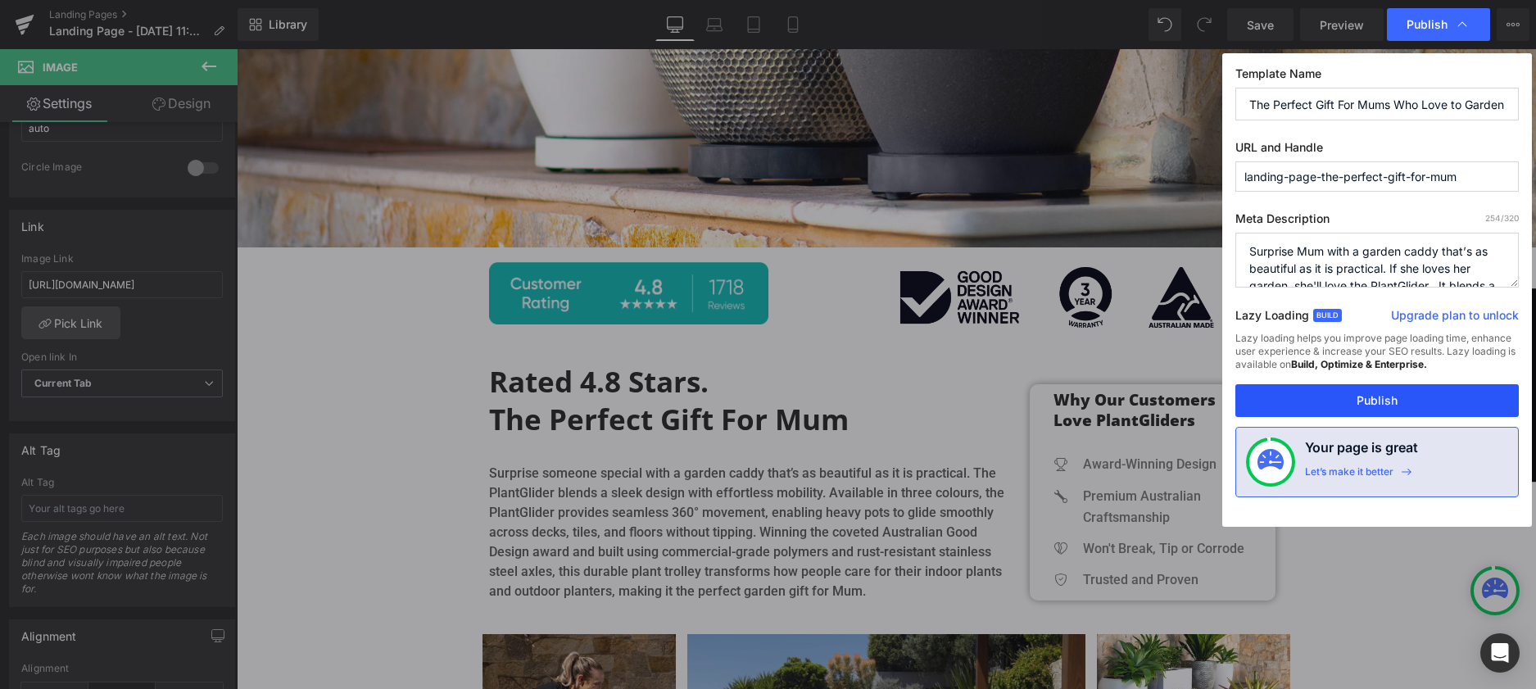
type input "The Perfect Gift For Mums Who Love to Garden"
click at [1374, 396] on button "Publish" at bounding box center [1377, 400] width 283 height 33
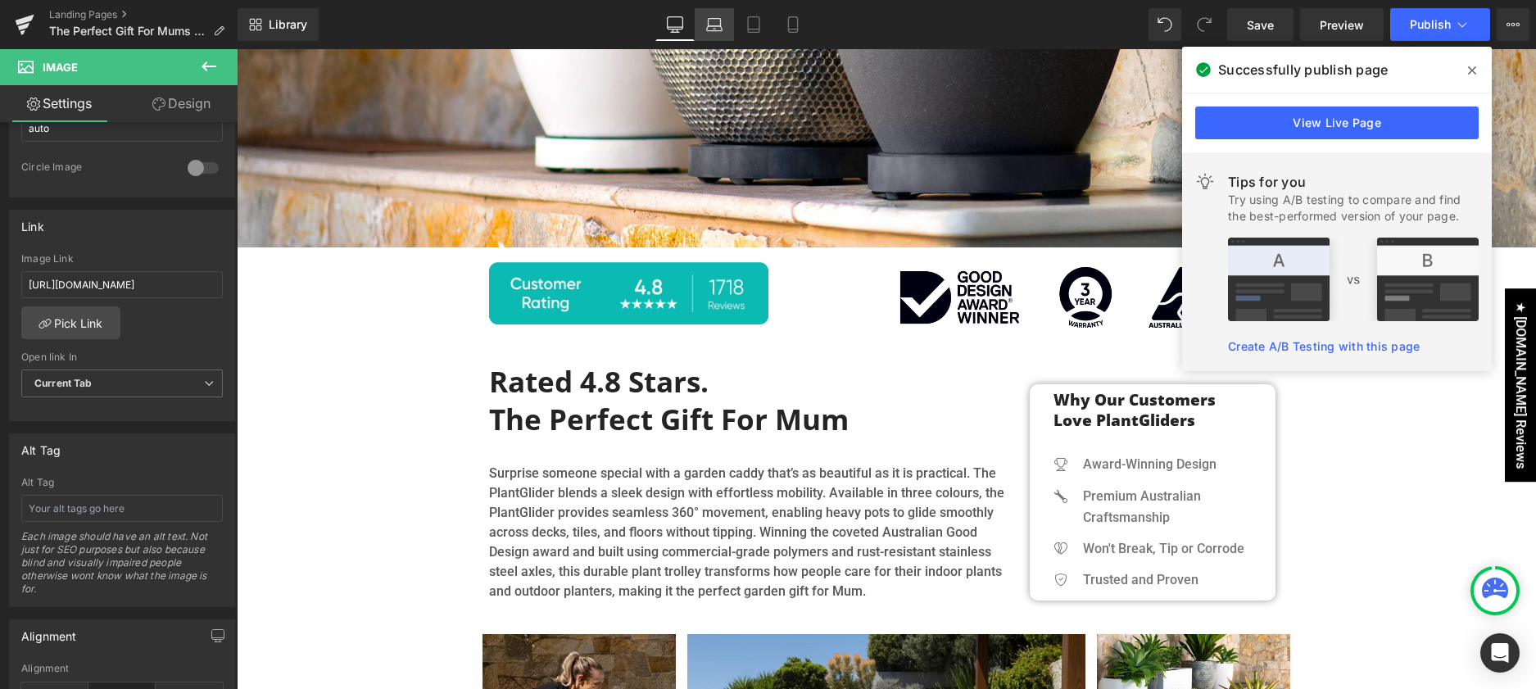
click at [714, 31] on icon at bounding box center [714, 24] width 16 height 16
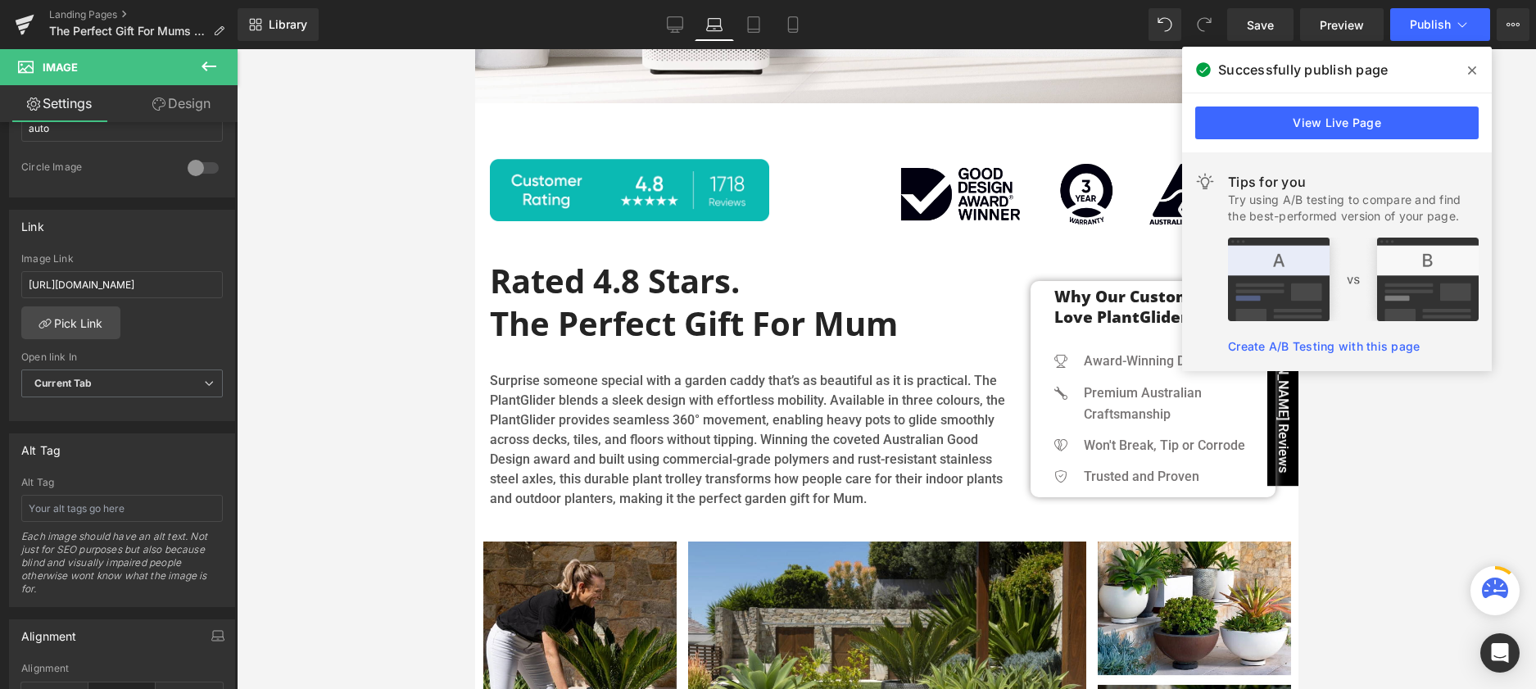
scroll to position [338, 0]
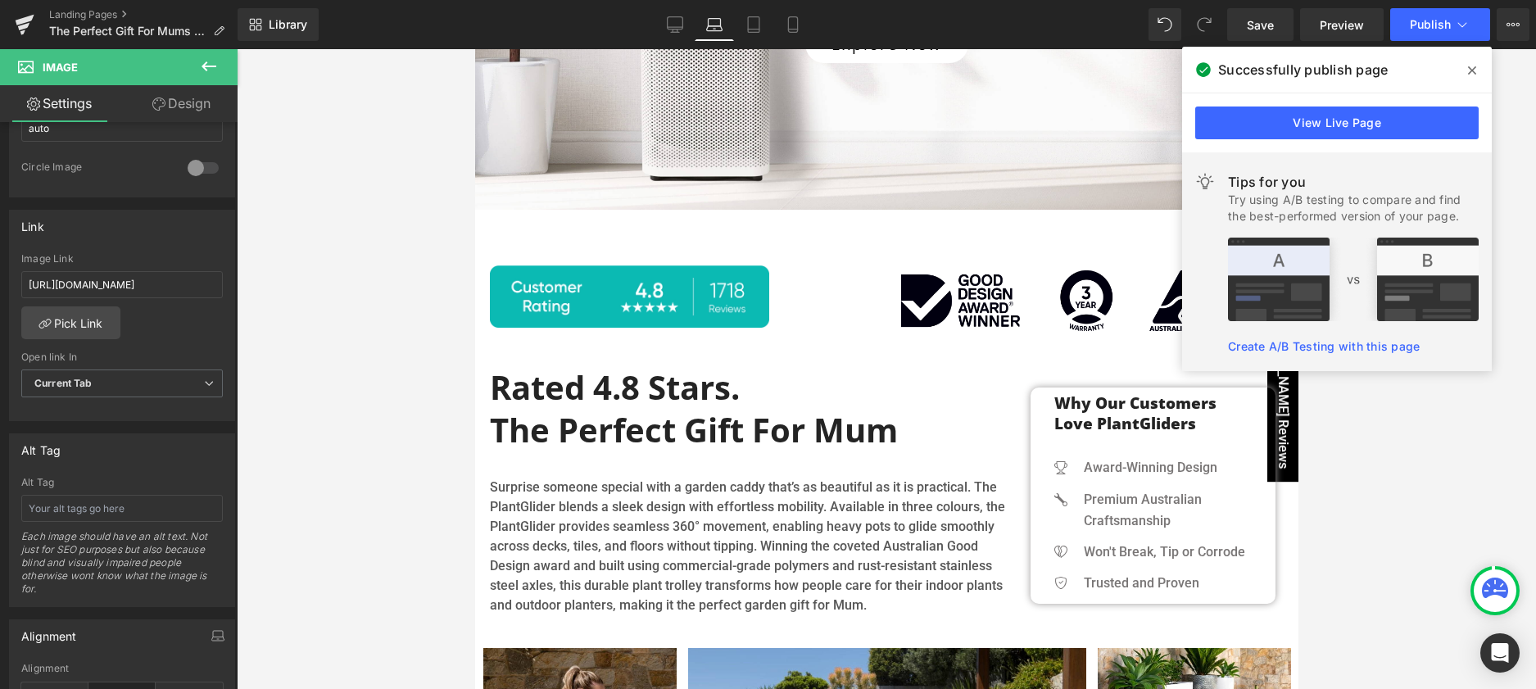
click at [1469, 72] on icon at bounding box center [1472, 70] width 8 height 13
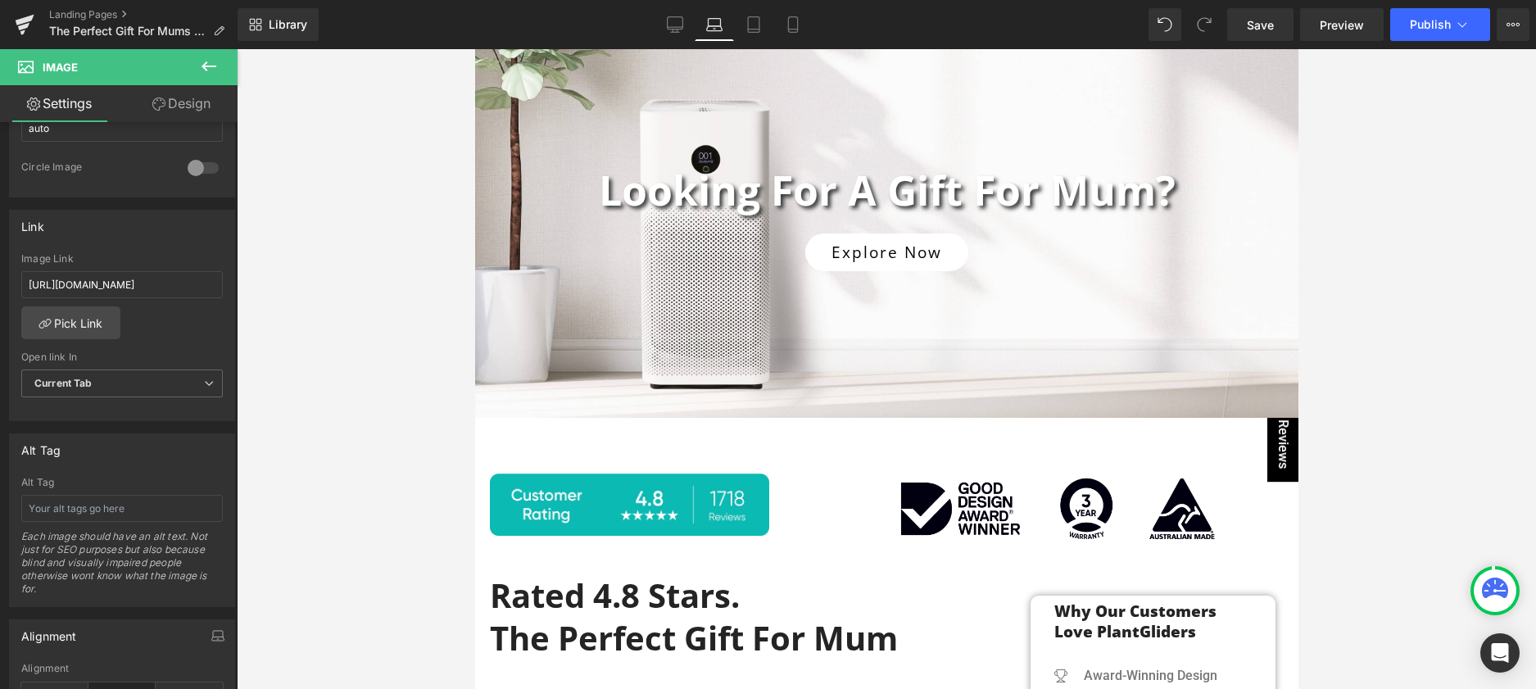
scroll to position [0, 0]
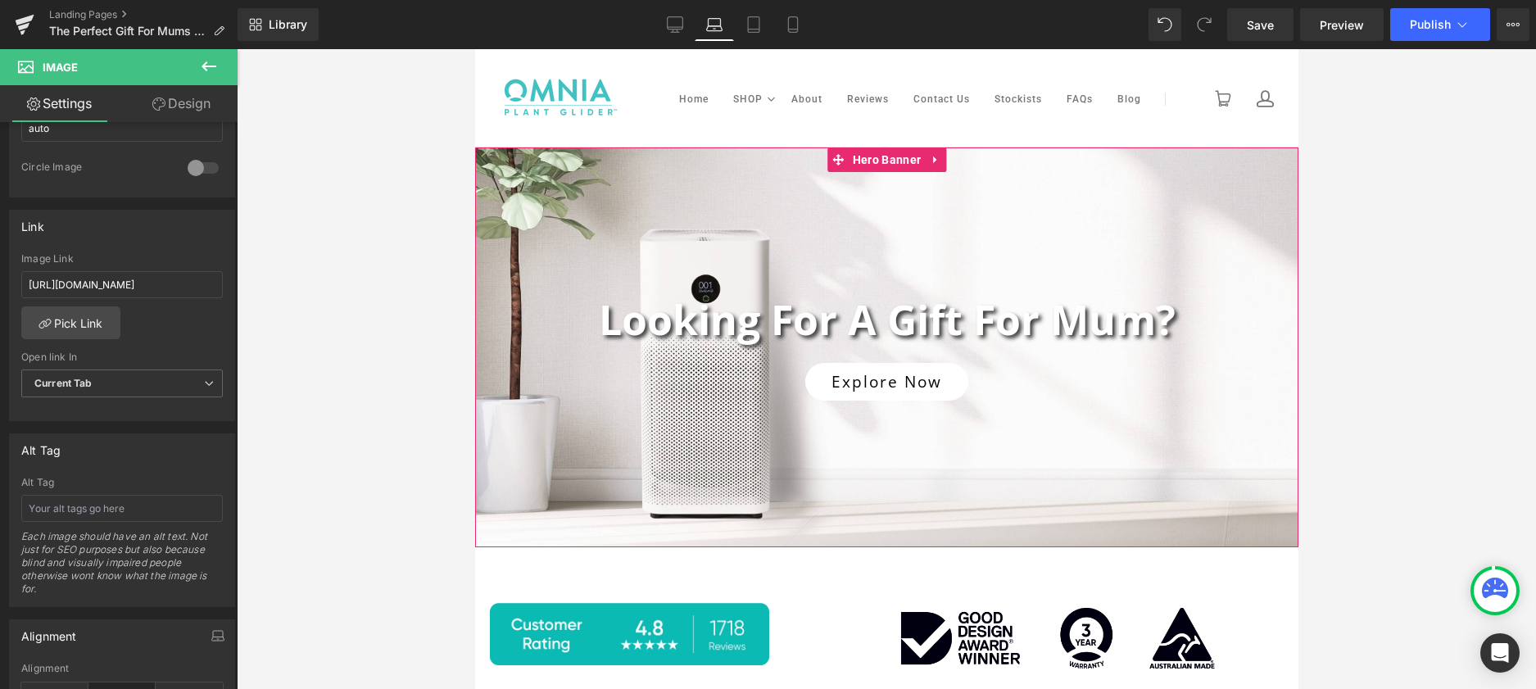
click at [1138, 230] on div at bounding box center [885, 347] width 823 height 400
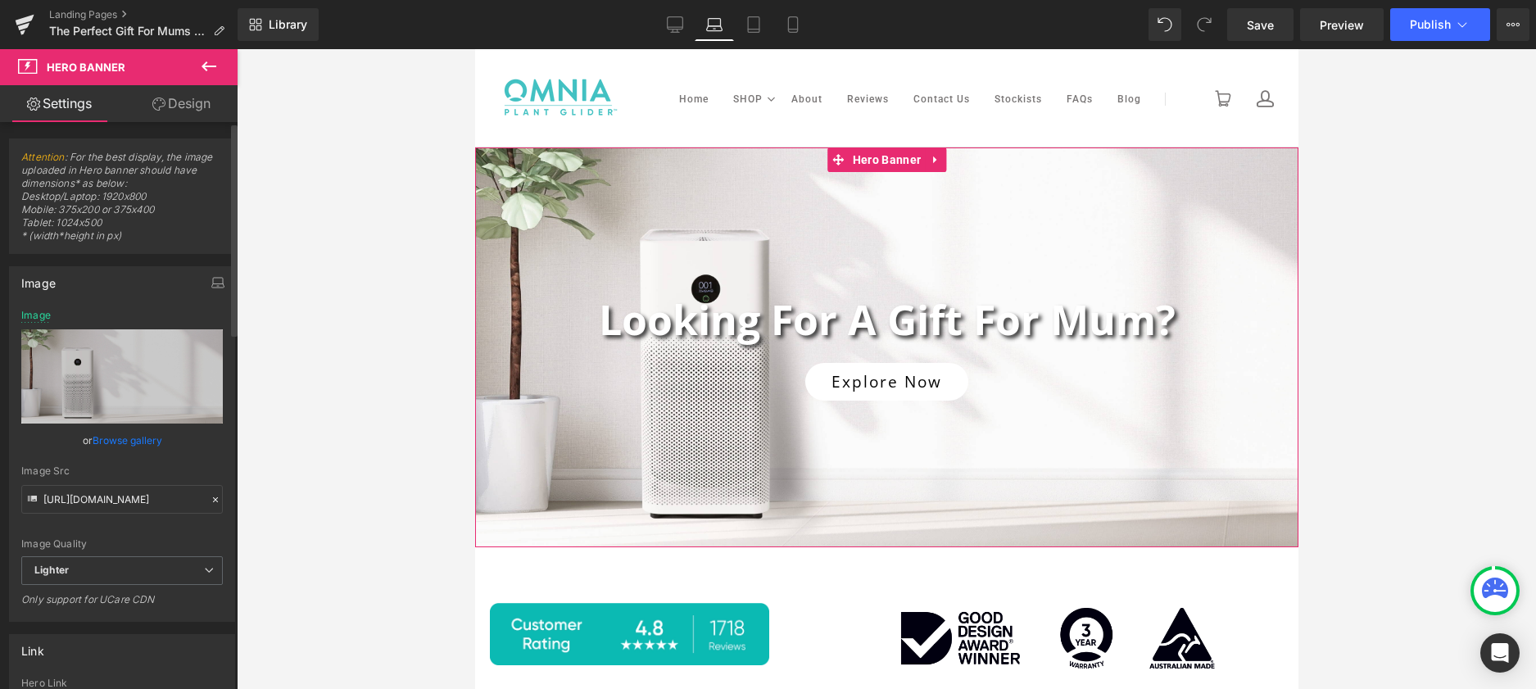
click at [111, 438] on link "Browse gallery" at bounding box center [128, 440] width 70 height 29
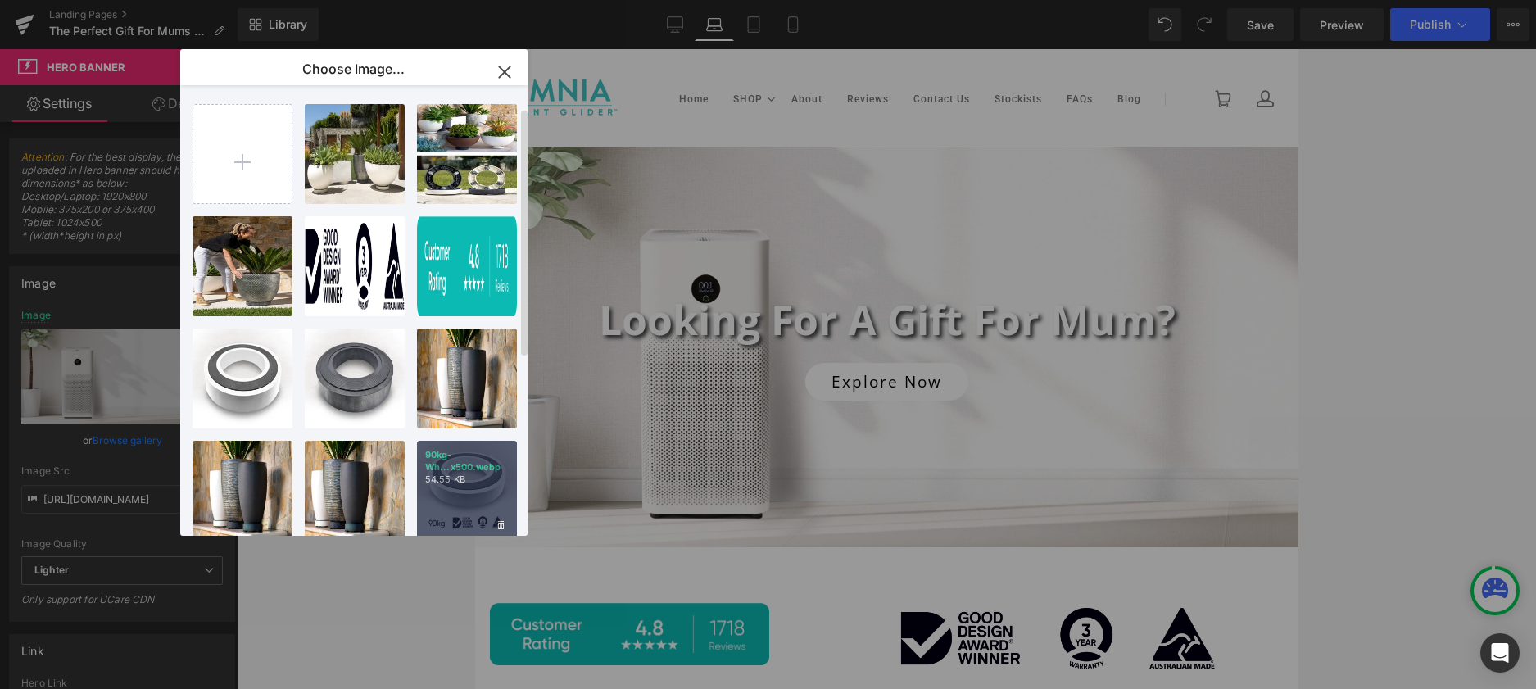
scroll to position [152, 0]
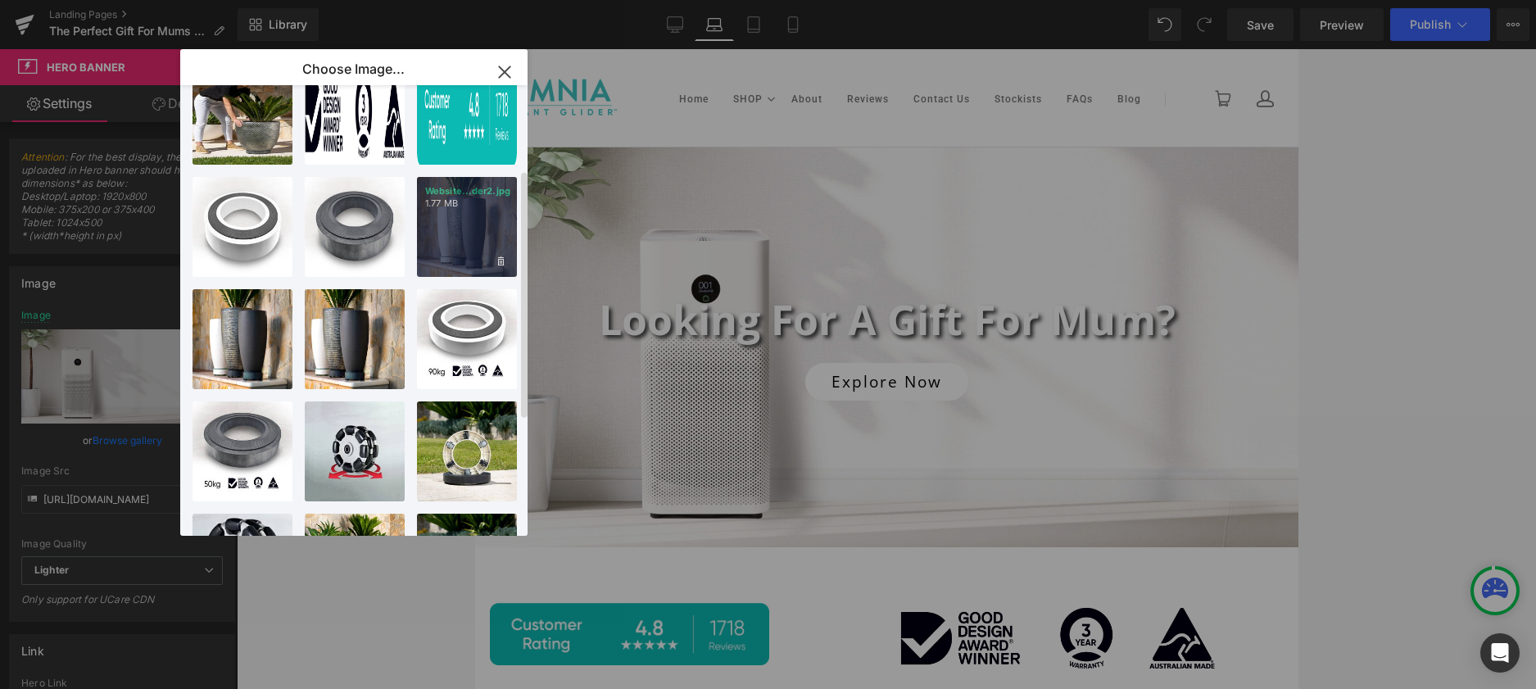
click at [478, 229] on div "Website...der2.jpg 1.77 MB" at bounding box center [467, 227] width 100 height 100
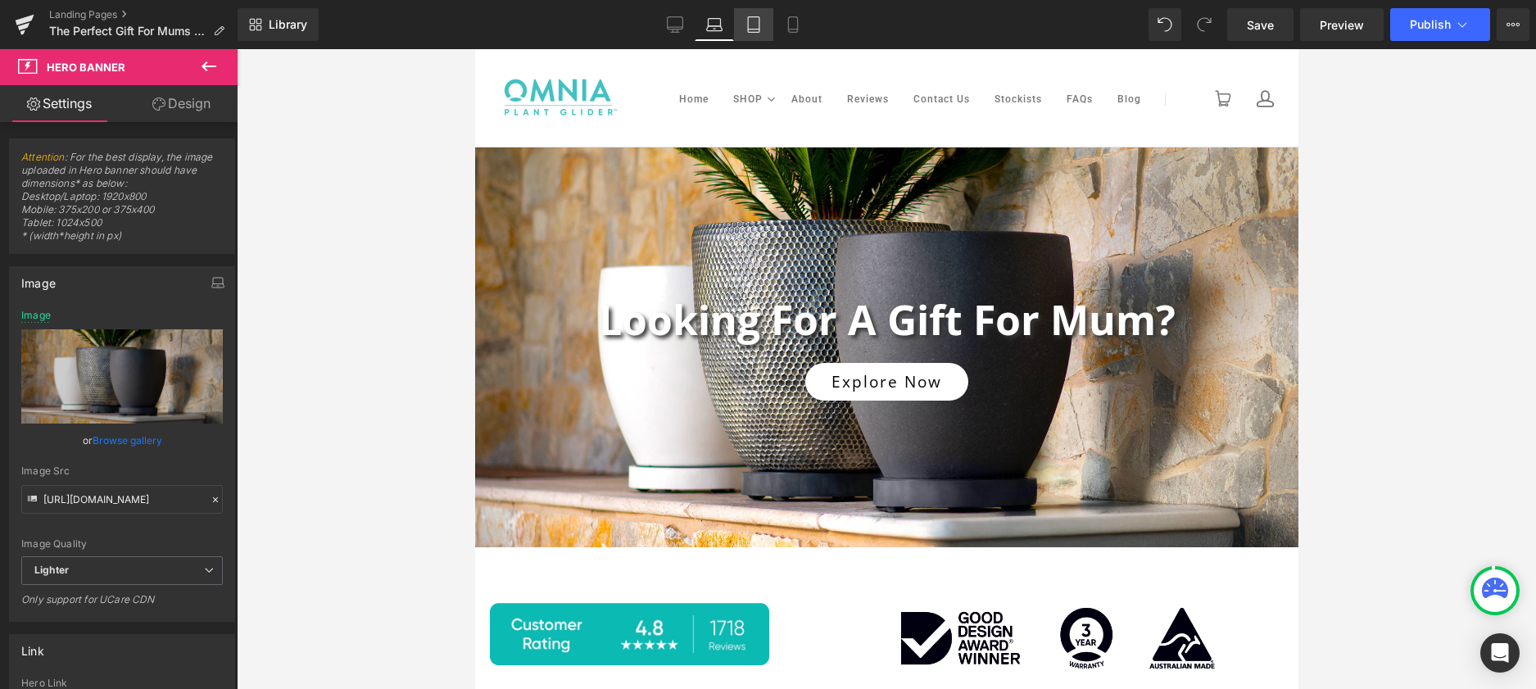
click at [753, 29] on icon at bounding box center [753, 29] width 11 height 0
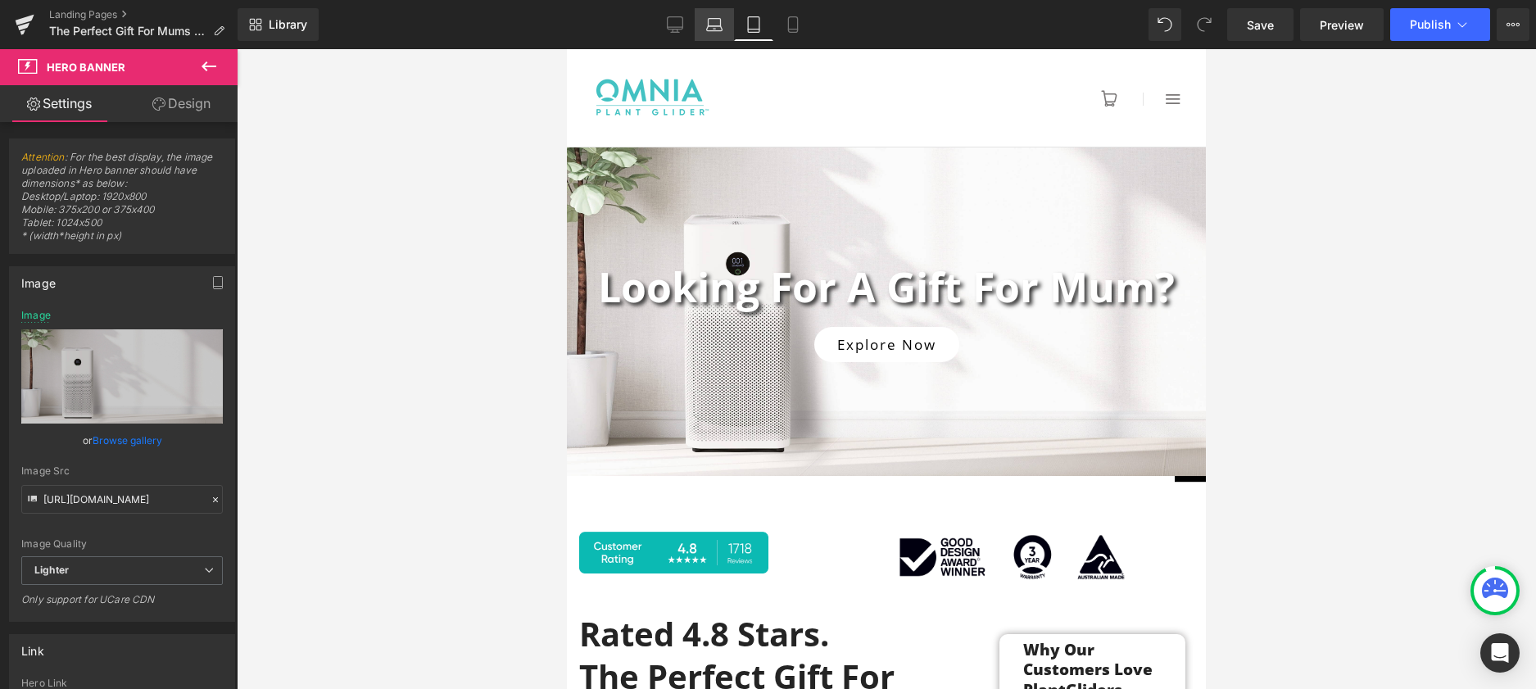
click at [709, 29] on icon at bounding box center [714, 24] width 16 height 16
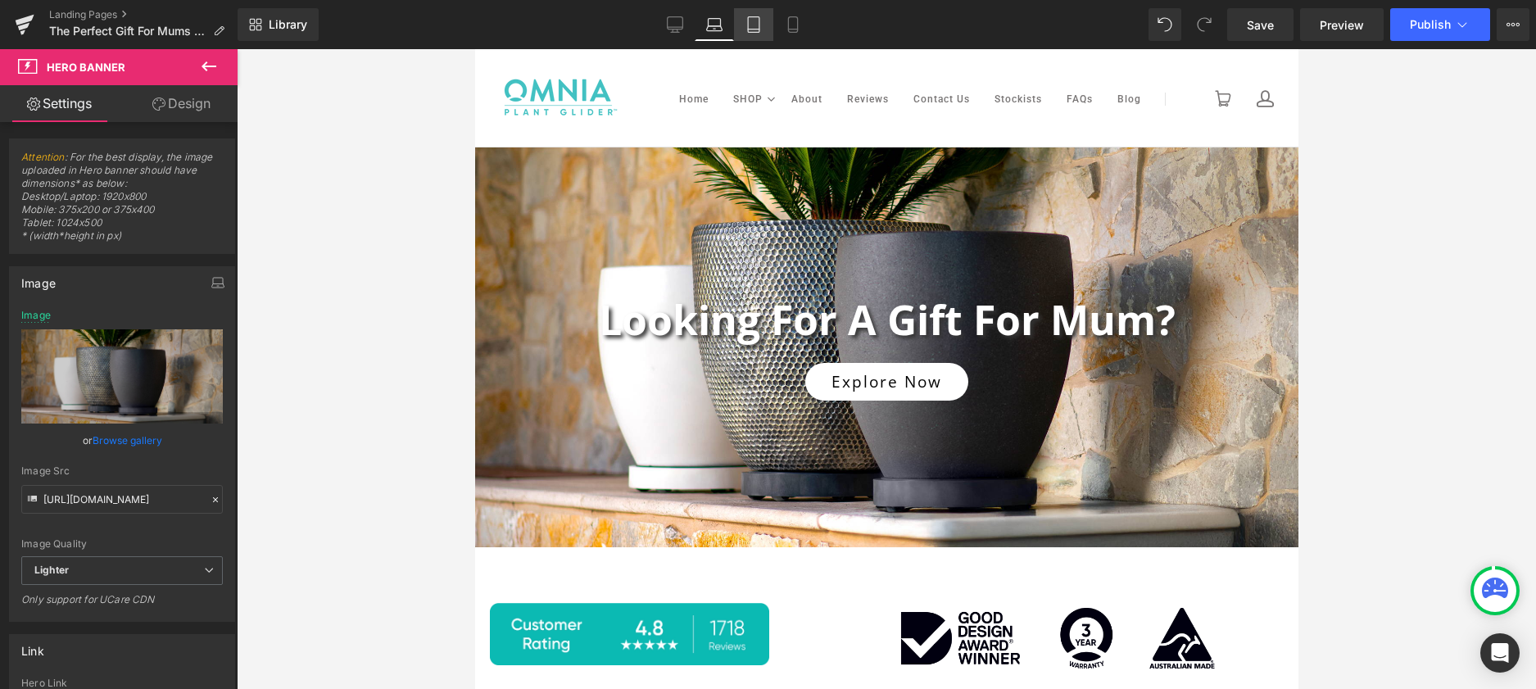
click at [759, 29] on icon at bounding box center [753, 25] width 11 height 16
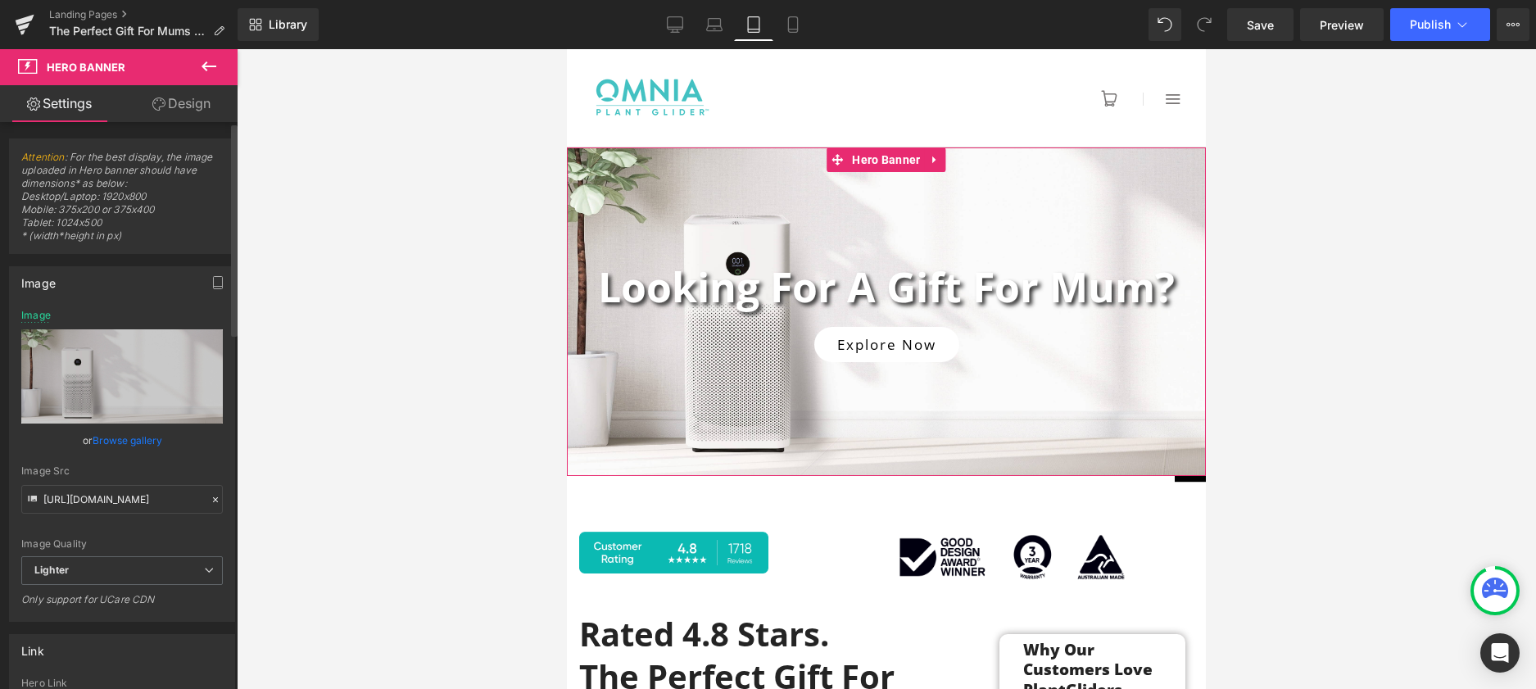
click at [129, 438] on link "Browse gallery" at bounding box center [128, 440] width 70 height 29
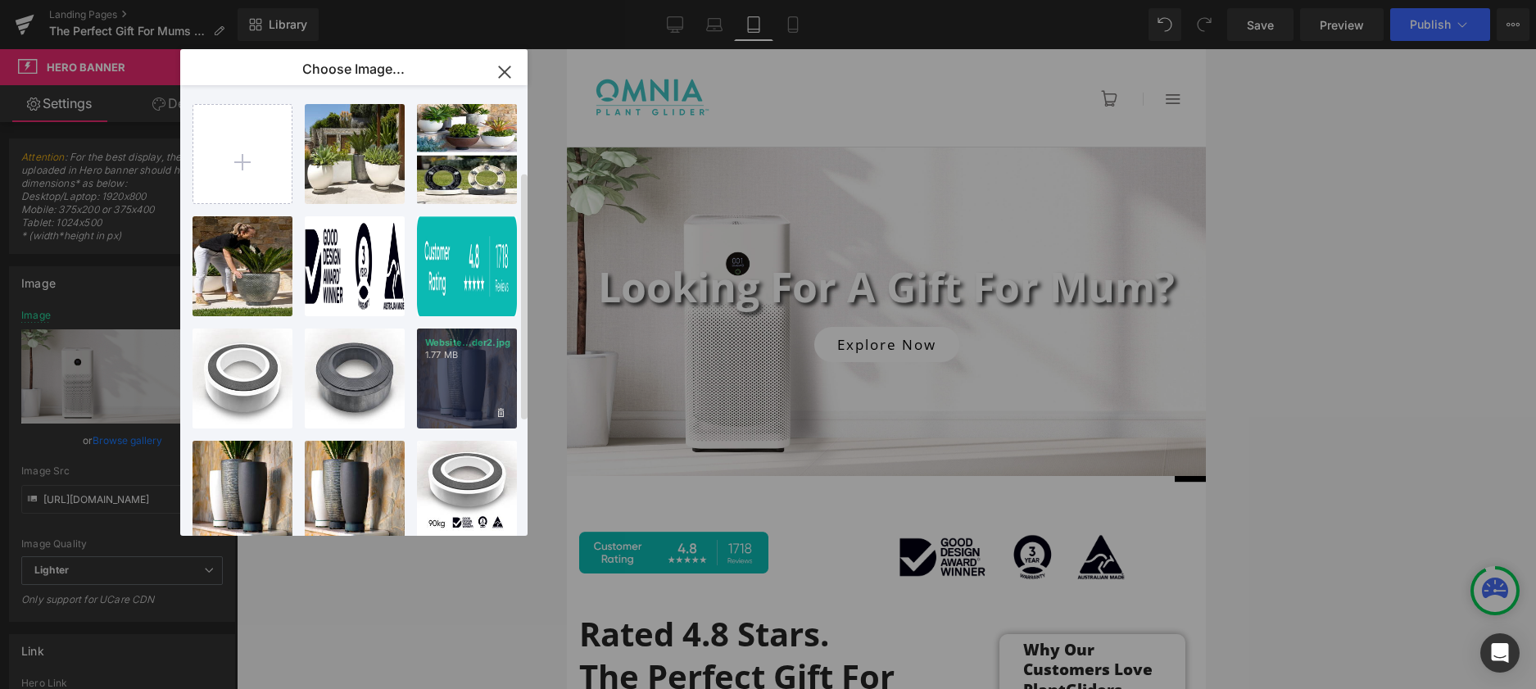
click at [452, 329] on div "Website...der2.jpg 1.77 MB" at bounding box center [467, 379] width 100 height 100
type input "[URL][DOMAIN_NAME]"
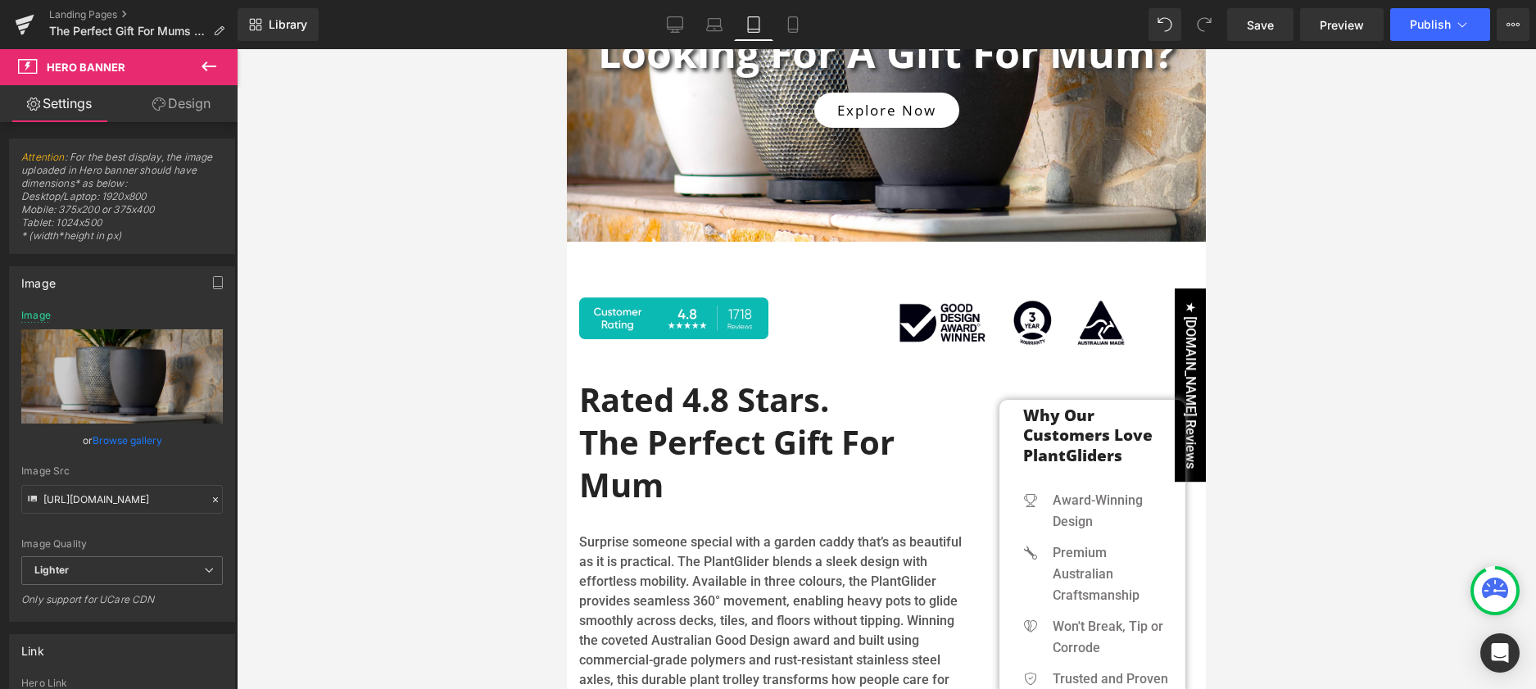
scroll to position [299, 0]
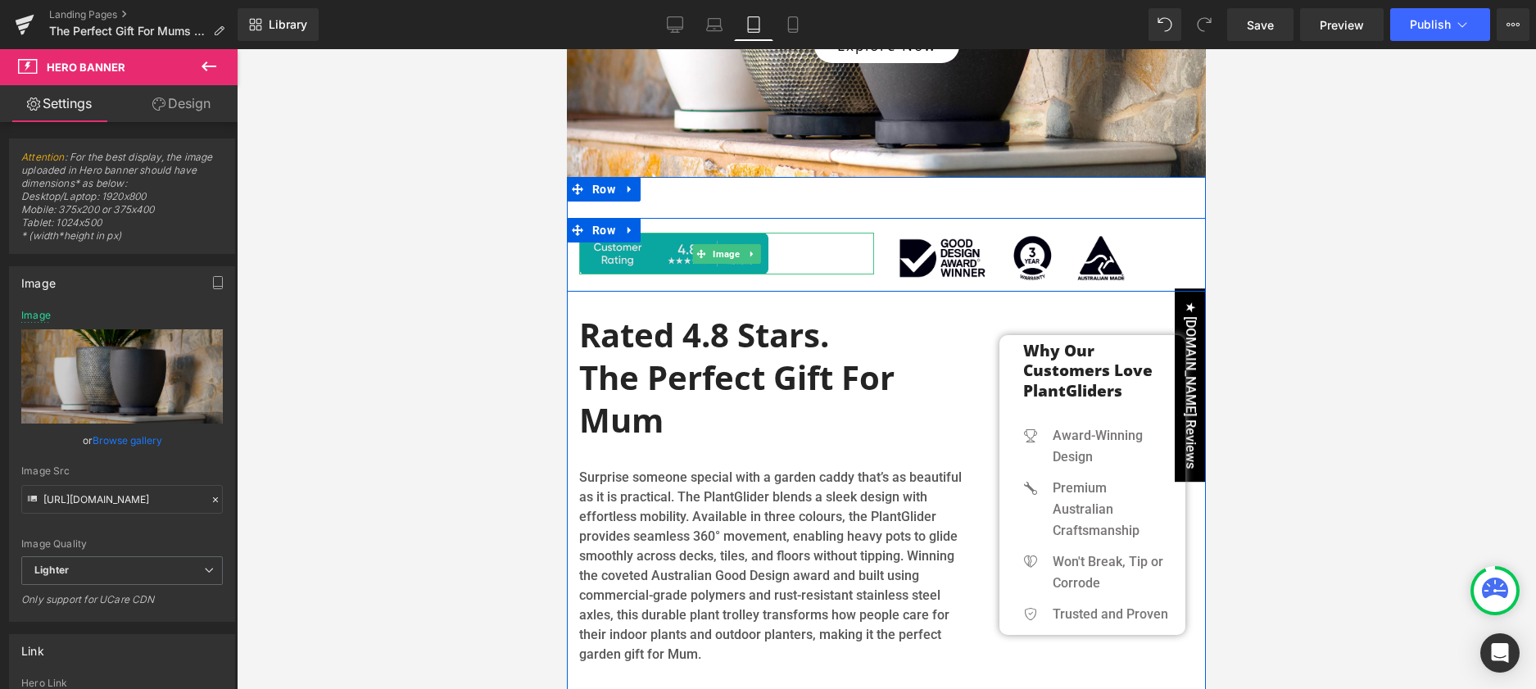
click at [655, 248] on img at bounding box center [726, 254] width 295 height 42
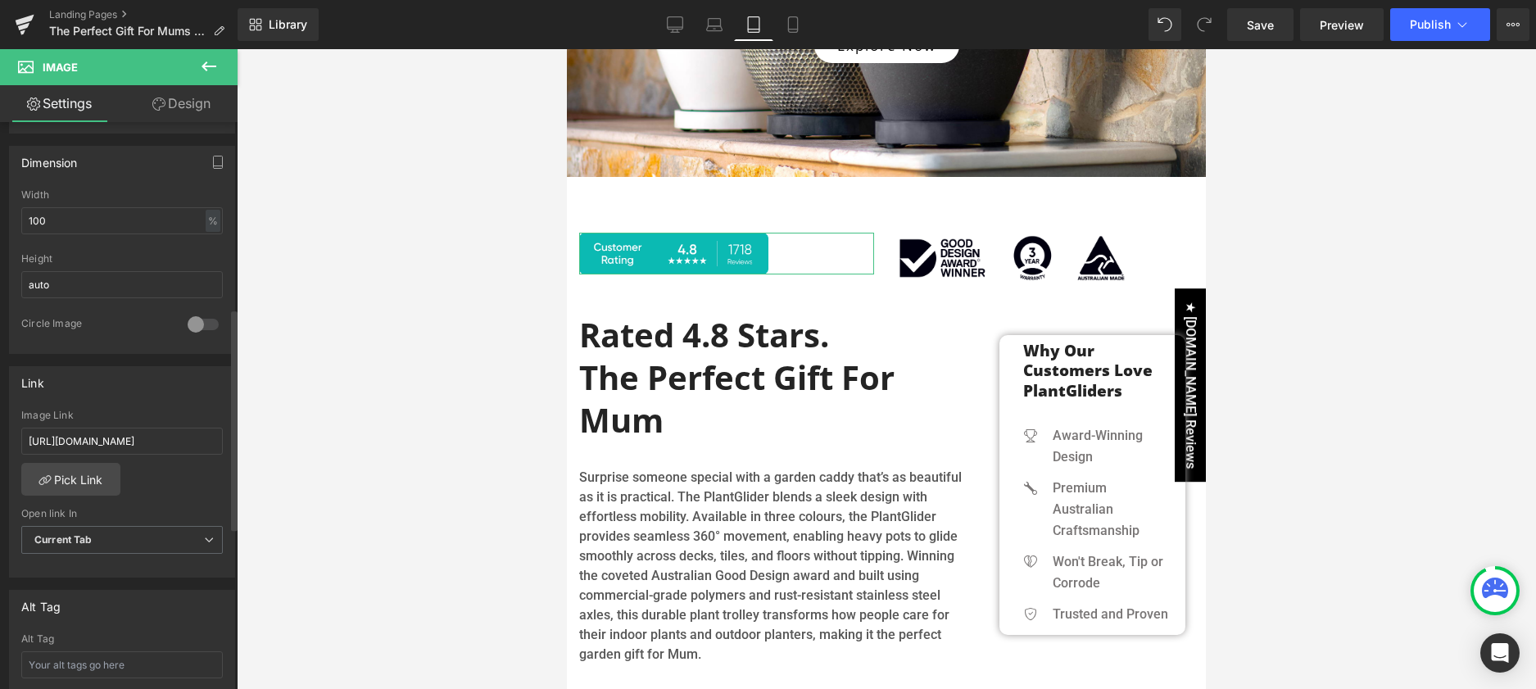
scroll to position [485, 0]
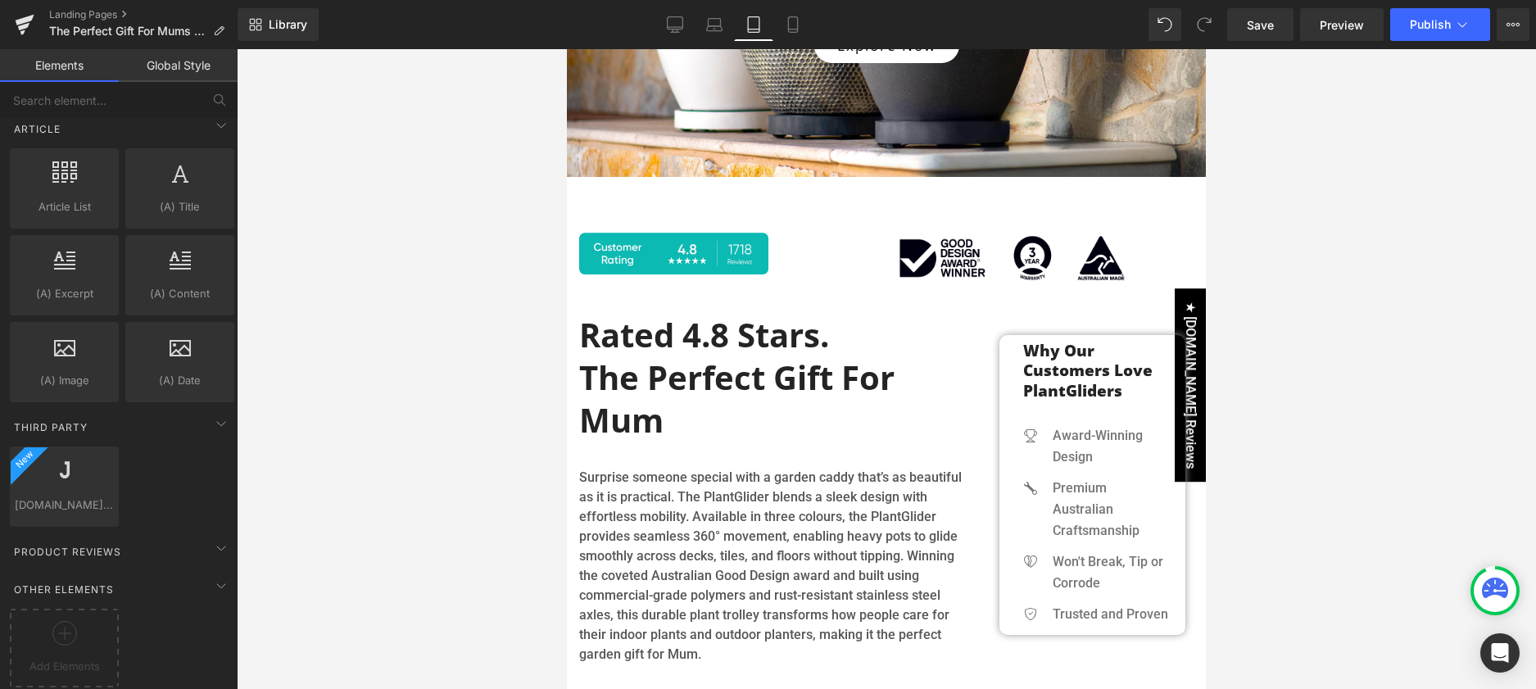
click at [1255, 519] on div at bounding box center [886, 369] width 1299 height 640
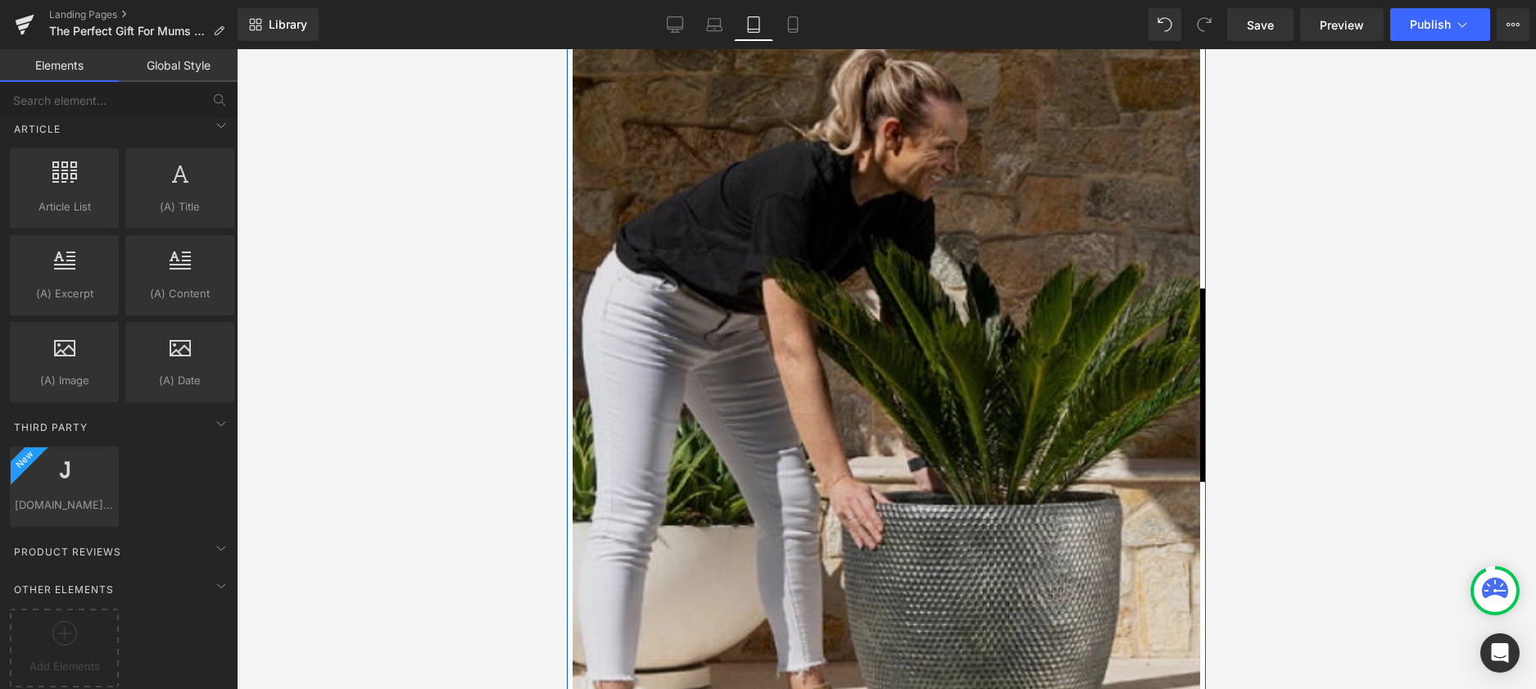
scroll to position [1018, 0]
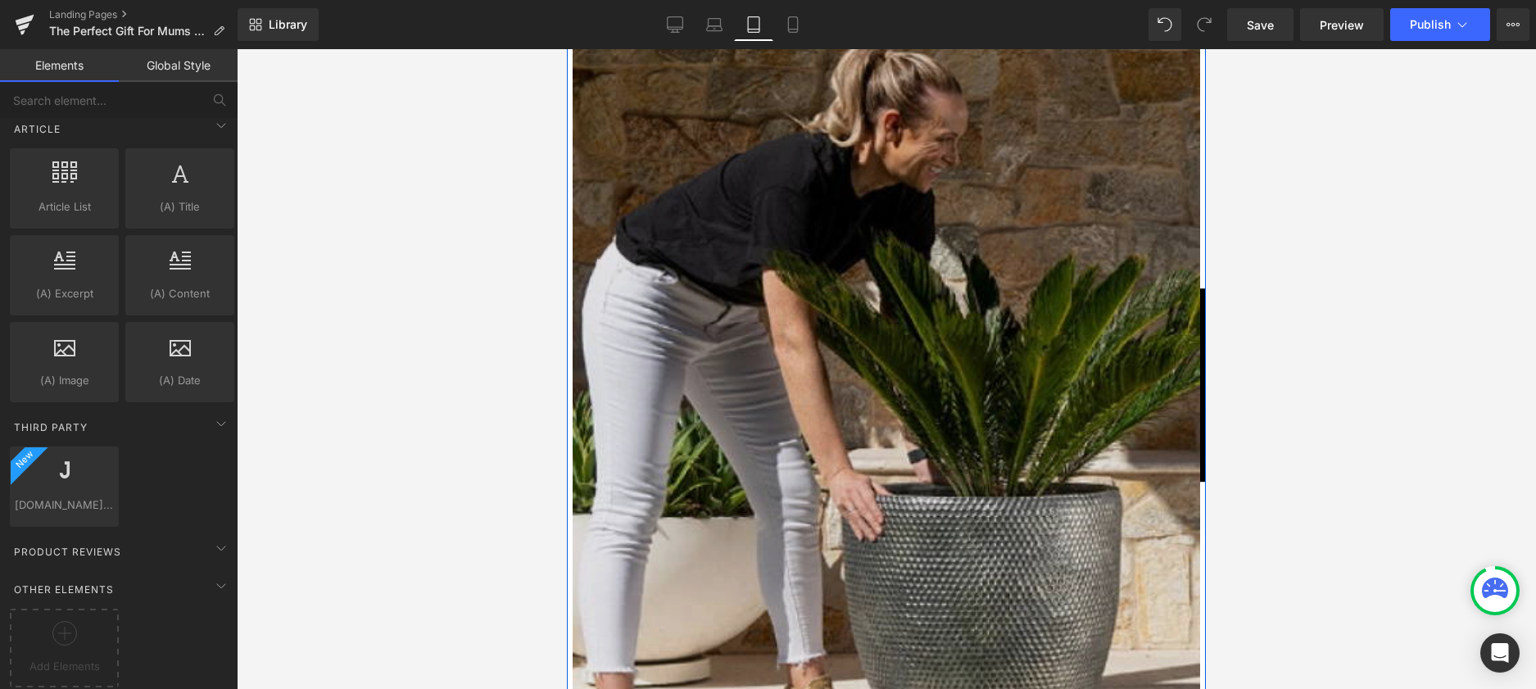
click at [1113, 512] on img at bounding box center [887, 430] width 628 height 904
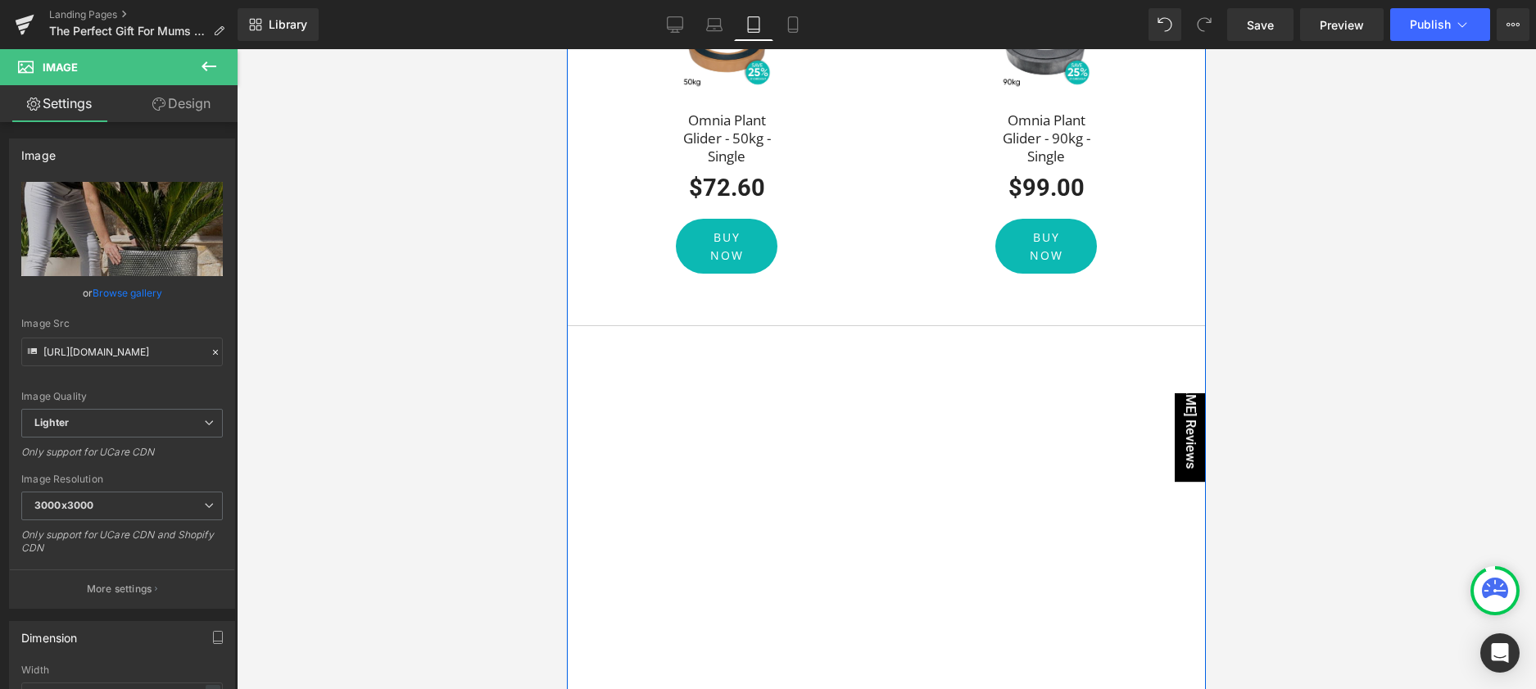
scroll to position [3367, 0]
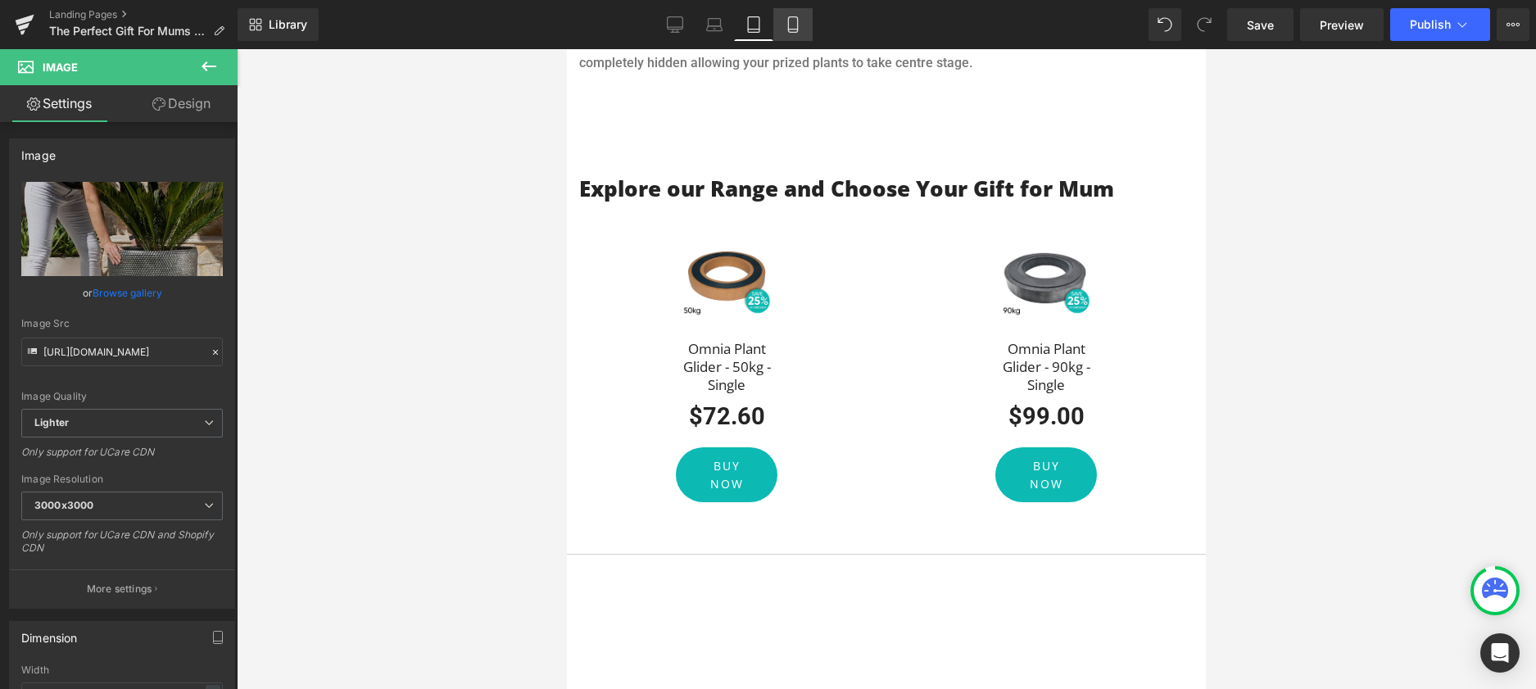
click at [799, 31] on icon at bounding box center [793, 24] width 16 height 16
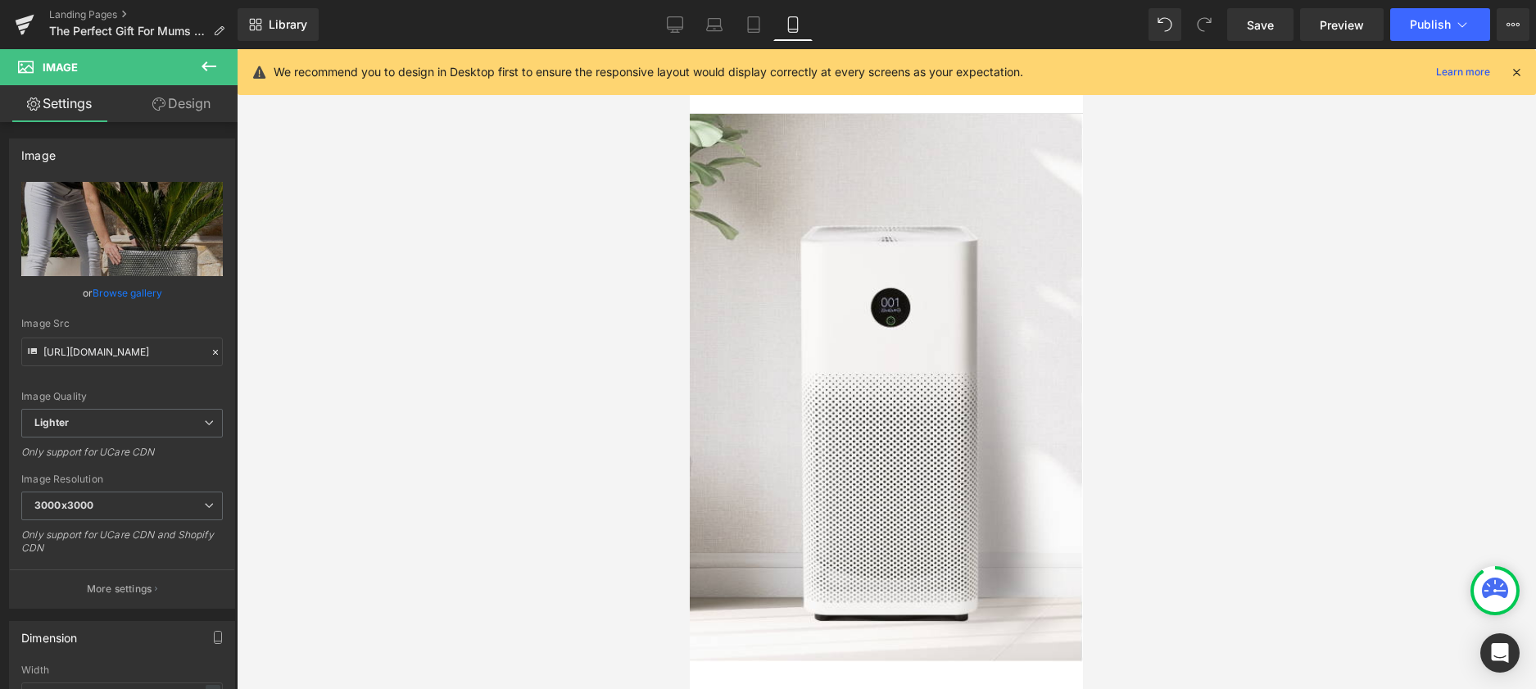
scroll to position [0, 0]
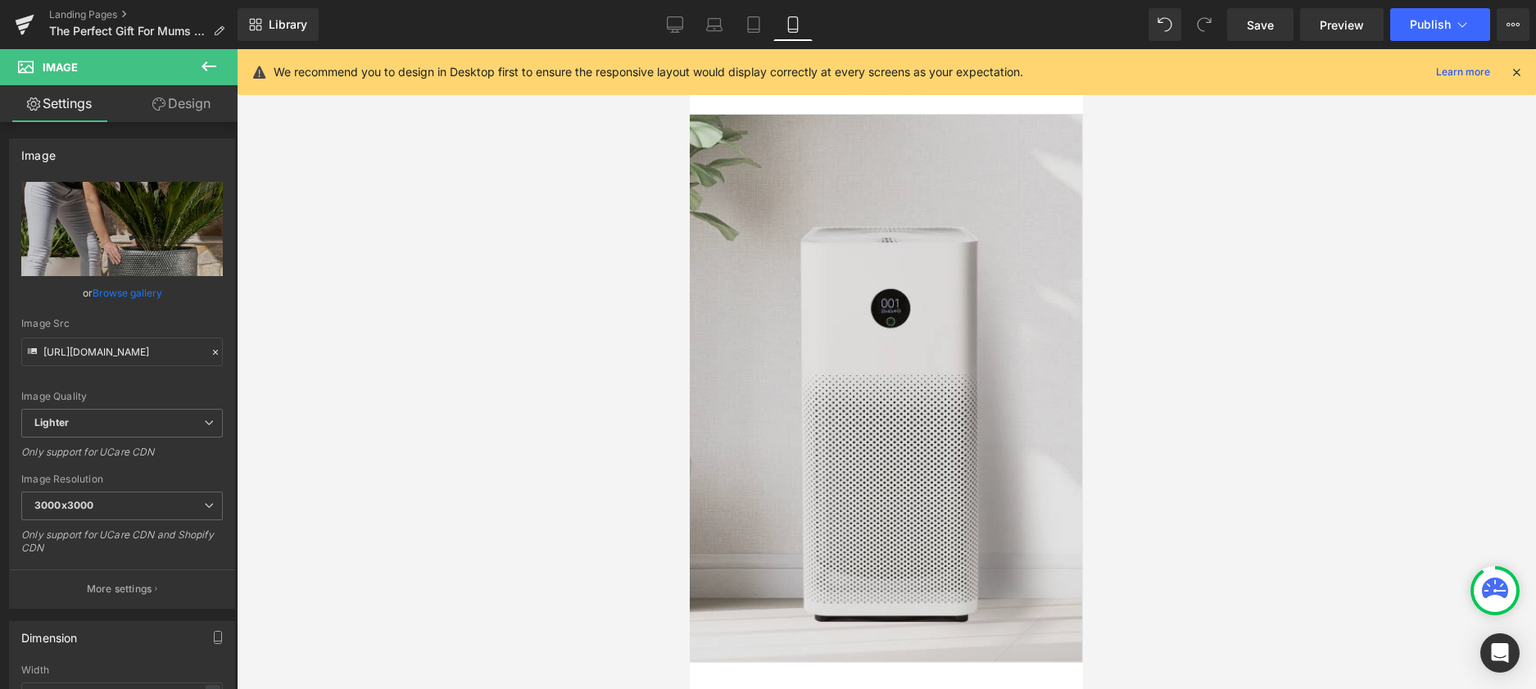
click at [986, 474] on img at bounding box center [886, 389] width 393 height 548
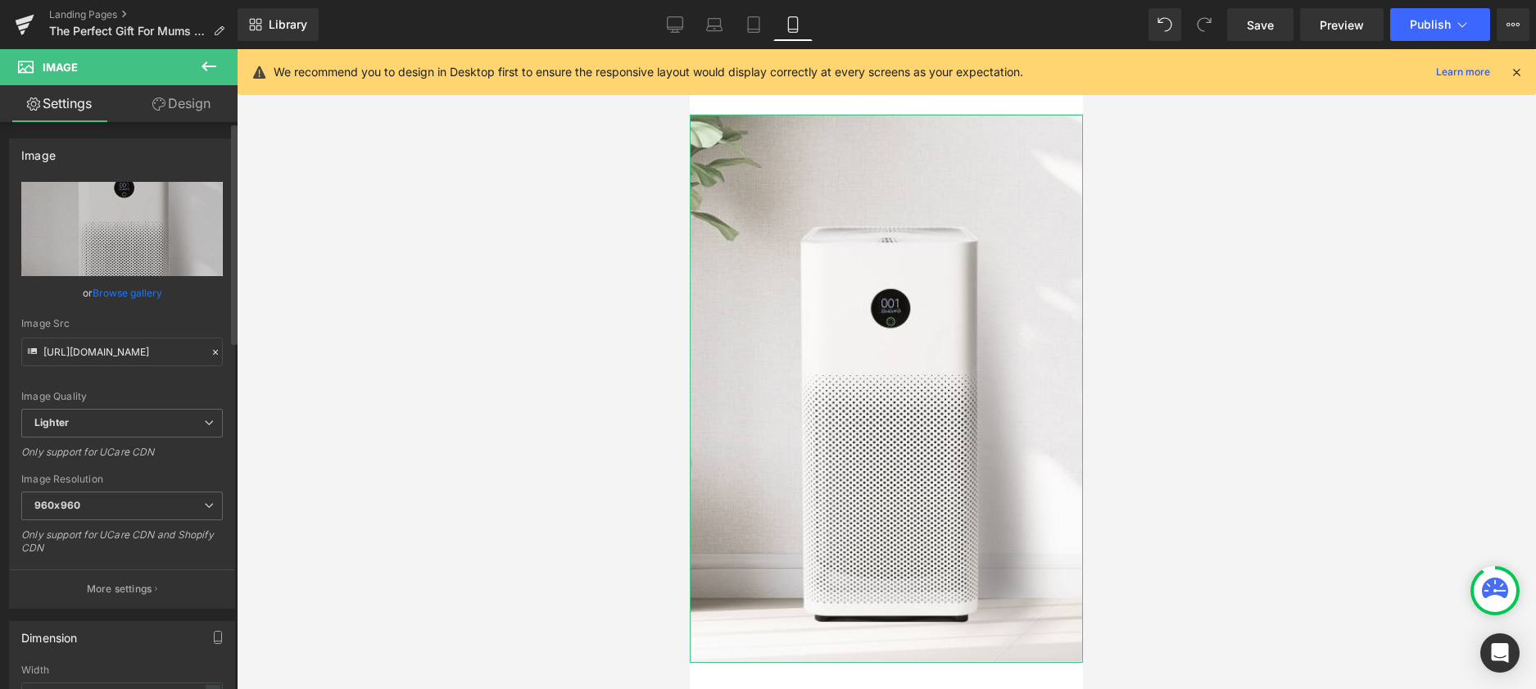
click at [113, 291] on link "Browse gallery" at bounding box center [128, 293] width 70 height 29
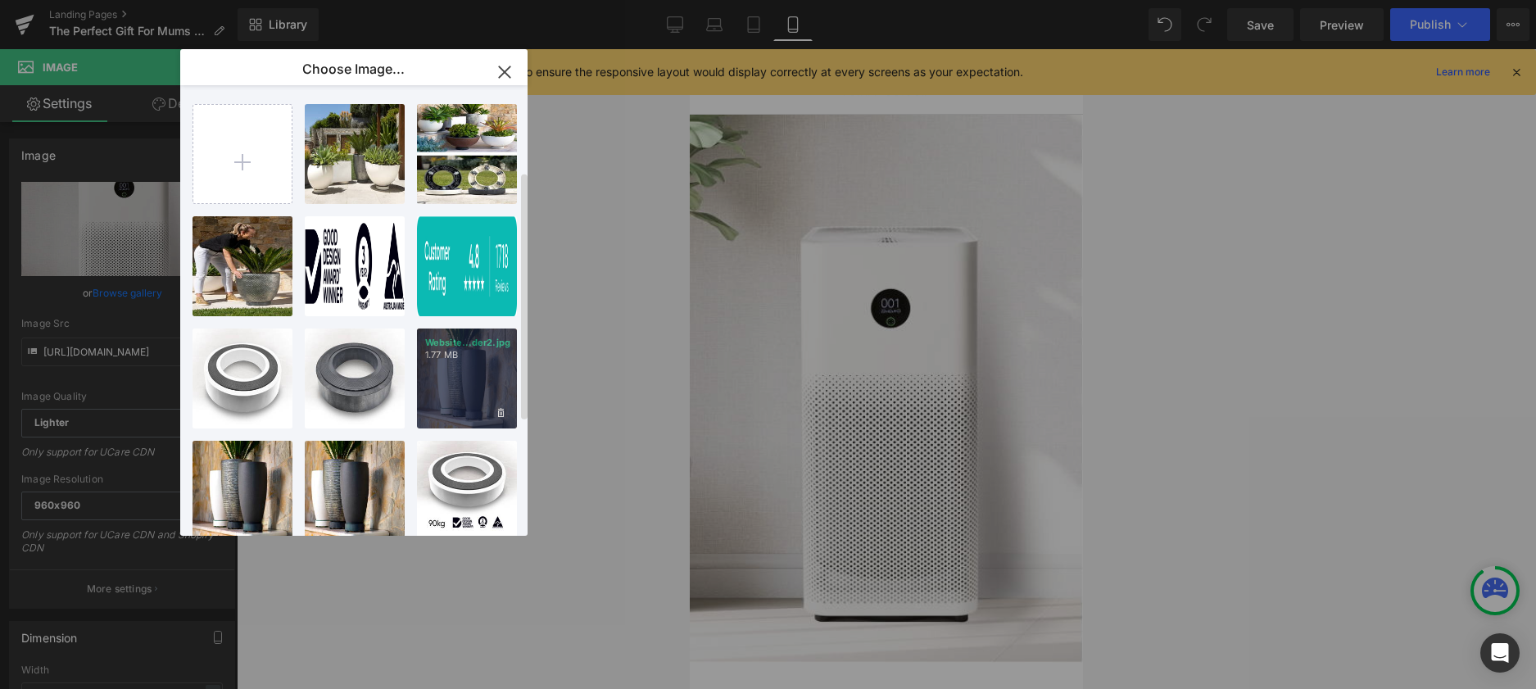
click at [446, 329] on div "Website...der2.jpg 1.77 MB" at bounding box center [467, 379] width 100 height 100
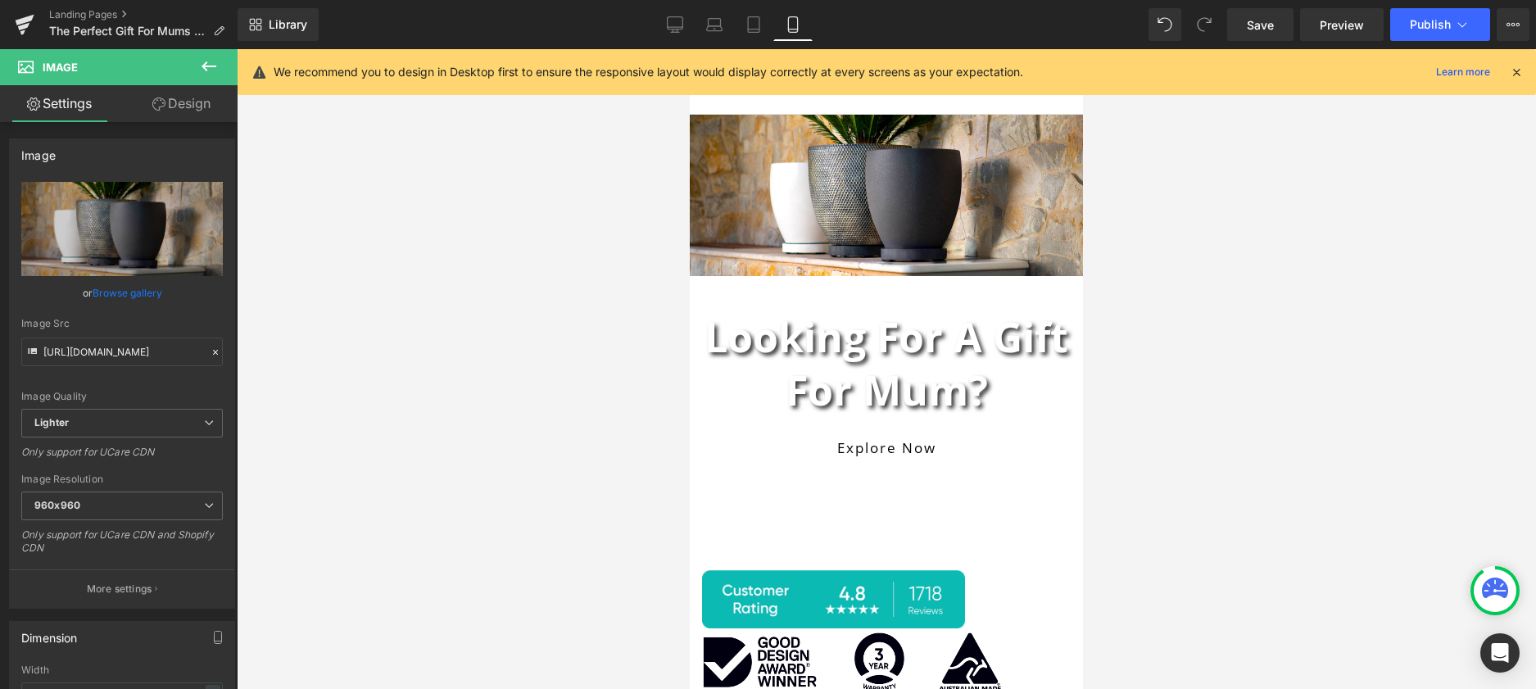
type input "[URL][DOMAIN_NAME]"
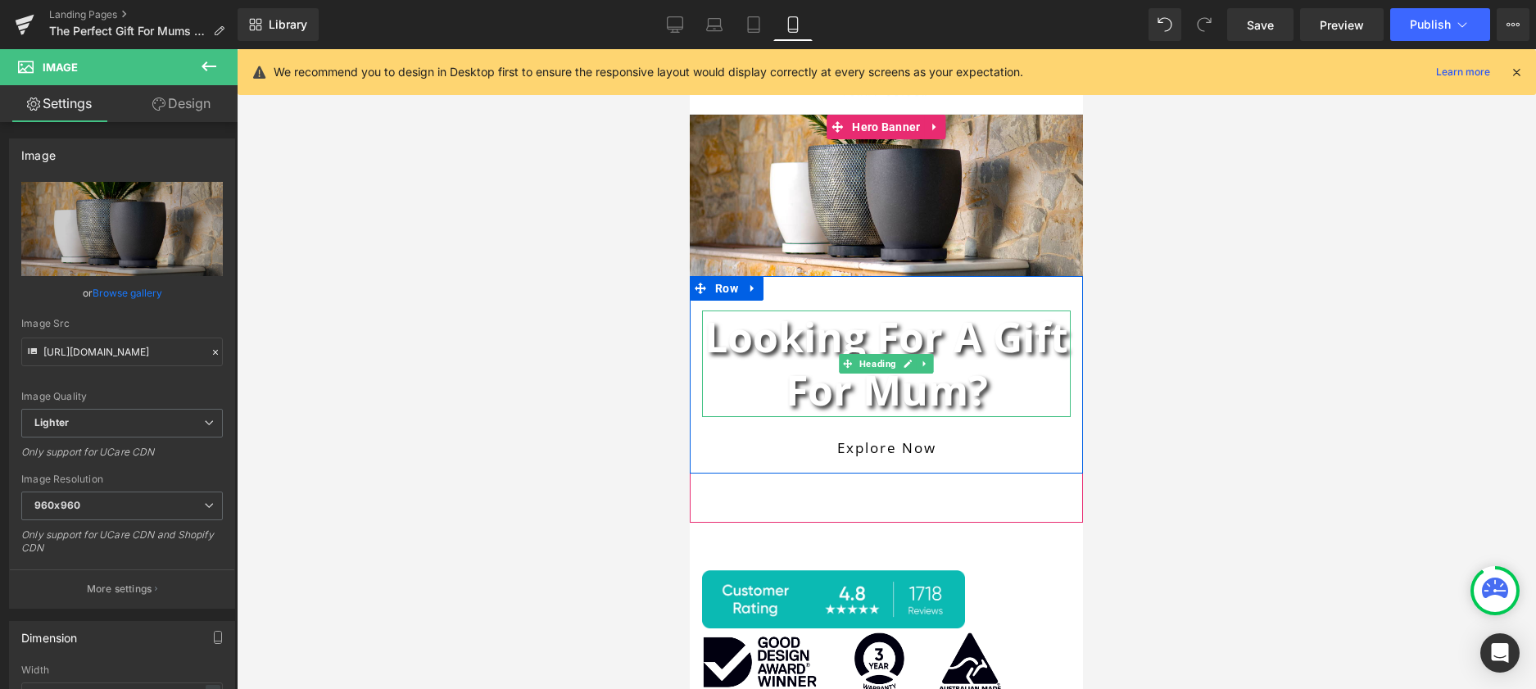
click at [998, 393] on h1 "Looking for a Gift for Mum?" at bounding box center [886, 364] width 369 height 107
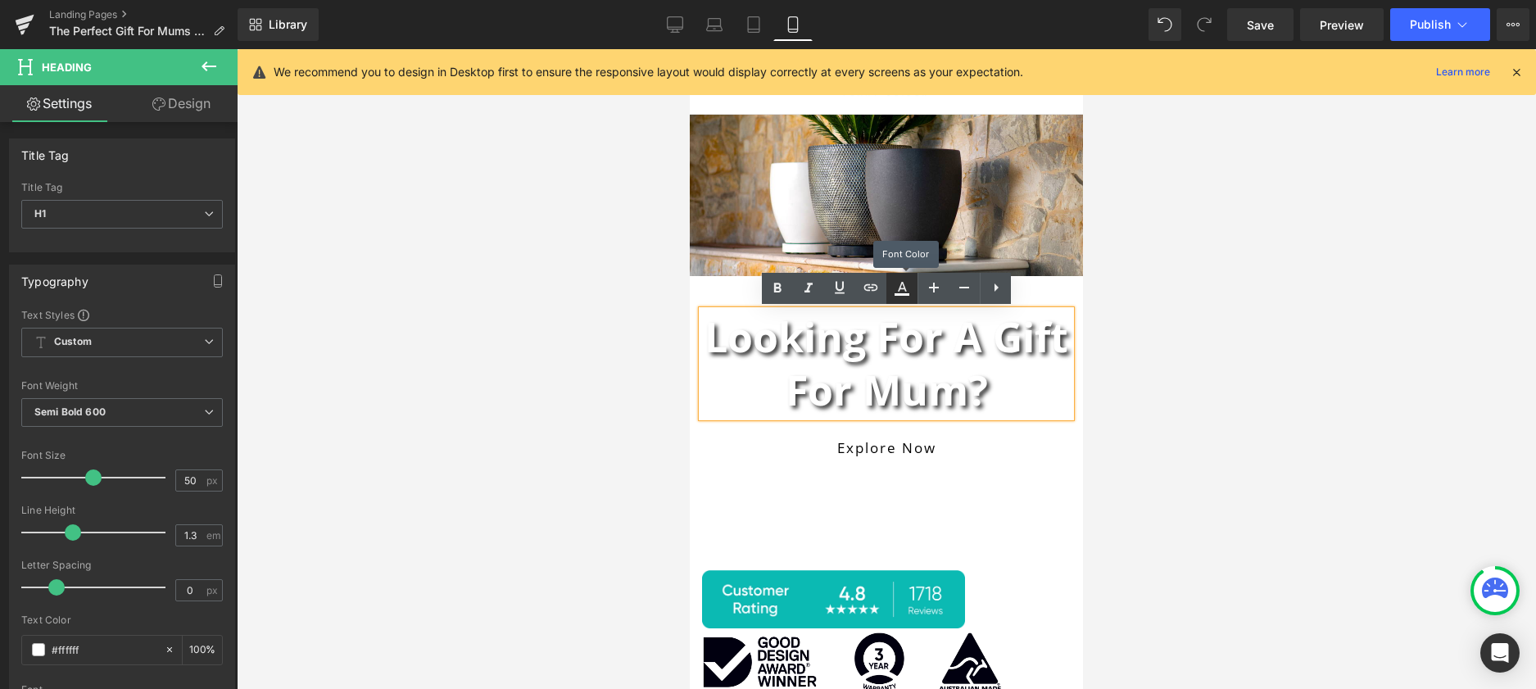
click at [901, 293] on icon at bounding box center [902, 289] width 20 height 20
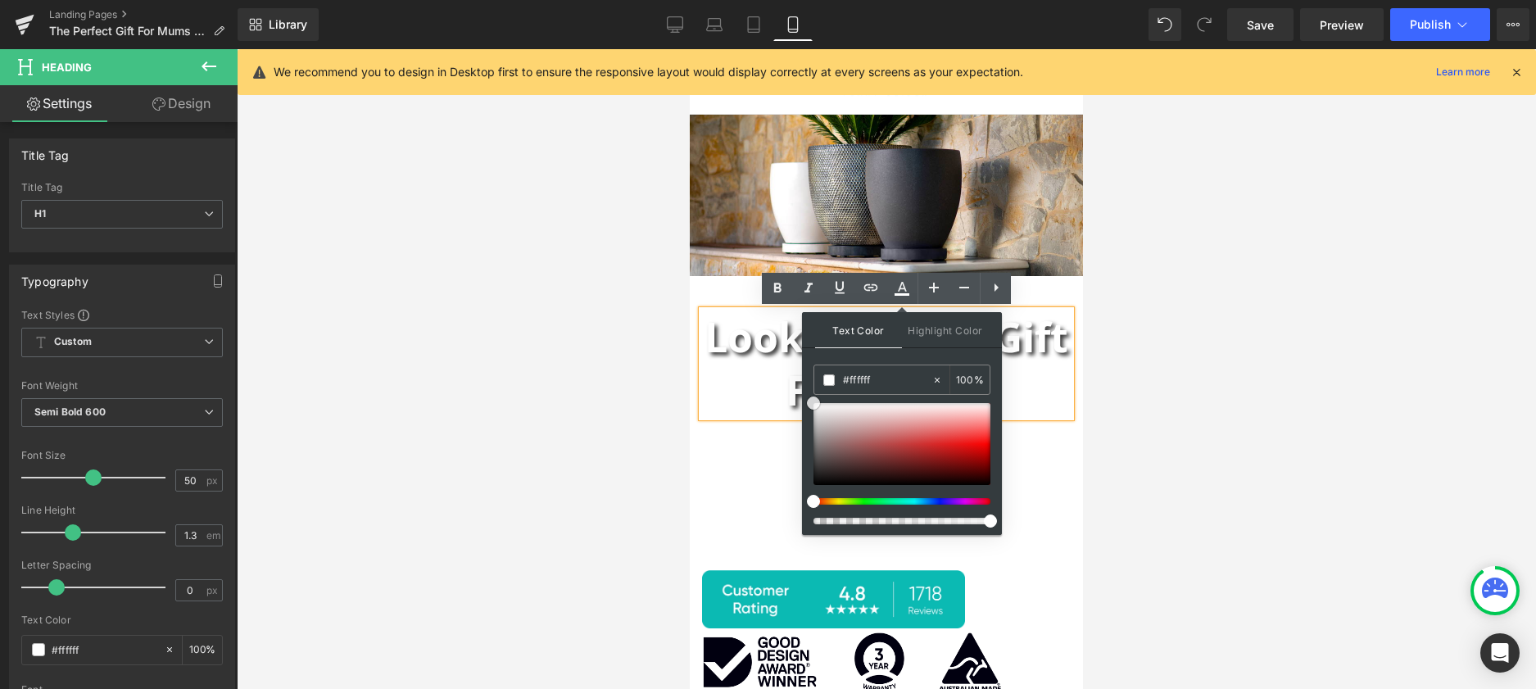
type input "#020202"
click at [816, 484] on div at bounding box center [902, 444] width 177 height 82
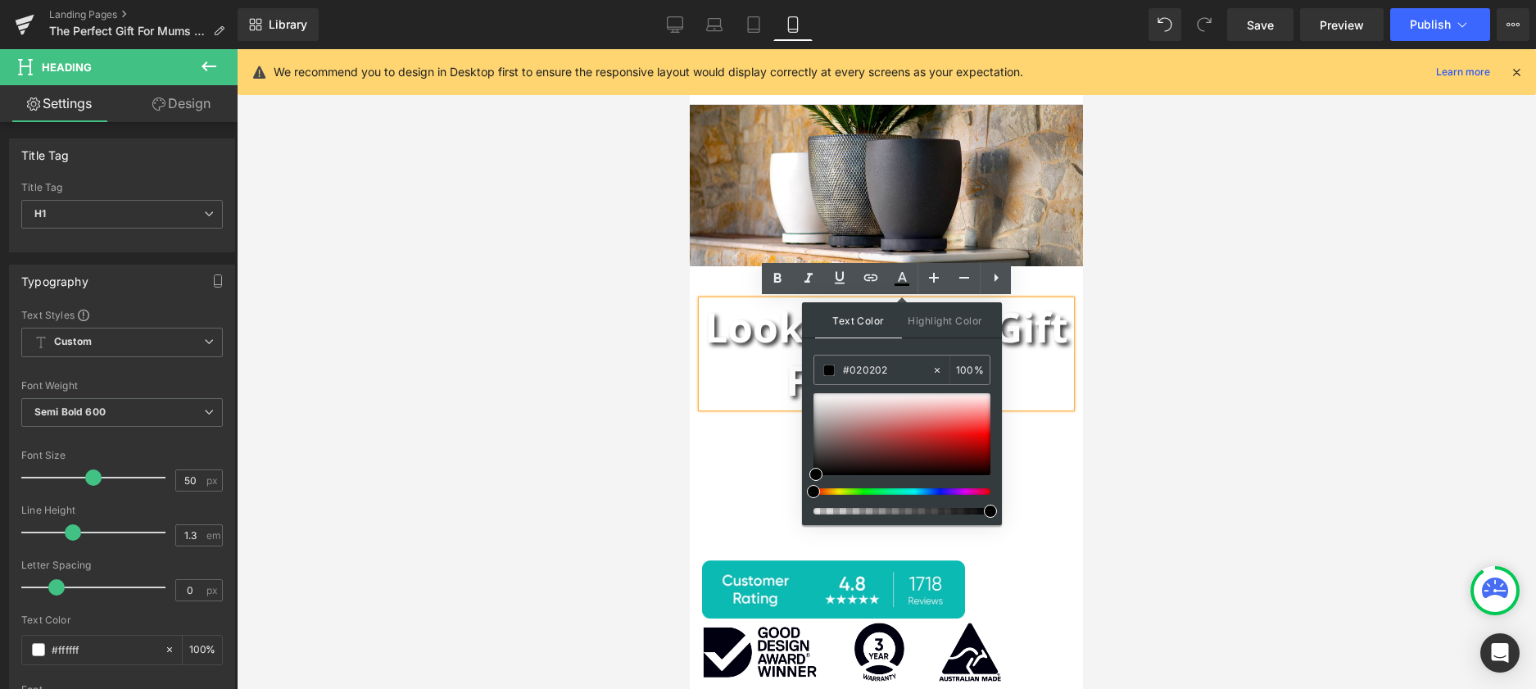
click at [1047, 476] on div at bounding box center [886, 309] width 393 height 408
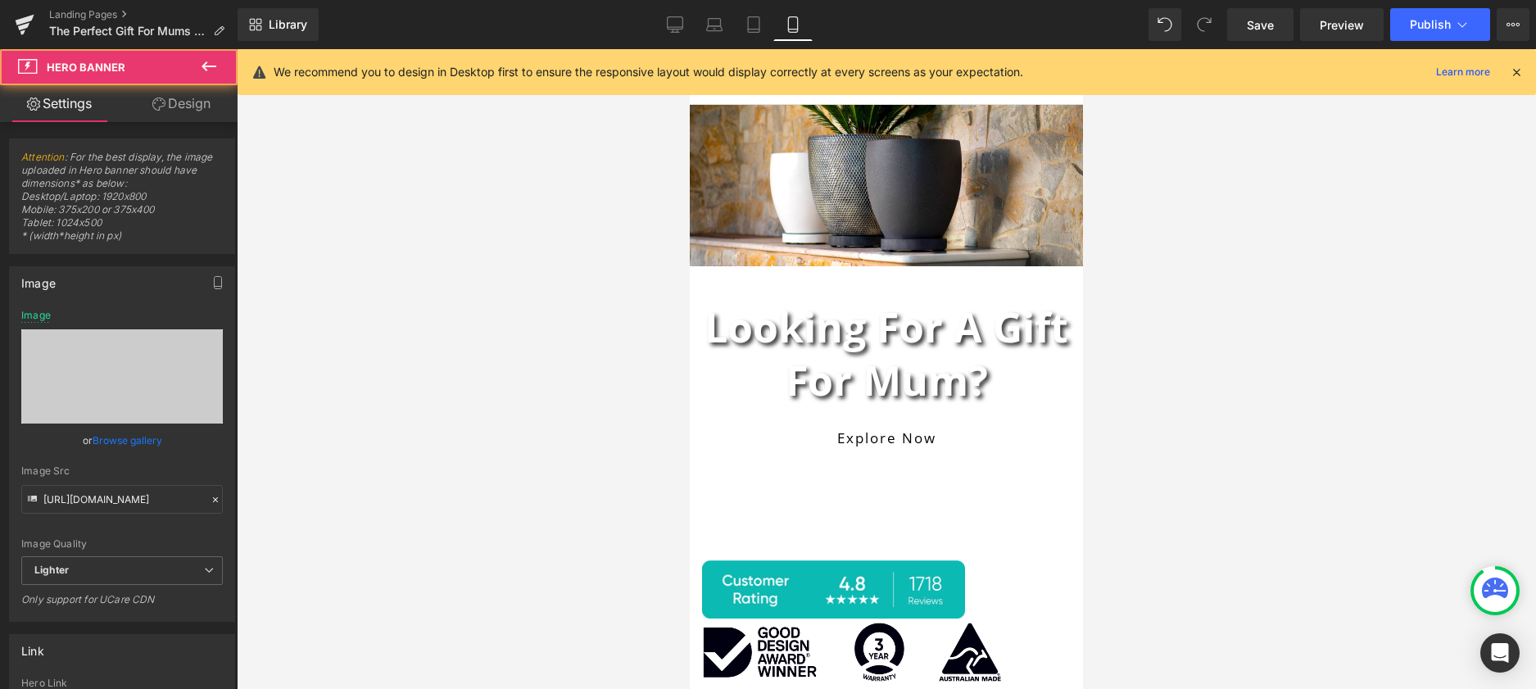
scroll to position [11, 0]
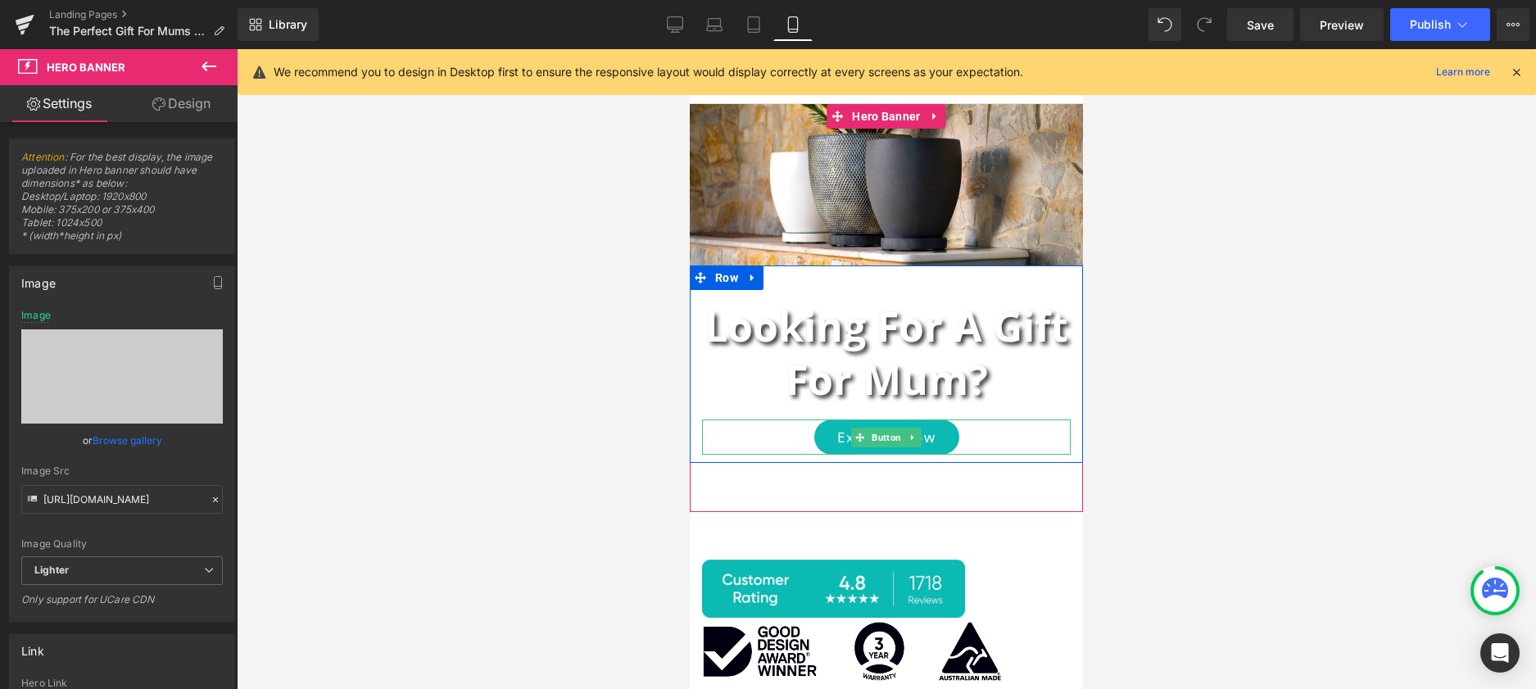
click at [950, 436] on link "Explore now" at bounding box center [886, 437] width 145 height 35
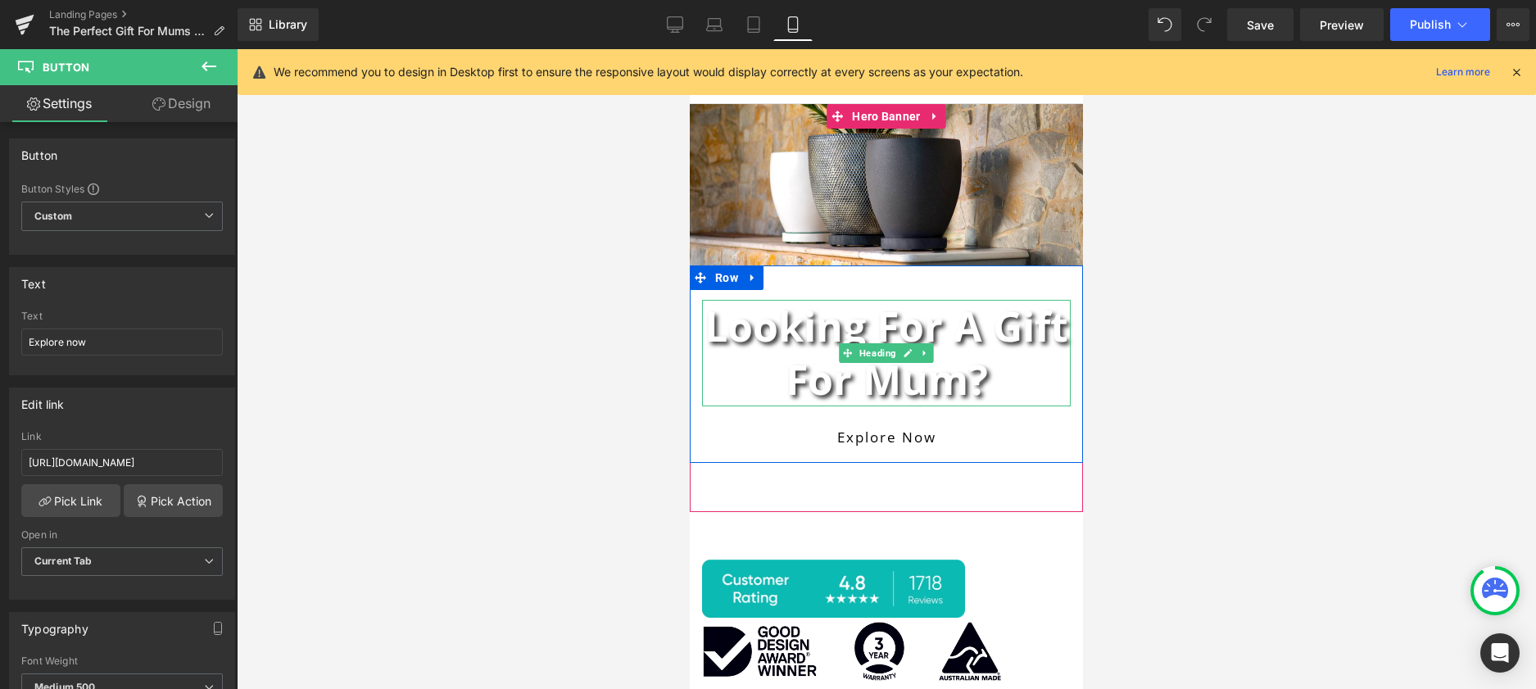
click at [921, 371] on h1 "Looking for a Gift for Mum?" at bounding box center [886, 353] width 369 height 107
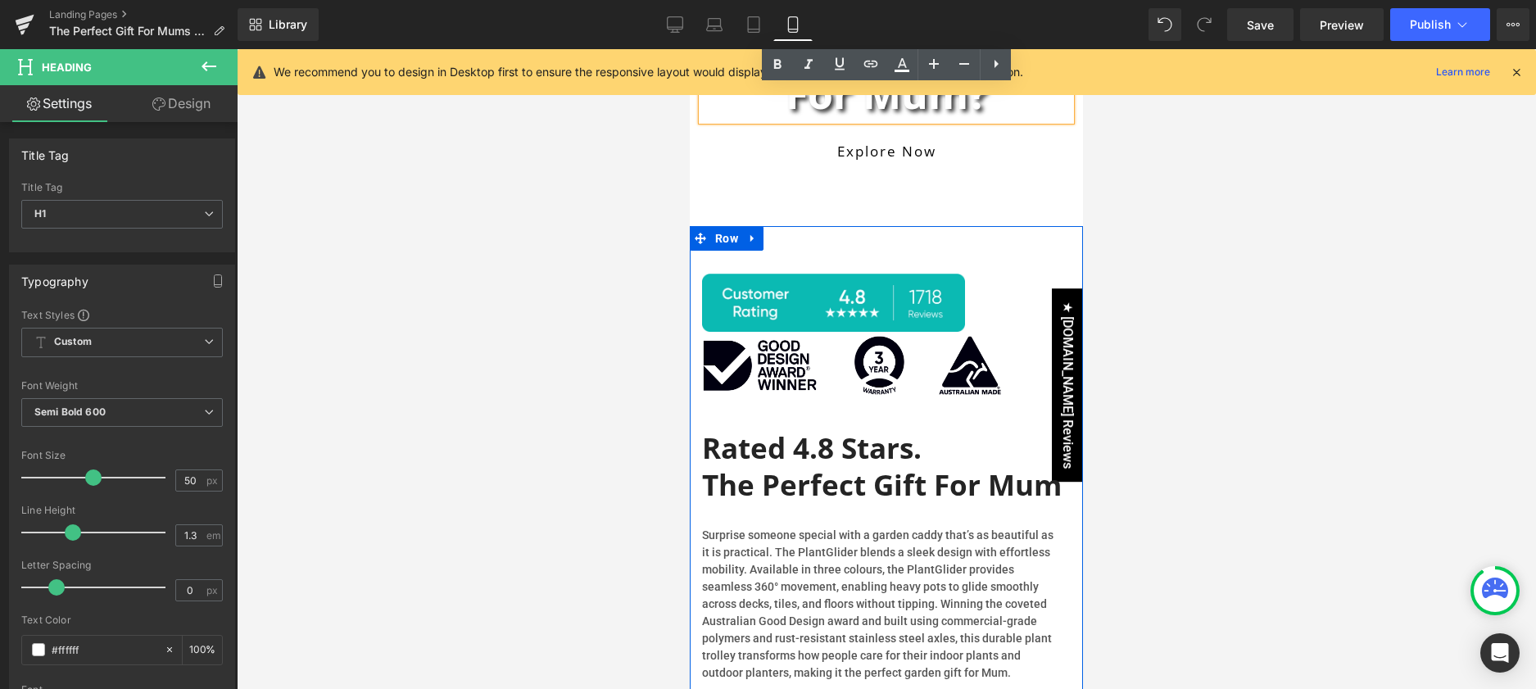
scroll to position [288, 0]
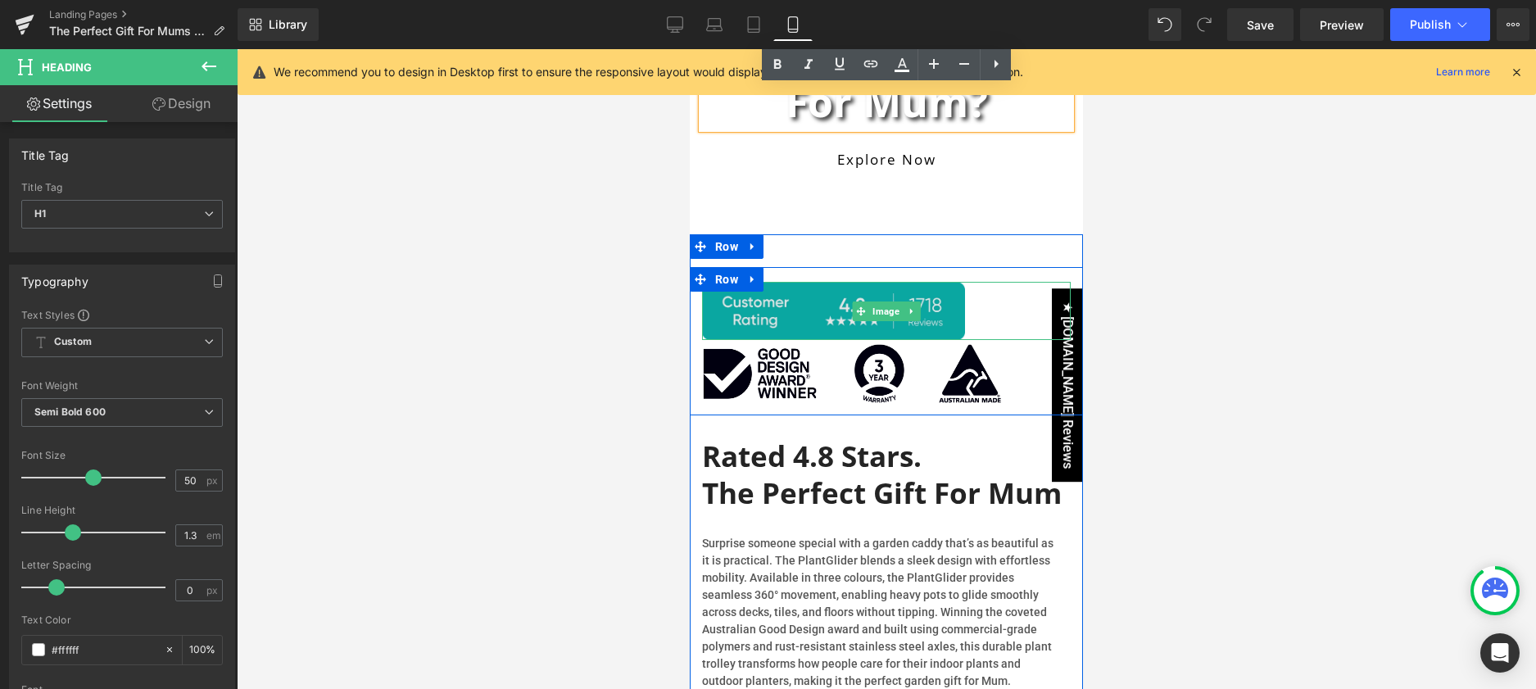
click at [805, 326] on img at bounding box center [886, 311] width 369 height 58
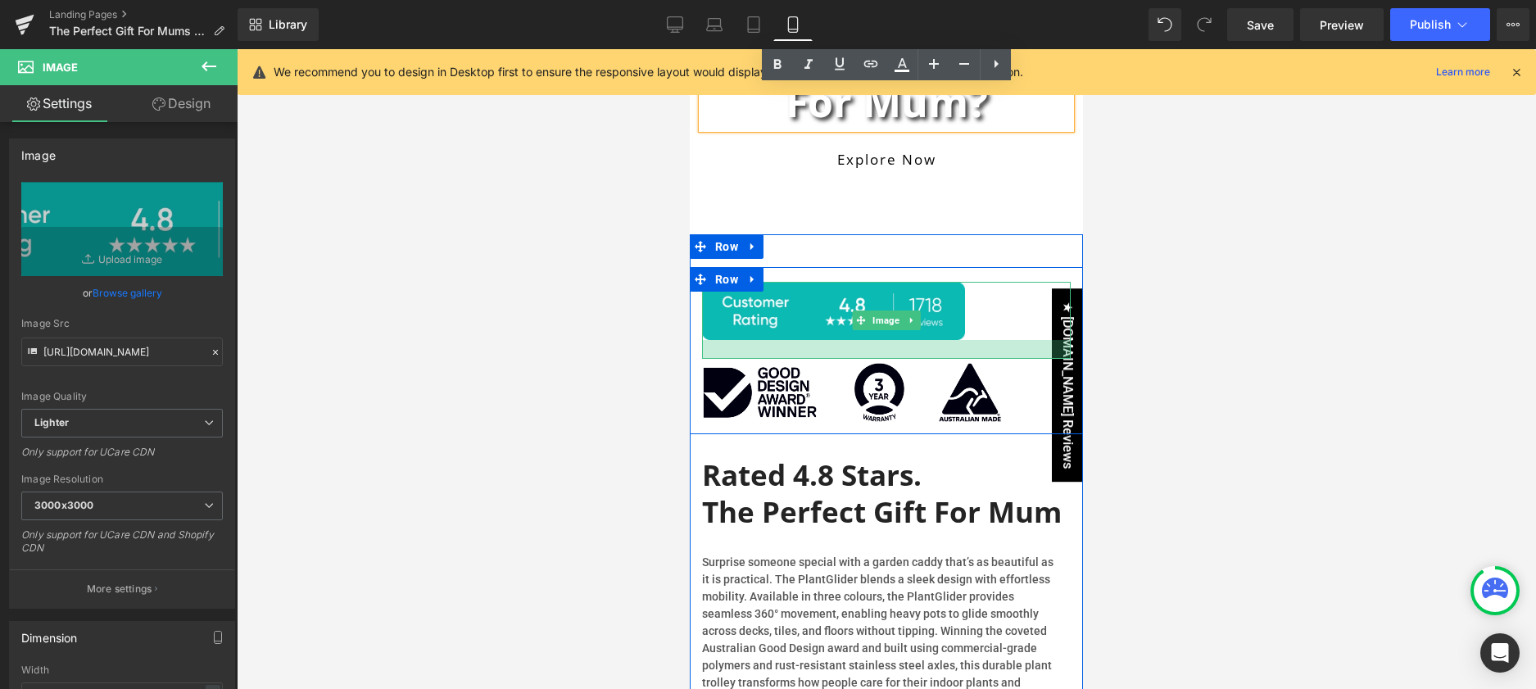
drag, startPoint x: 805, startPoint y: 336, endPoint x: 806, endPoint y: 355, distance: 18.9
click at [806, 355] on div at bounding box center [886, 349] width 369 height 19
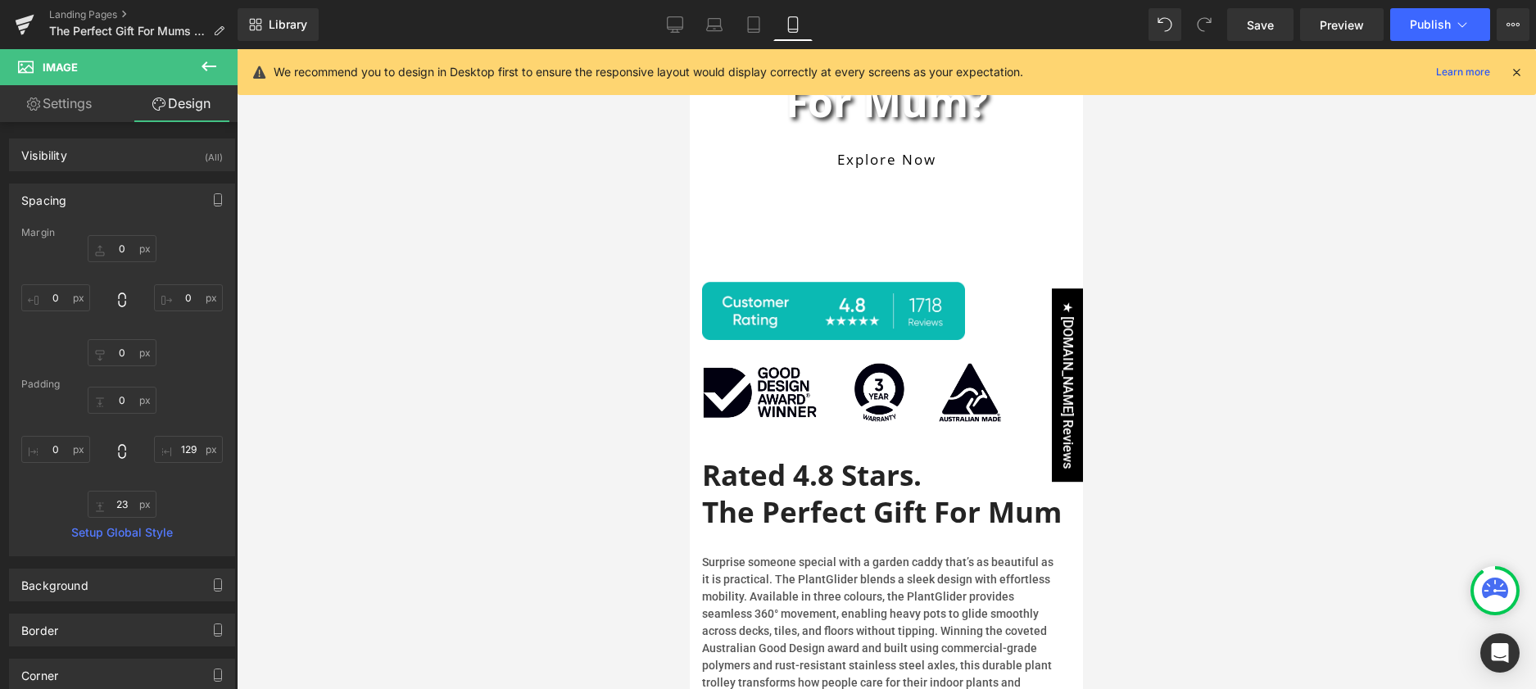
click at [1200, 508] on div at bounding box center [886, 369] width 1299 height 640
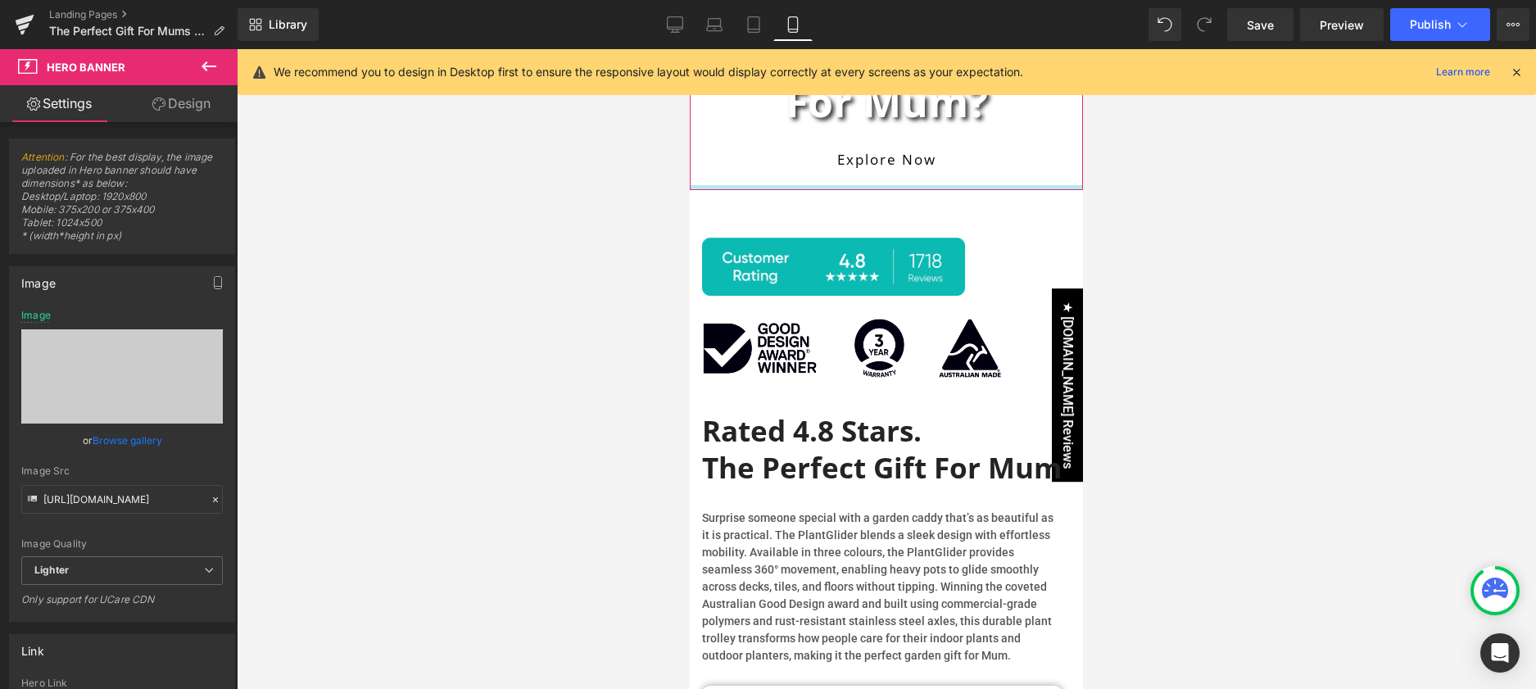
drag, startPoint x: 916, startPoint y: 224, endPoint x: 925, endPoint y: 179, distance: 45.2
click at [925, 179] on div "Image Looking for a Gift for Mum? Heading Explore now Button Row Hero Banner 10…" at bounding box center [886, 8] width 393 height 364
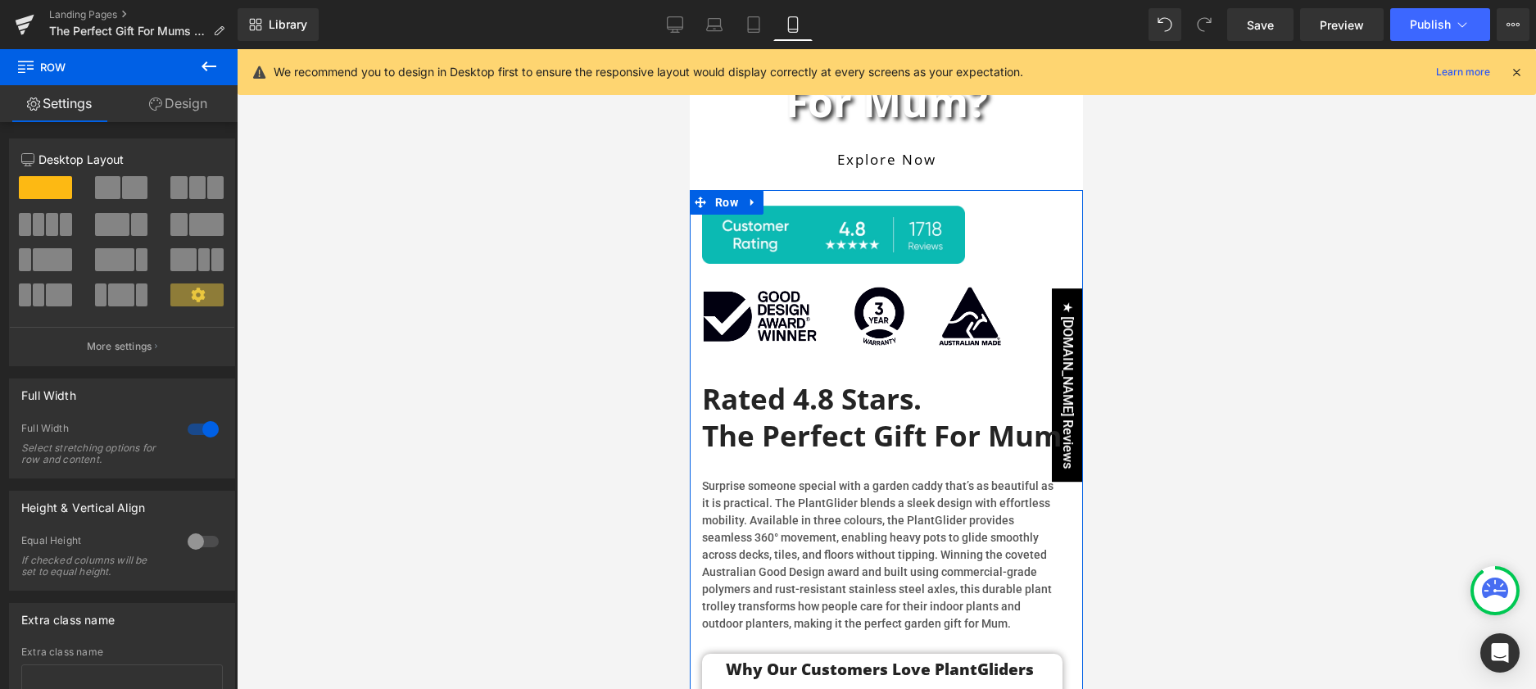
drag, startPoint x: 920, startPoint y: 220, endPoint x: 926, endPoint y: 188, distance: 32.5
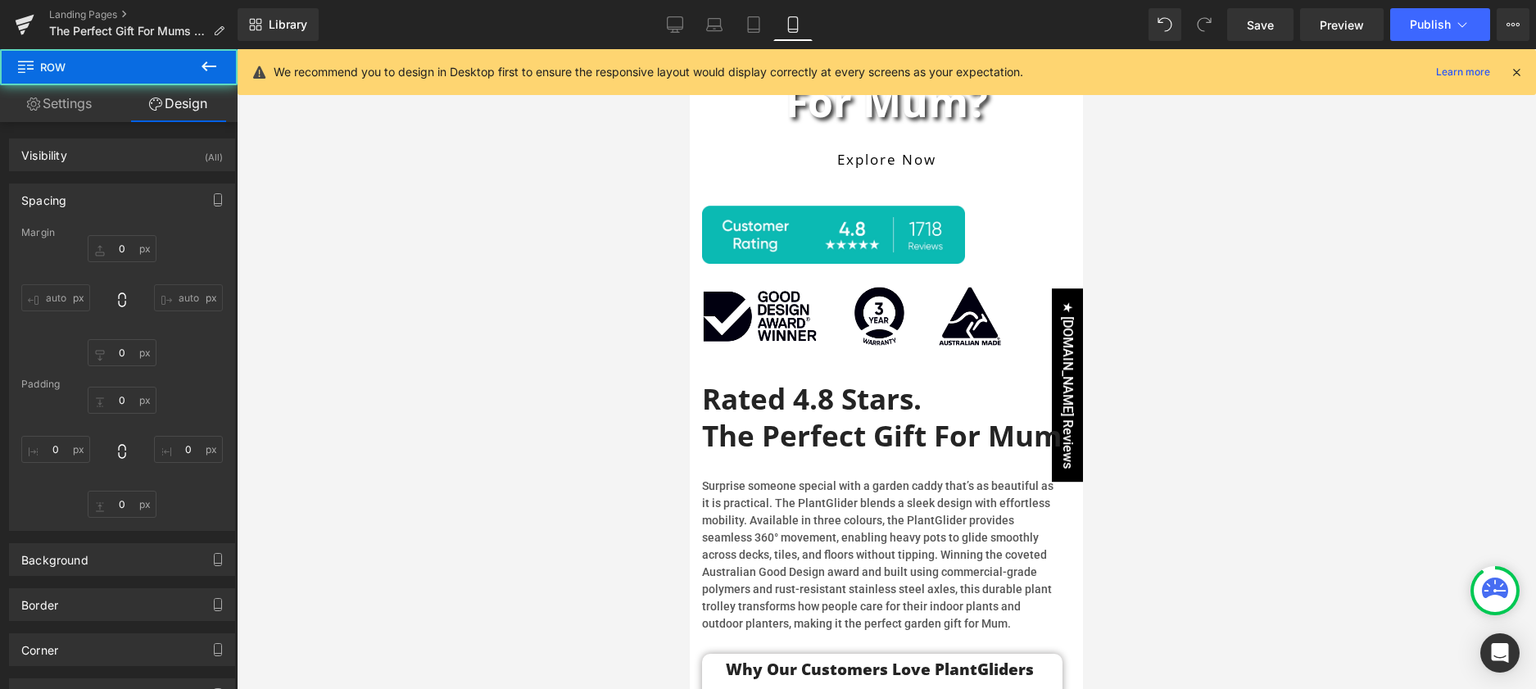
type input "0"
type input "1"
type input "0"
type input "60"
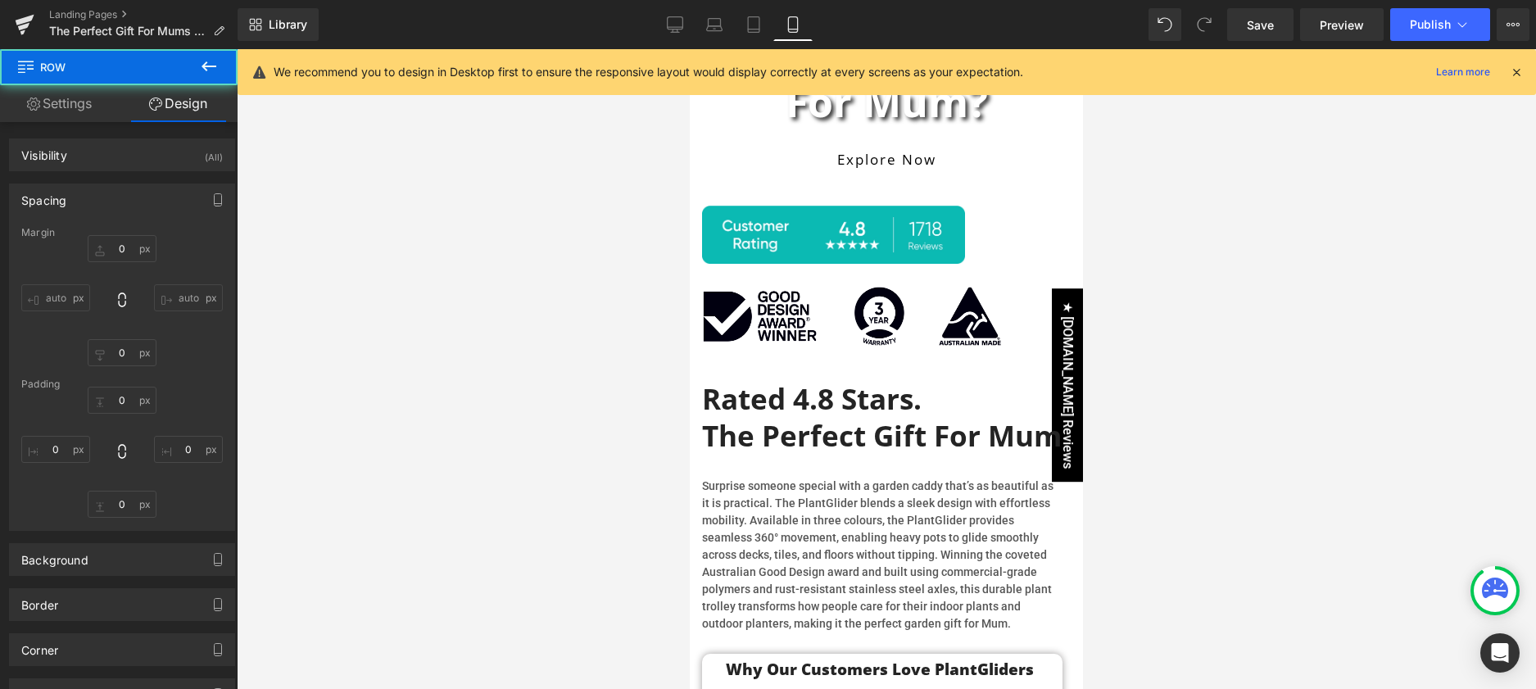
type input "0"
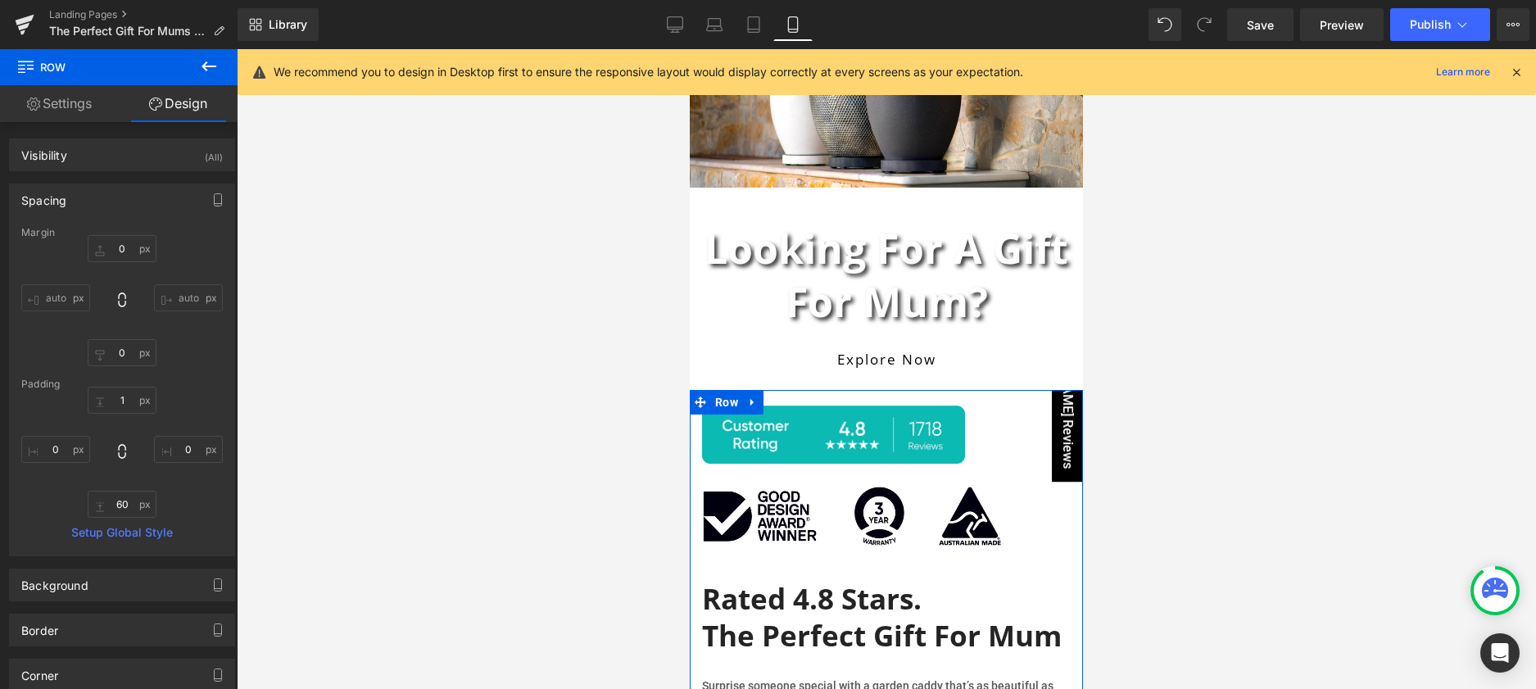
scroll to position [84, 0]
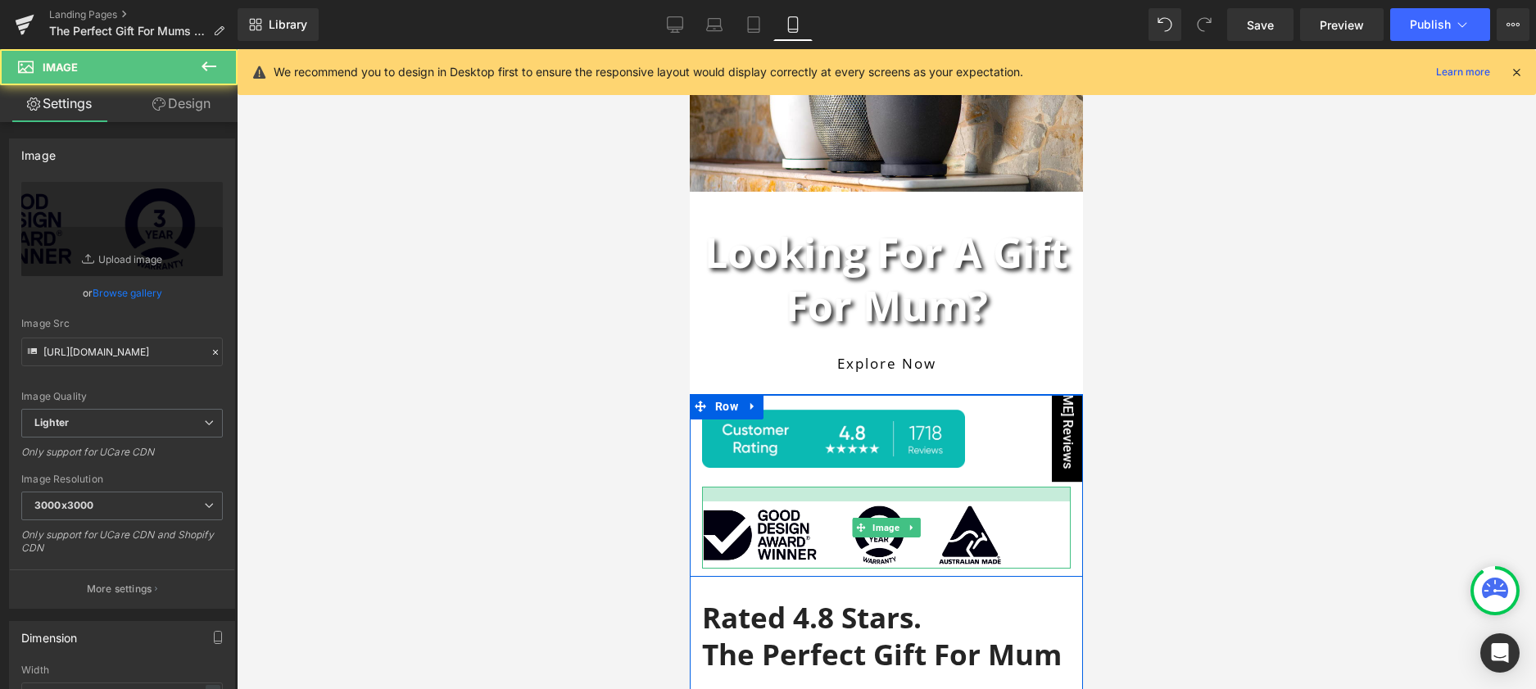
drag, startPoint x: 799, startPoint y: 486, endPoint x: 1873, endPoint y: 556, distance: 1076.5
click at [801, 501] on div at bounding box center [886, 494] width 369 height 15
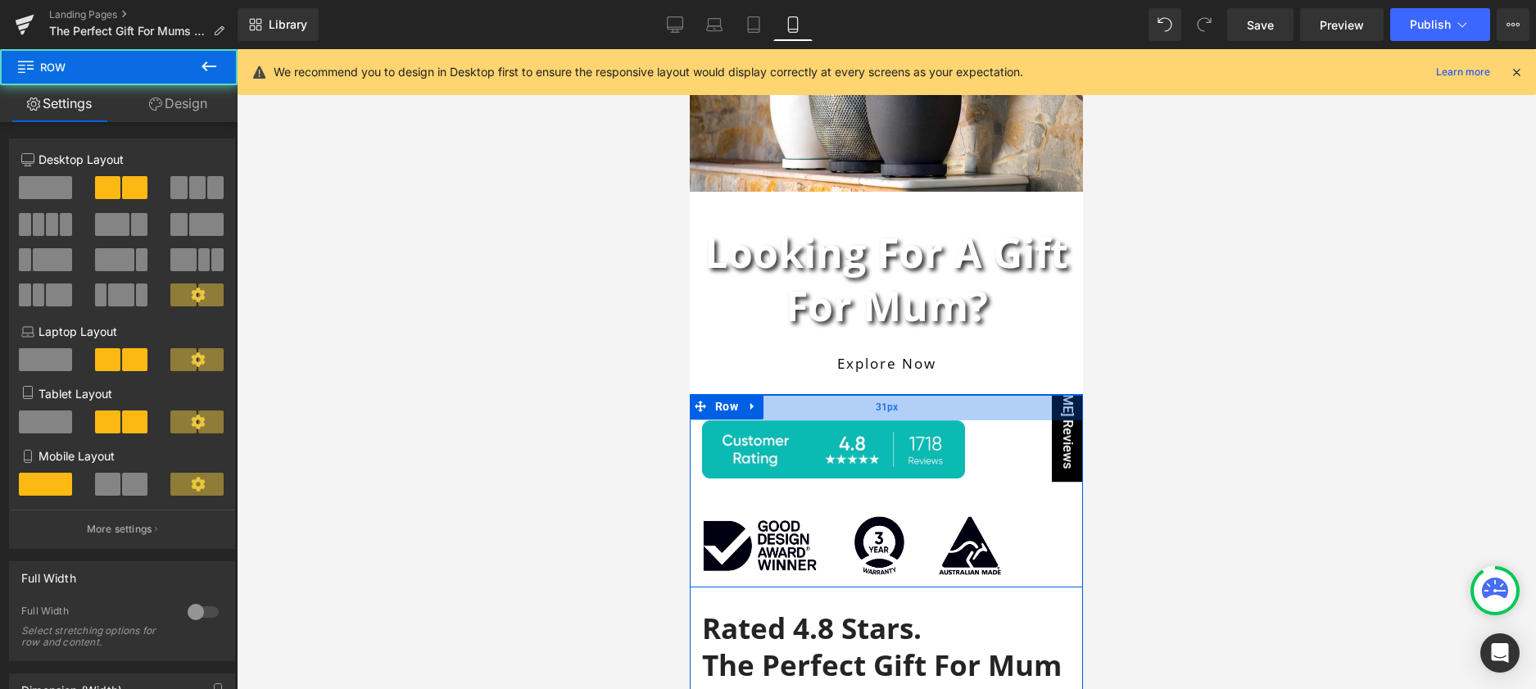
drag, startPoint x: 843, startPoint y: 409, endPoint x: 1889, endPoint y: 528, distance: 1052.3
click at [845, 420] on div "31px" at bounding box center [886, 407] width 393 height 25
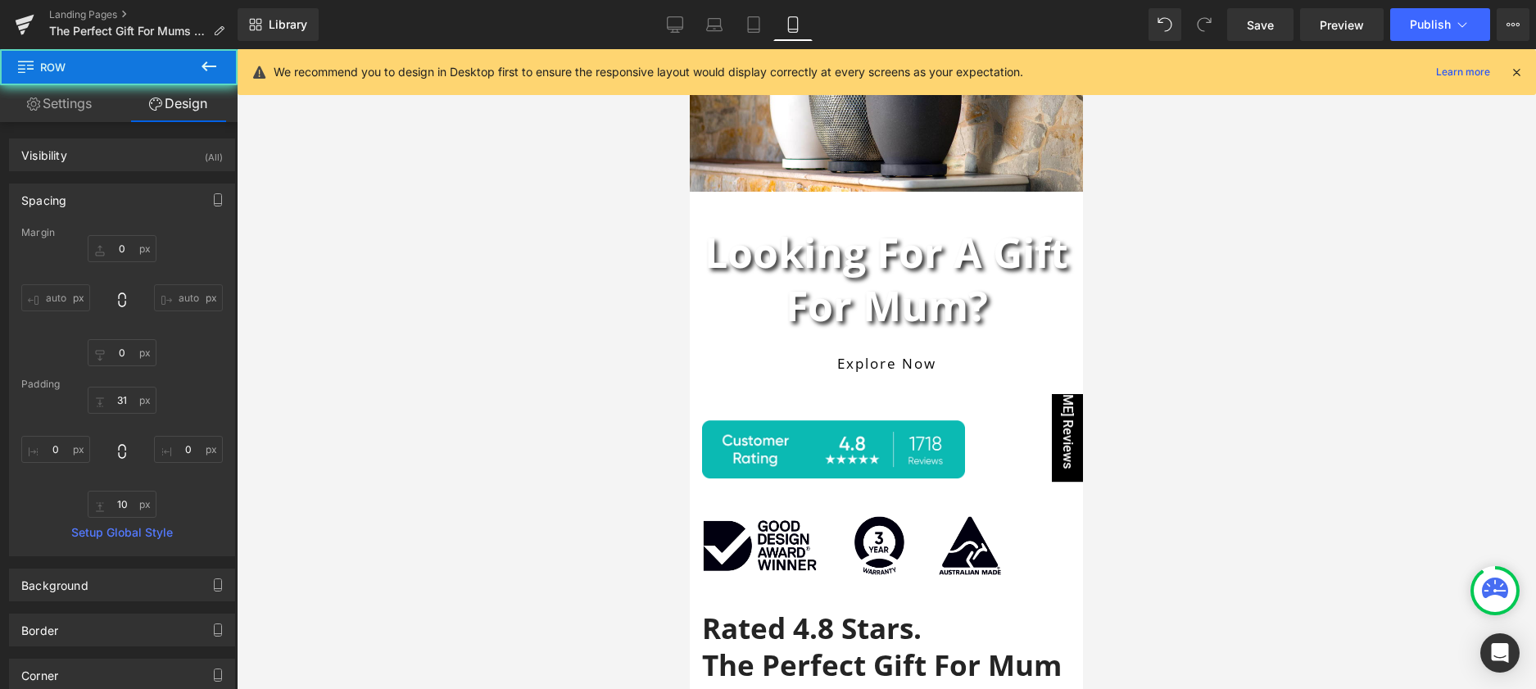
click at [1209, 481] on div at bounding box center [886, 369] width 1299 height 640
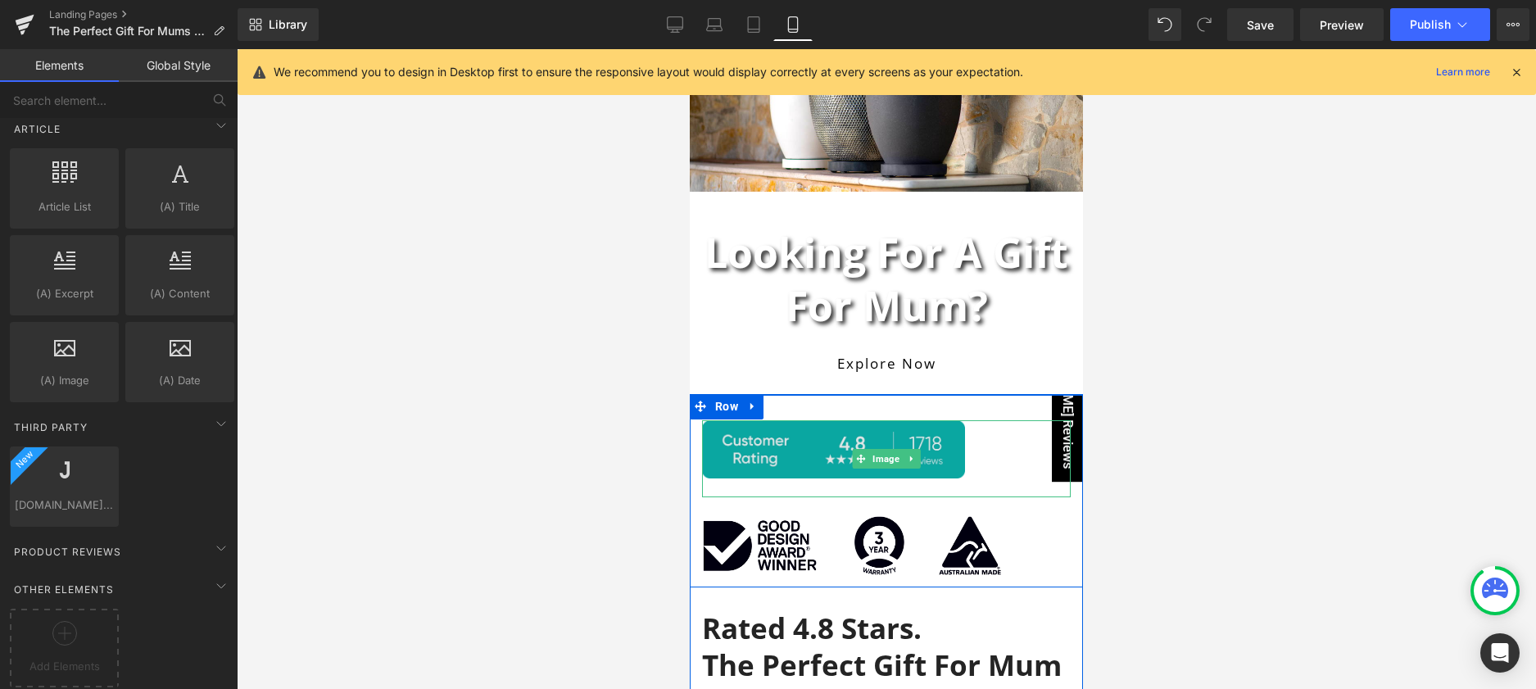
scroll to position [0, 0]
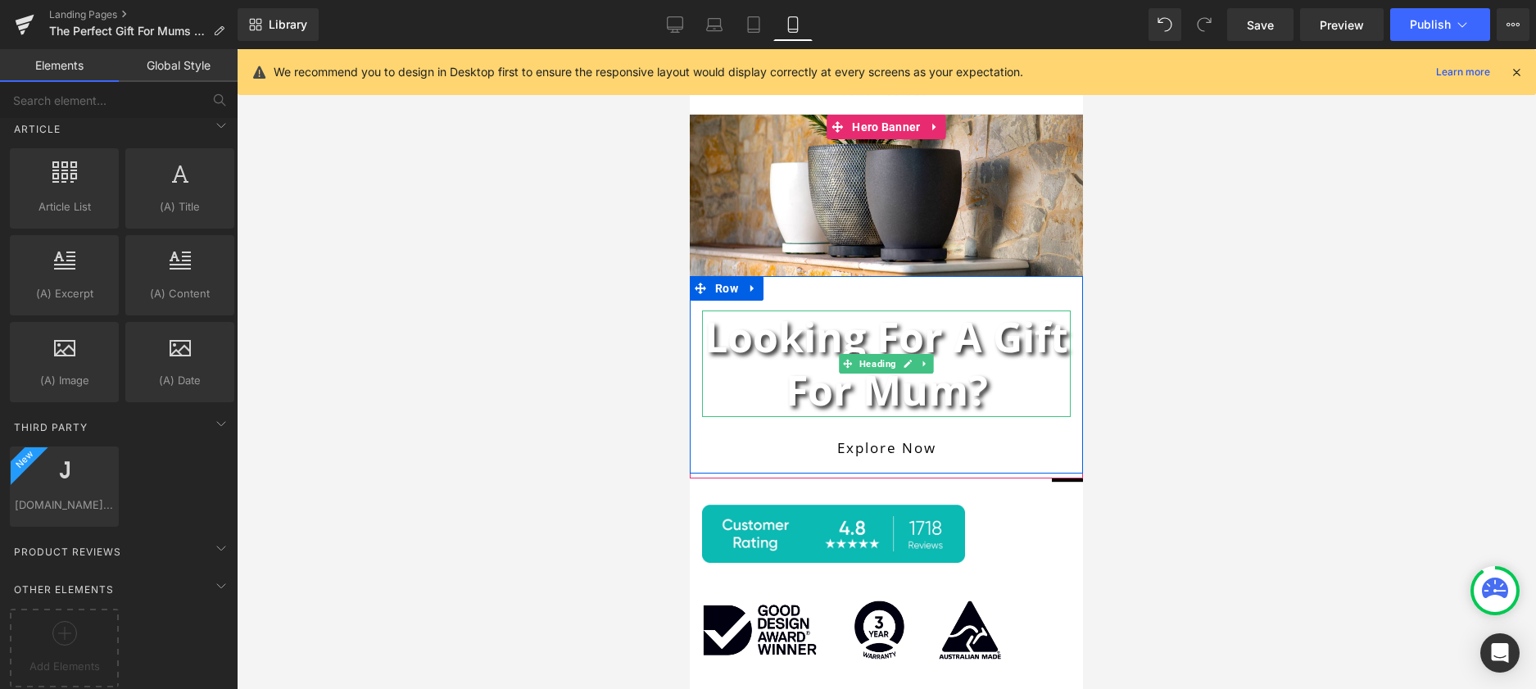
click at [935, 385] on h1 "Looking for a Gift for Mum?" at bounding box center [886, 364] width 369 height 107
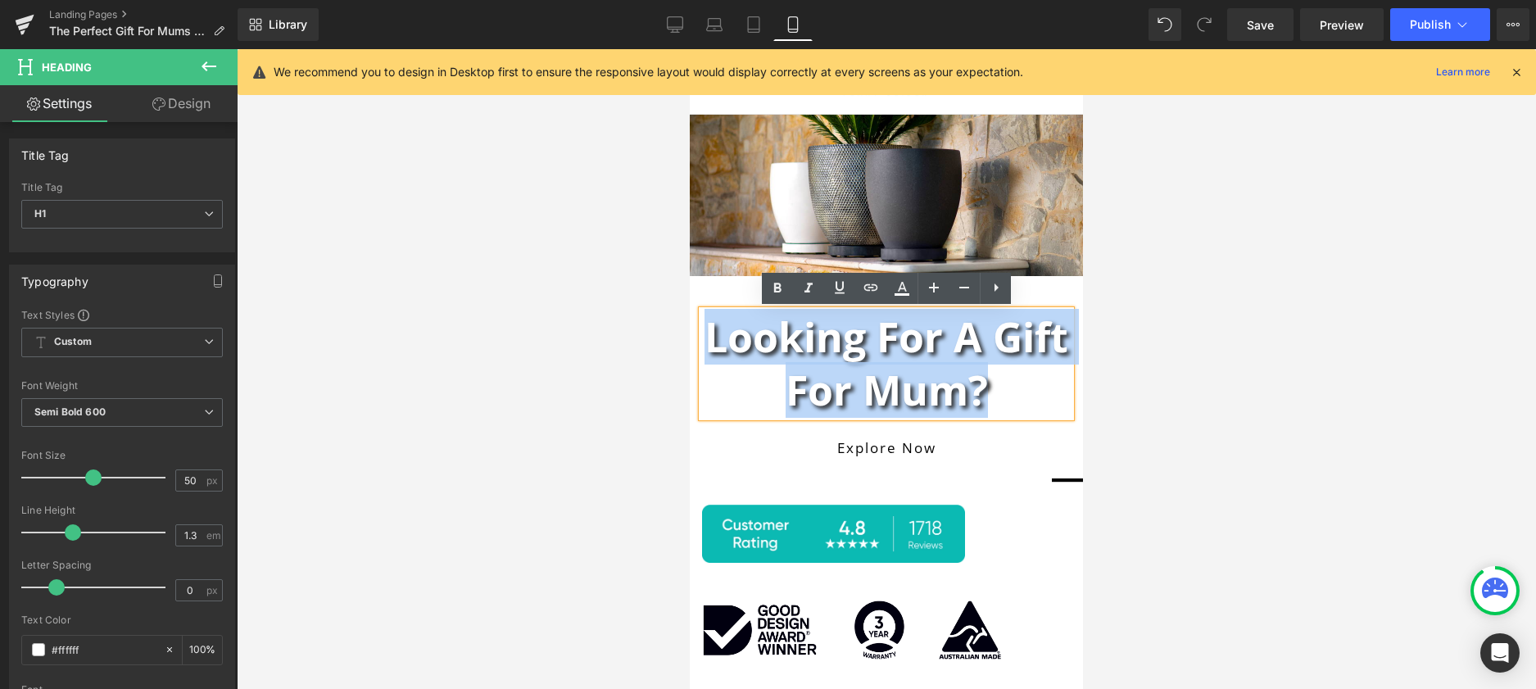
drag, startPoint x: 1005, startPoint y: 392, endPoint x: 697, endPoint y: 346, distance: 310.8
click at [702, 346] on div "Looking for a Gift for Mum?" at bounding box center [886, 364] width 369 height 107
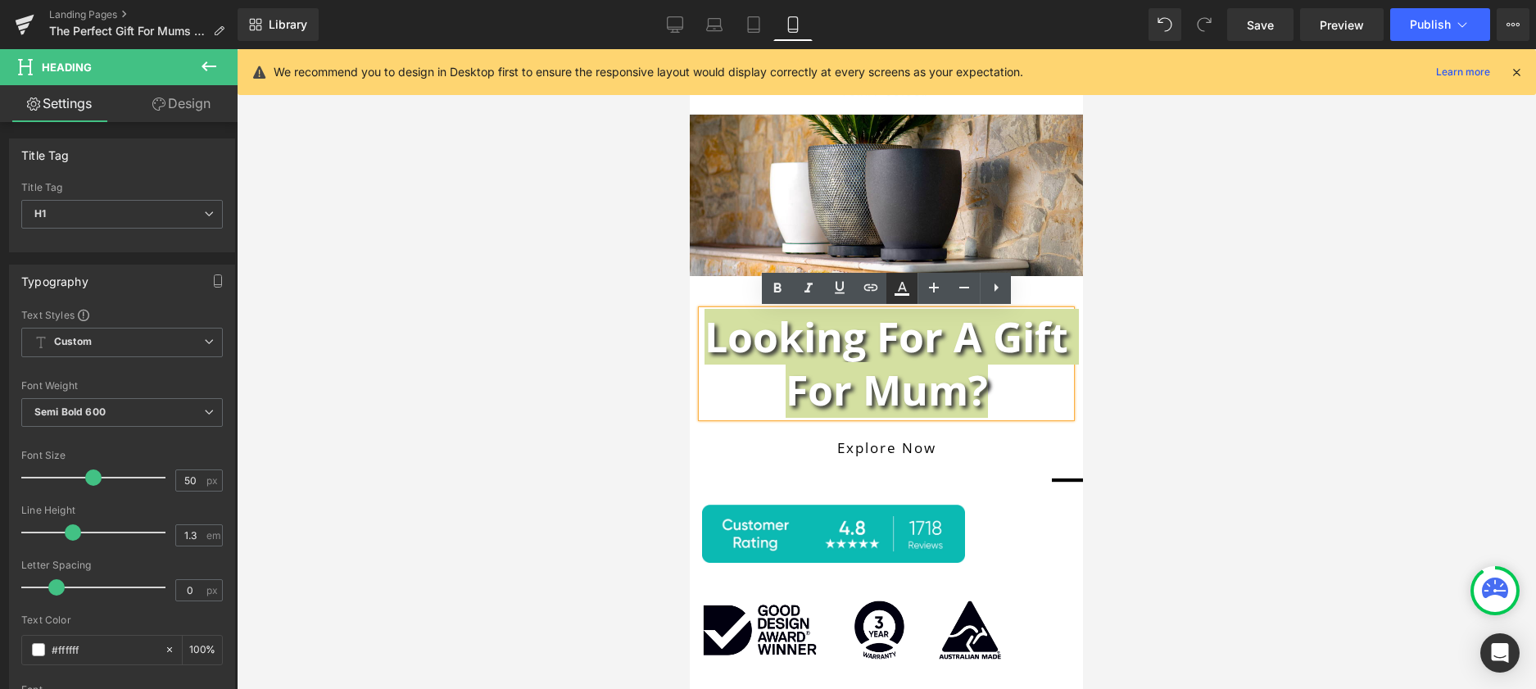
click at [905, 293] on icon at bounding box center [902, 289] width 20 height 20
type input "#ffffff"
type input "100"
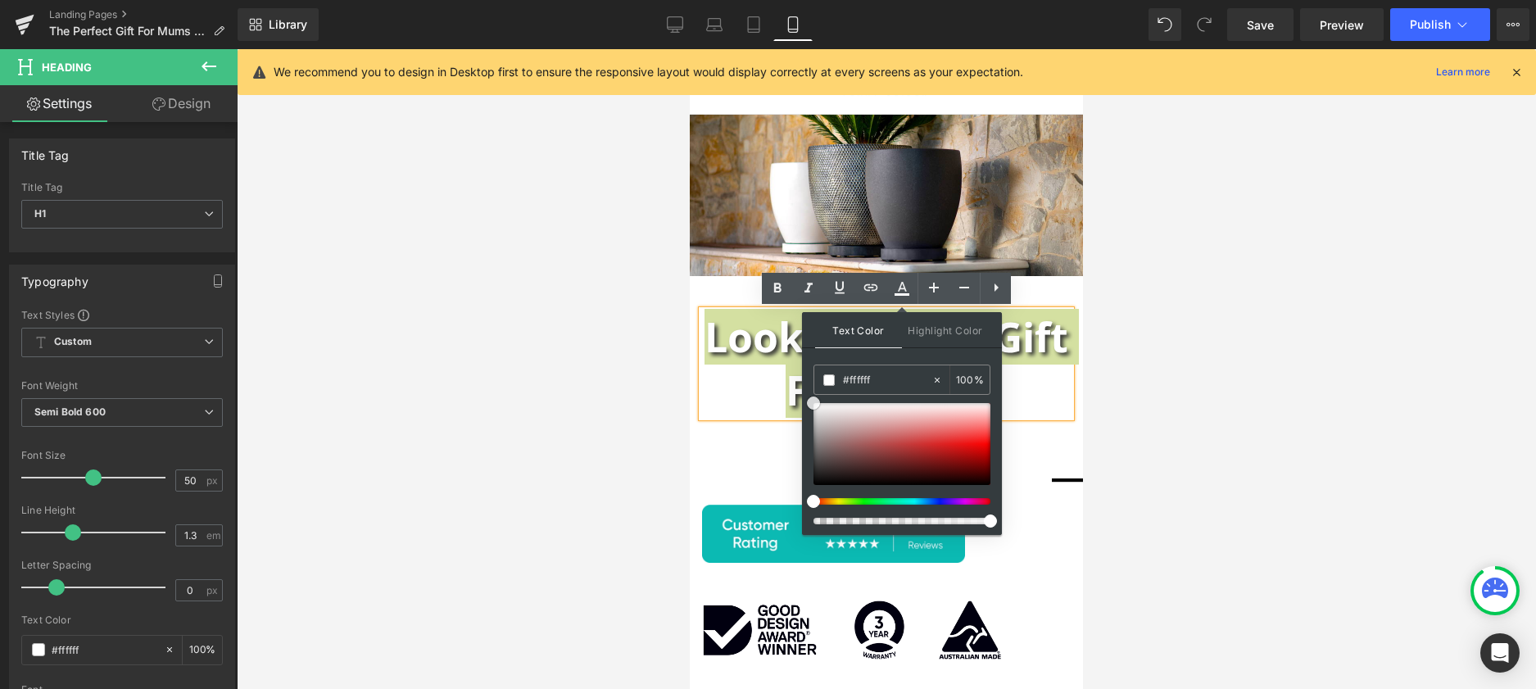
type input "#050505"
click at [816, 483] on div at bounding box center [902, 444] width 177 height 82
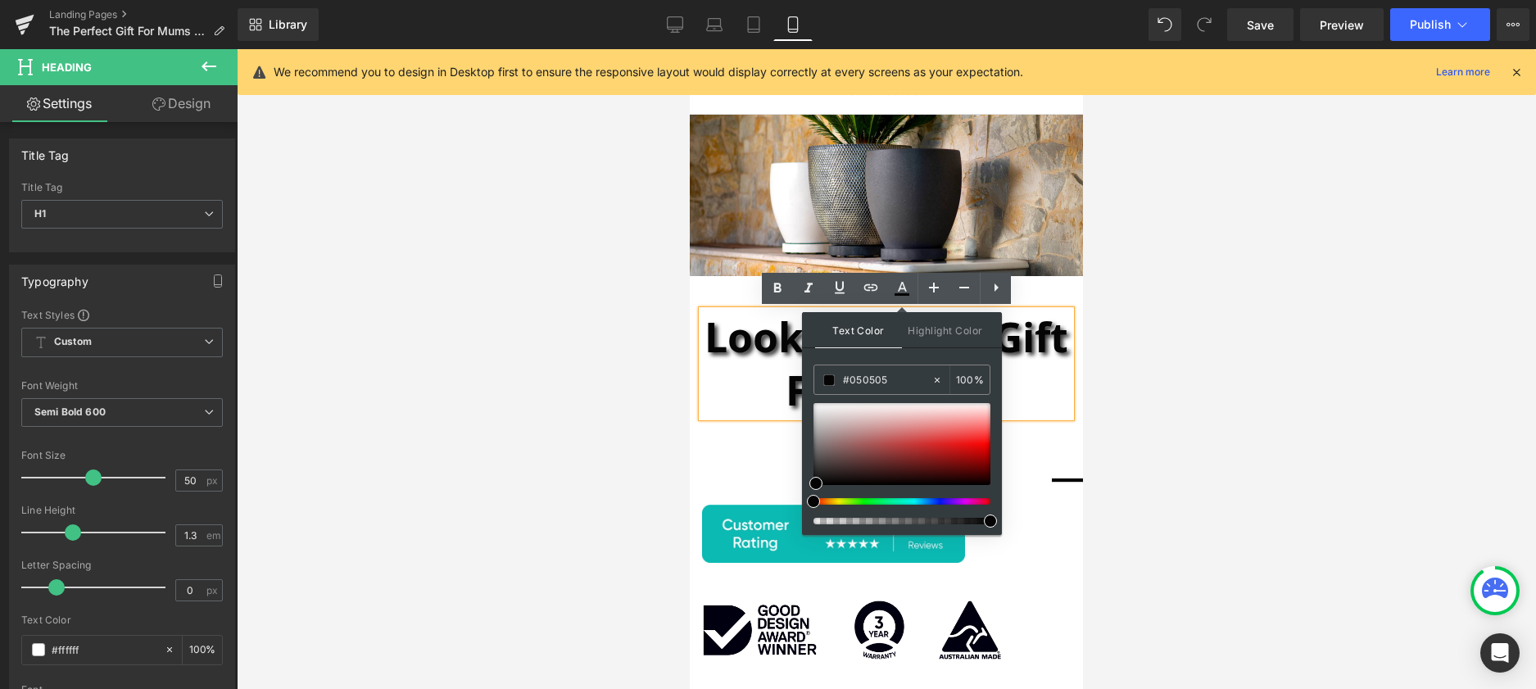
click at [1047, 397] on h1 "Looking for a Gift for Mum?" at bounding box center [886, 364] width 369 height 107
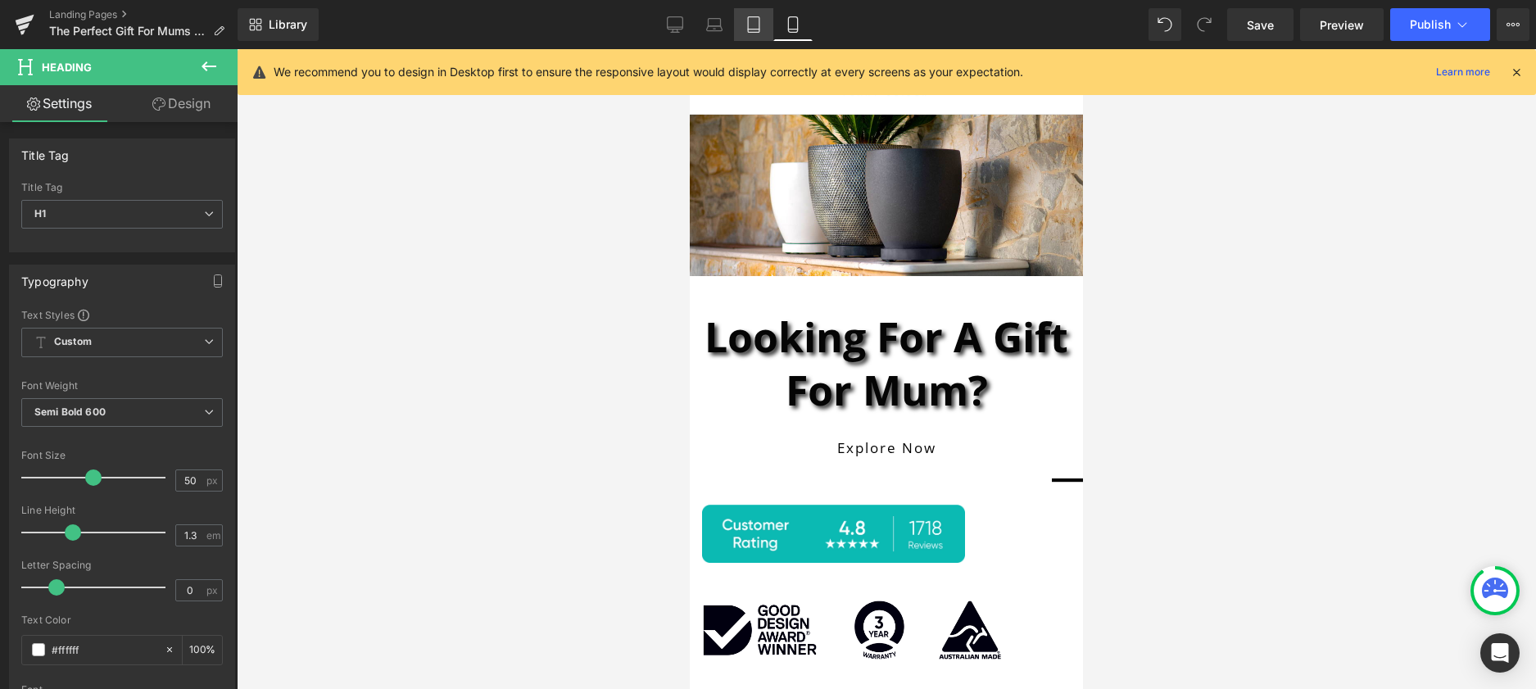
click at [757, 23] on icon at bounding box center [754, 24] width 16 height 16
type input "100"
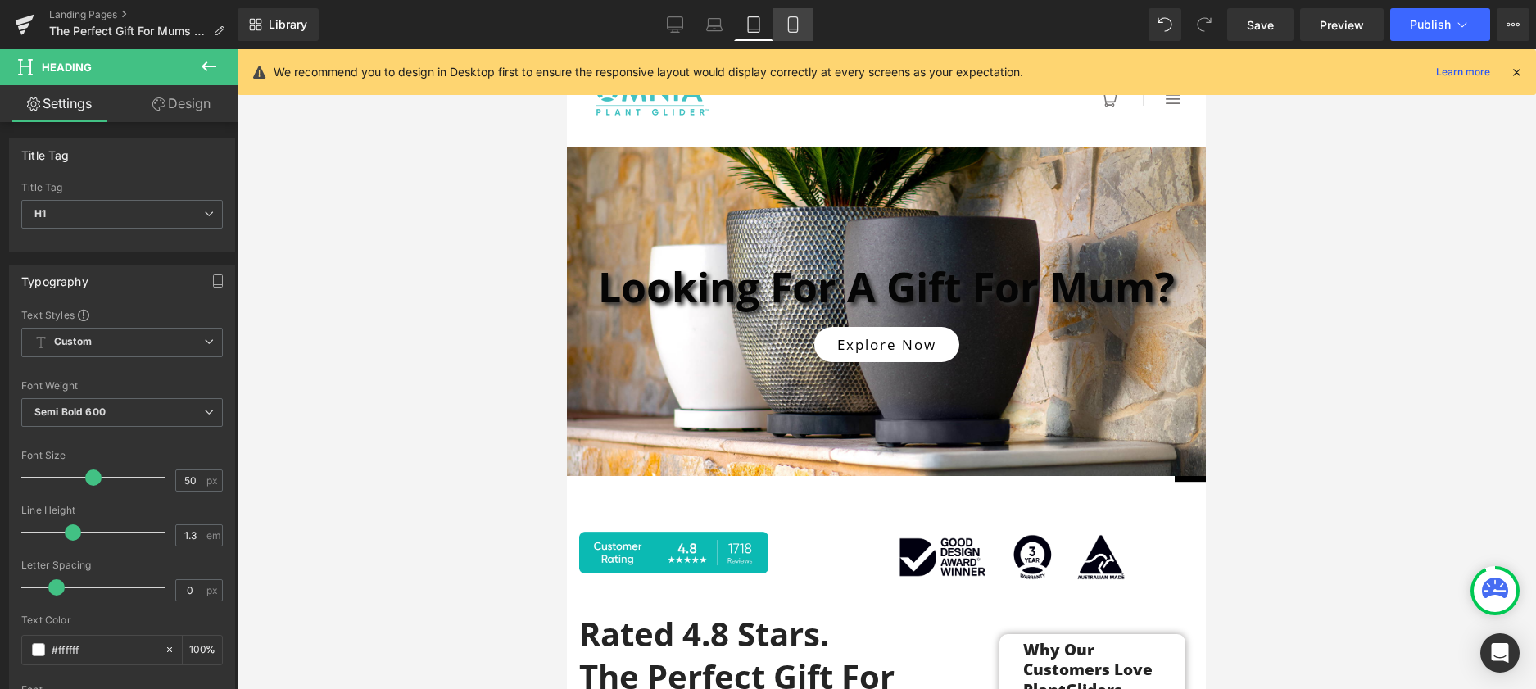
click at [791, 21] on icon at bounding box center [793, 24] width 16 height 16
type input "100"
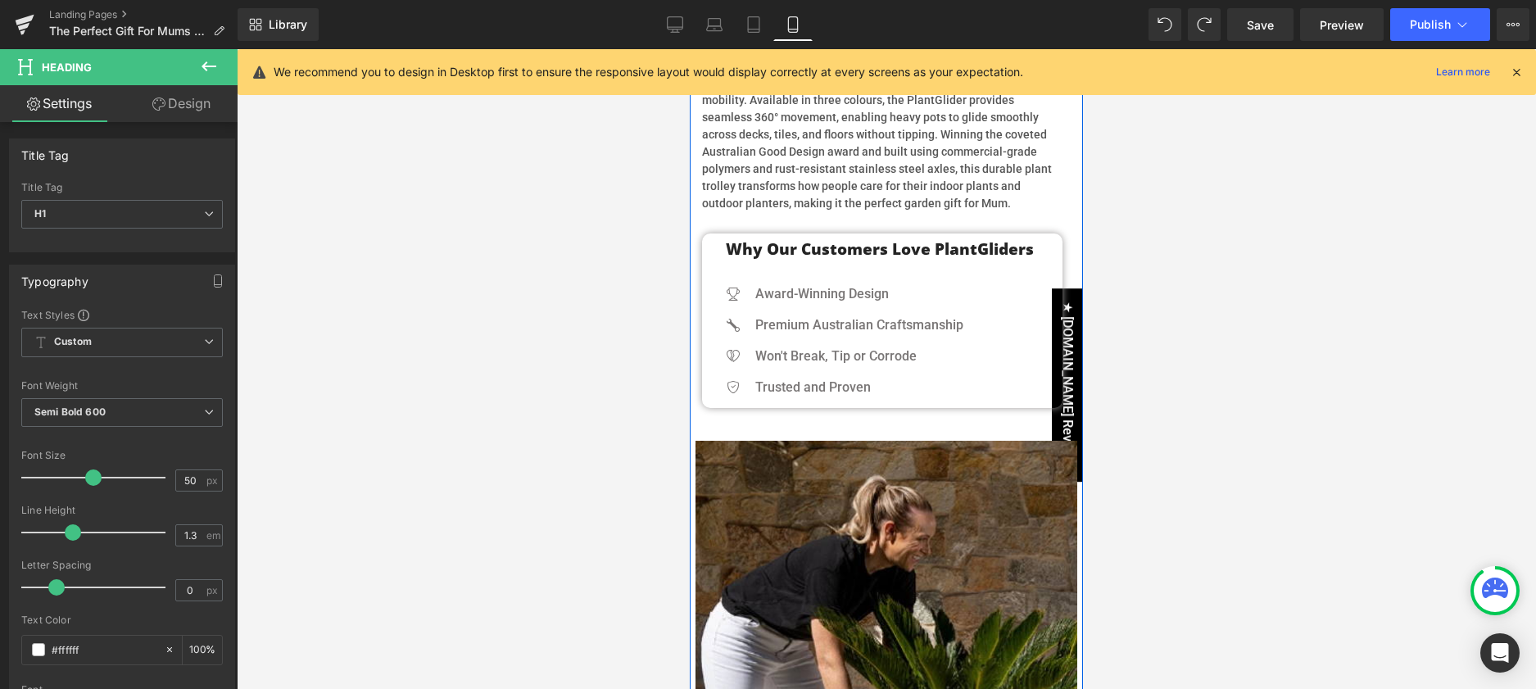
scroll to position [738, 0]
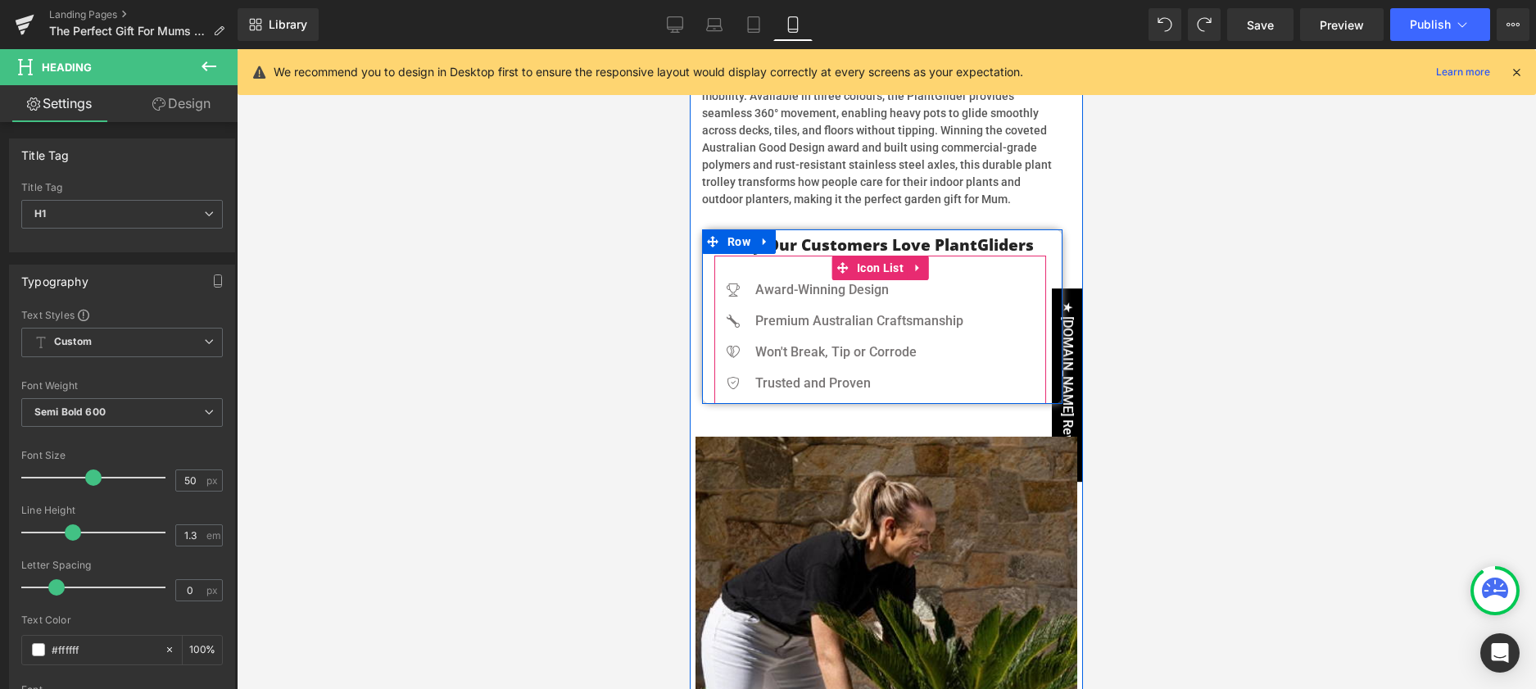
click at [902, 370] on ul "Icon Award-Winning Design Text Block Icon Premium Australian Craftsmanship Text…" at bounding box center [838, 333] width 249 height 126
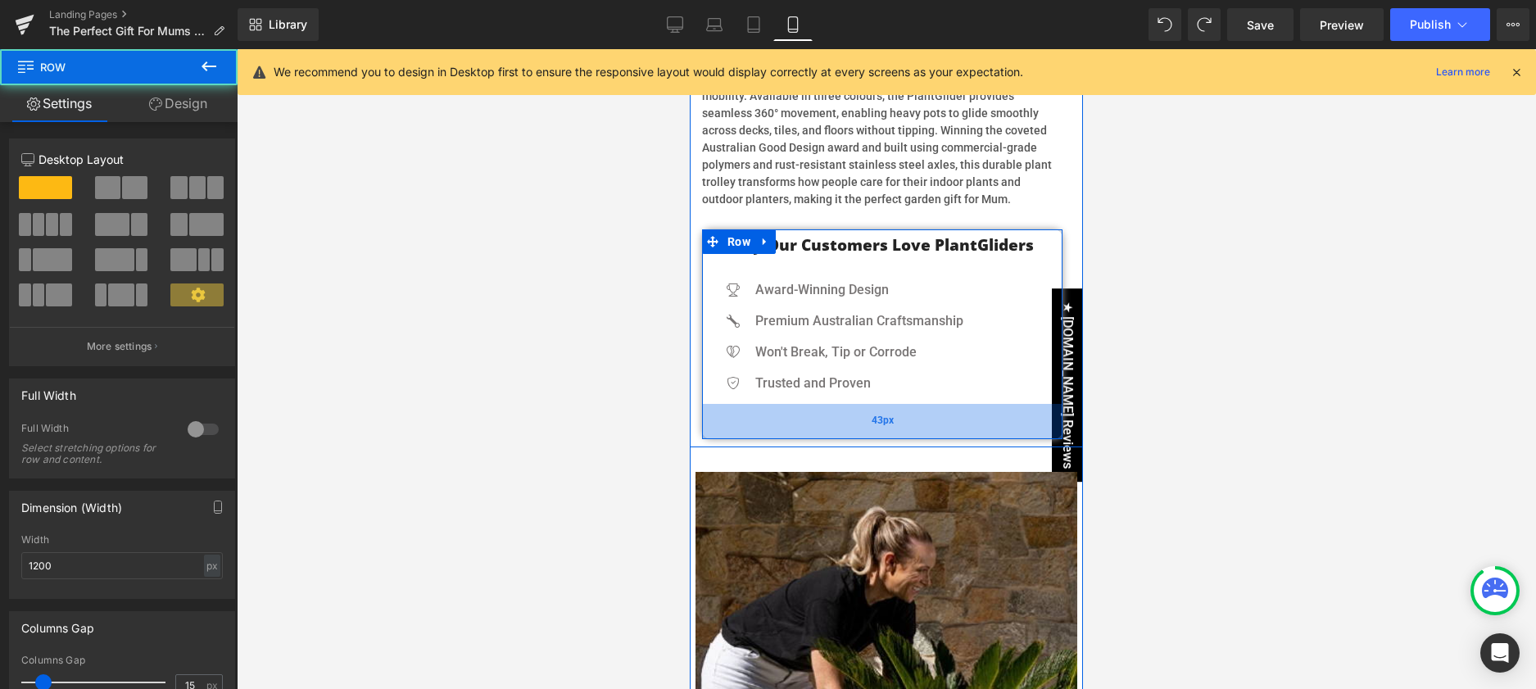
drag, startPoint x: 891, startPoint y: 402, endPoint x: 895, endPoint y: 437, distance: 34.7
click at [895, 437] on div "43px" at bounding box center [882, 421] width 361 height 35
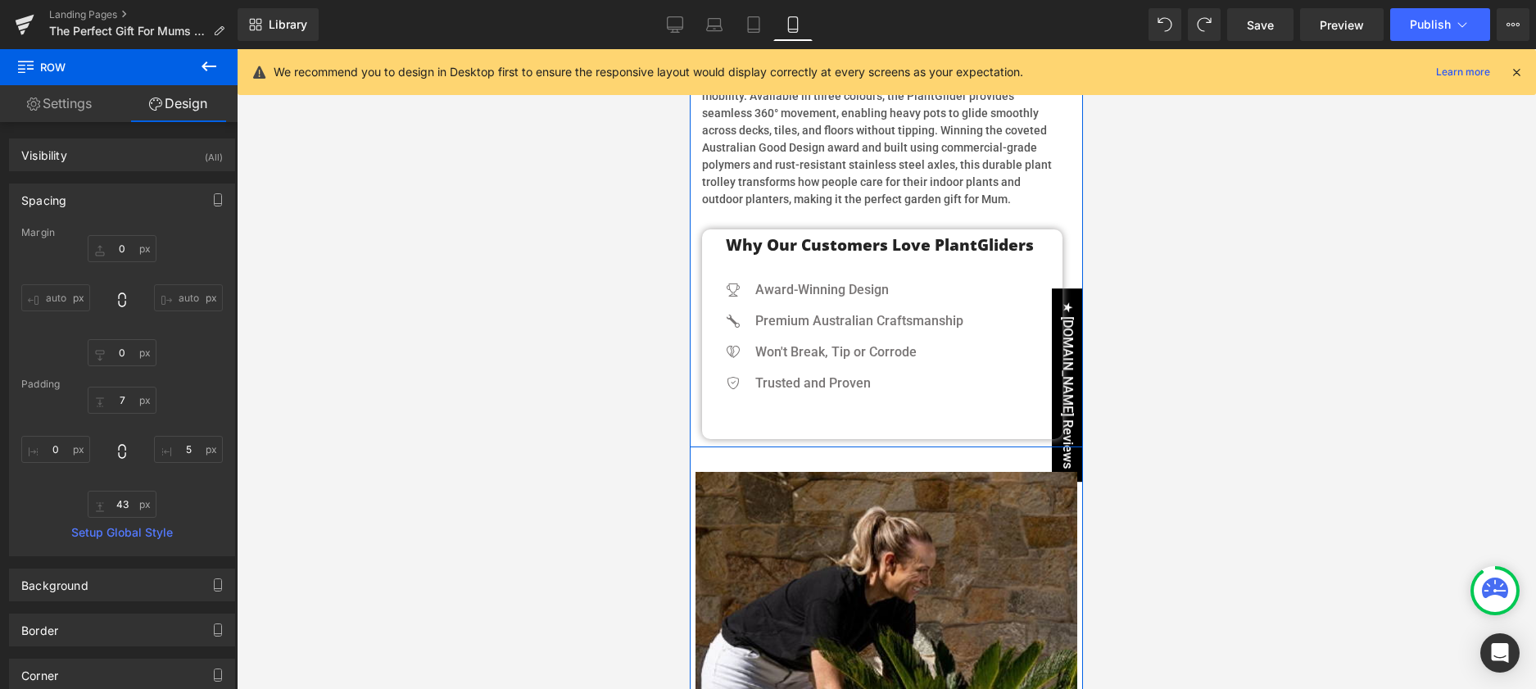
scroll to position [742, 0]
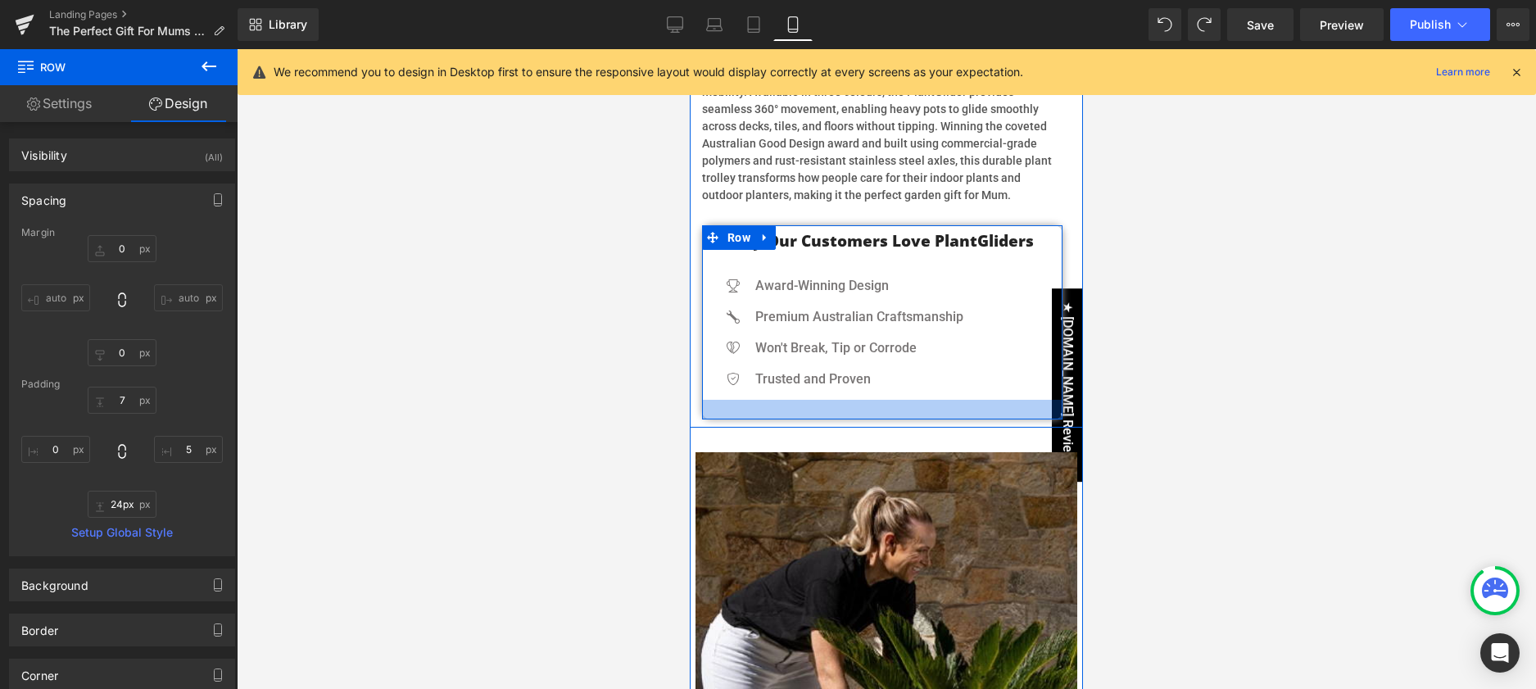
type input "23px"
drag, startPoint x: 898, startPoint y: 432, endPoint x: 900, endPoint y: 415, distance: 16.5
click at [900, 415] on div at bounding box center [882, 409] width 361 height 19
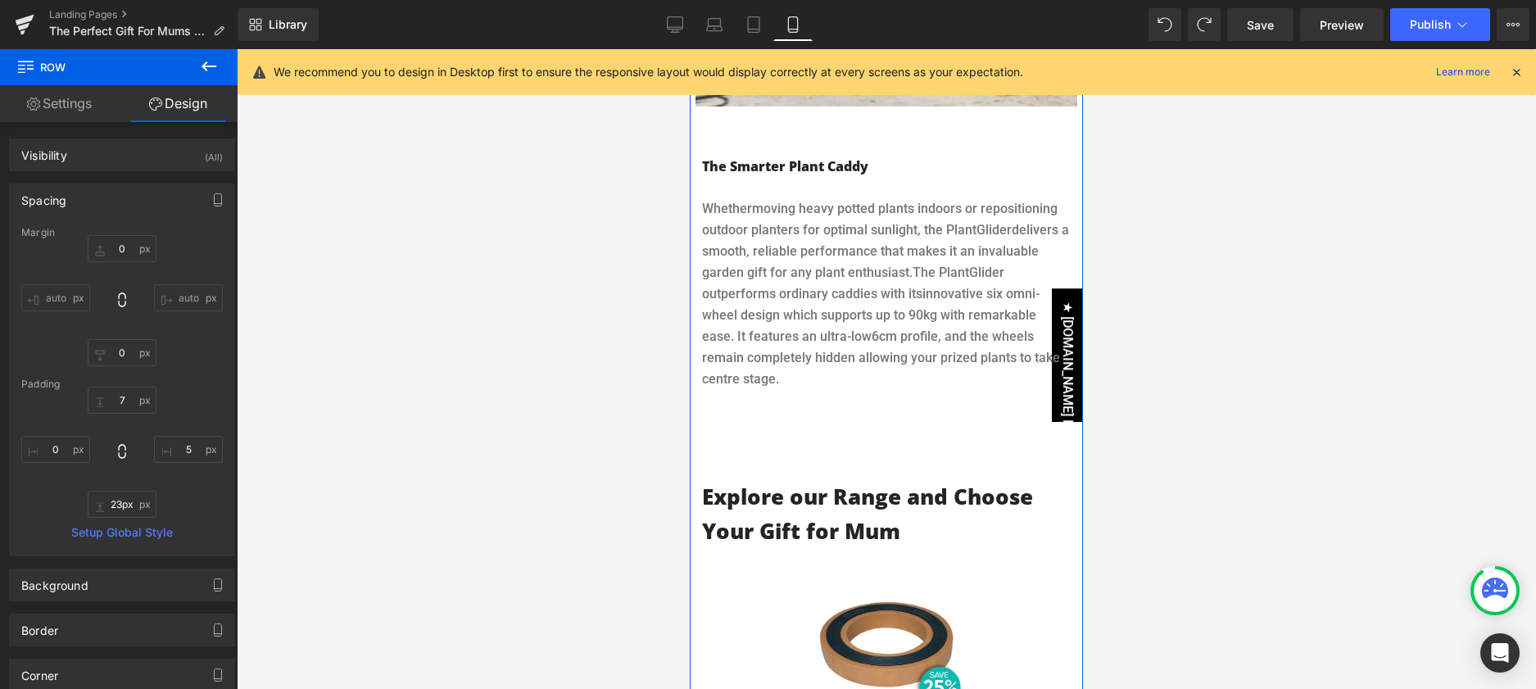
scroll to position [2450, 0]
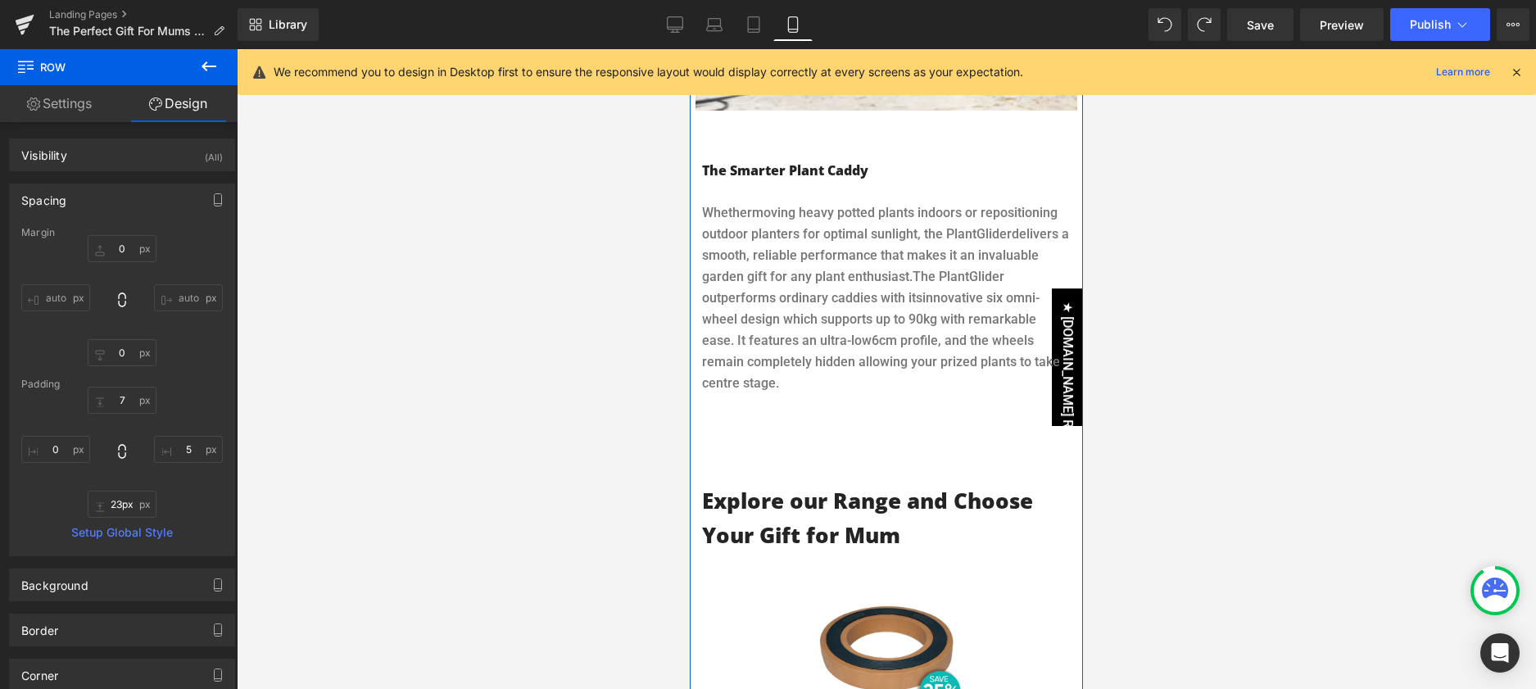
click at [893, 459] on div "Explore our Range and Choose Your Gift for Mum Heading Row" at bounding box center [886, 510] width 393 height 102
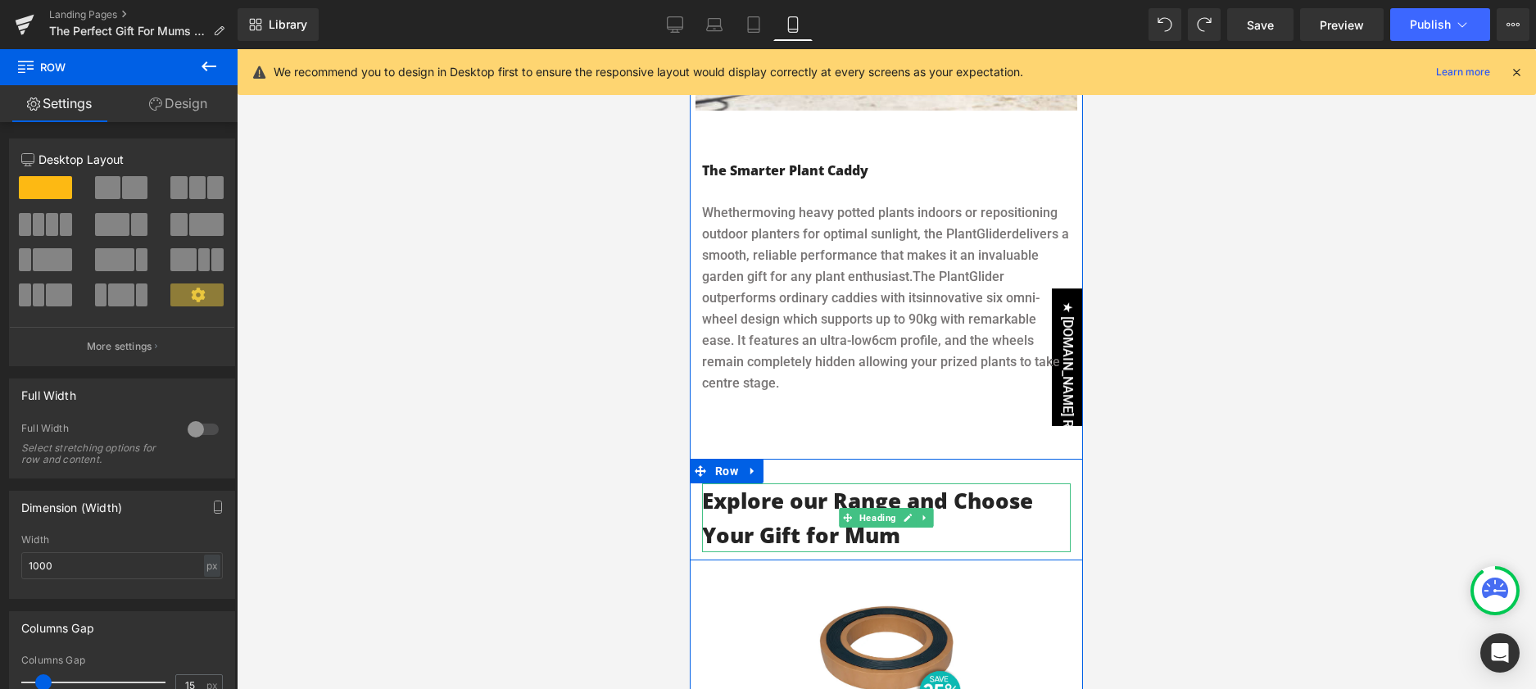
scroll to position [2509, 0]
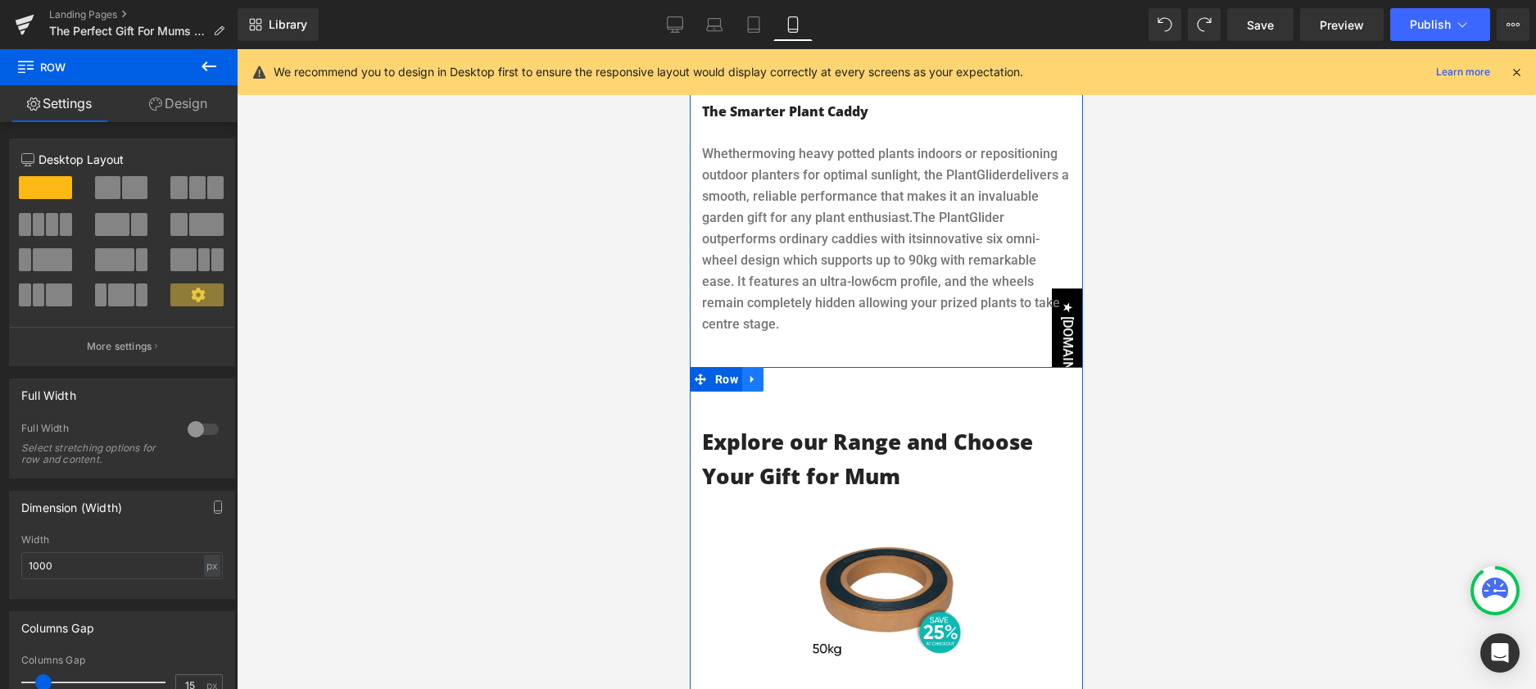
click at [754, 379] on icon at bounding box center [752, 379] width 11 height 12
click at [793, 378] on icon at bounding box center [795, 379] width 11 height 11
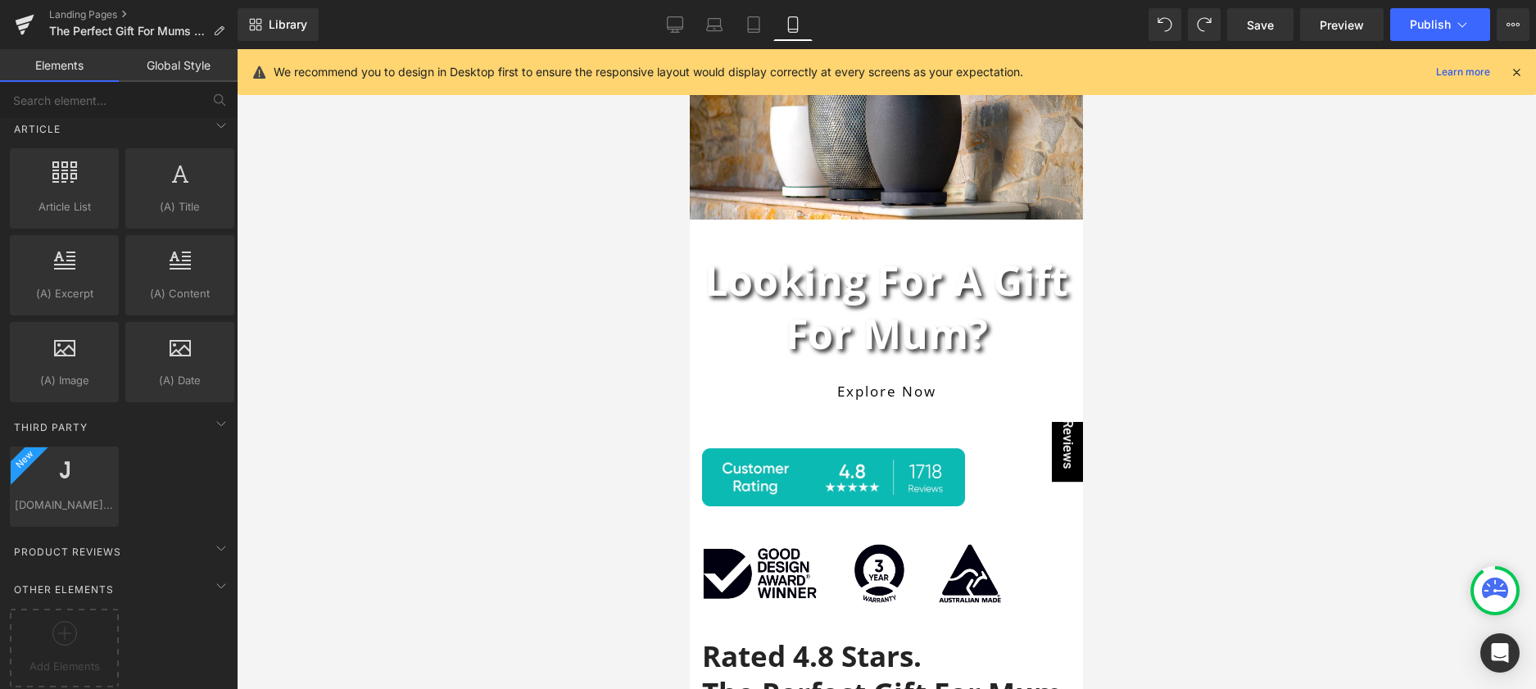
scroll to position [0, 0]
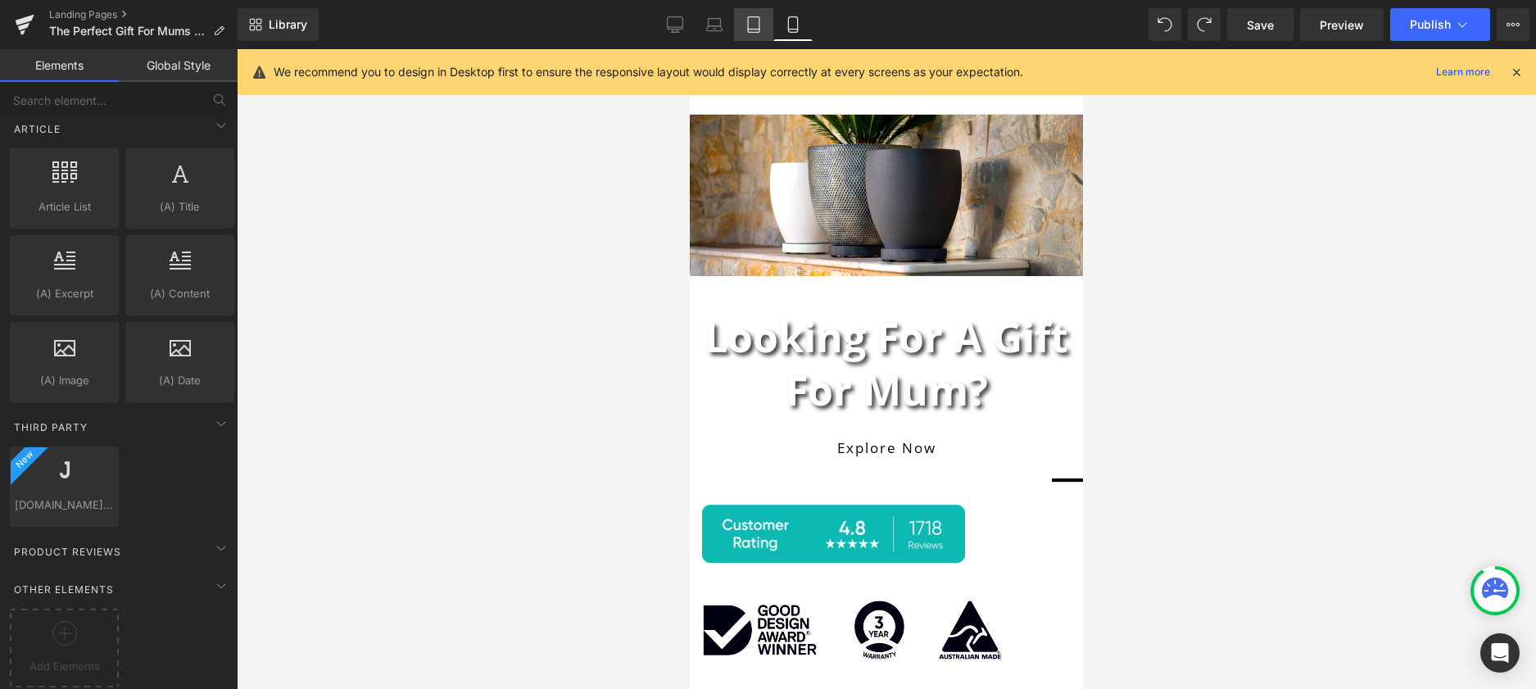
click at [745, 24] on link "Tablet" at bounding box center [753, 24] width 39 height 33
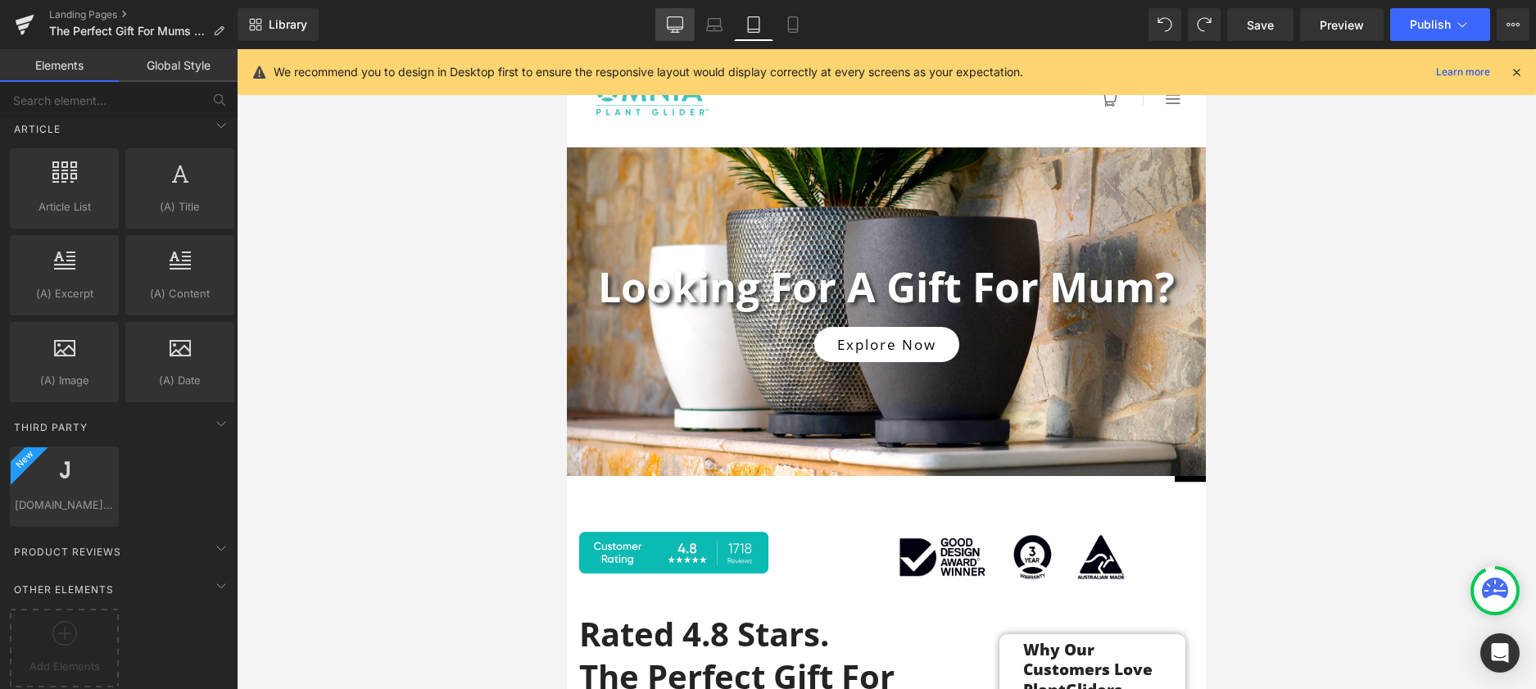
click at [674, 25] on icon at bounding box center [675, 24] width 16 height 16
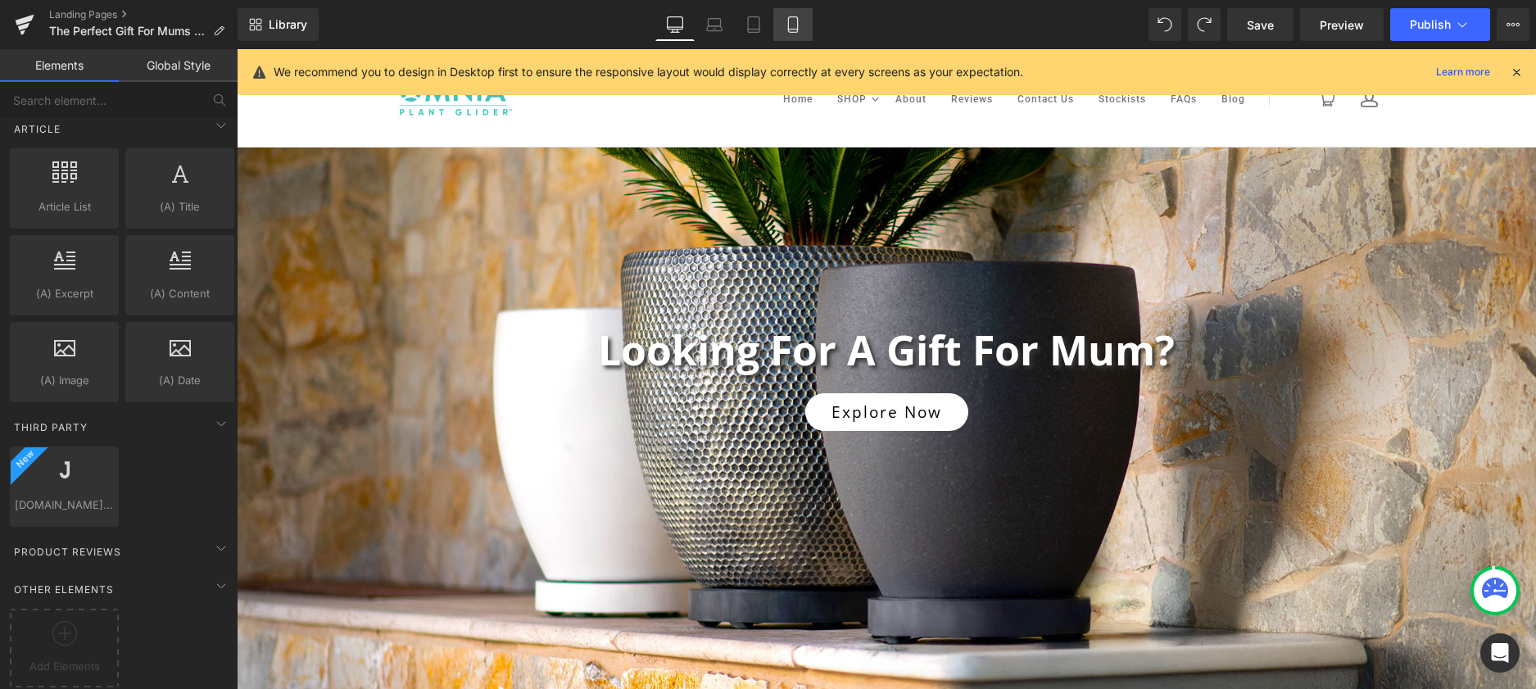
click at [792, 26] on icon at bounding box center [793, 24] width 16 height 16
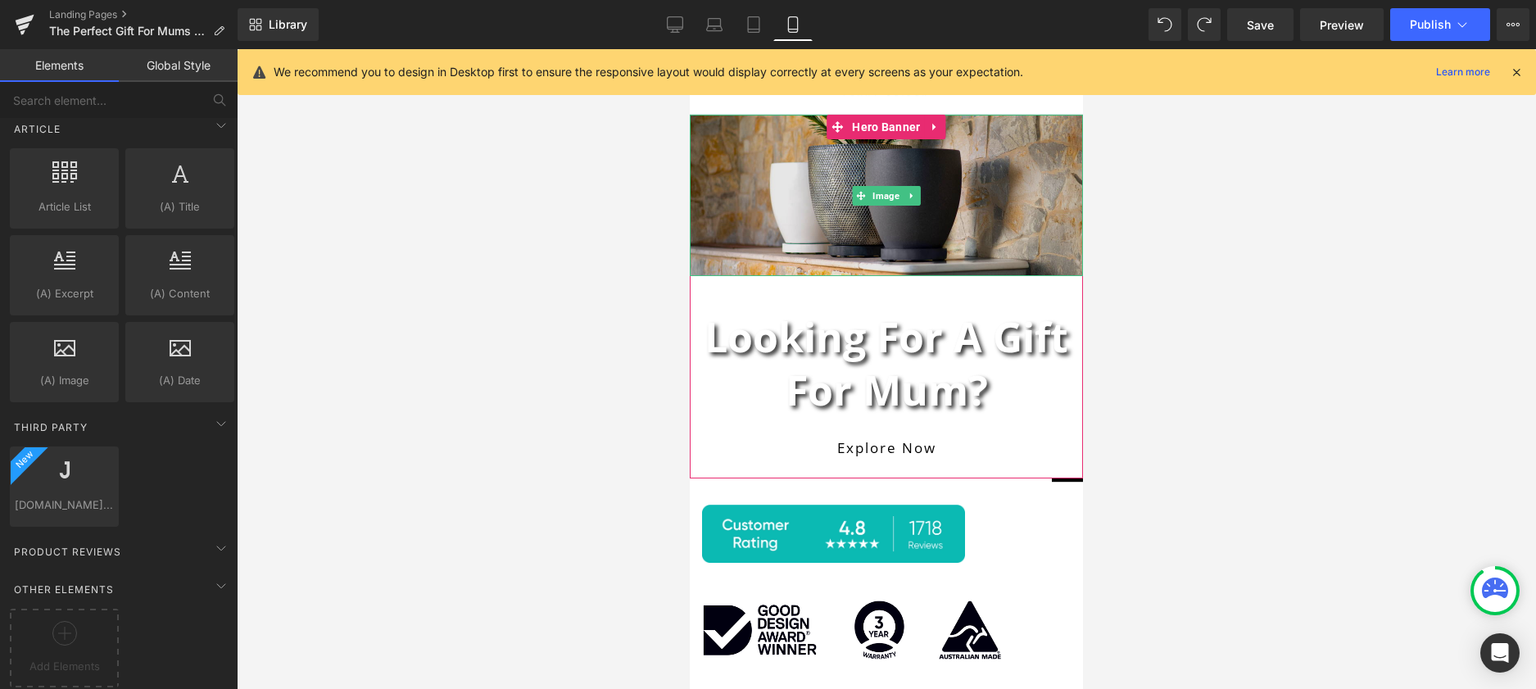
click at [906, 226] on img at bounding box center [886, 195] width 393 height 161
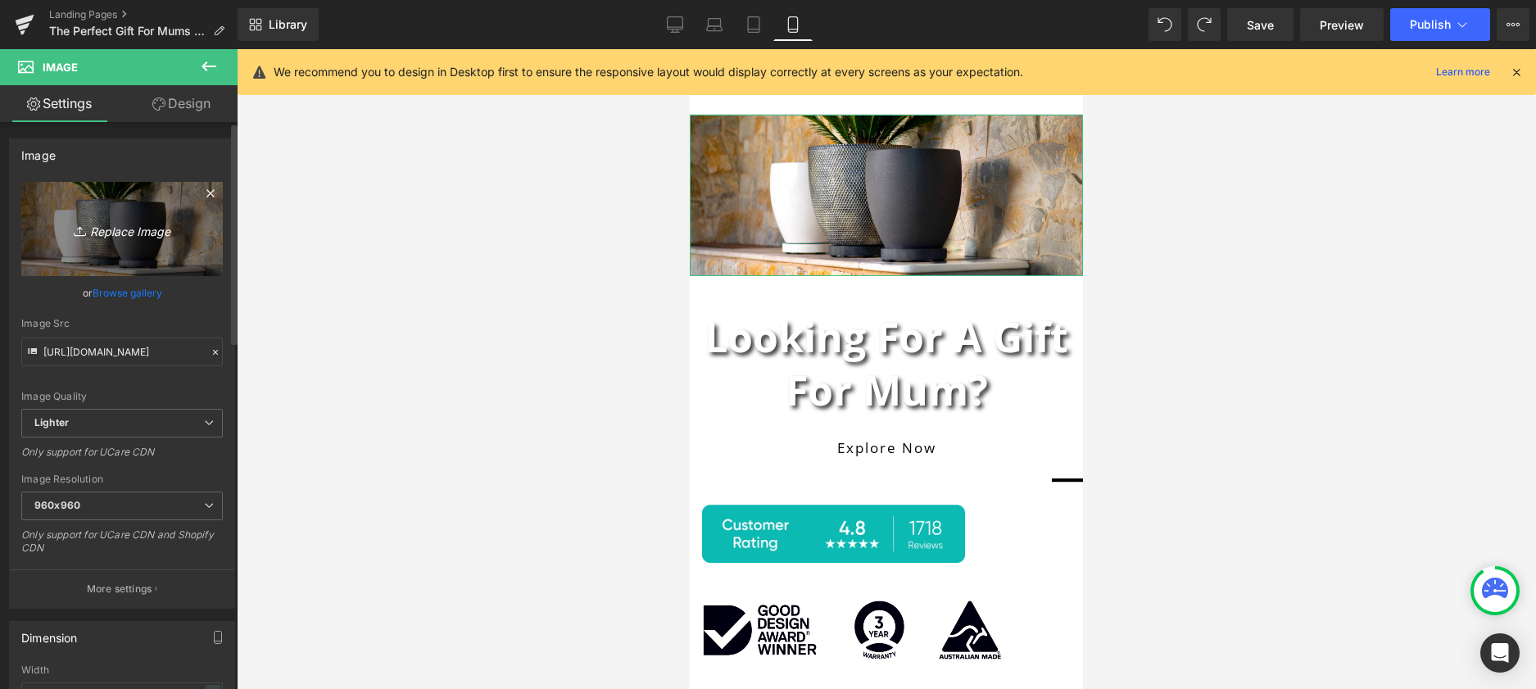
click at [151, 248] on link "Replace Image" at bounding box center [122, 229] width 202 height 94
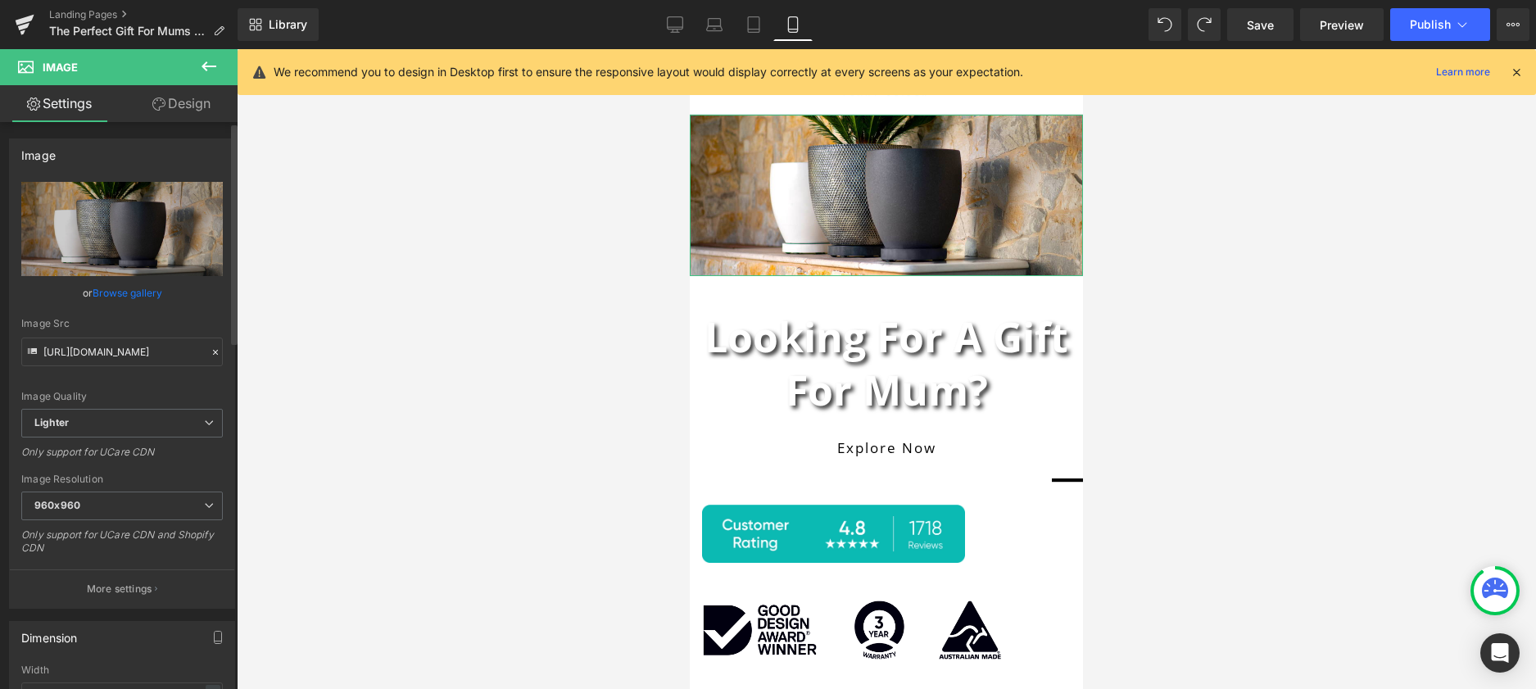
click at [122, 292] on link "Browse gallery" at bounding box center [128, 293] width 70 height 29
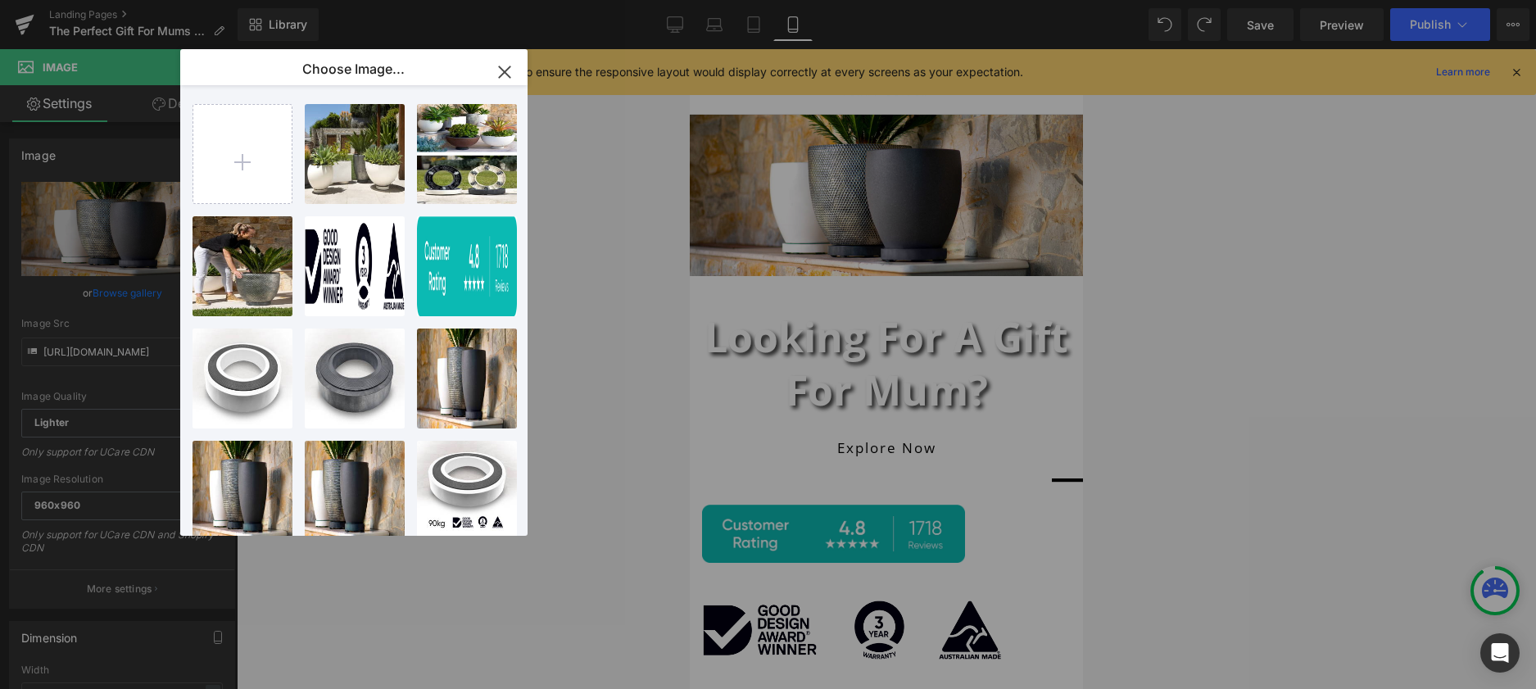
click at [379, 70] on p "Choose Image..." at bounding box center [353, 69] width 102 height 16
click at [242, 161] on input "file" at bounding box center [242, 154] width 98 height 98
type input "C:\fakepath\Plant glider Gift for Mum Mobile image.jpg"
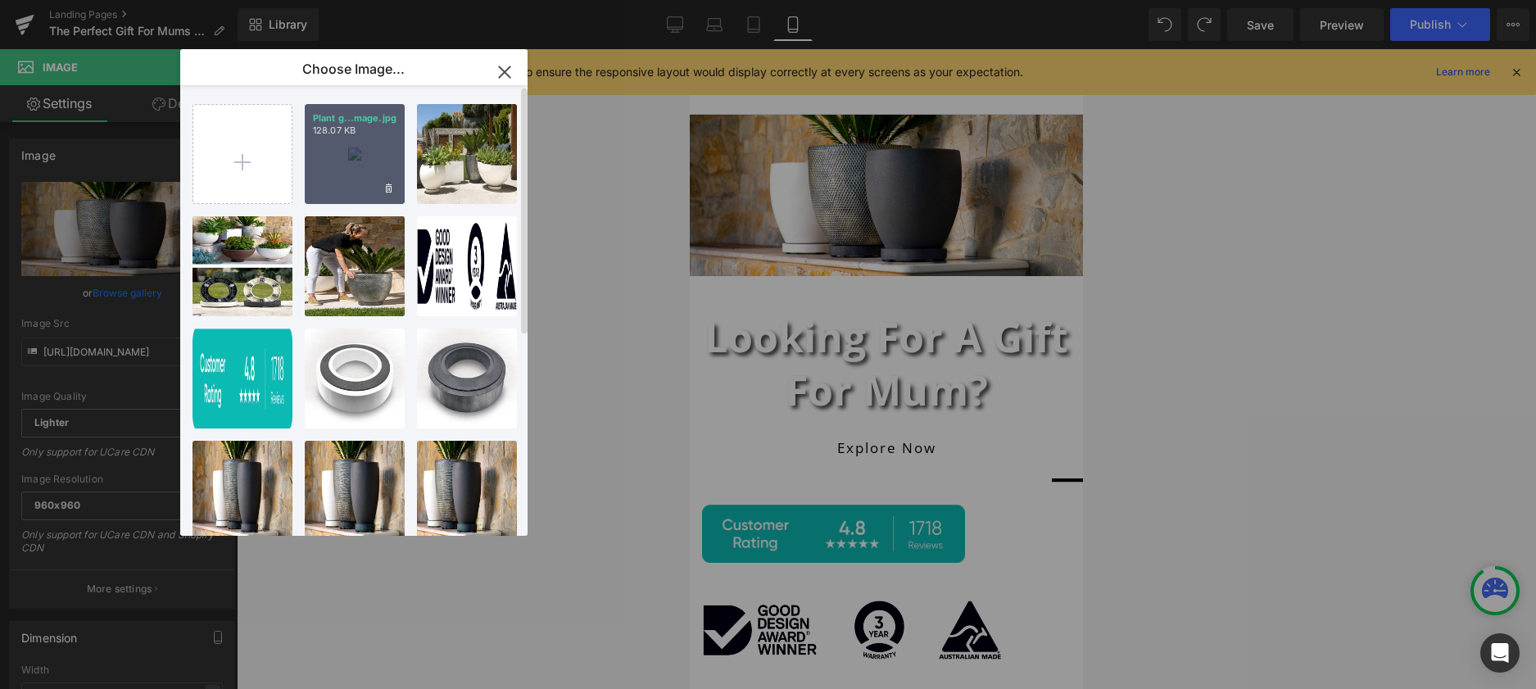
click at [349, 184] on div "Plant g...mage.jpg 128.07 KB" at bounding box center [355, 154] width 100 height 100
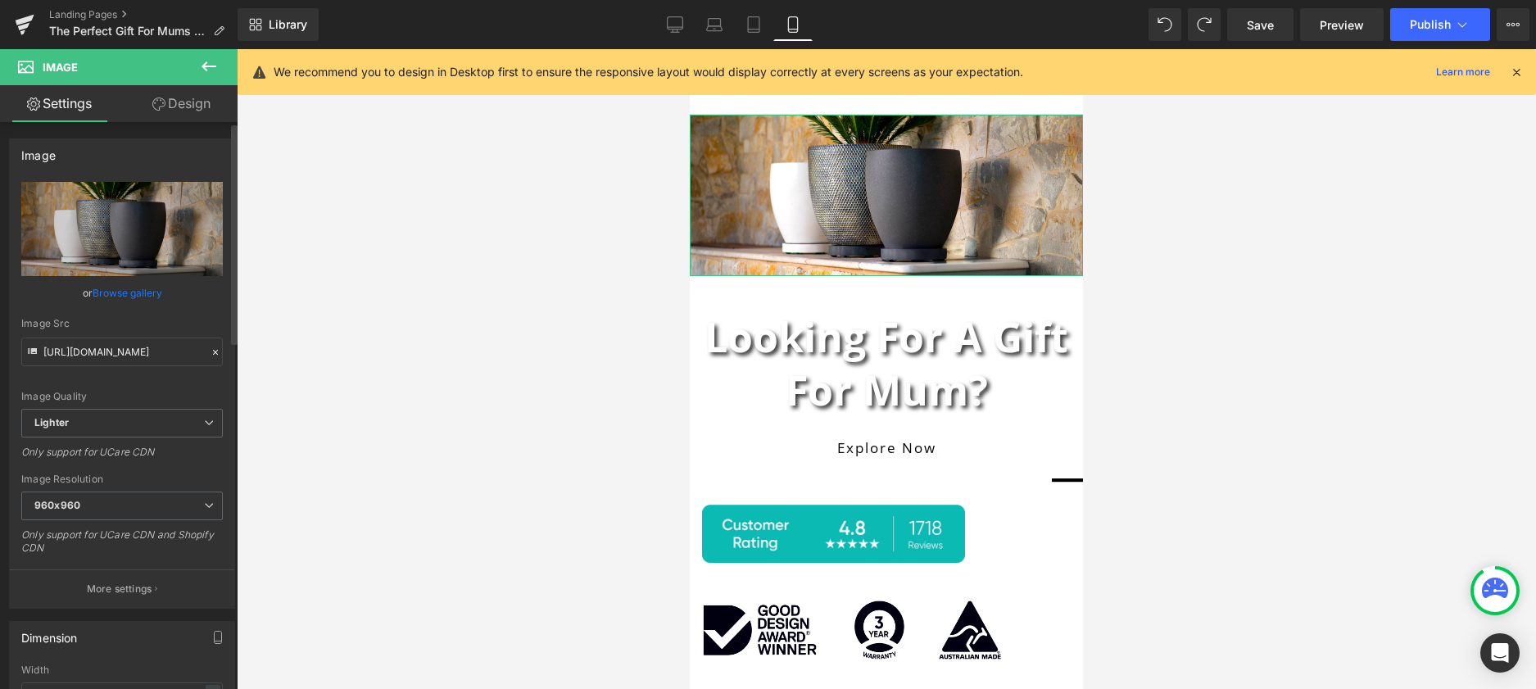
click at [120, 292] on link "Browse gallery" at bounding box center [128, 293] width 70 height 29
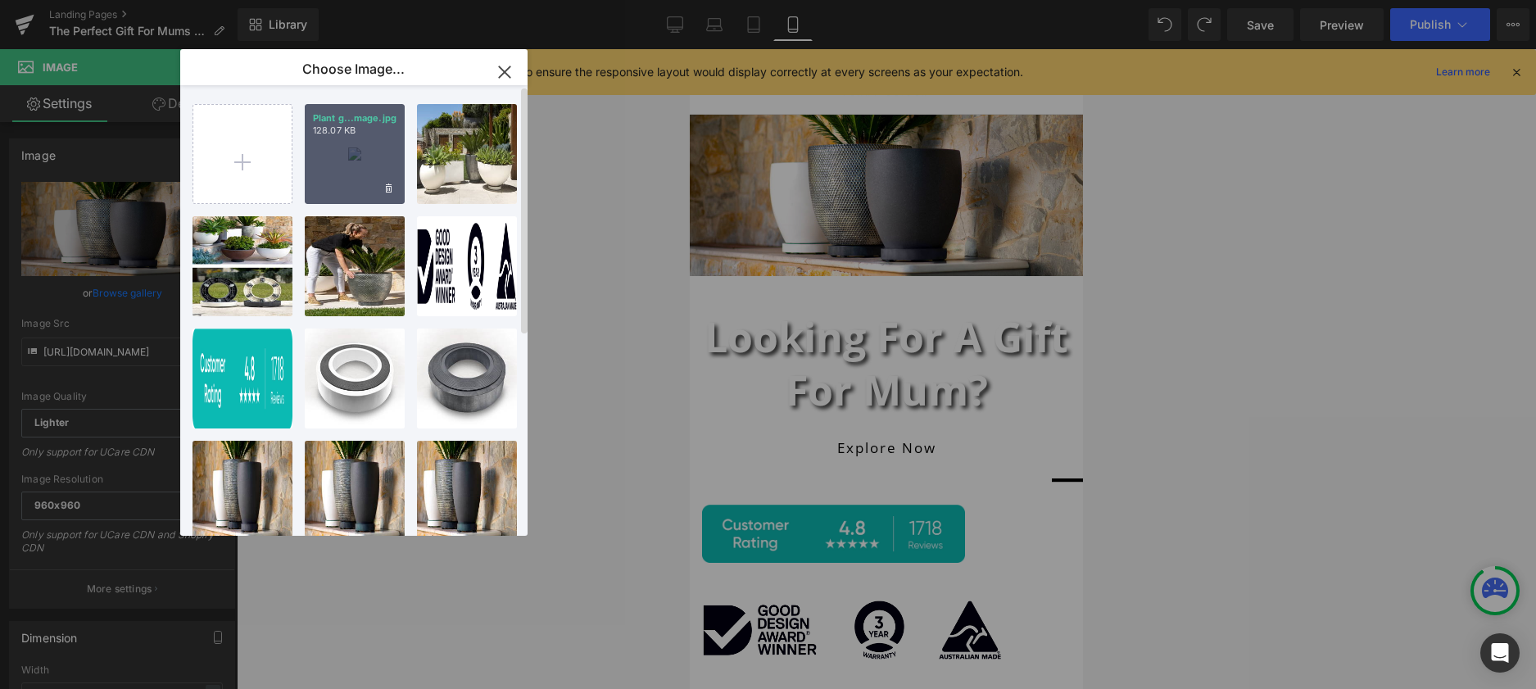
click at [332, 162] on div "Plant g...mage.jpg 128.07 KB" at bounding box center [355, 154] width 100 height 100
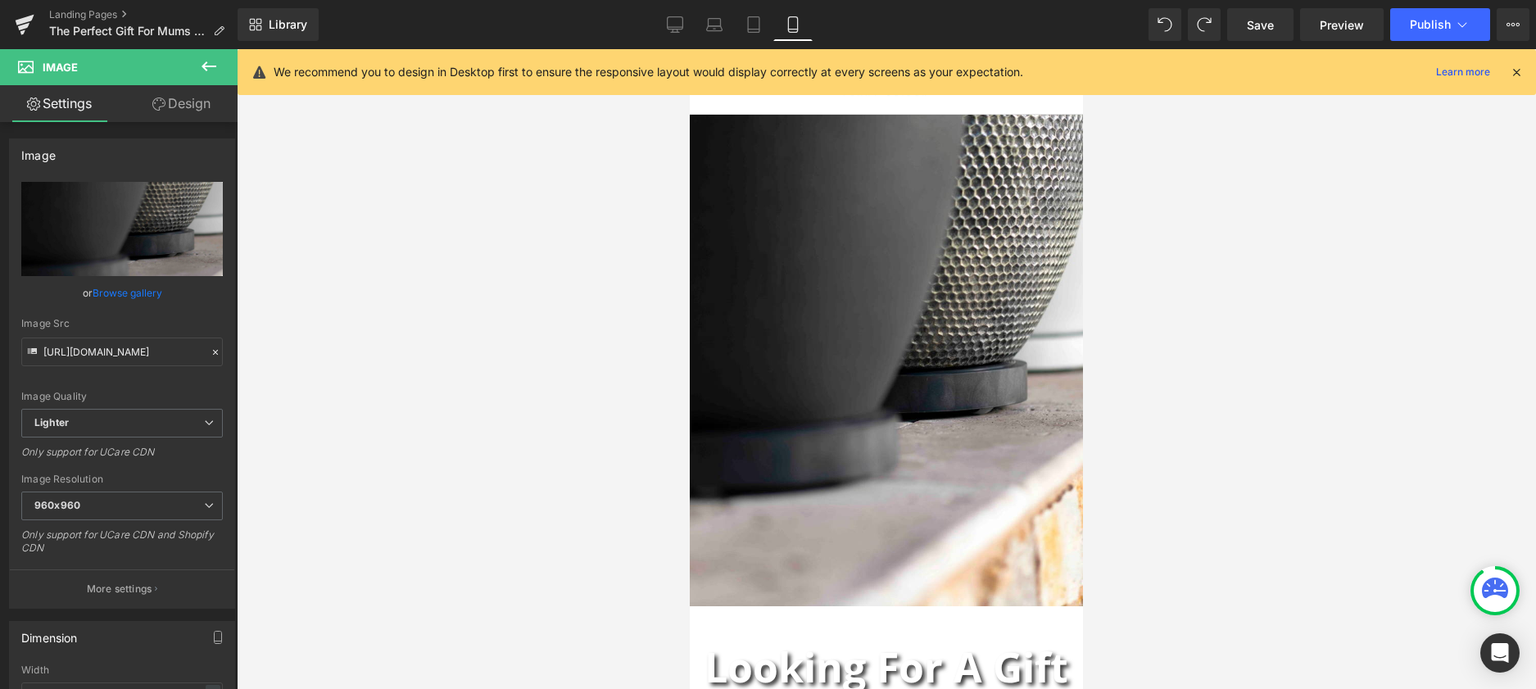
type input "[URL][DOMAIN_NAME]"
click at [757, 24] on icon at bounding box center [754, 24] width 16 height 16
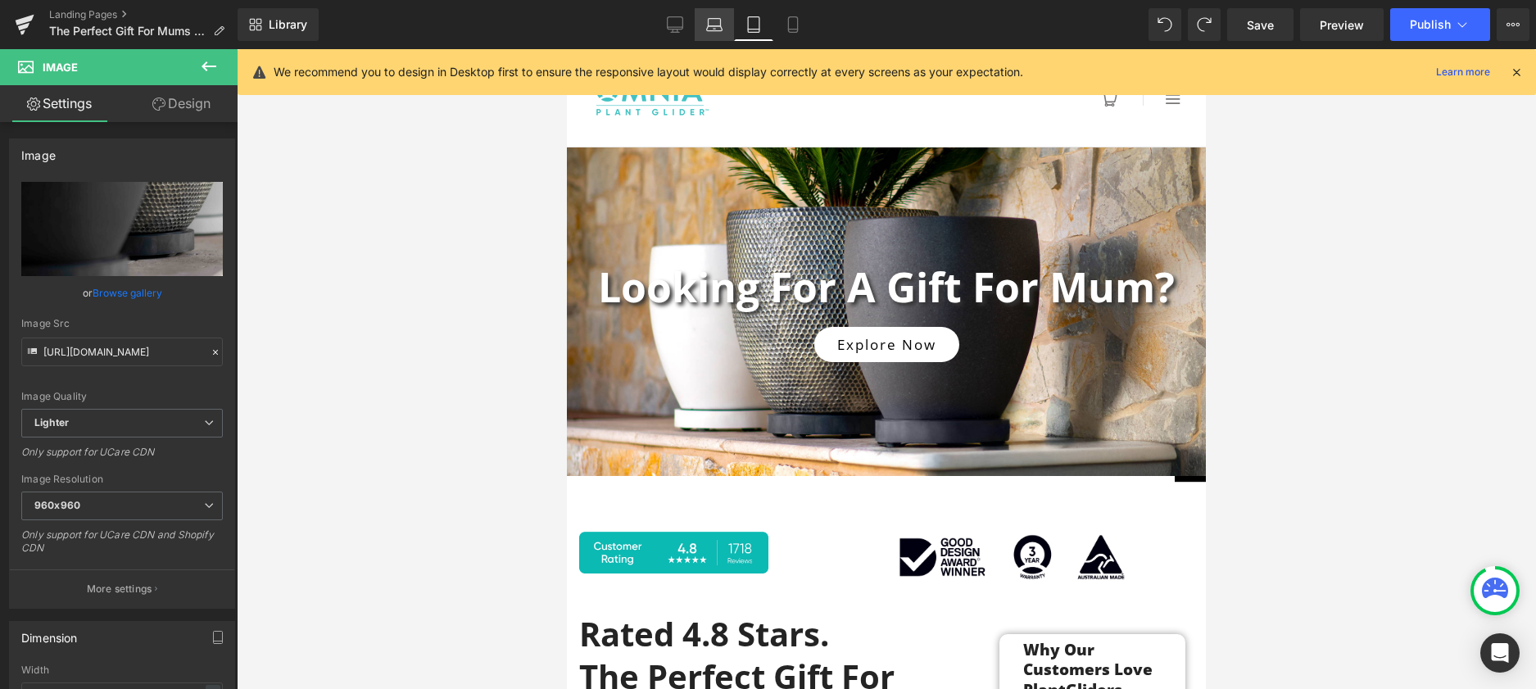
click at [714, 29] on icon at bounding box center [714, 24] width 16 height 16
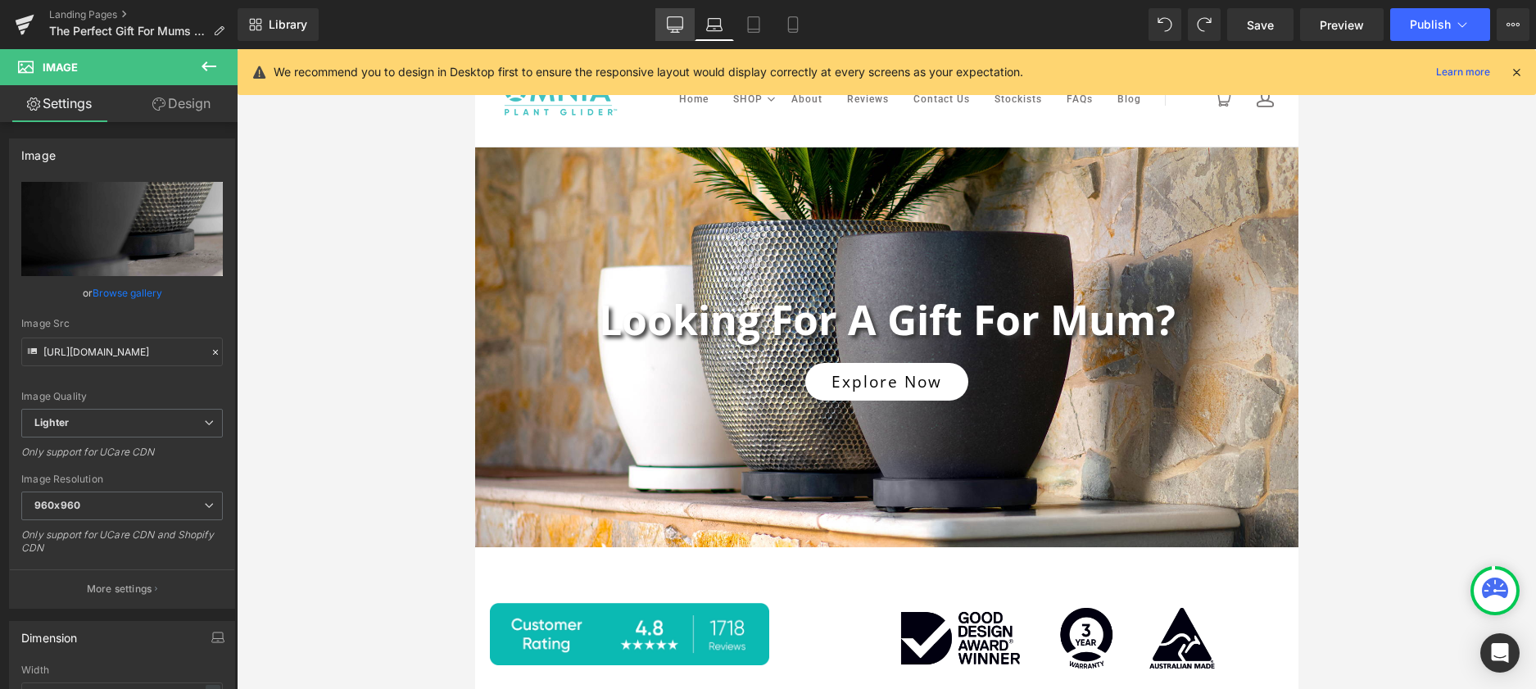
click at [674, 20] on icon at bounding box center [675, 24] width 16 height 16
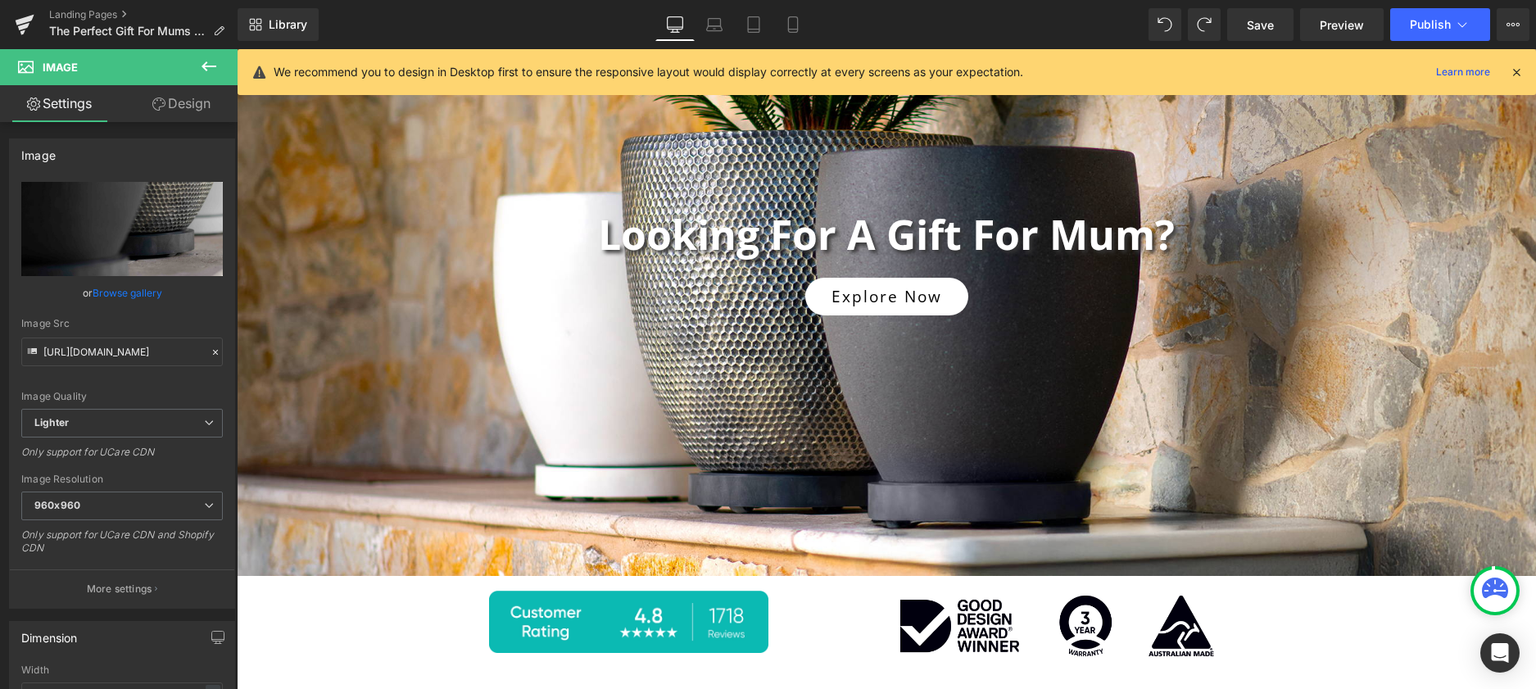
scroll to position [56, 0]
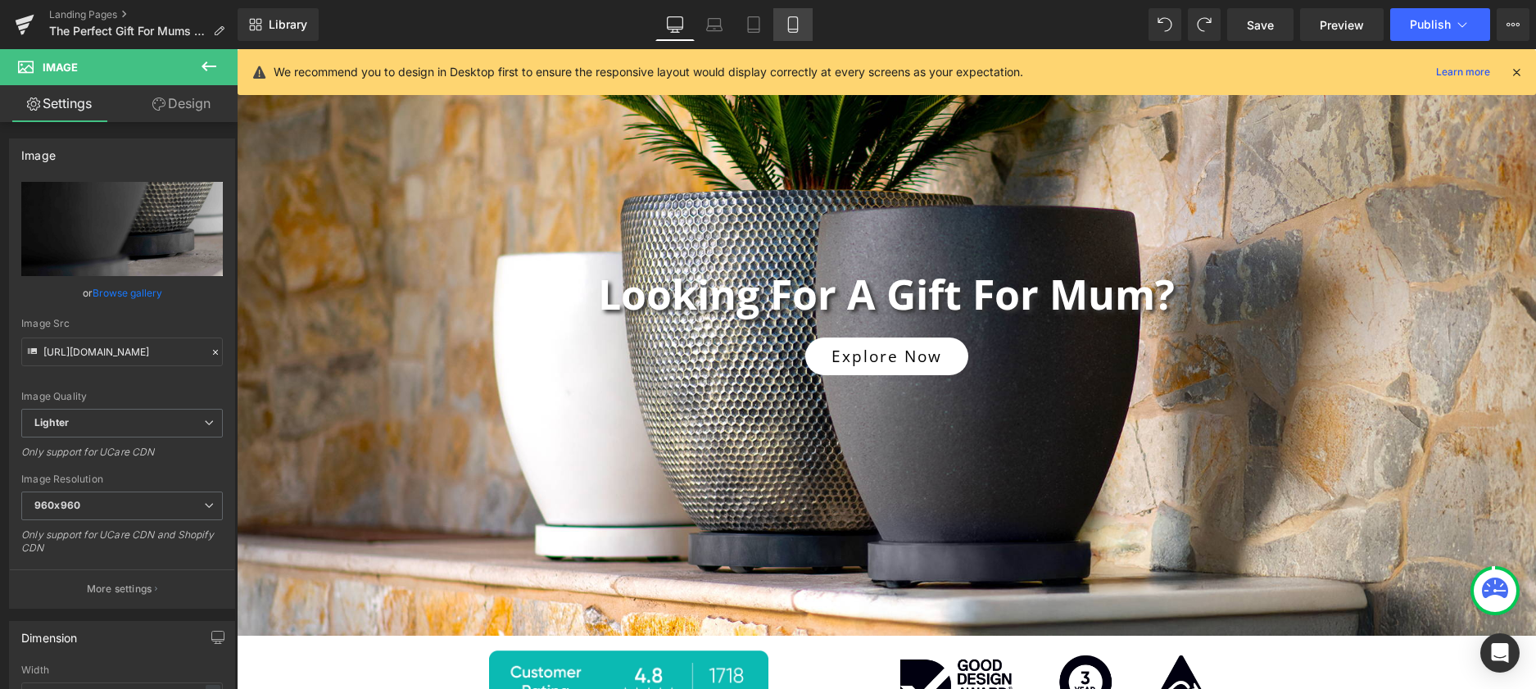
click at [793, 28] on icon at bounding box center [793, 24] width 16 height 16
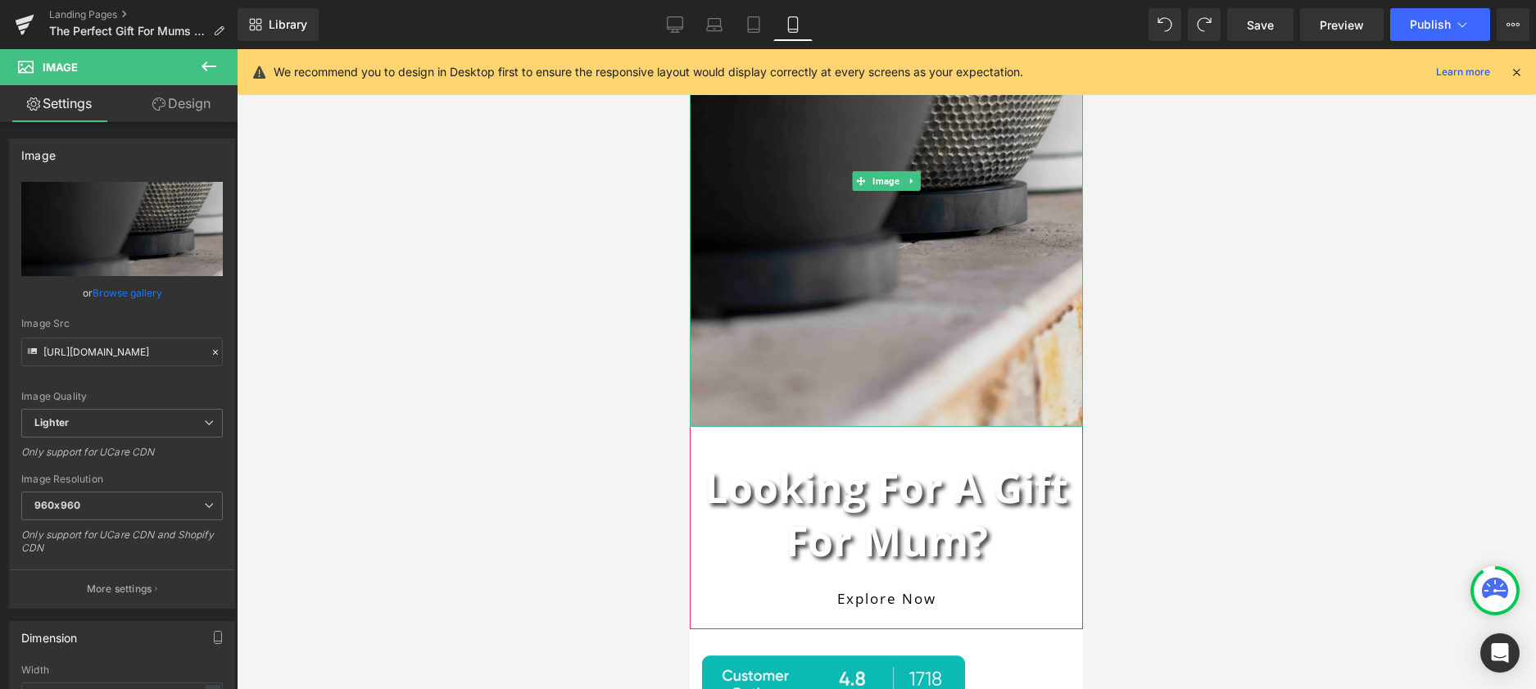
scroll to position [183, 0]
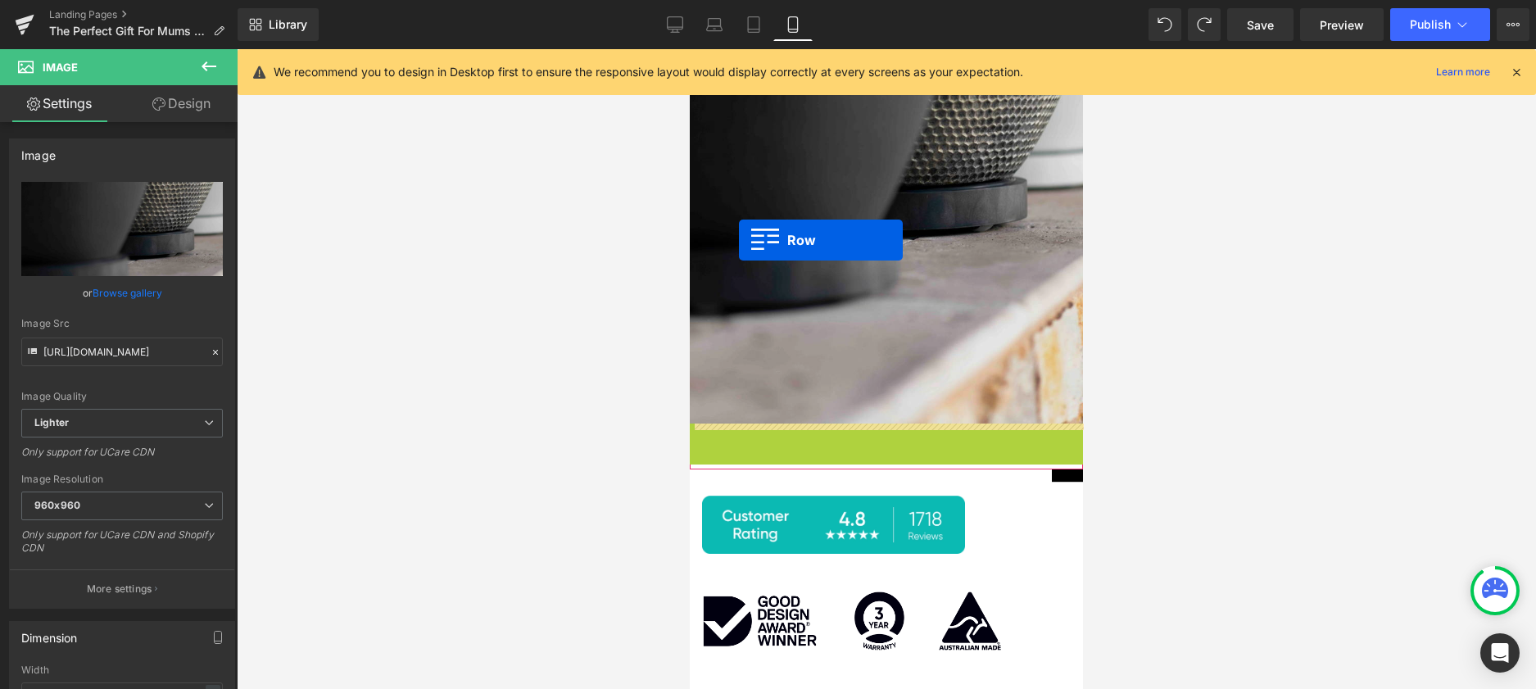
drag, startPoint x: 701, startPoint y: 434, endPoint x: 739, endPoint y: 239, distance: 198.6
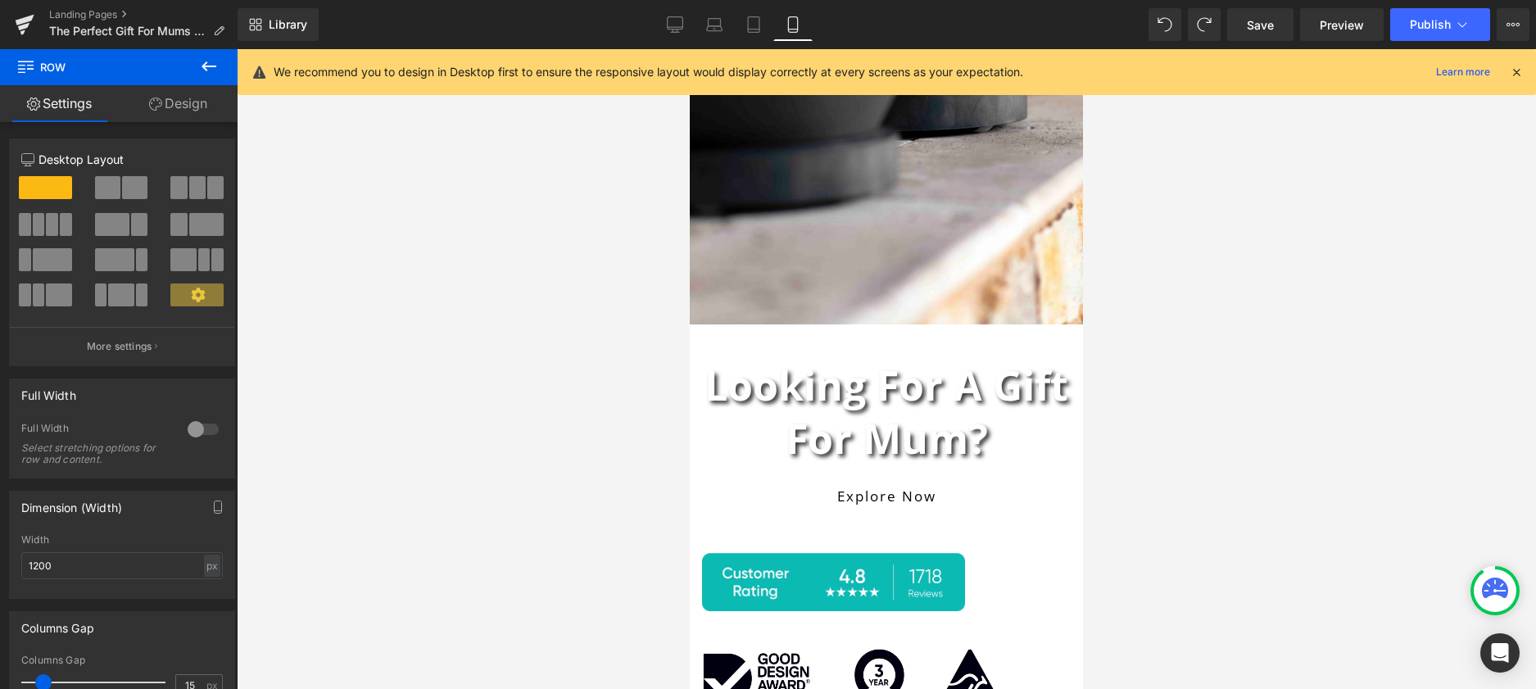
scroll to position [299, 0]
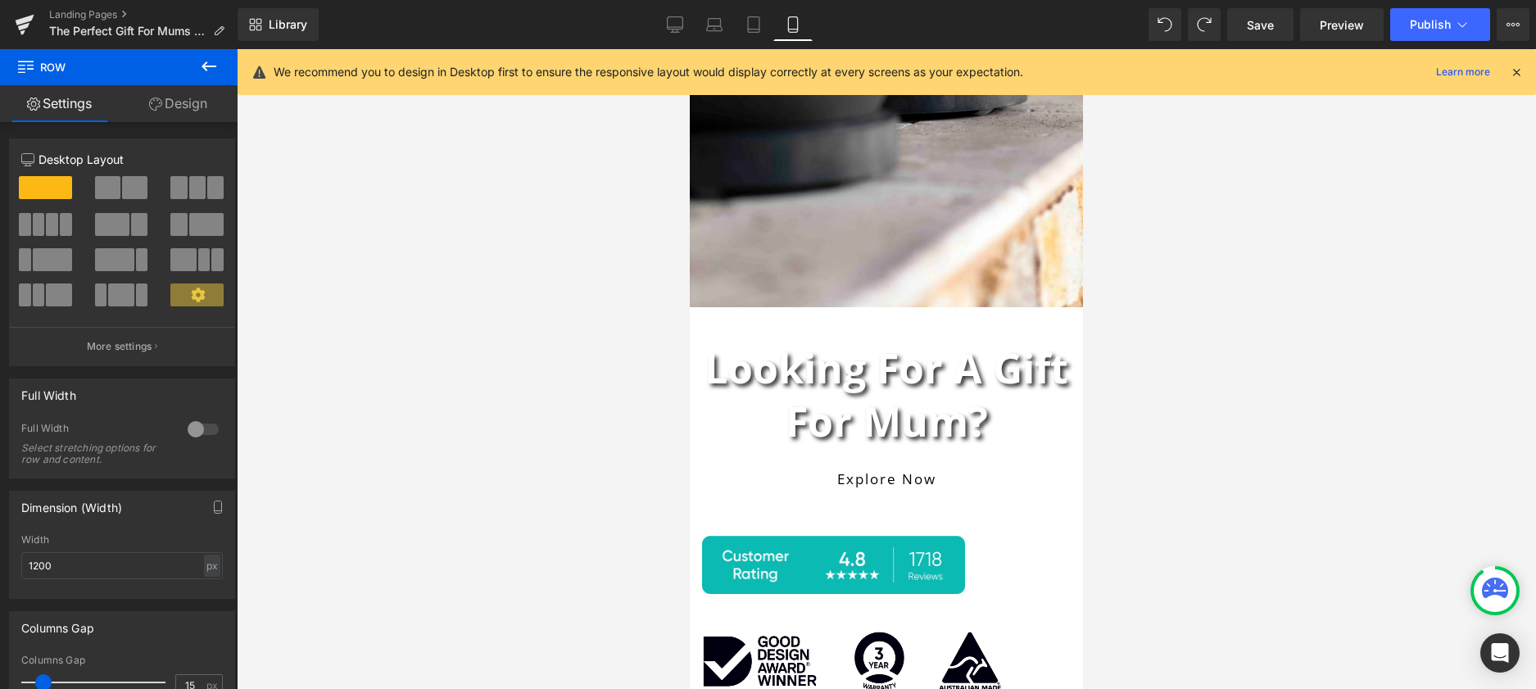
click at [1053, 469] on div "Explore now" at bounding box center [886, 478] width 369 height 35
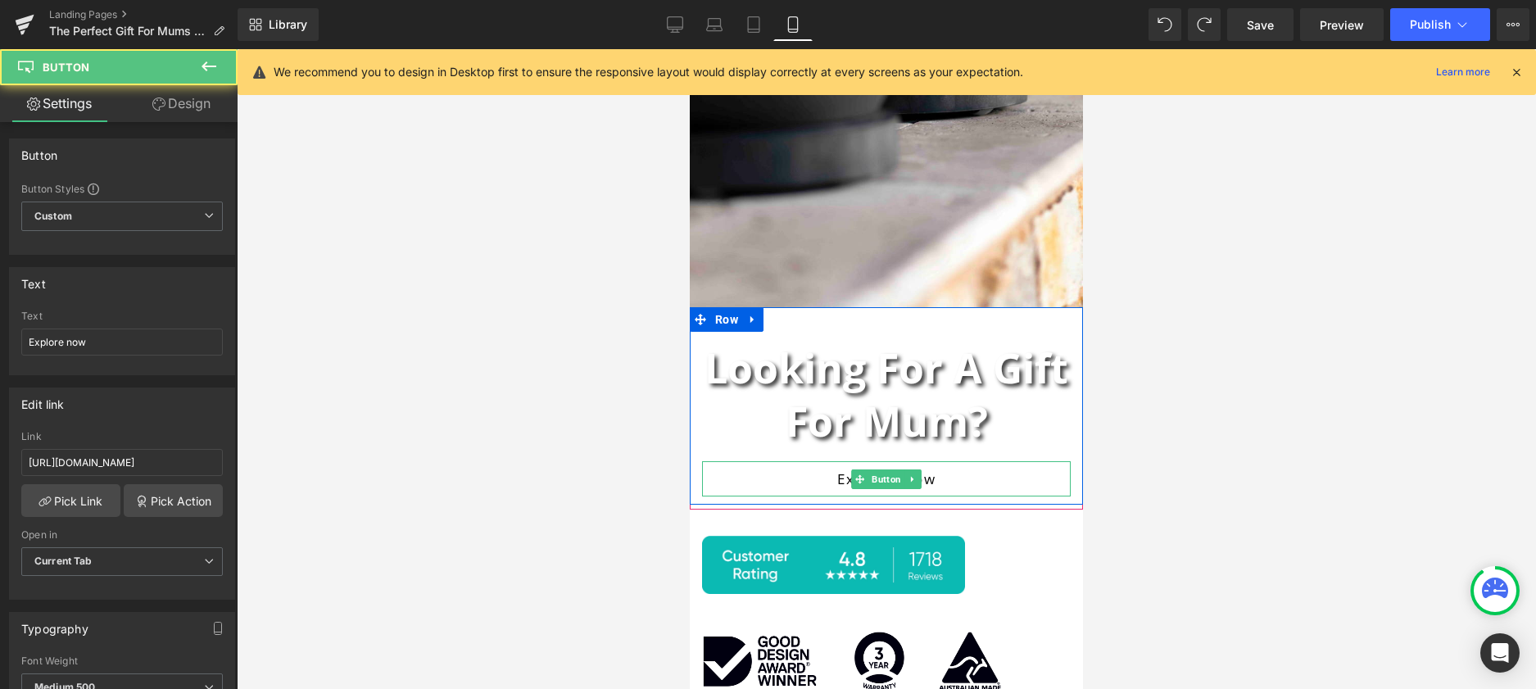
scroll to position [302, 0]
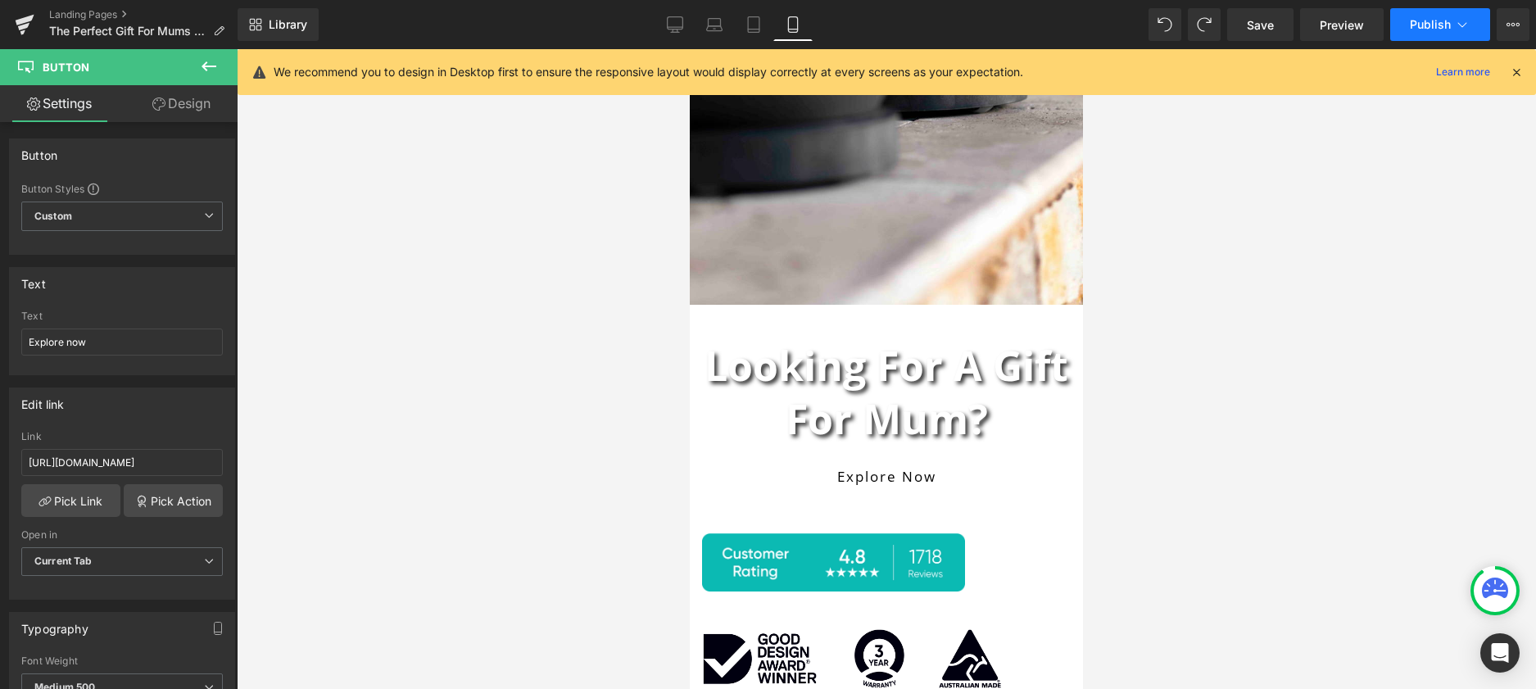
click at [1414, 26] on span "Publish" at bounding box center [1430, 24] width 41 height 13
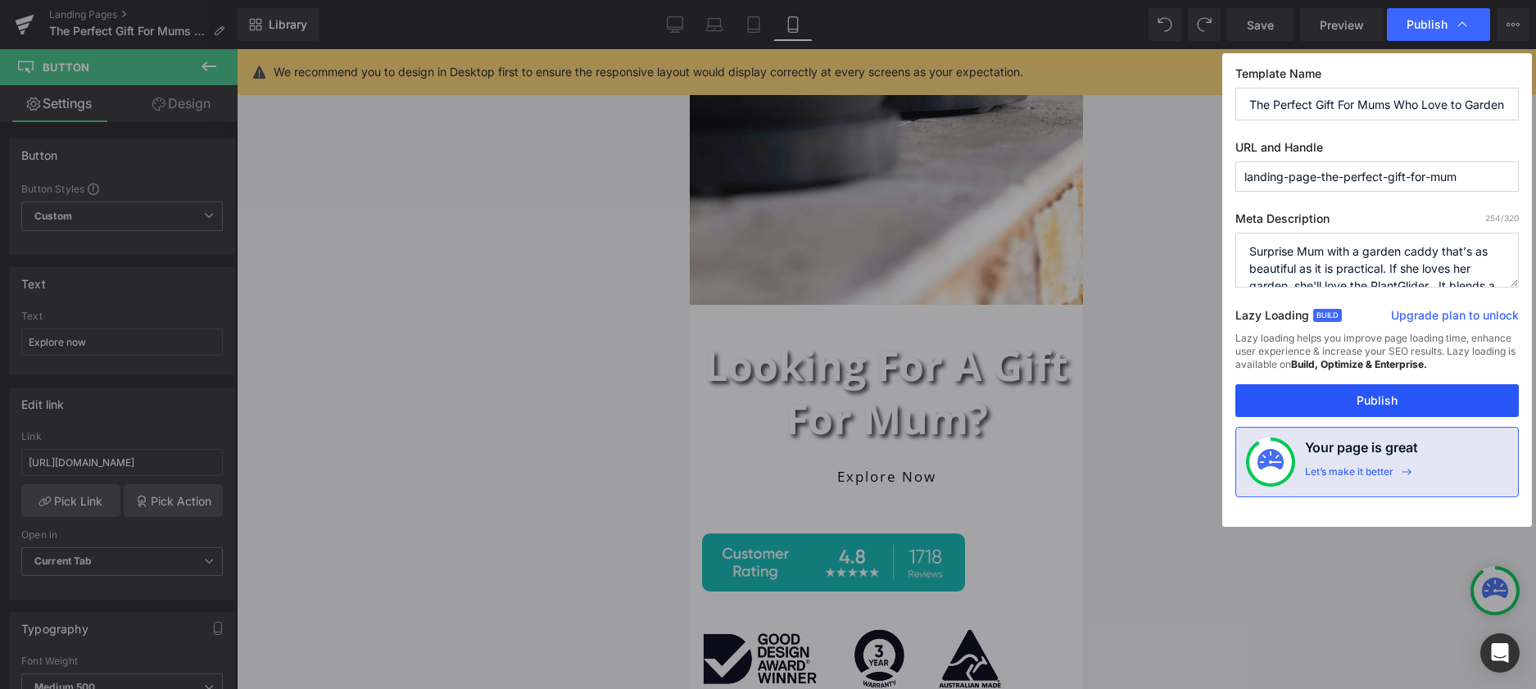
click at [1408, 409] on button "Publish" at bounding box center [1377, 400] width 283 height 33
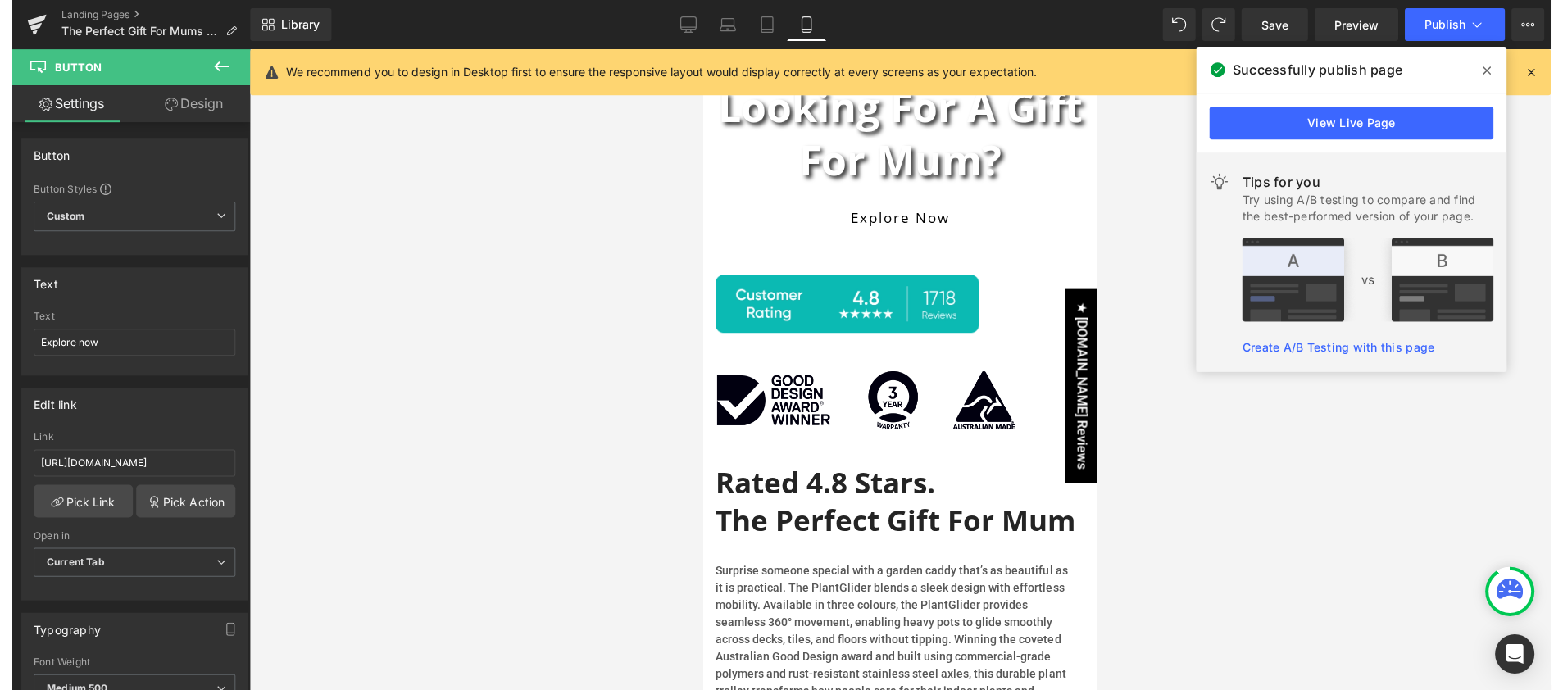
scroll to position [567, 0]
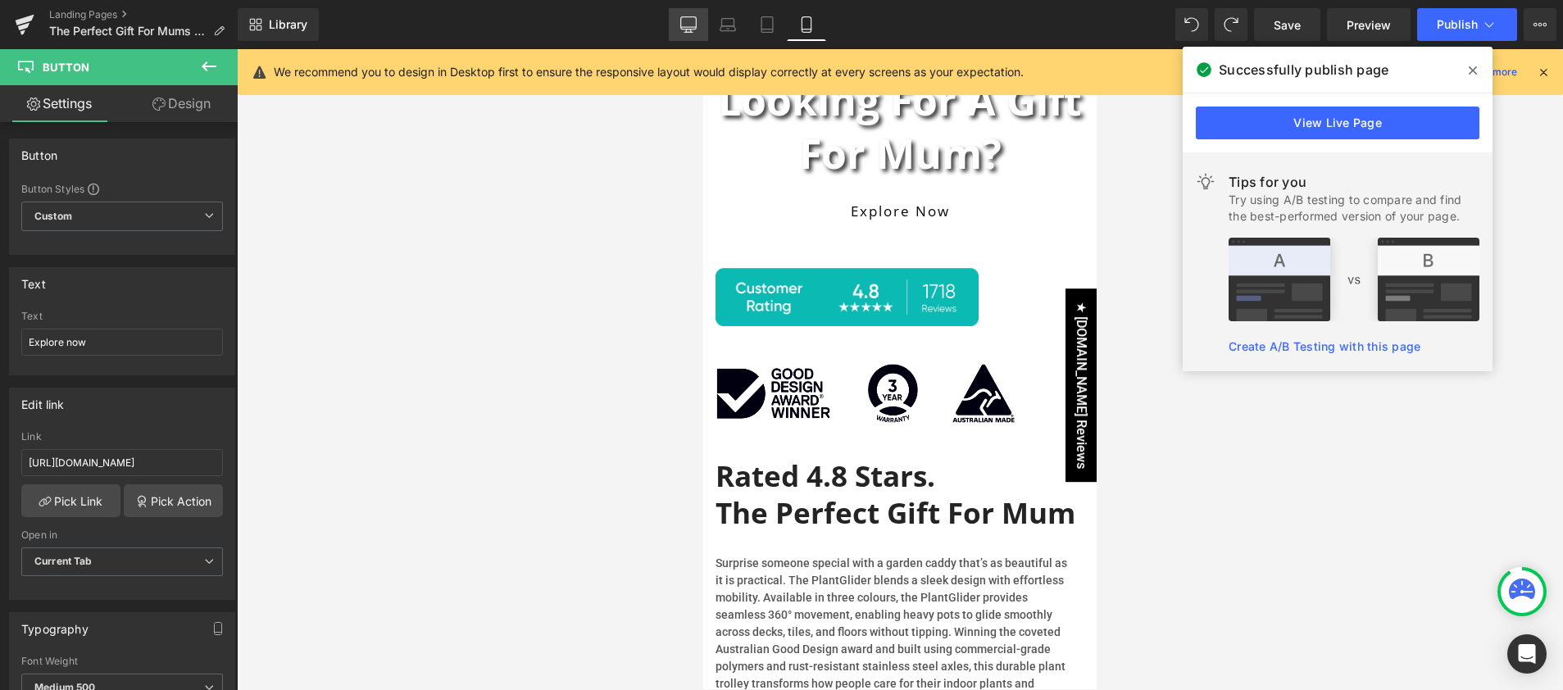
click at [695, 27] on icon at bounding box center [688, 27] width 16 height 0
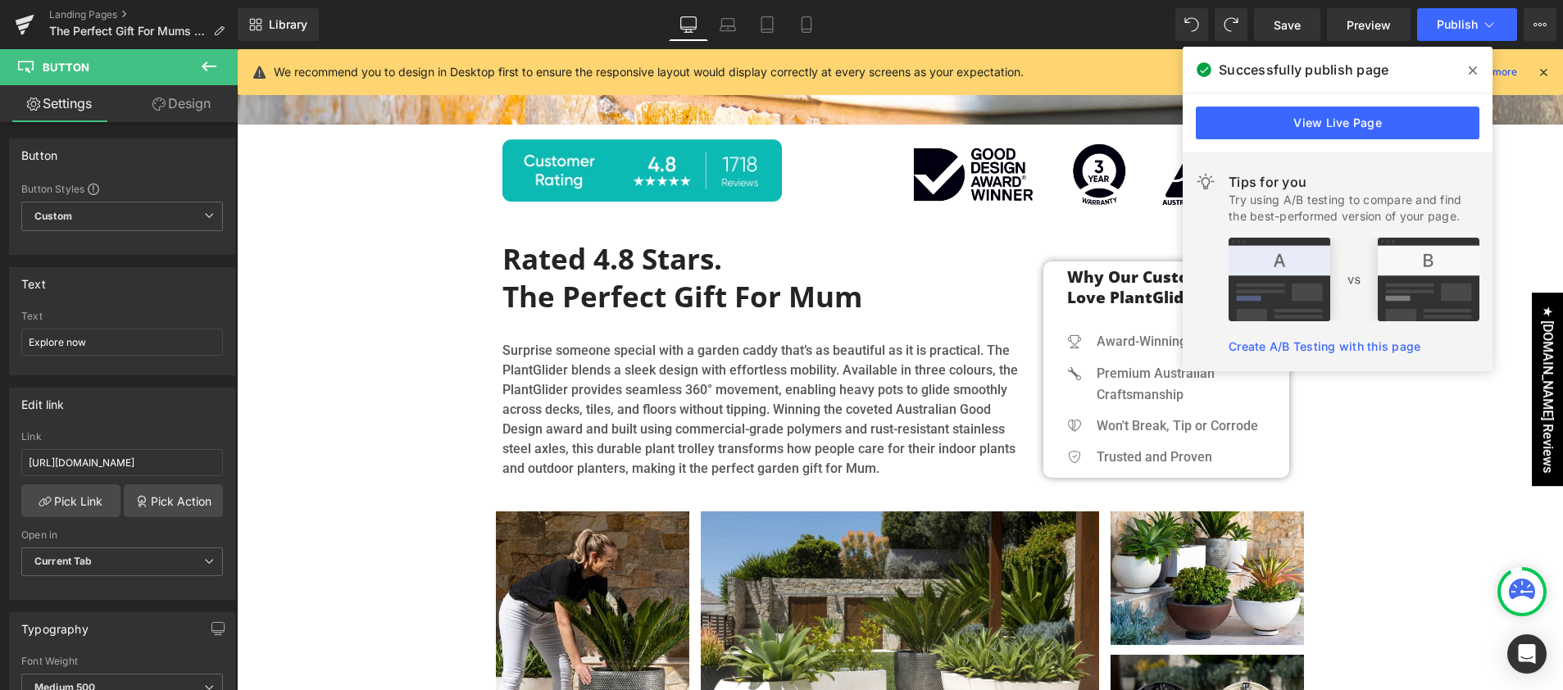
type input "19"
type input "100"
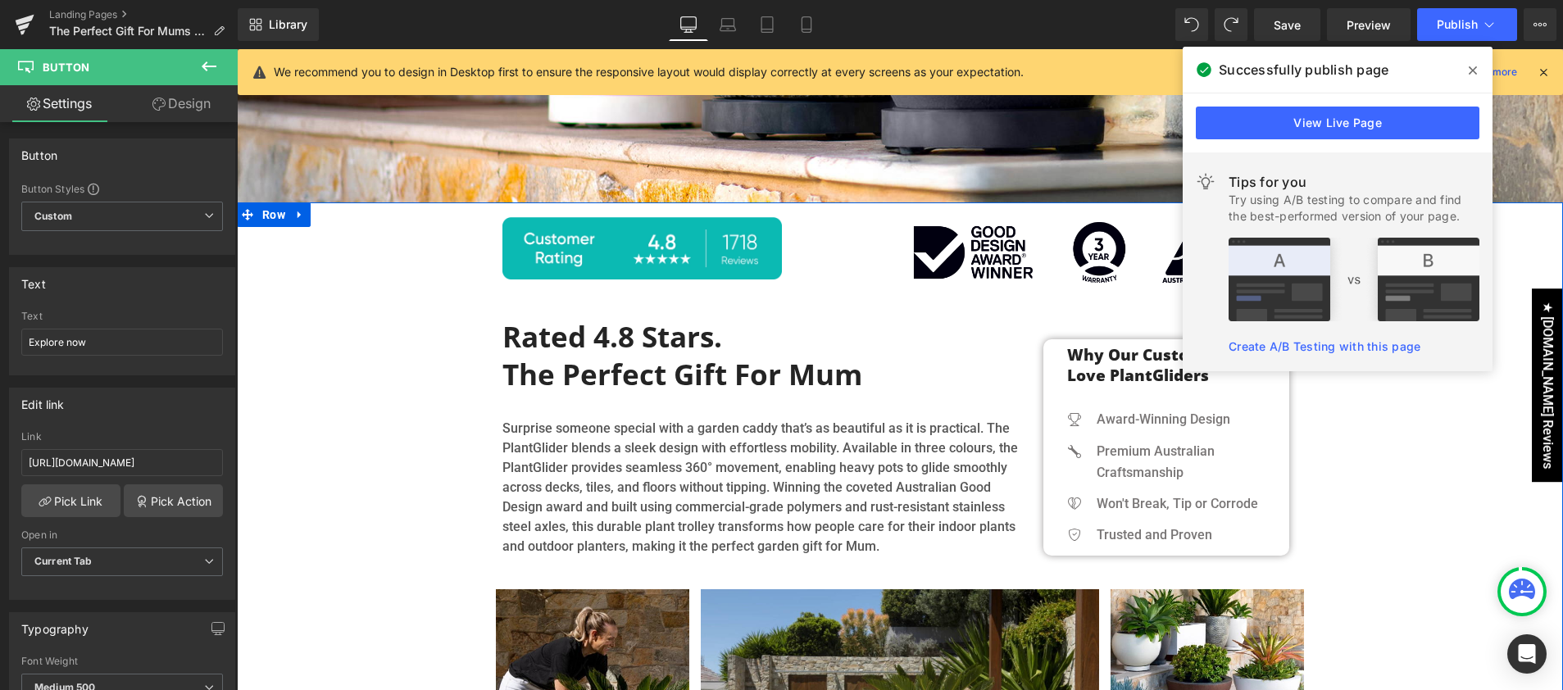
scroll to position [490, 0]
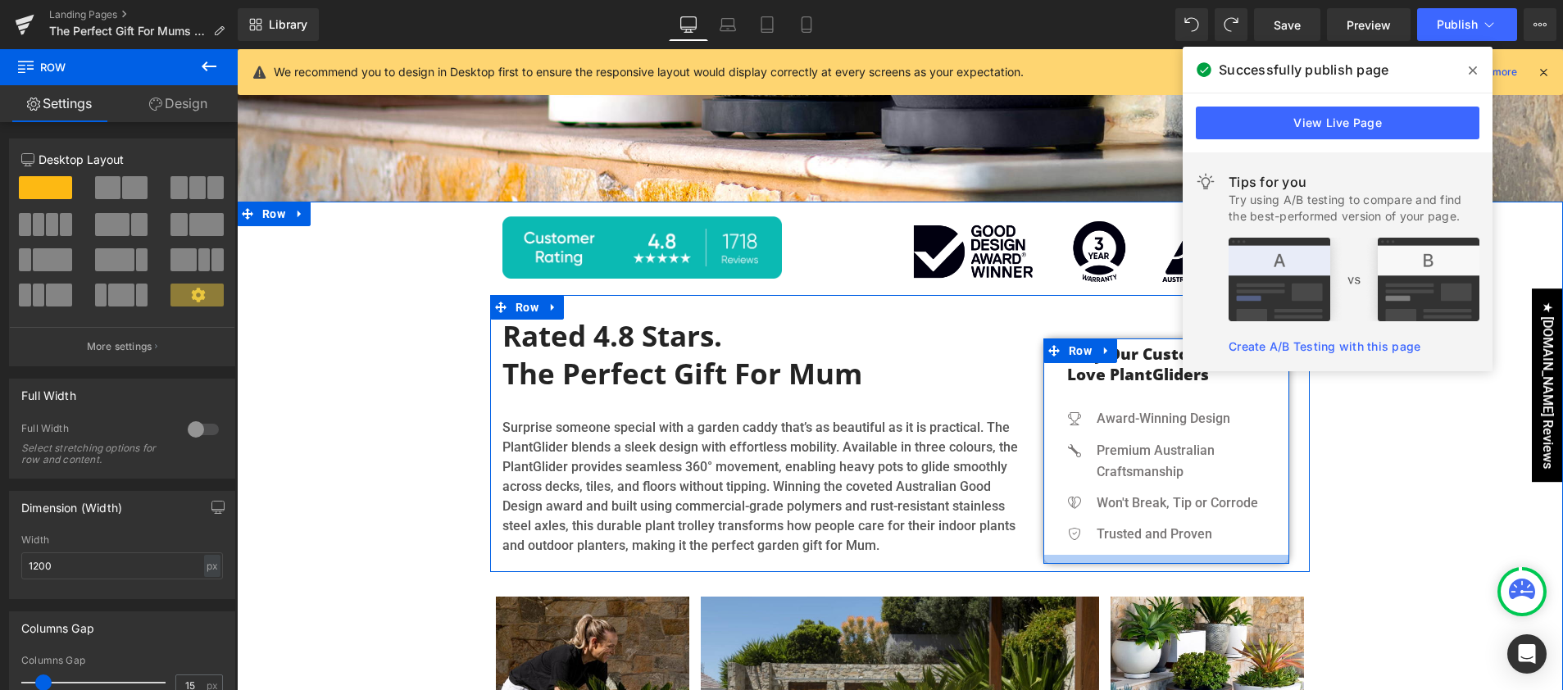
drag, startPoint x: 1156, startPoint y: 551, endPoint x: 1157, endPoint y: 560, distance: 9.1
click at [1157, 560] on div at bounding box center [1166, 559] width 246 height 9
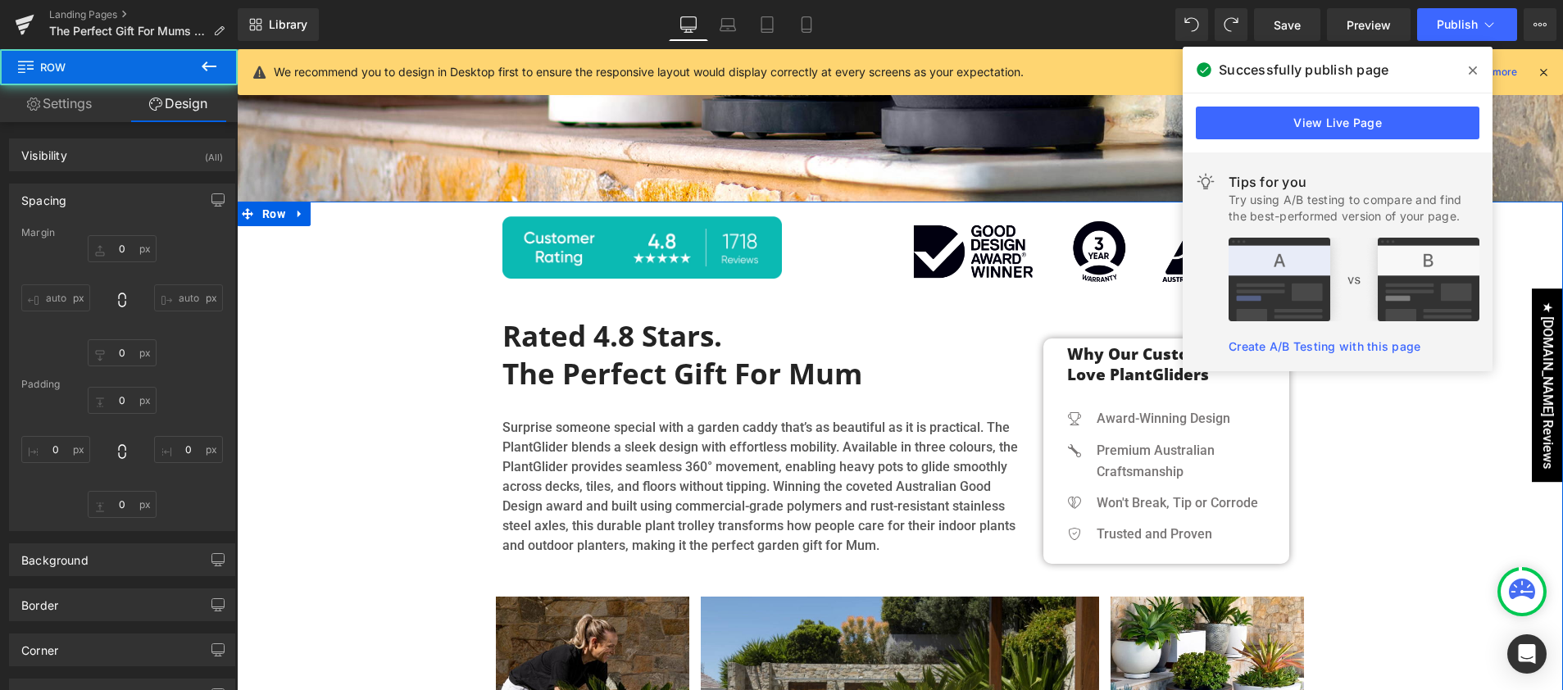
type input "0"
type input "7"
type input "5"
type input "11"
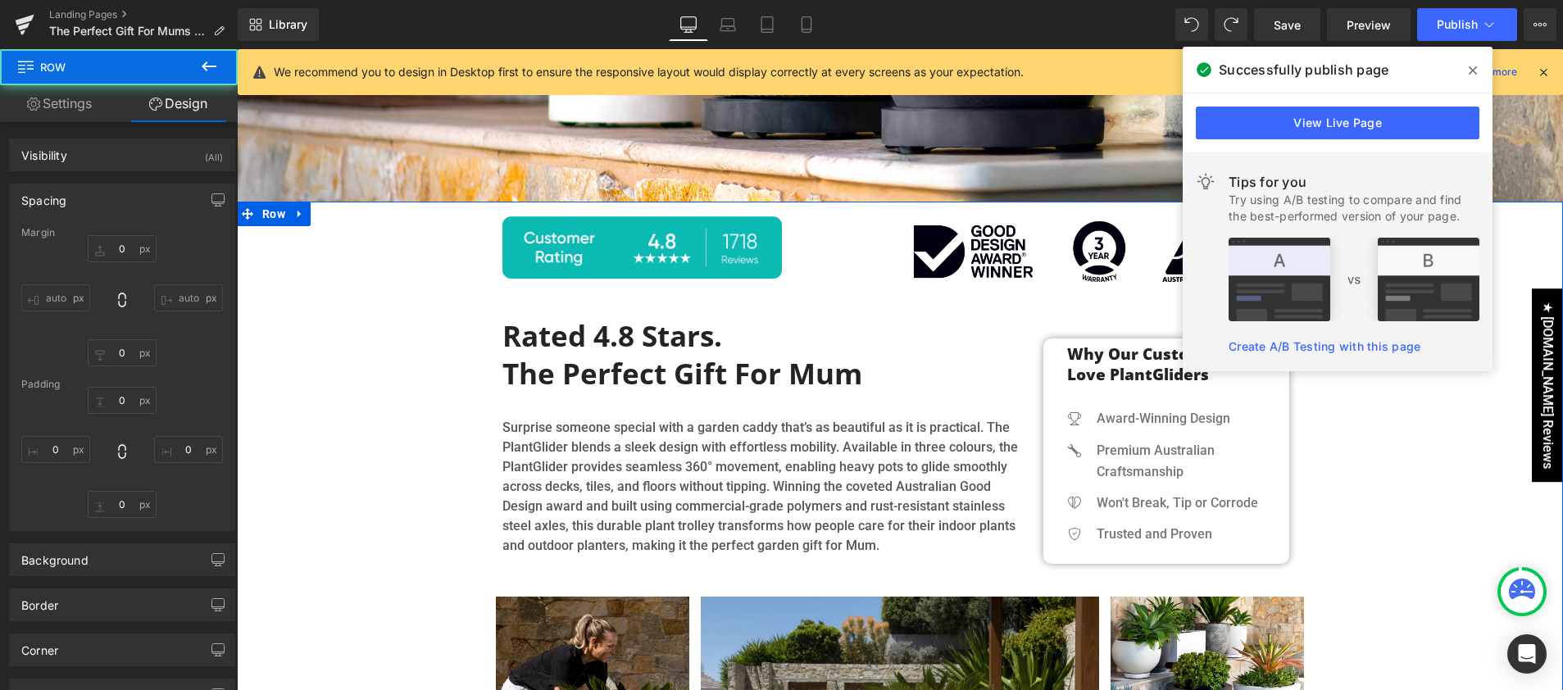
type input "0"
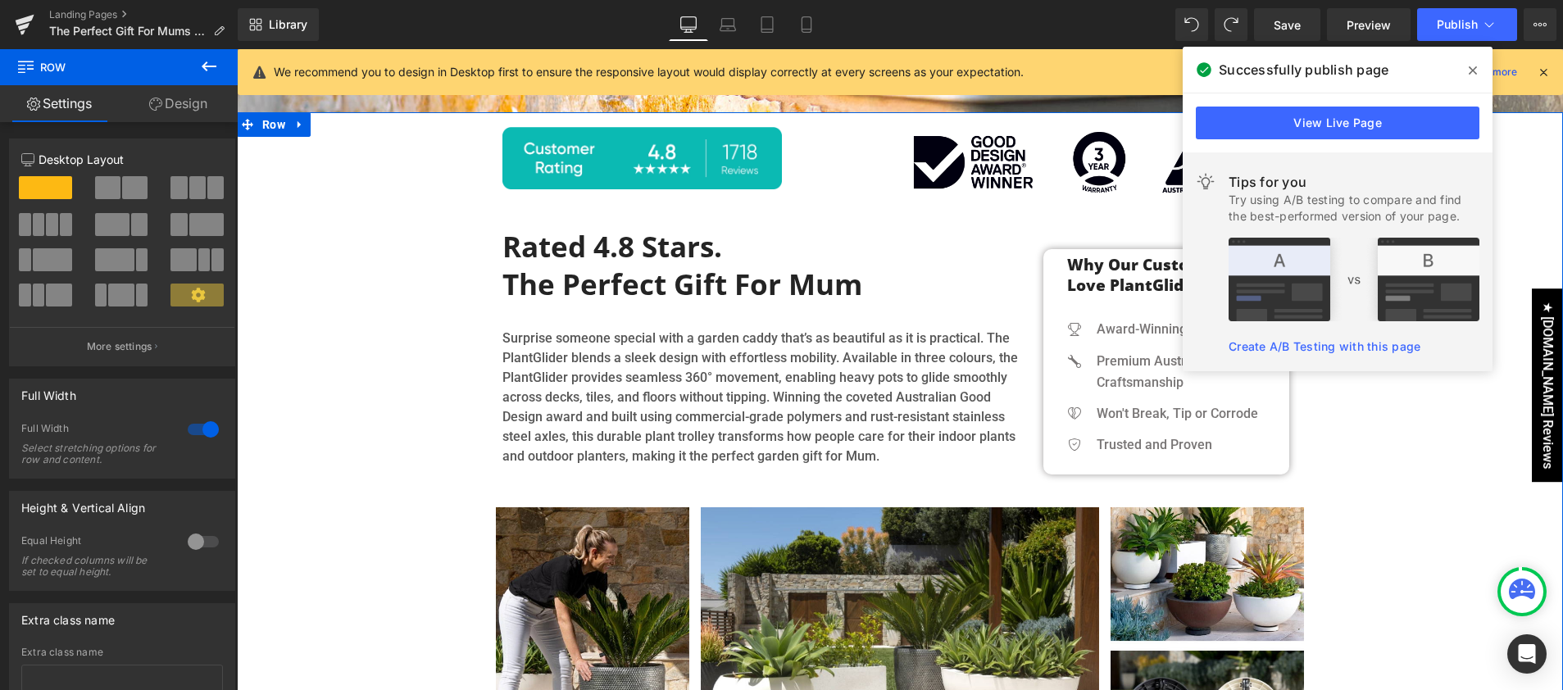
scroll to position [485, 0]
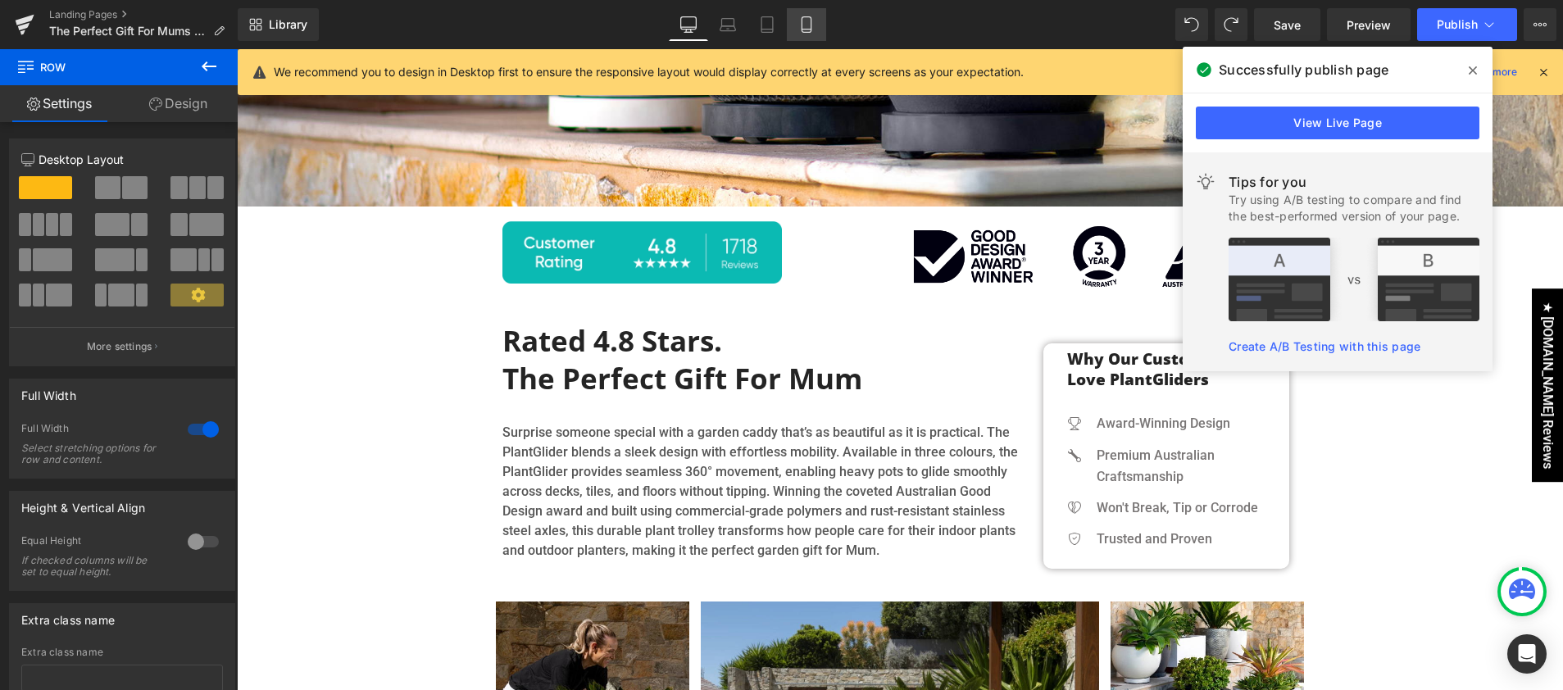
click at [807, 31] on icon at bounding box center [806, 24] width 16 height 16
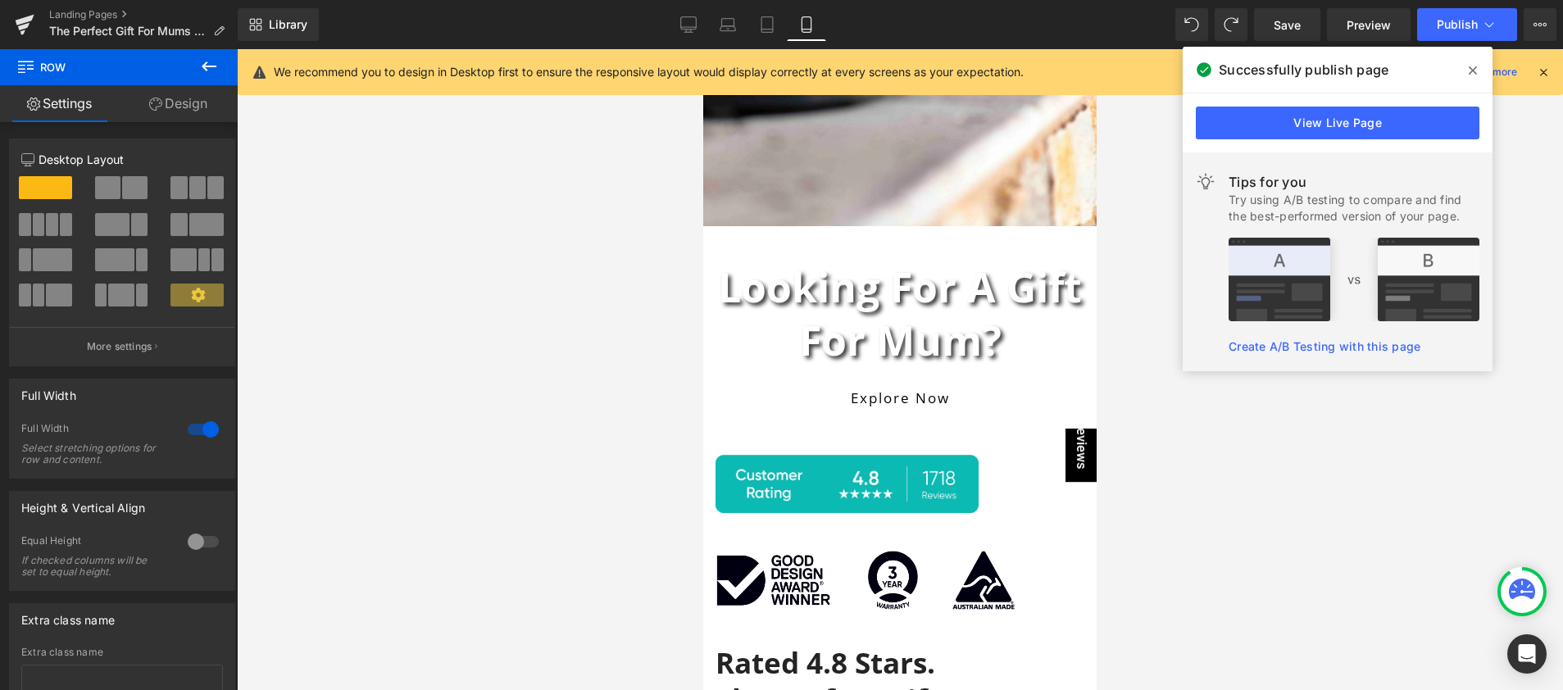
scroll to position [146, 0]
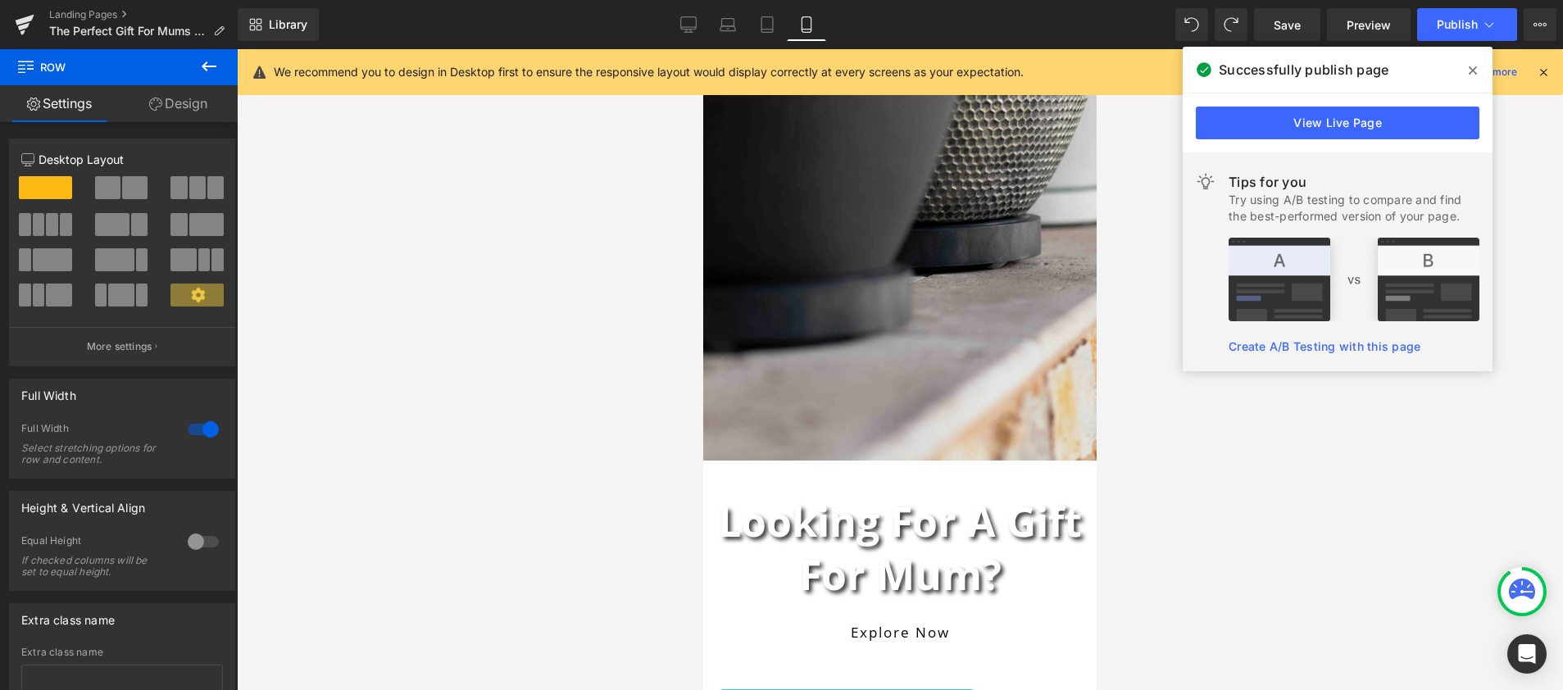
click at [931, 316] on img at bounding box center [899, 215] width 393 height 492
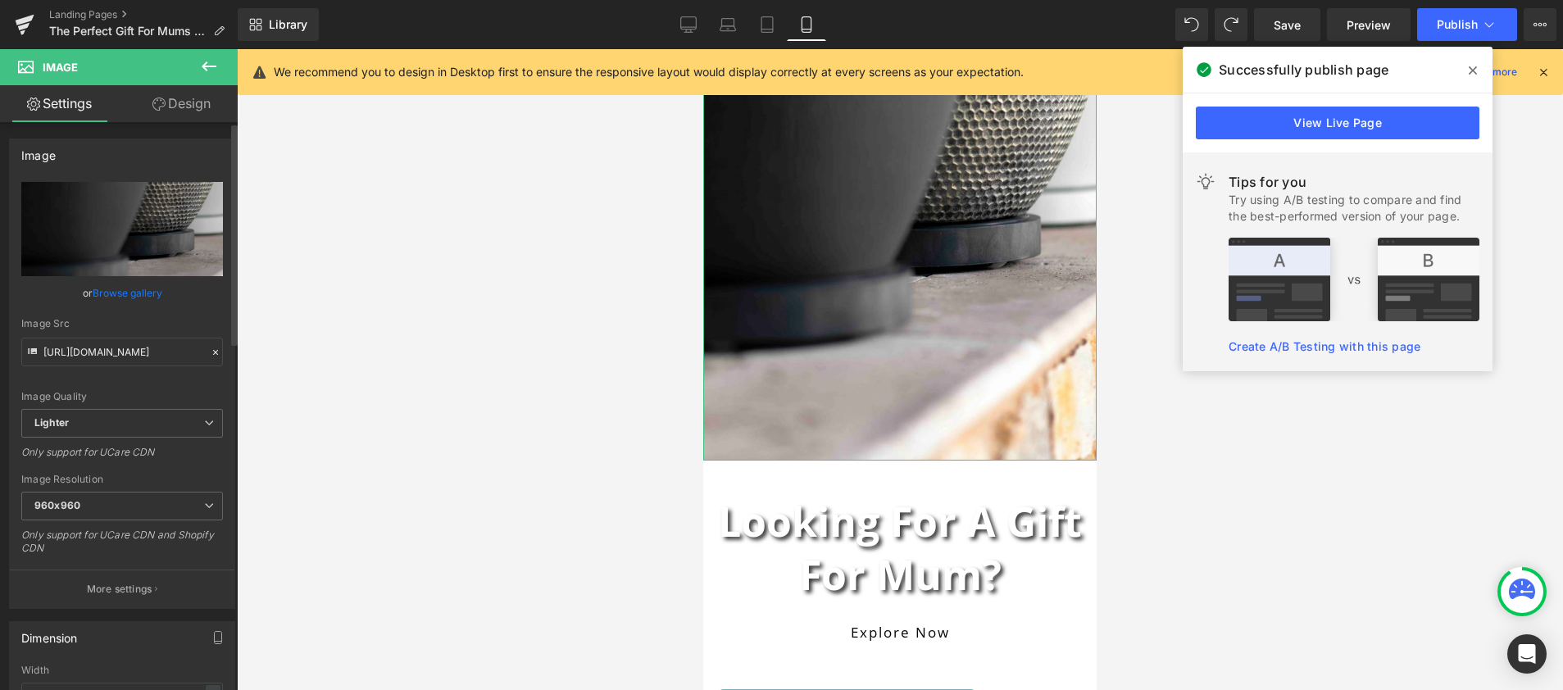
click at [132, 295] on link "Browse gallery" at bounding box center [128, 293] width 70 height 29
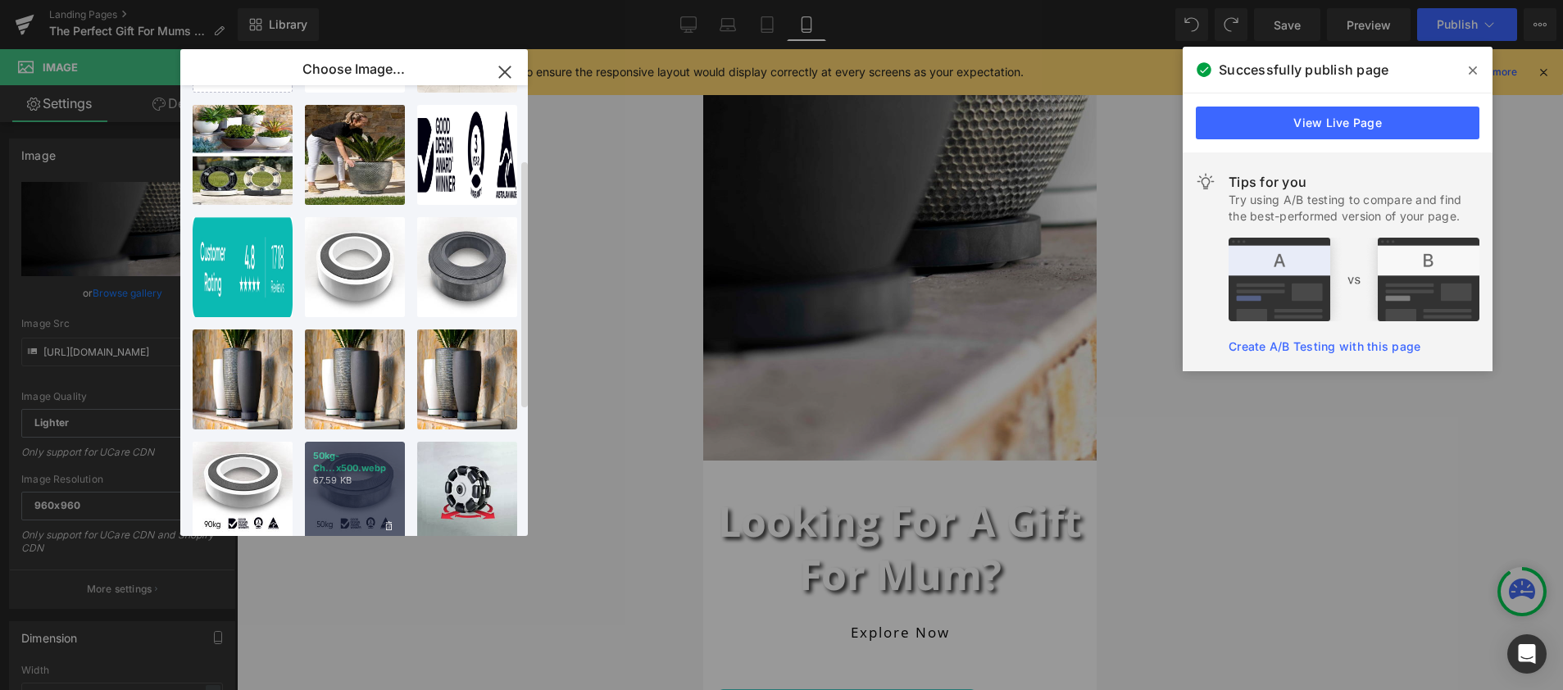
scroll to position [143, 0]
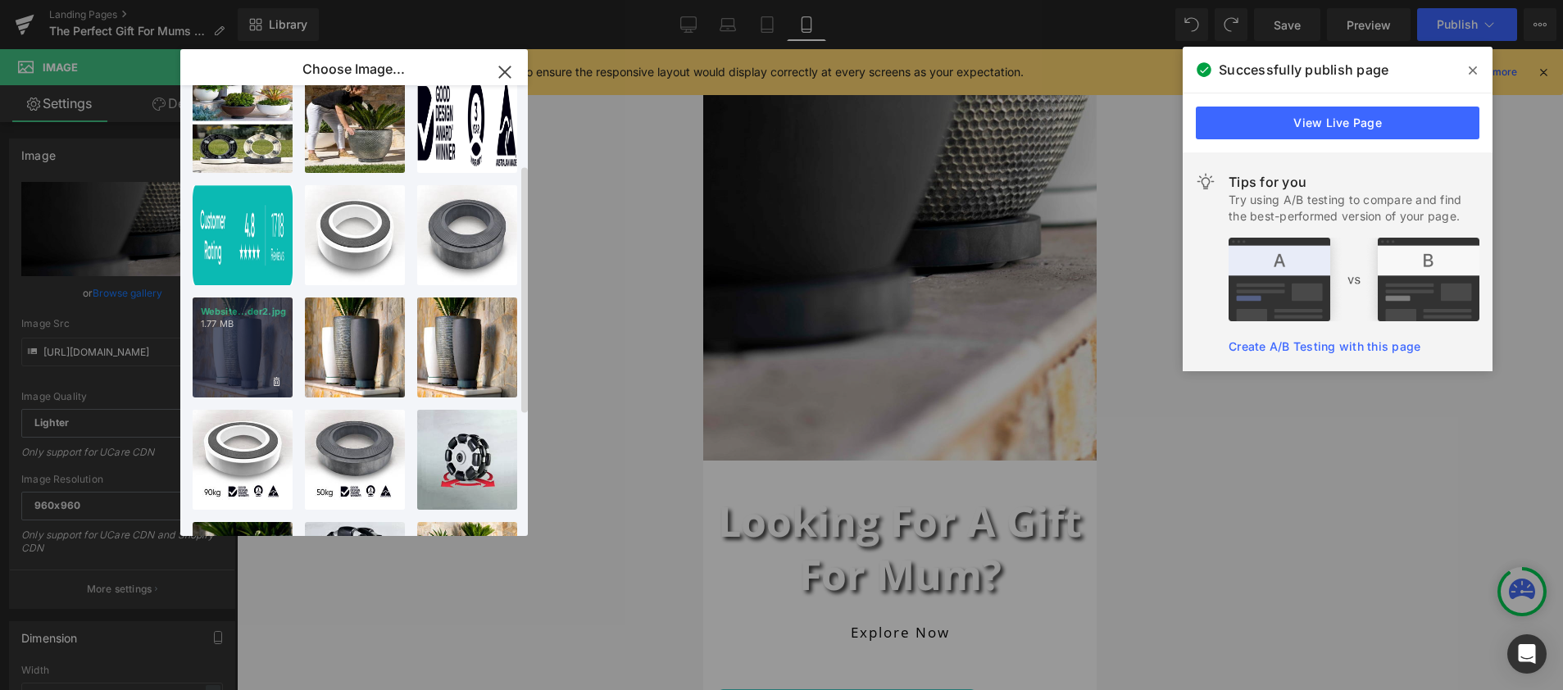
click at [239, 356] on div "Website...der2.jpg 1.77 MB" at bounding box center [243, 347] width 100 height 100
type input "[URL][DOMAIN_NAME]"
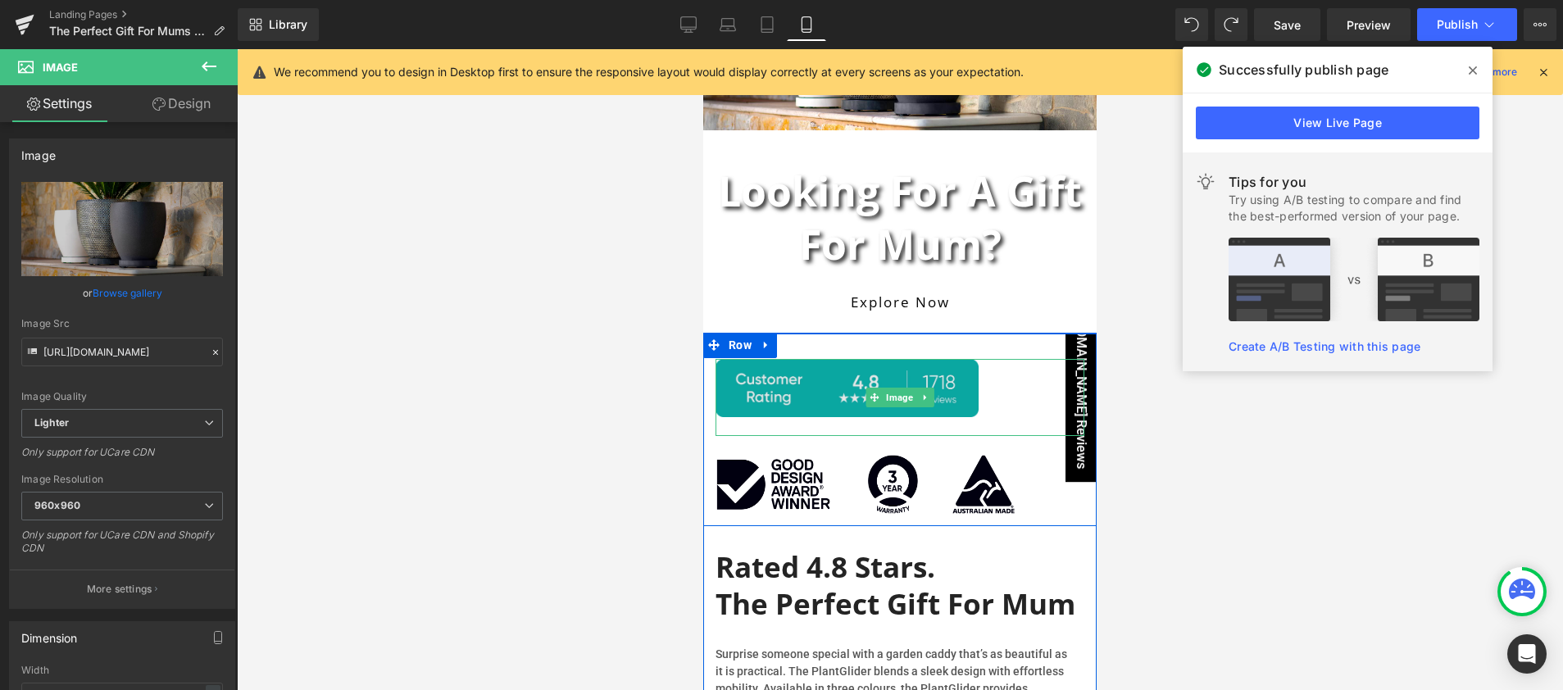
scroll to position [0, 0]
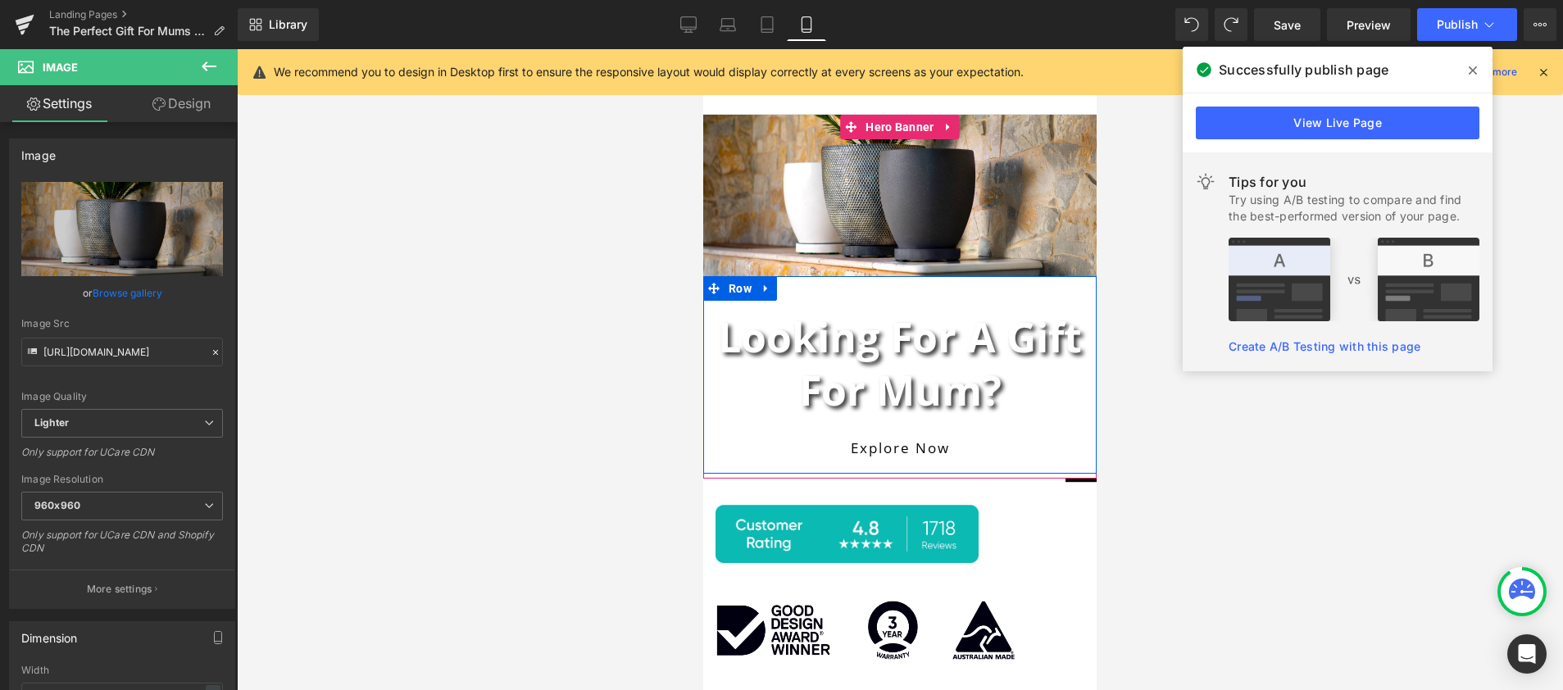
click at [723, 447] on div "Explore now" at bounding box center [899, 447] width 369 height 35
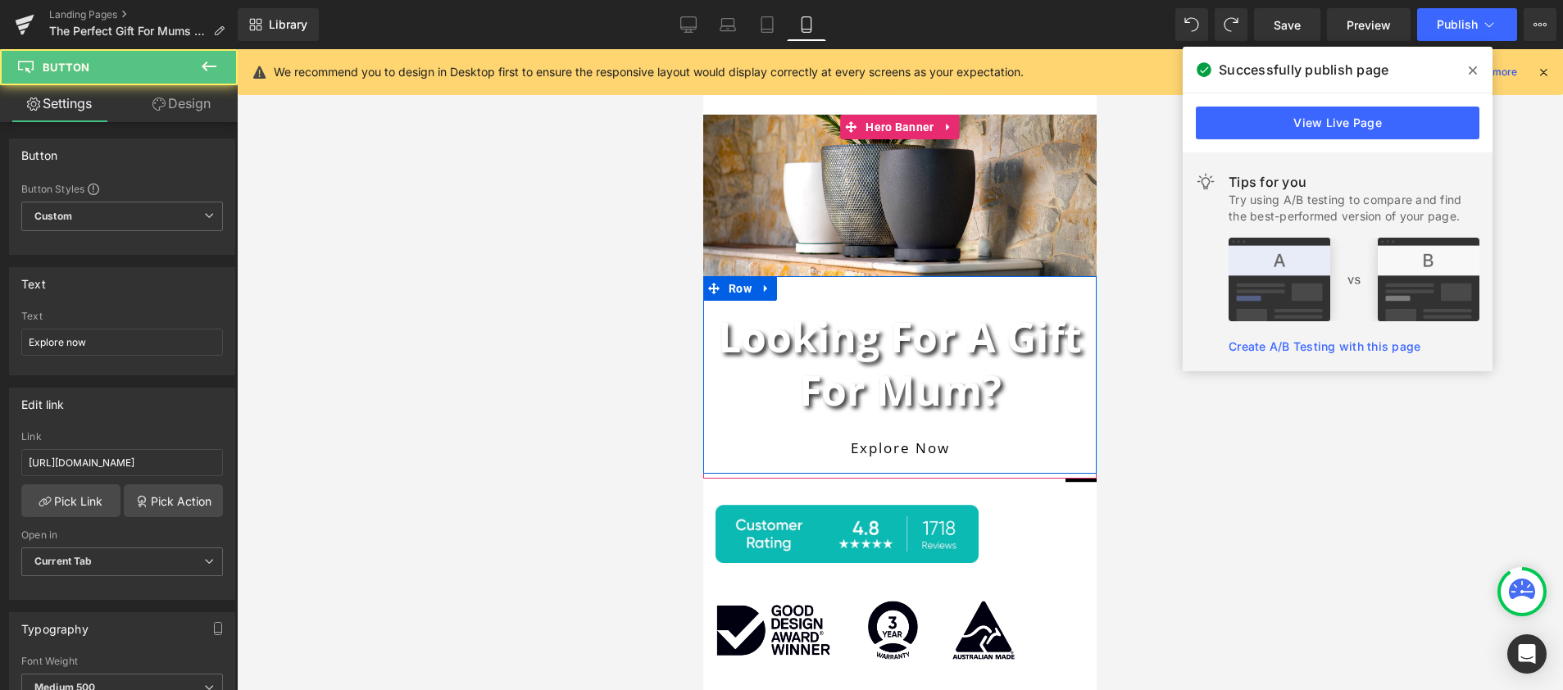
click at [703, 49] on div at bounding box center [703, 49] width 0 height 0
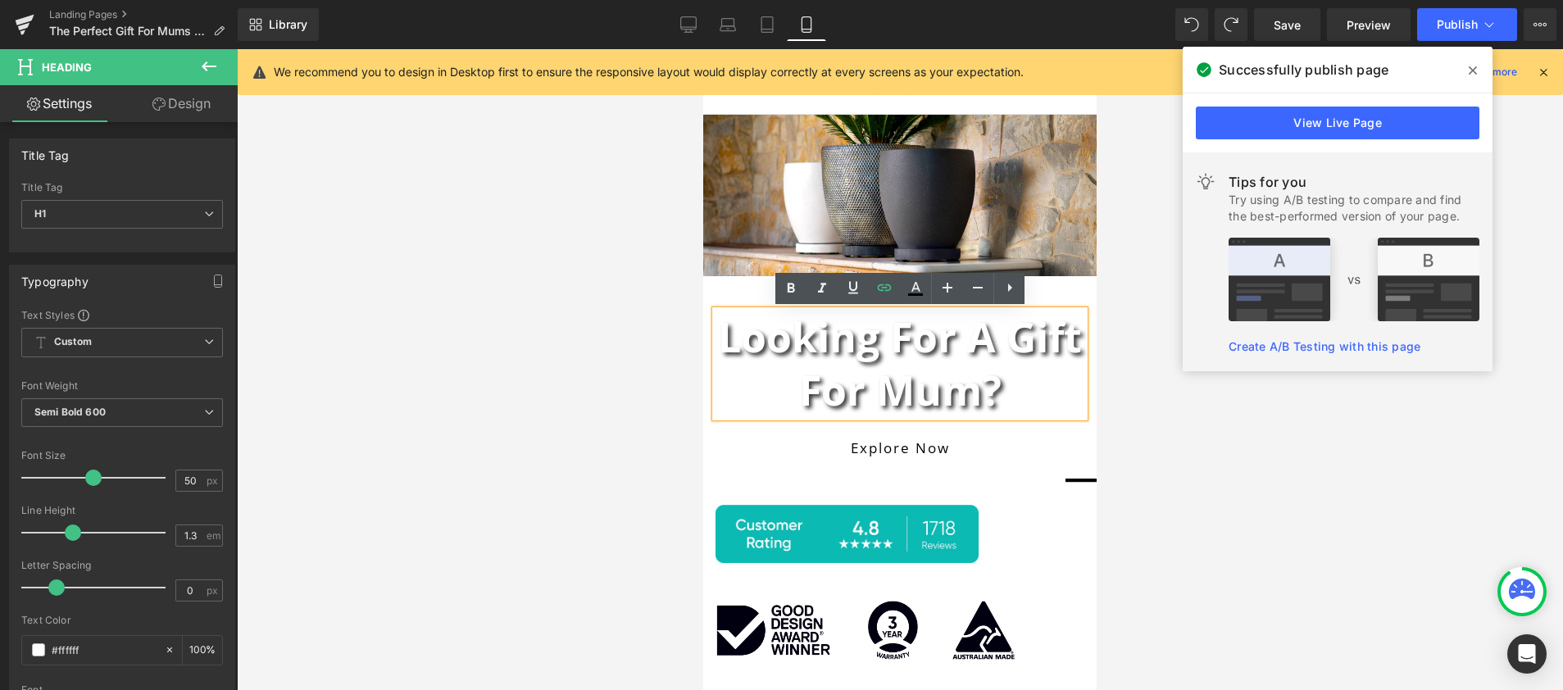
click at [737, 288] on div "Looking for a Gift for Mum? Heading Explore now Button Row 42px" at bounding box center [899, 374] width 393 height 197
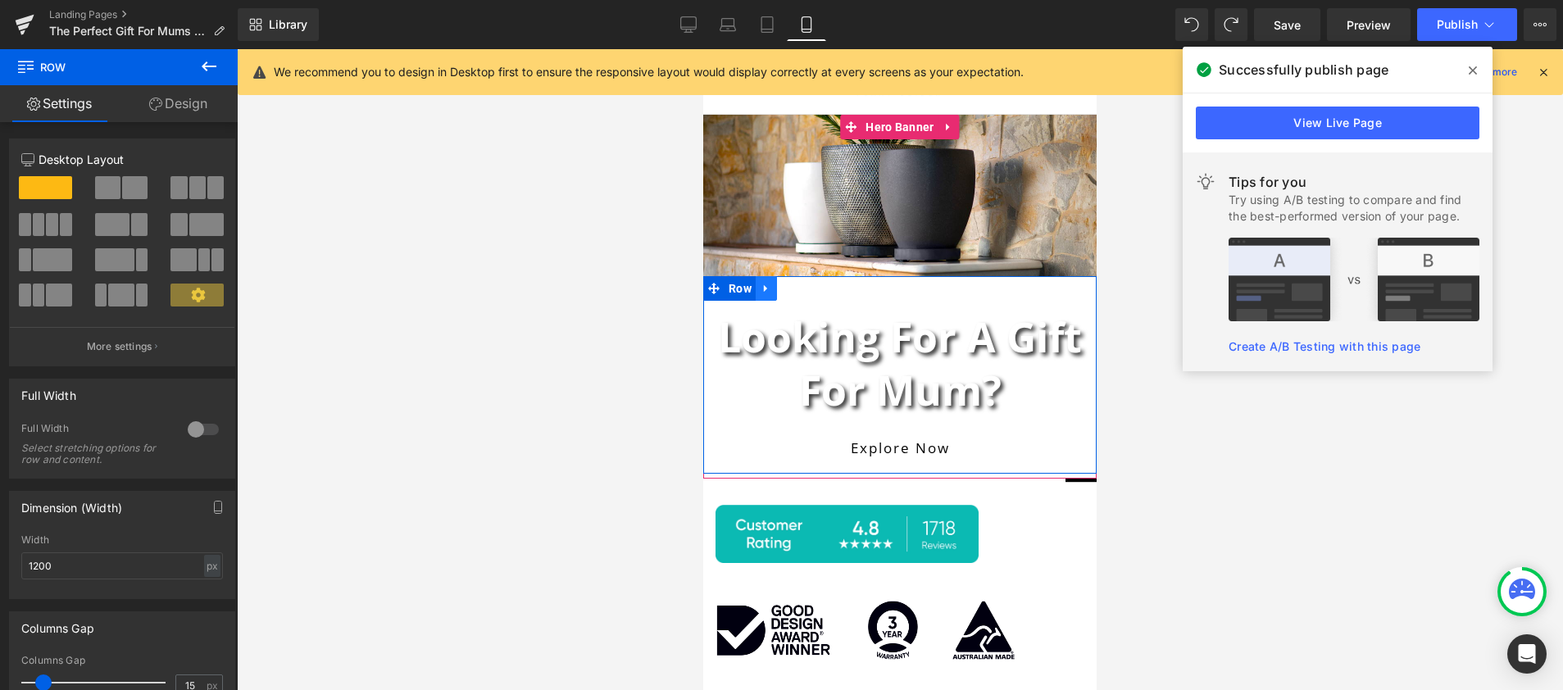
click at [766, 289] on icon at bounding box center [765, 289] width 11 height 12
click at [184, 98] on link "Design" at bounding box center [178, 103] width 119 height 37
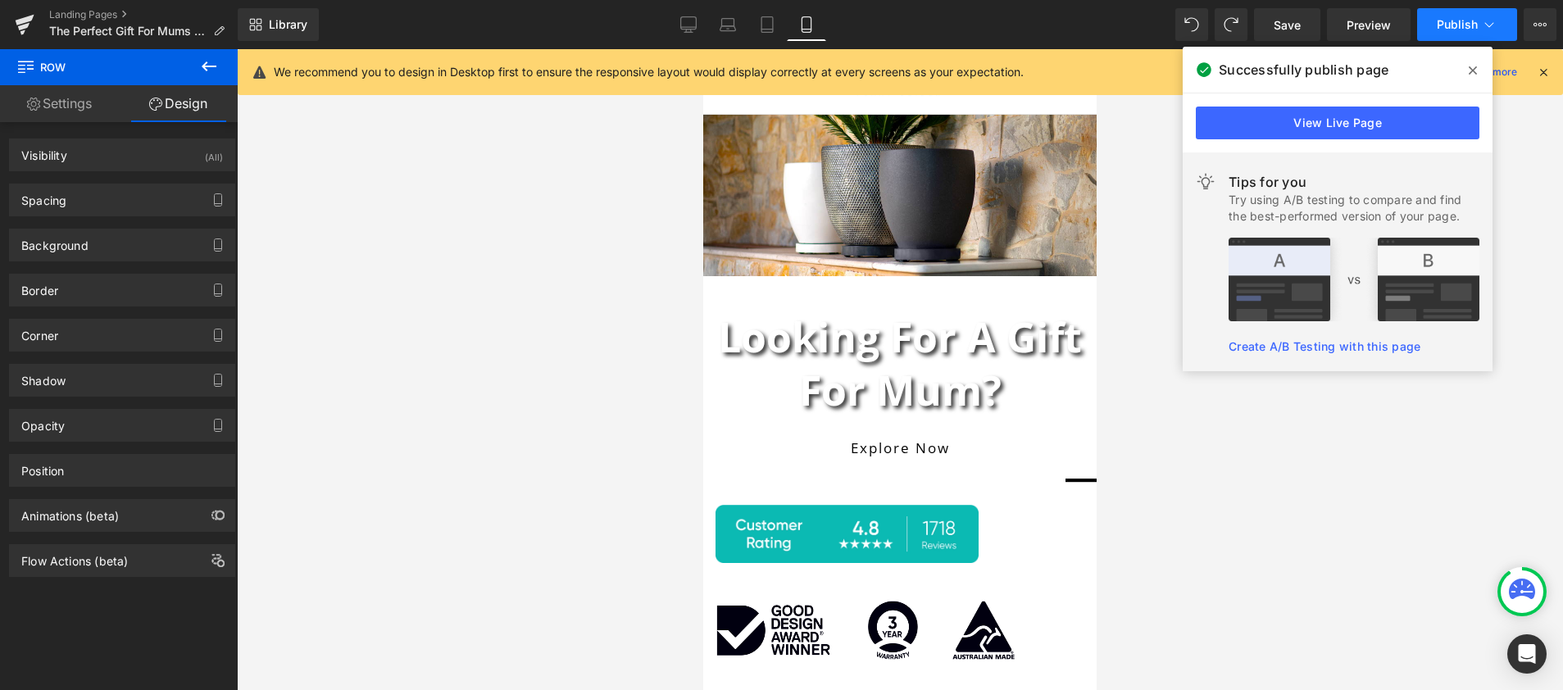
click at [1445, 16] on button "Publish" at bounding box center [1467, 24] width 100 height 33
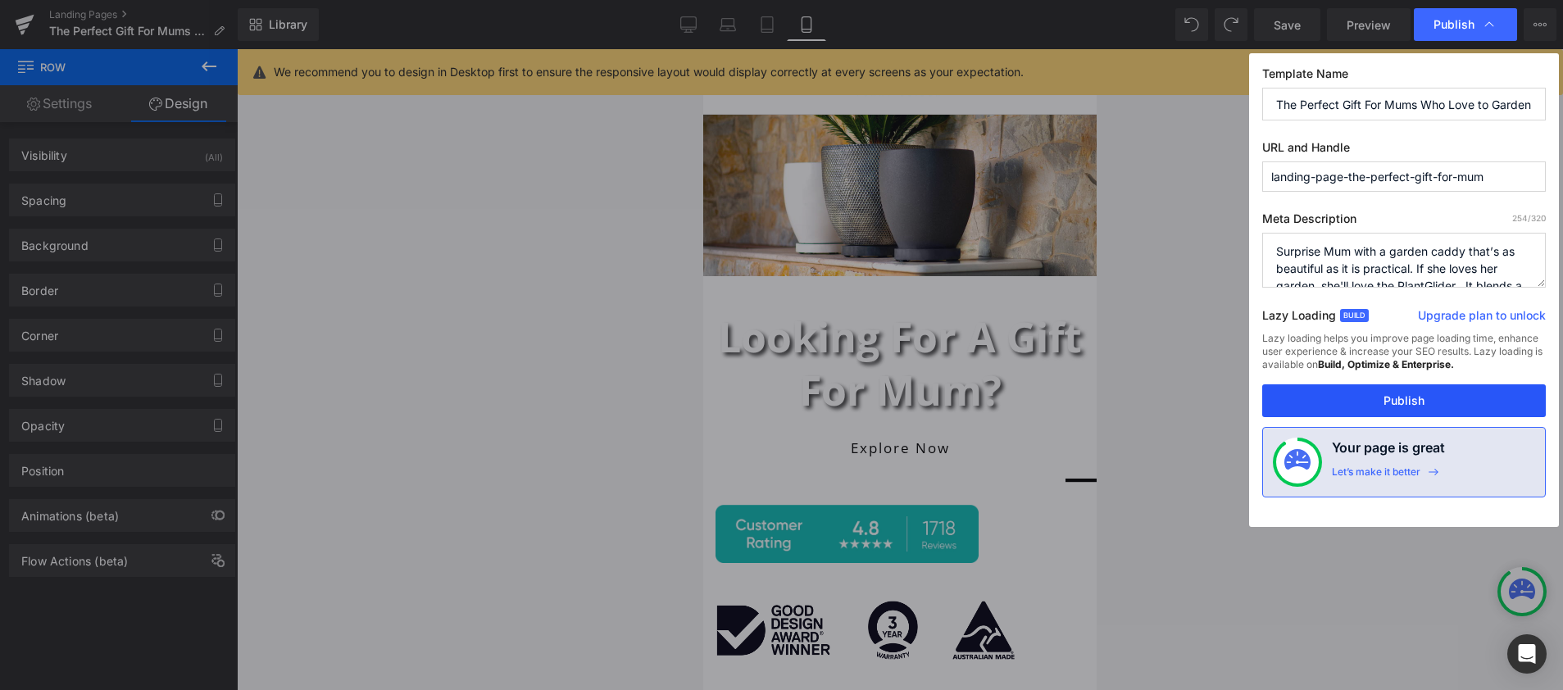
click at [1356, 407] on button "Publish" at bounding box center [1403, 400] width 283 height 33
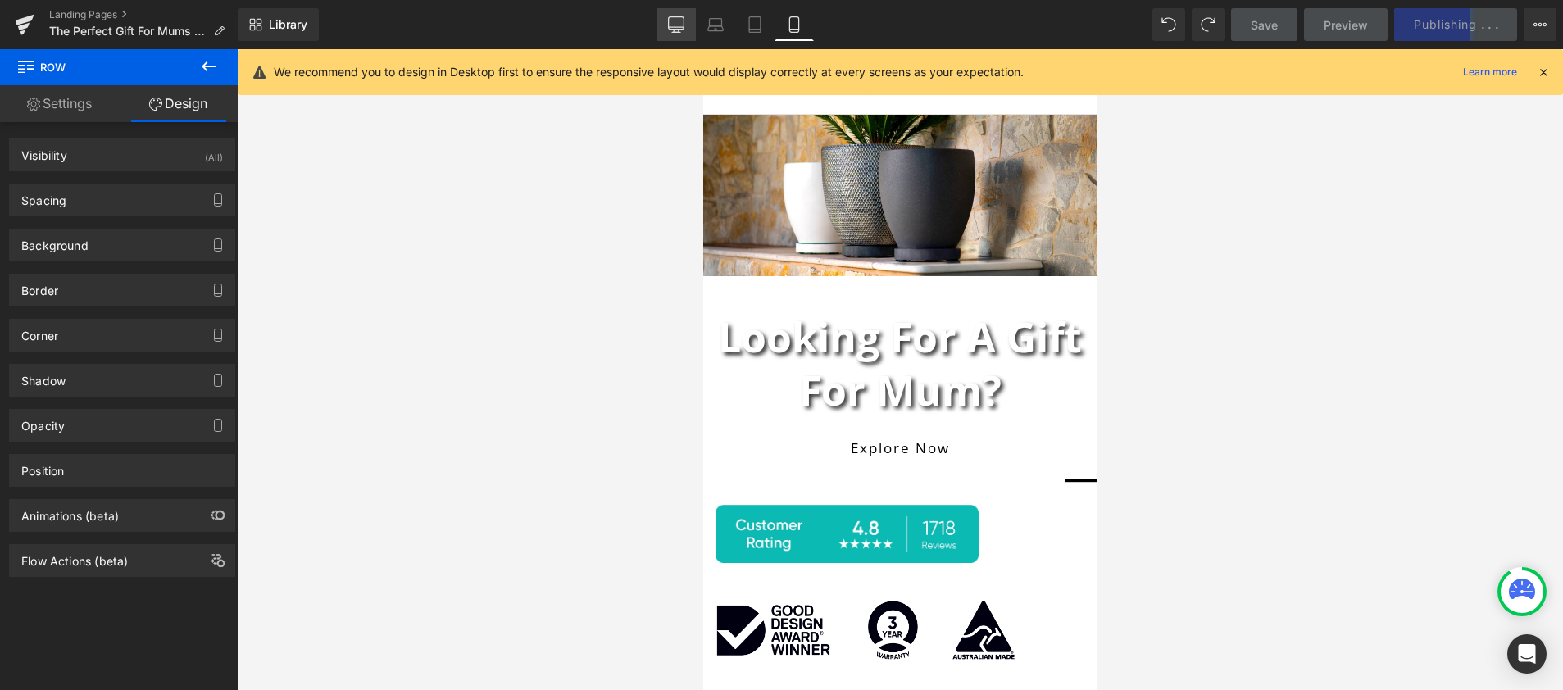
click at [675, 26] on icon at bounding box center [676, 24] width 16 height 16
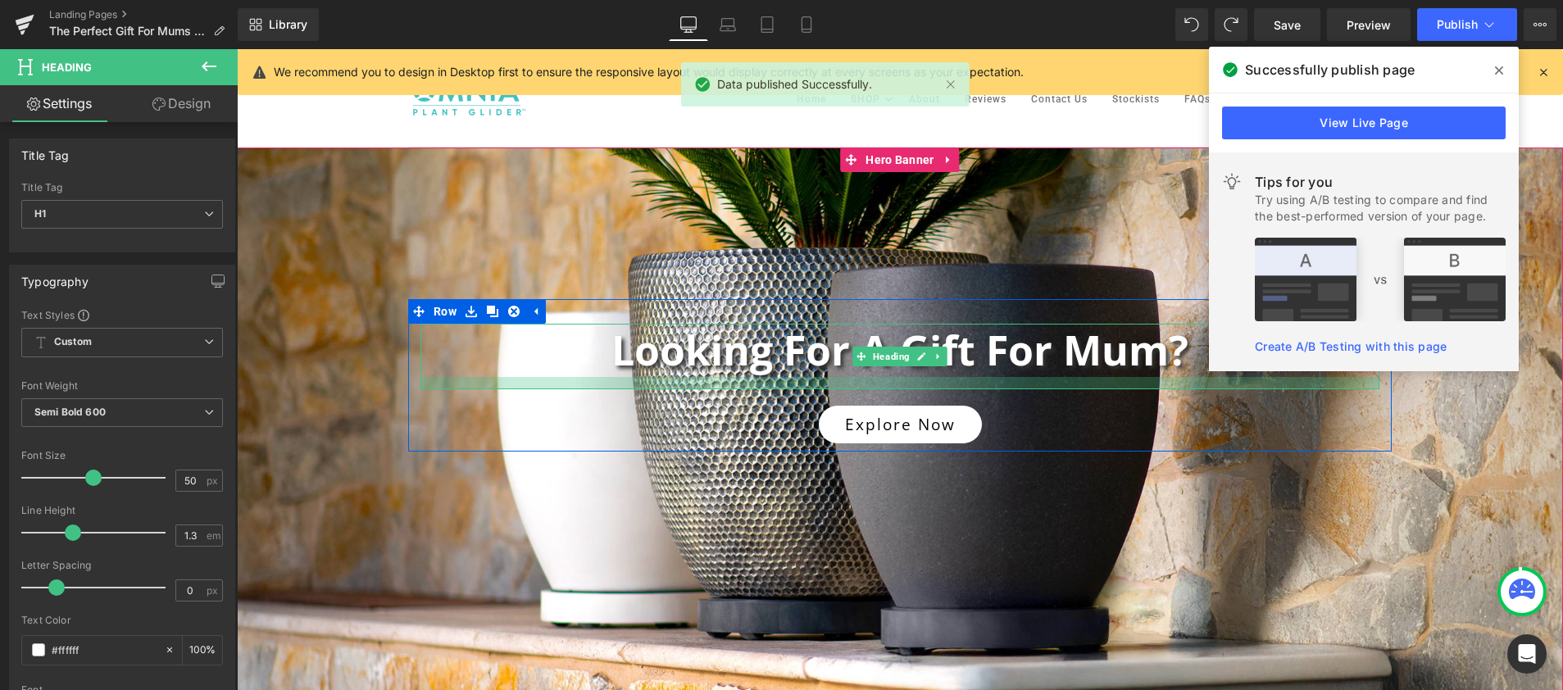
drag, startPoint x: 892, startPoint y: 373, endPoint x: 892, endPoint y: 385, distance: 12.3
click at [892, 385] on div at bounding box center [899, 383] width 959 height 12
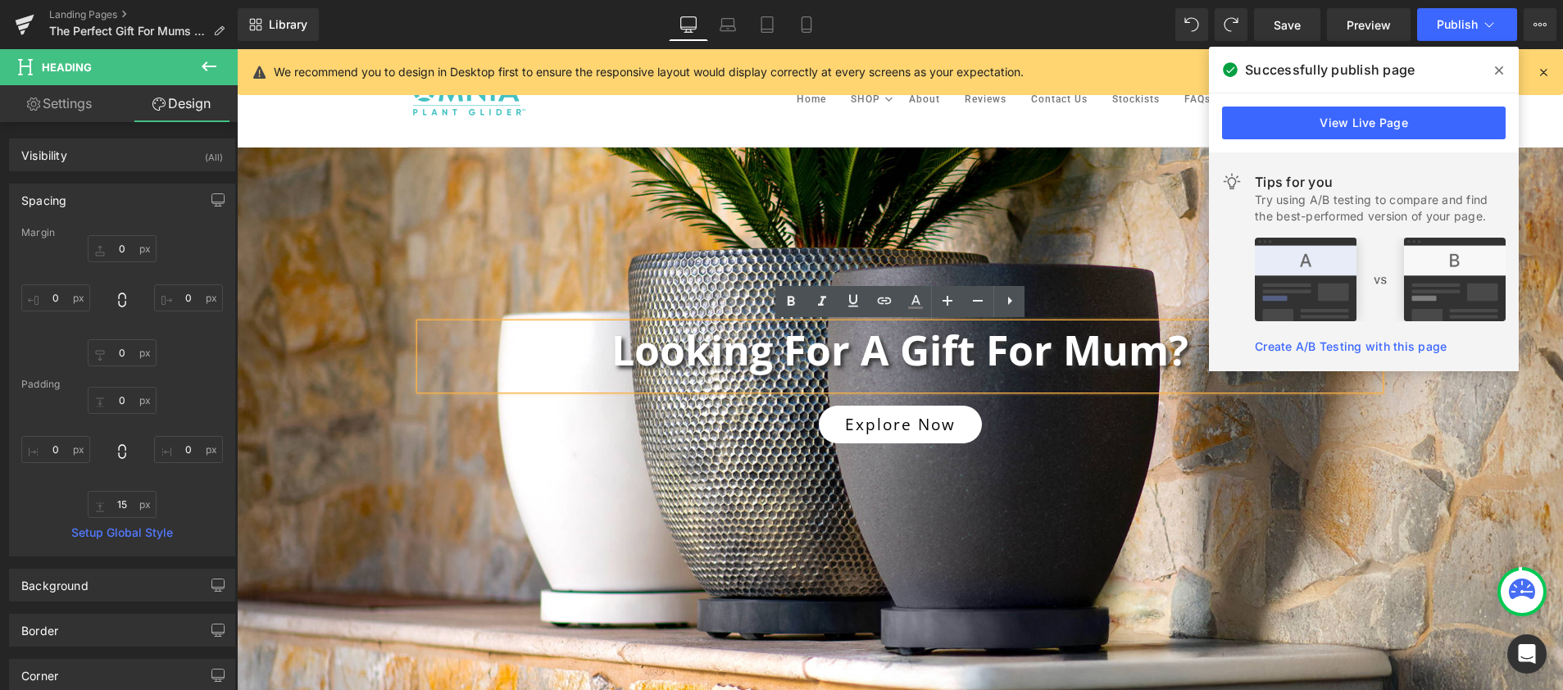
click at [1250, 564] on div at bounding box center [900, 425] width 1326 height 556
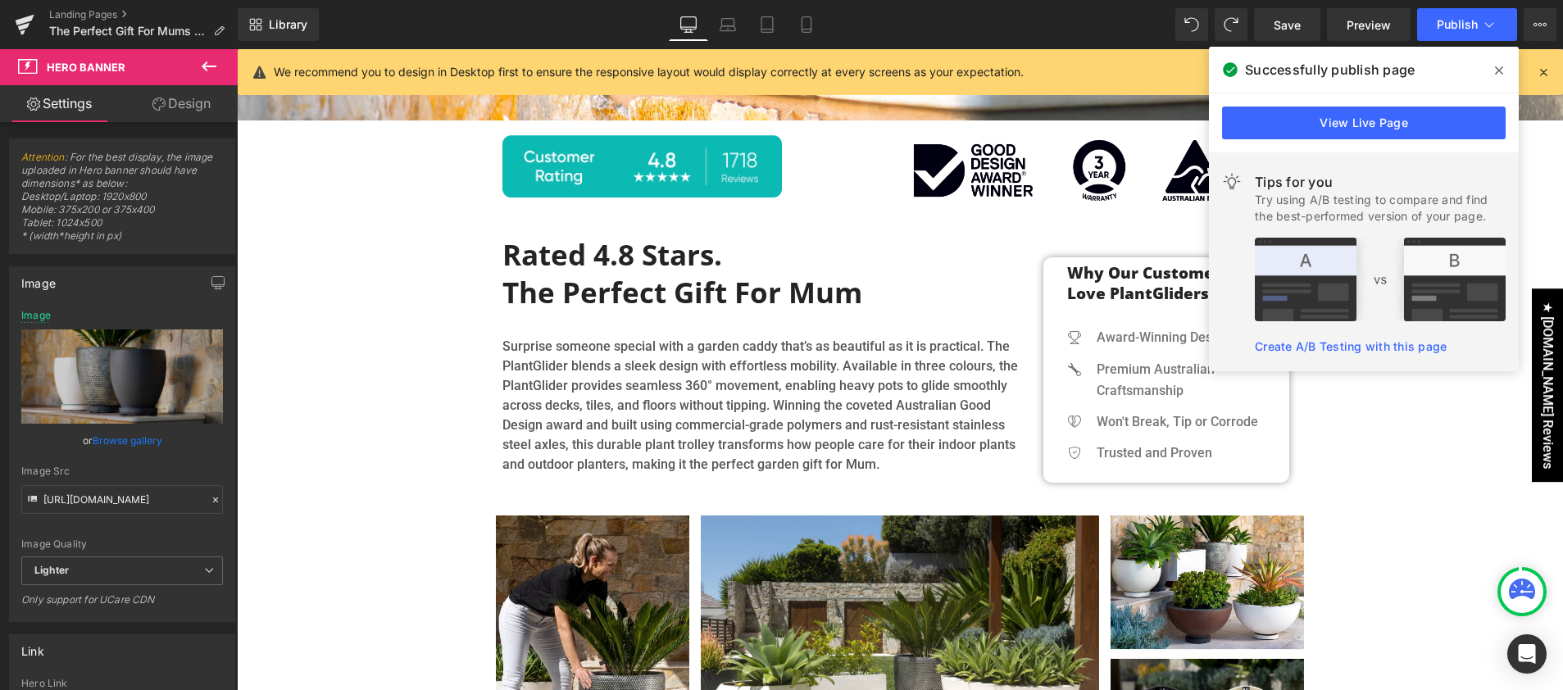
scroll to position [588, 0]
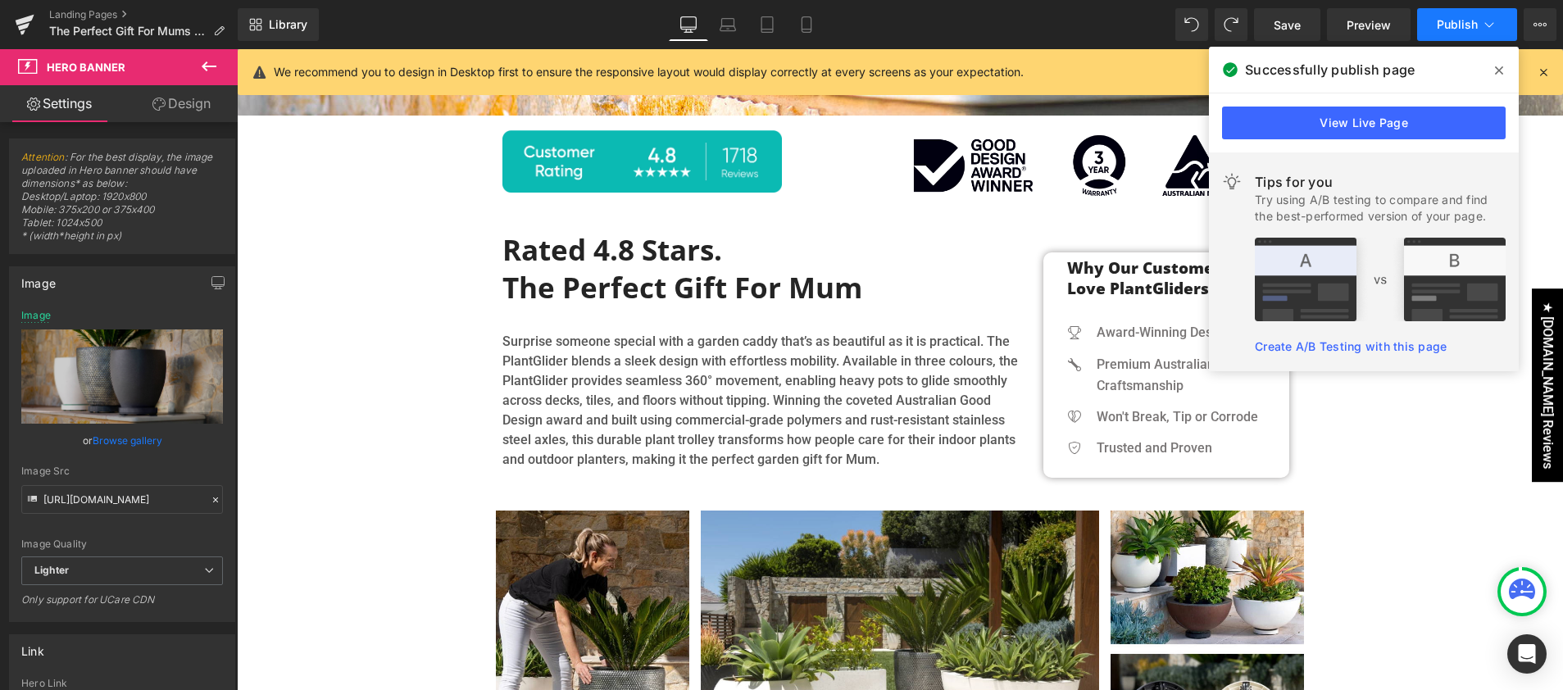
click at [1445, 20] on span "Publish" at bounding box center [1456, 24] width 41 height 13
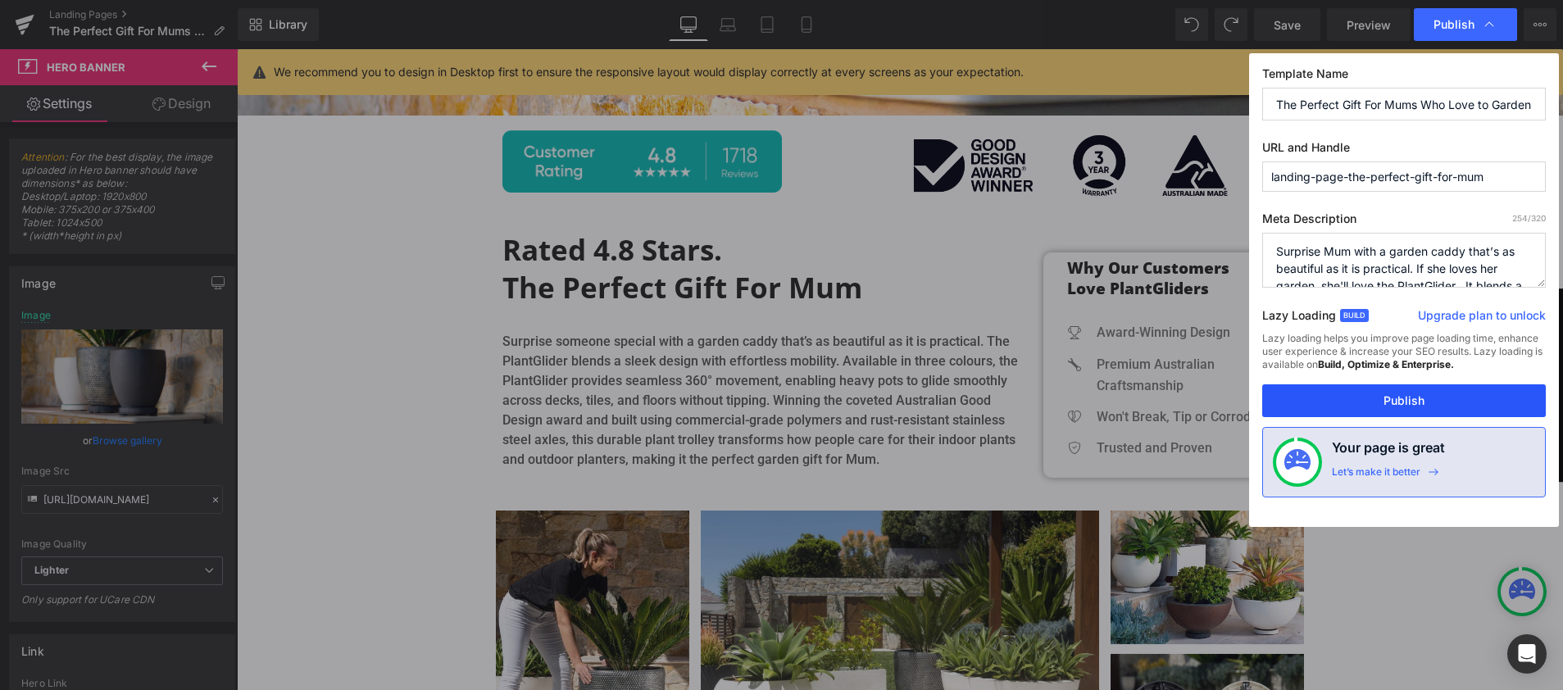
click at [1389, 392] on button "Publish" at bounding box center [1403, 400] width 283 height 33
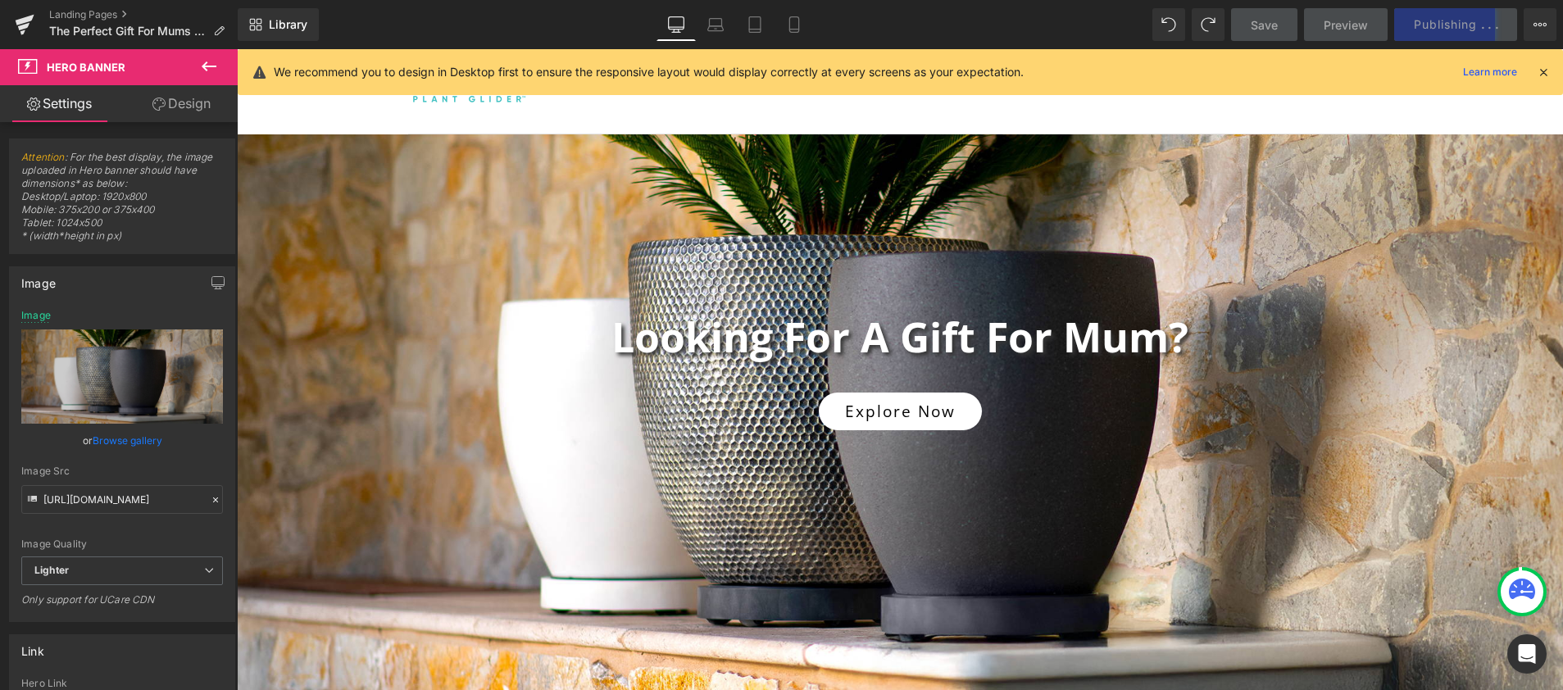
scroll to position [0, 0]
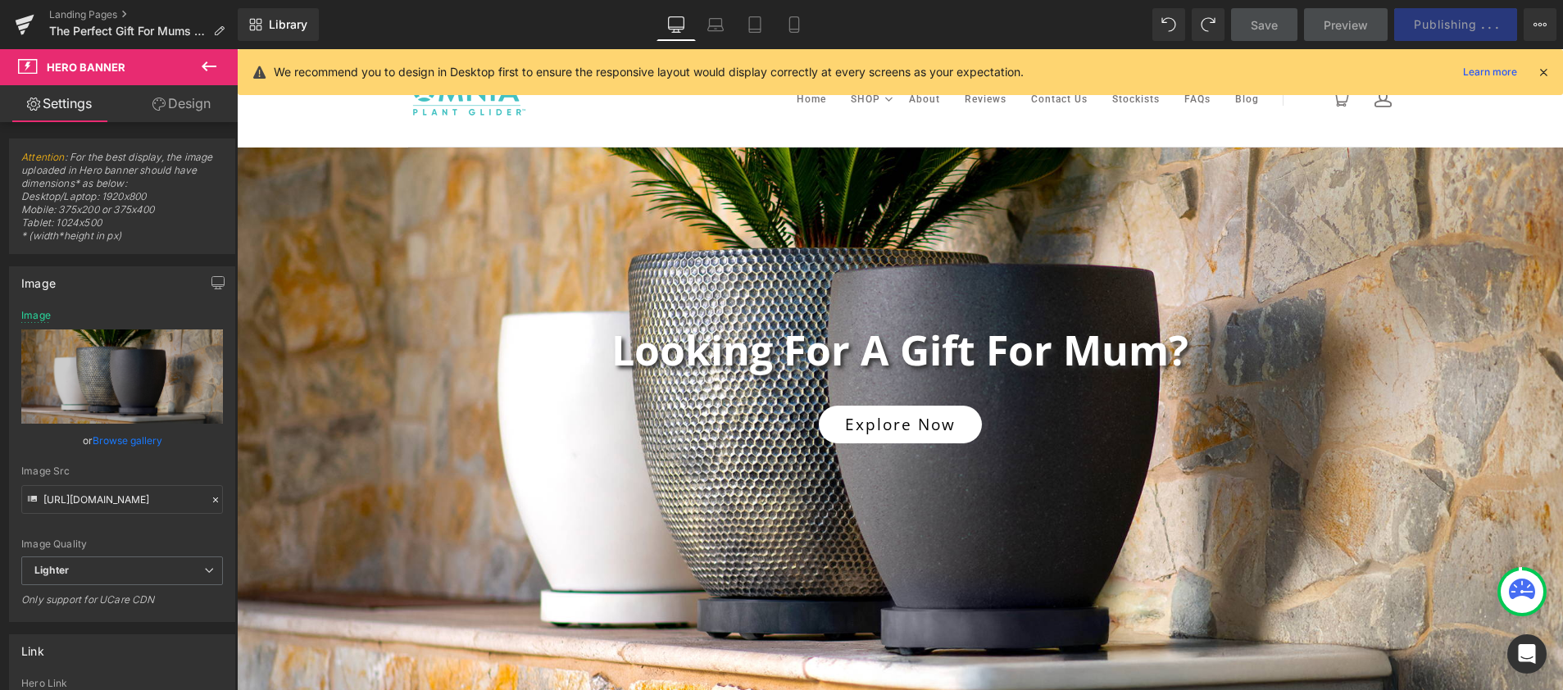
click at [1535, 70] on icon at bounding box center [1542, 72] width 15 height 15
